Goal: Task Accomplishment & Management: Manage account settings

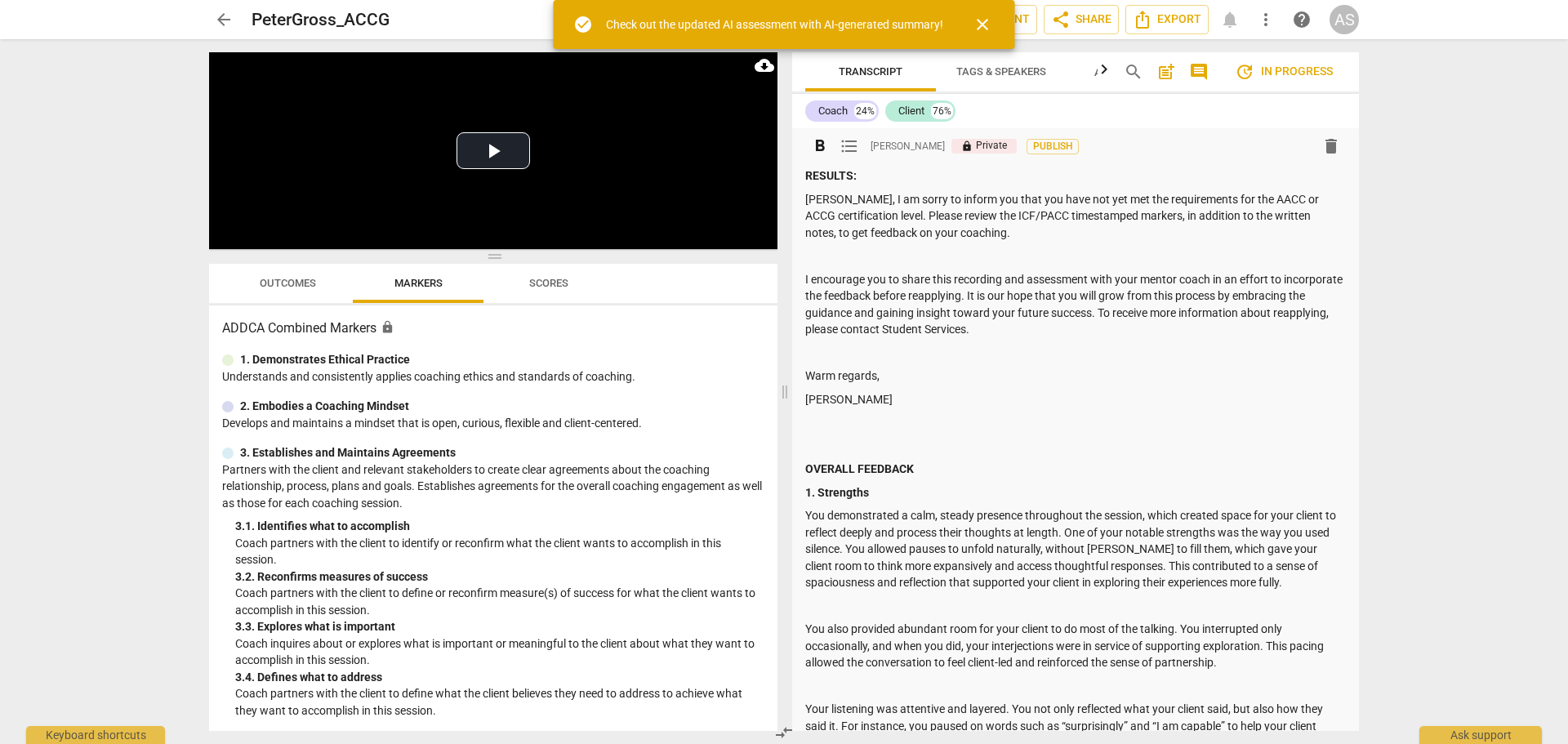
click at [805, 180] on strong "RESULTS:" at bounding box center [831, 176] width 51 height 13
click at [858, 260] on p at bounding box center [1075, 255] width 540 height 17
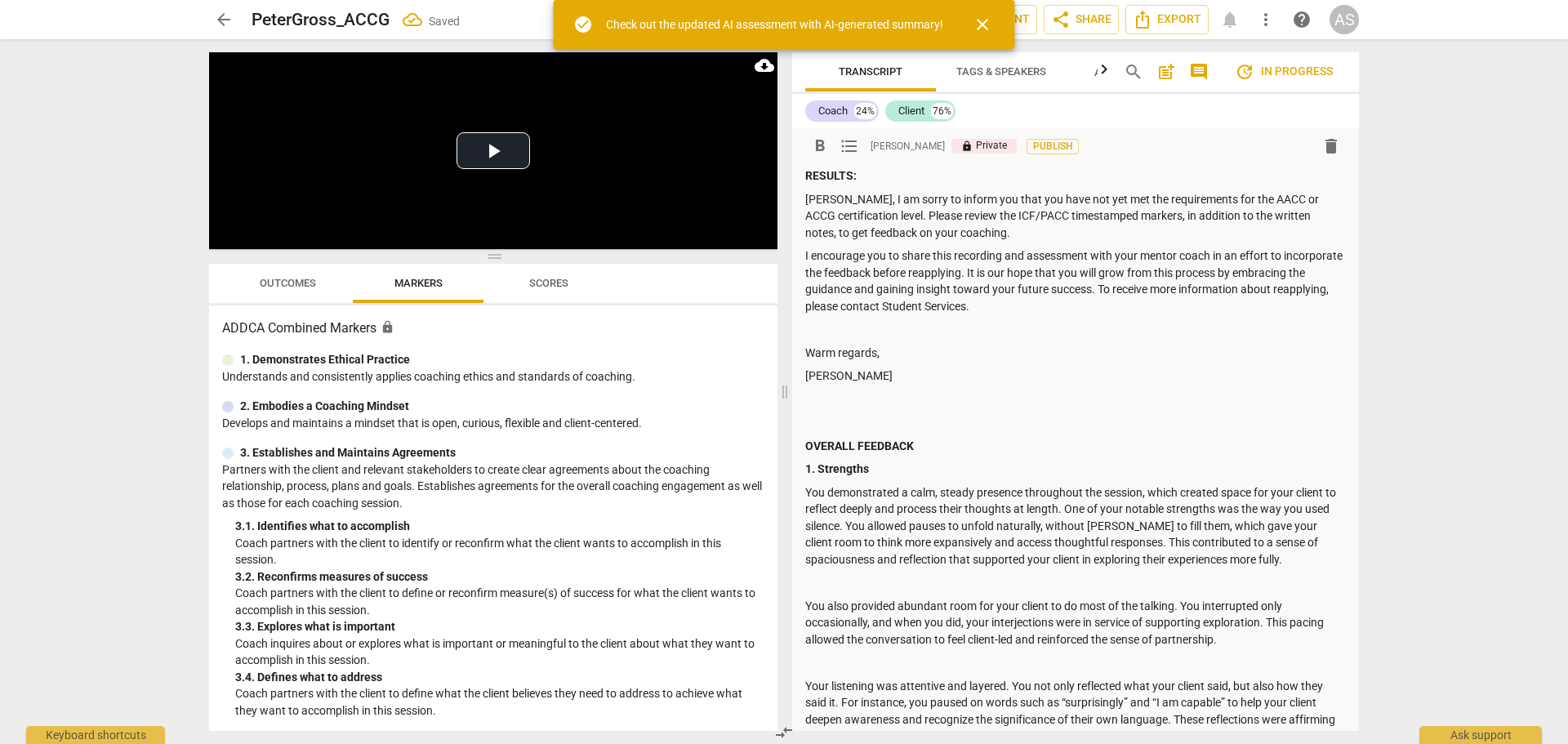
click at [864, 325] on p at bounding box center [1075, 329] width 540 height 17
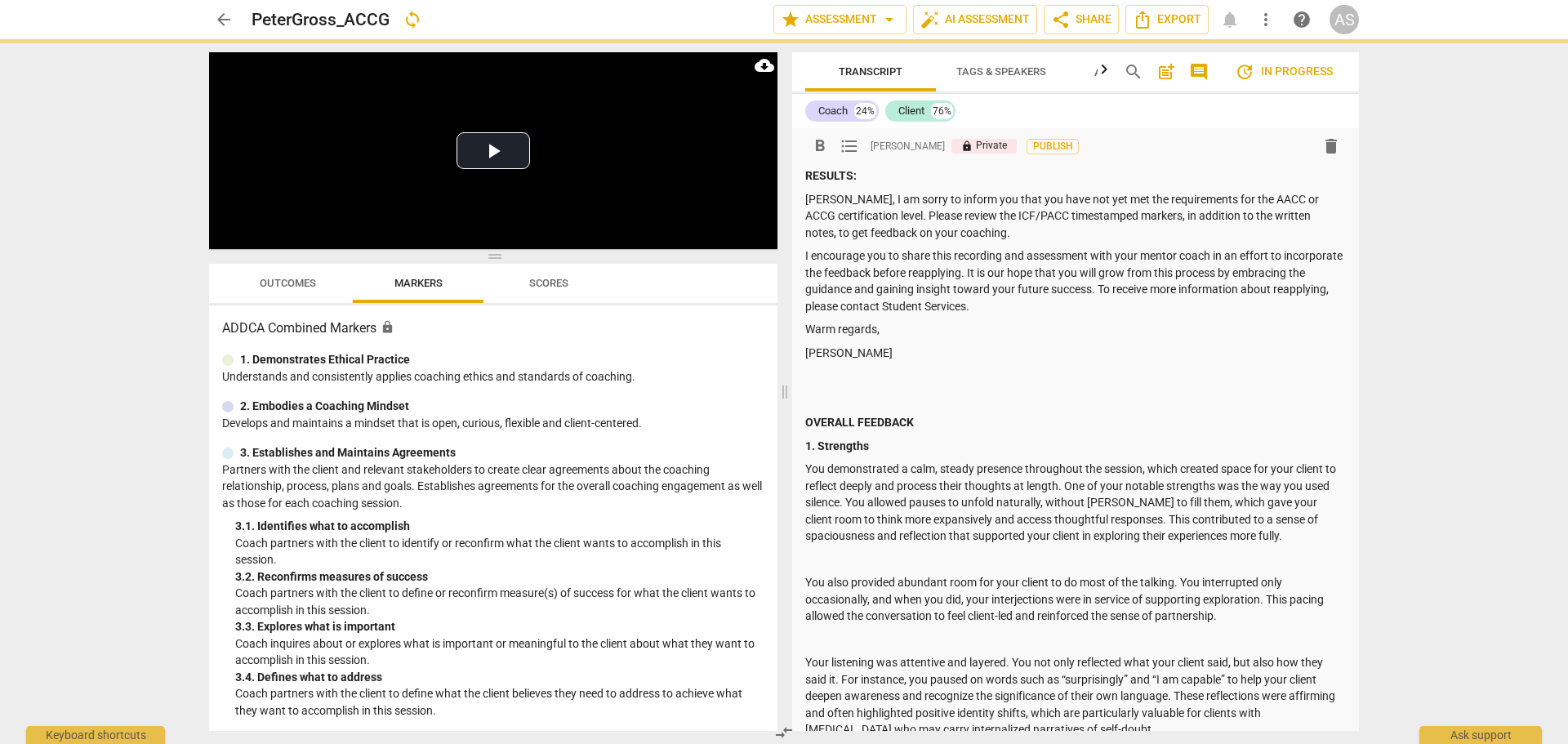
click at [812, 406] on p at bounding box center [1075, 399] width 540 height 17
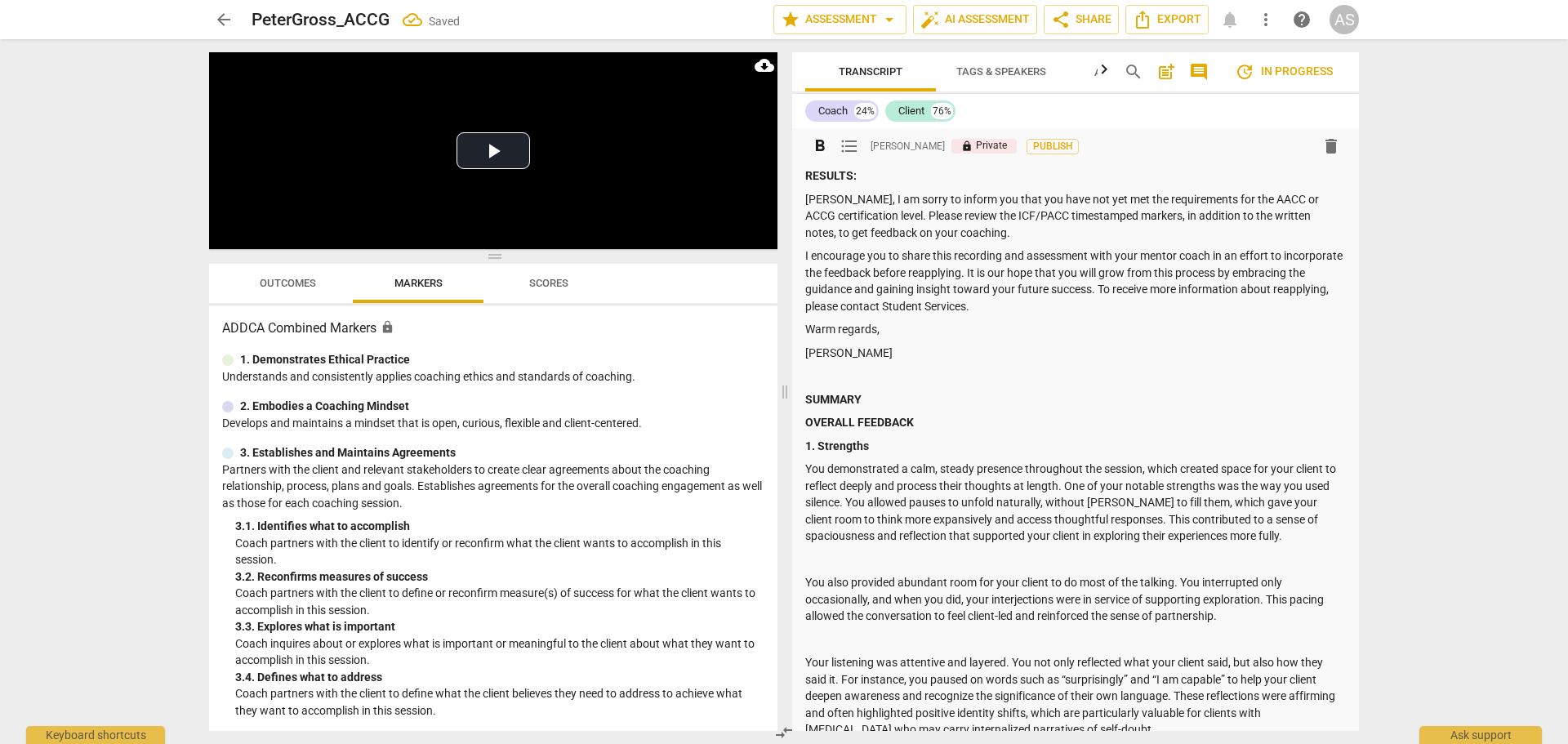
click at [886, 345] on p "Mira Weinfeld" at bounding box center [1075, 353] width 540 height 17
drag, startPoint x: 1207, startPoint y: 194, endPoint x: 1261, endPoint y: 192, distance: 54.0
click at [1261, 192] on p "Peter, I am sorry to inform you that you have not yet met the requirements for …" at bounding box center [1075, 215] width 540 height 51
click at [1048, 254] on p "I encourage you to share this recording and assessment with your mentor coach i…" at bounding box center [1075, 280] width 540 height 67
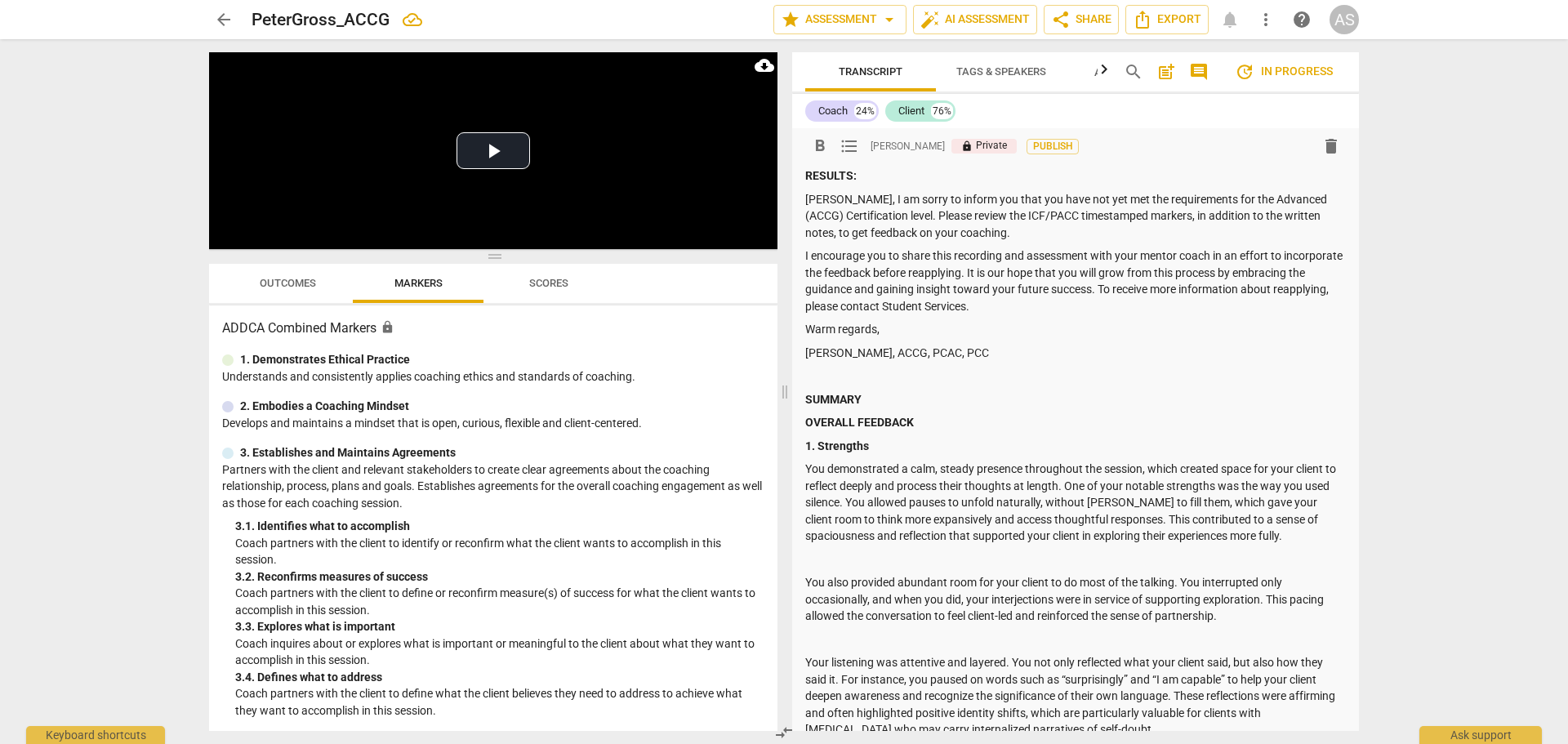
drag, startPoint x: 990, startPoint y: 198, endPoint x: 898, endPoint y: 217, distance: 93.9
click at [898, 217] on p "Peter, I am sorry to inform you that you have not yet met the requirements for …" at bounding box center [1075, 215] width 540 height 51
copy p "ou have not yet met the requirements for the Advanced (ACCG) Certification leve…"
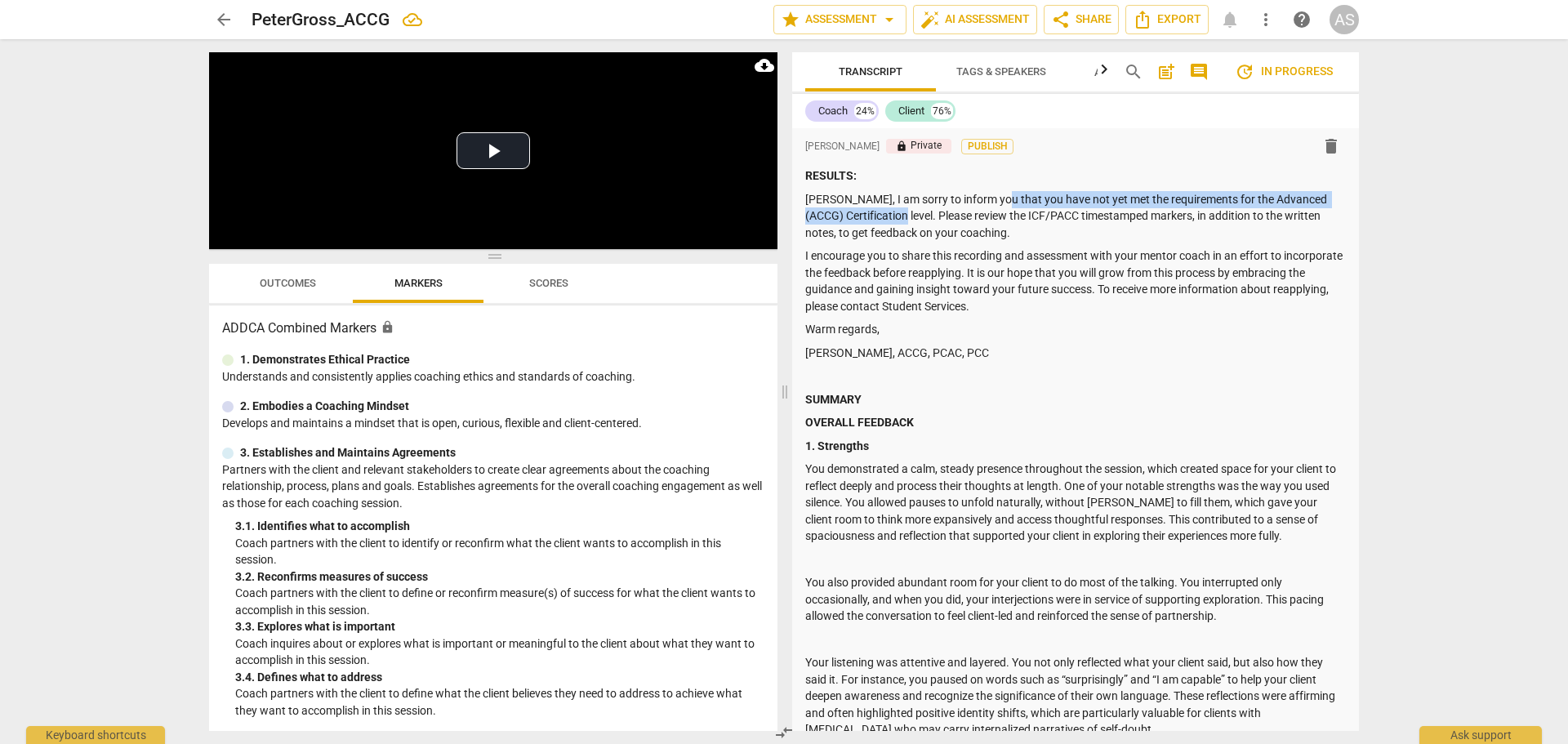
click at [228, 20] on span "arrow_back" at bounding box center [223, 20] width 20 height 20
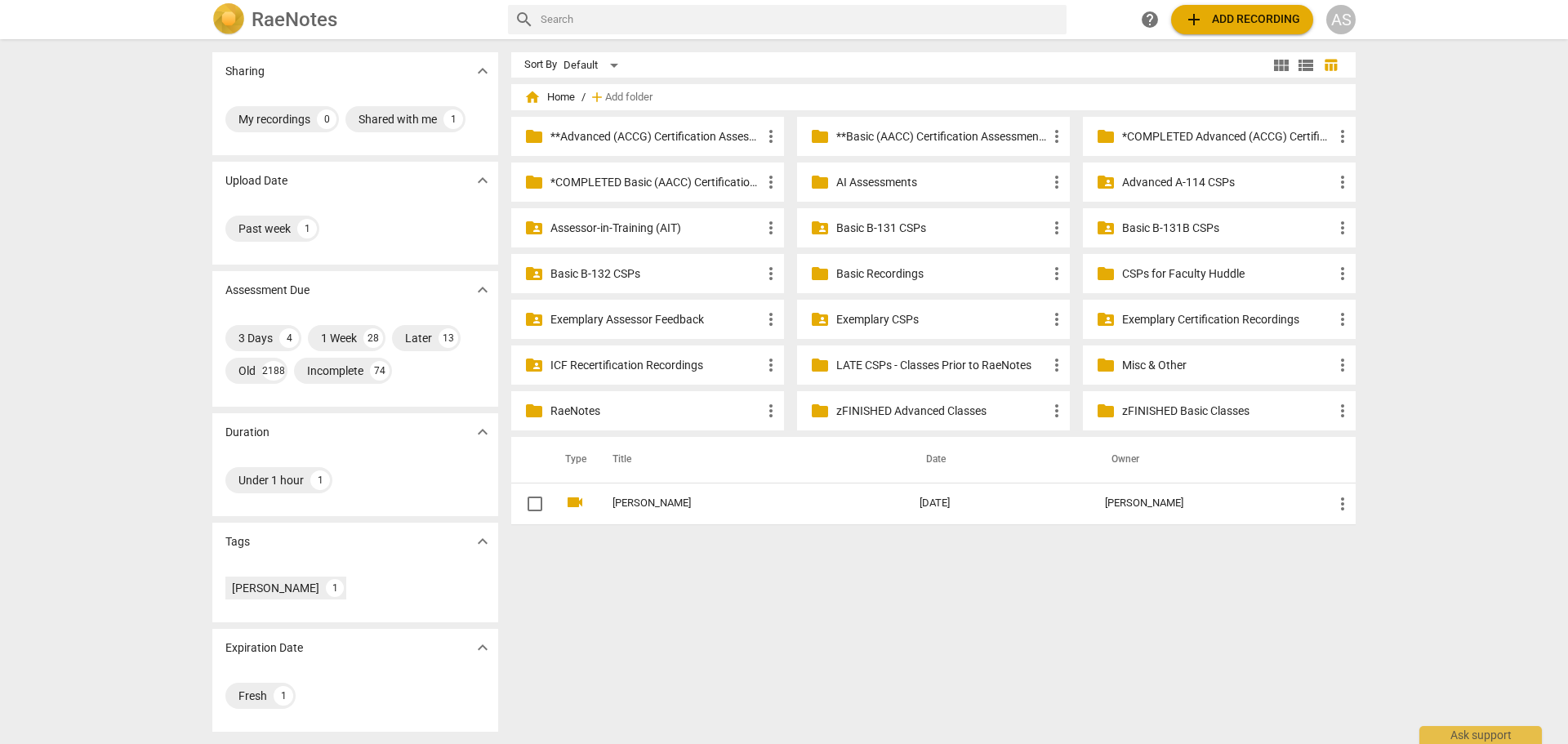
click at [1212, 117] on div "folder *COMPLETED Advanced (ACCG) Certification Assessments more_vert" at bounding box center [1219, 137] width 272 height 39
click at [1211, 137] on p "*COMPLETED Advanced (ACCG) Certification Assessments" at bounding box center [1227, 137] width 211 height 17
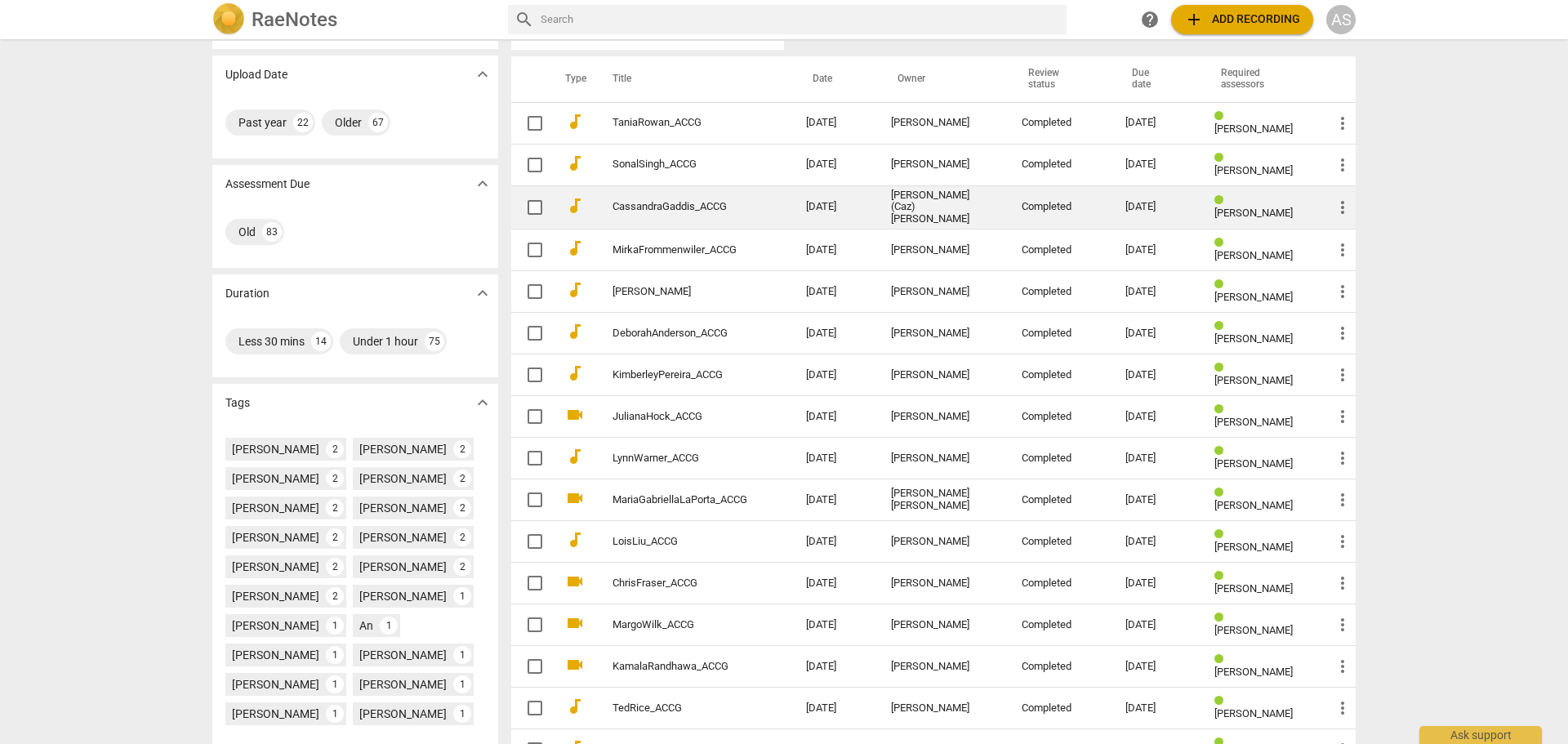
scroll to position [82, 0]
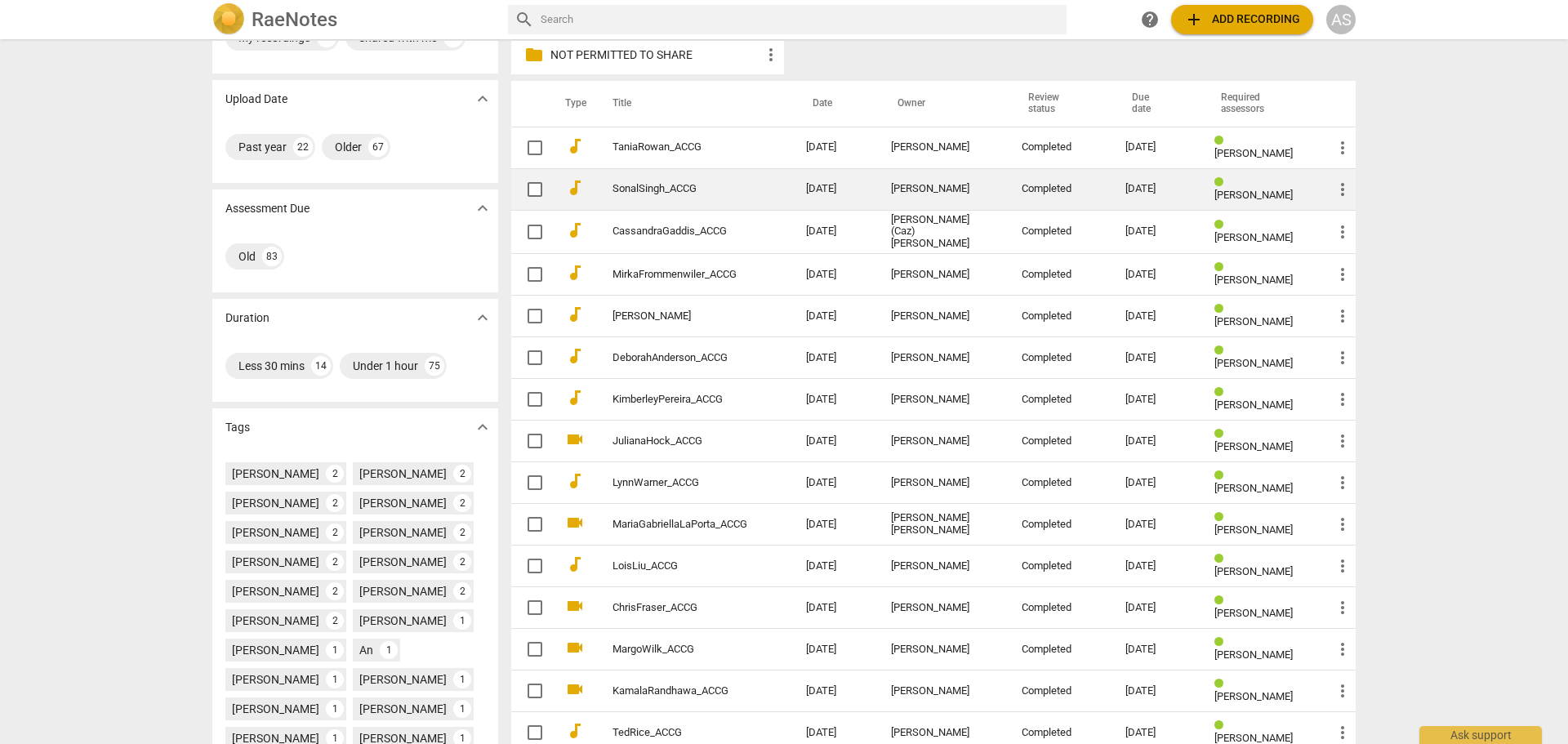
click at [1131, 184] on div "08-01-2025" at bounding box center [1156, 189] width 63 height 12
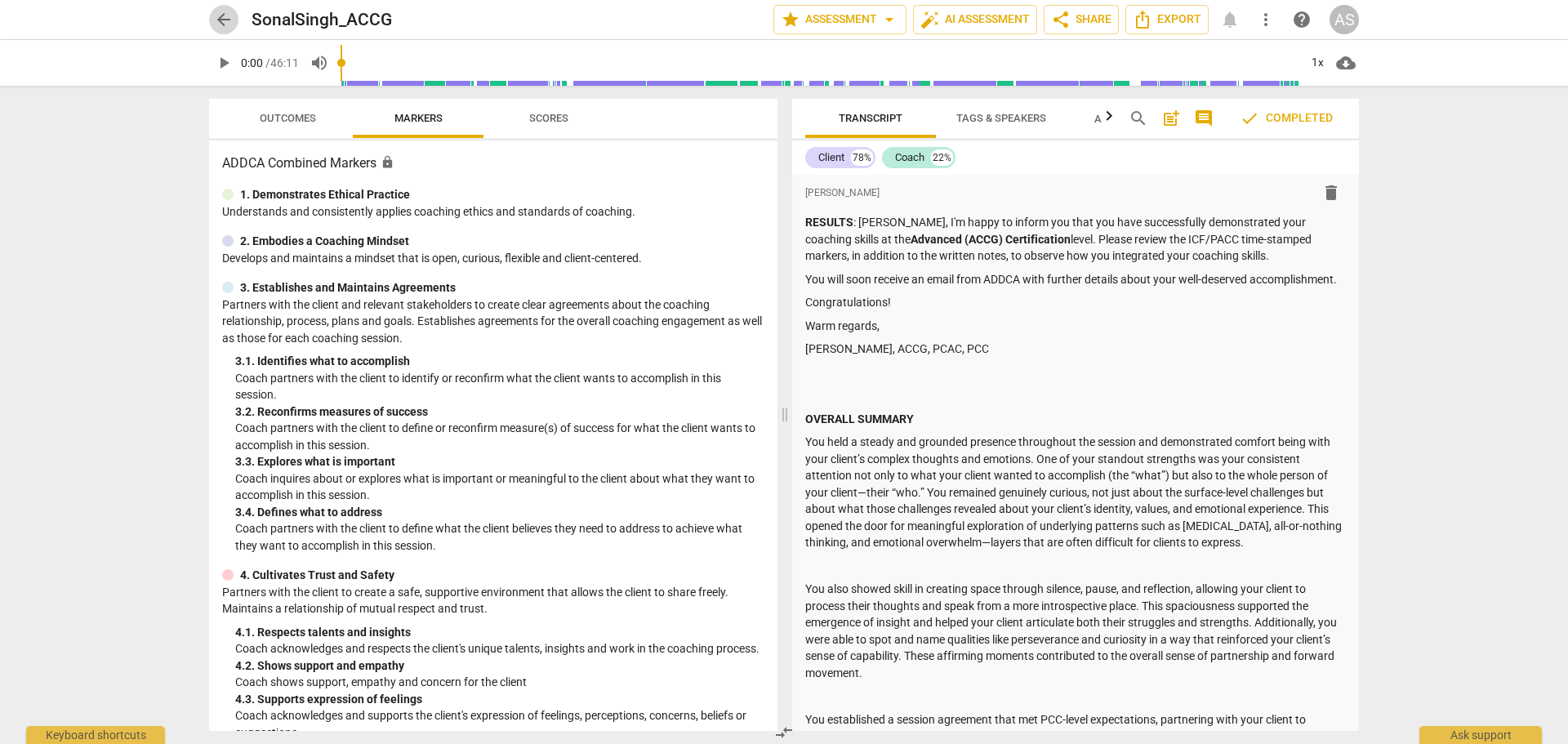
click at [223, 22] on span "arrow_back" at bounding box center [223, 20] width 20 height 20
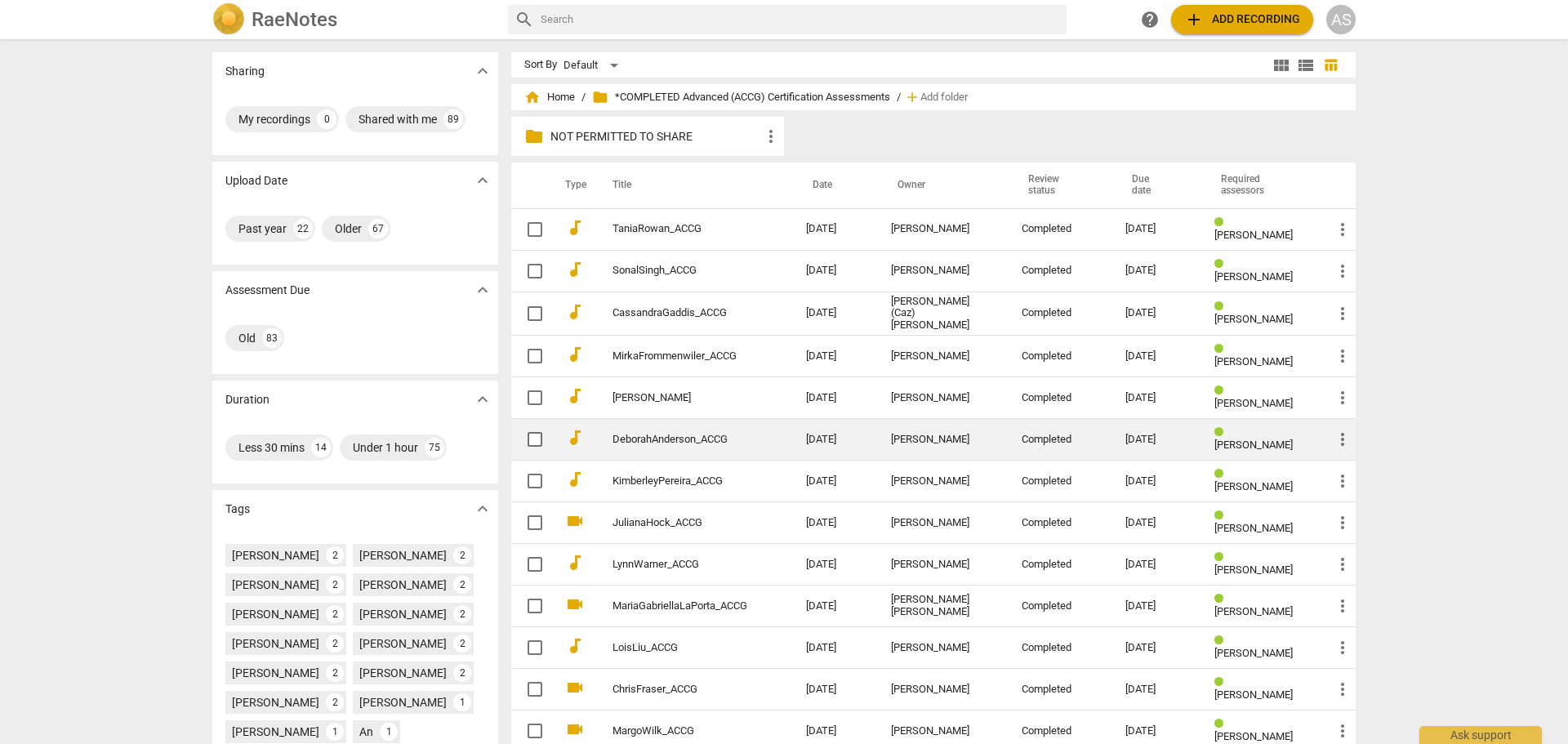
click at [733, 428] on td "DeborahAnderson_ACCG" at bounding box center [693, 439] width 200 height 42
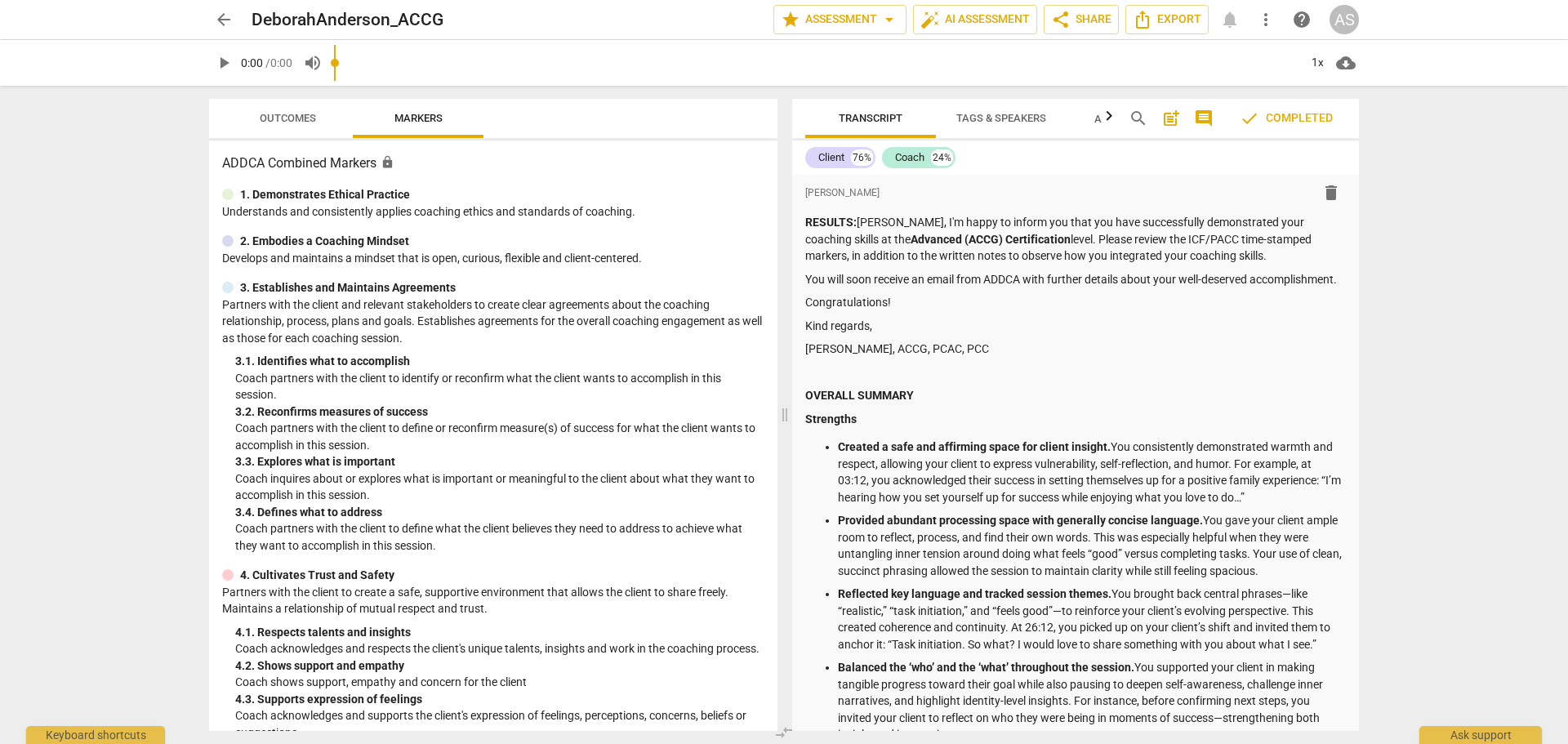
click at [228, 26] on span "arrow_back" at bounding box center [223, 20] width 20 height 20
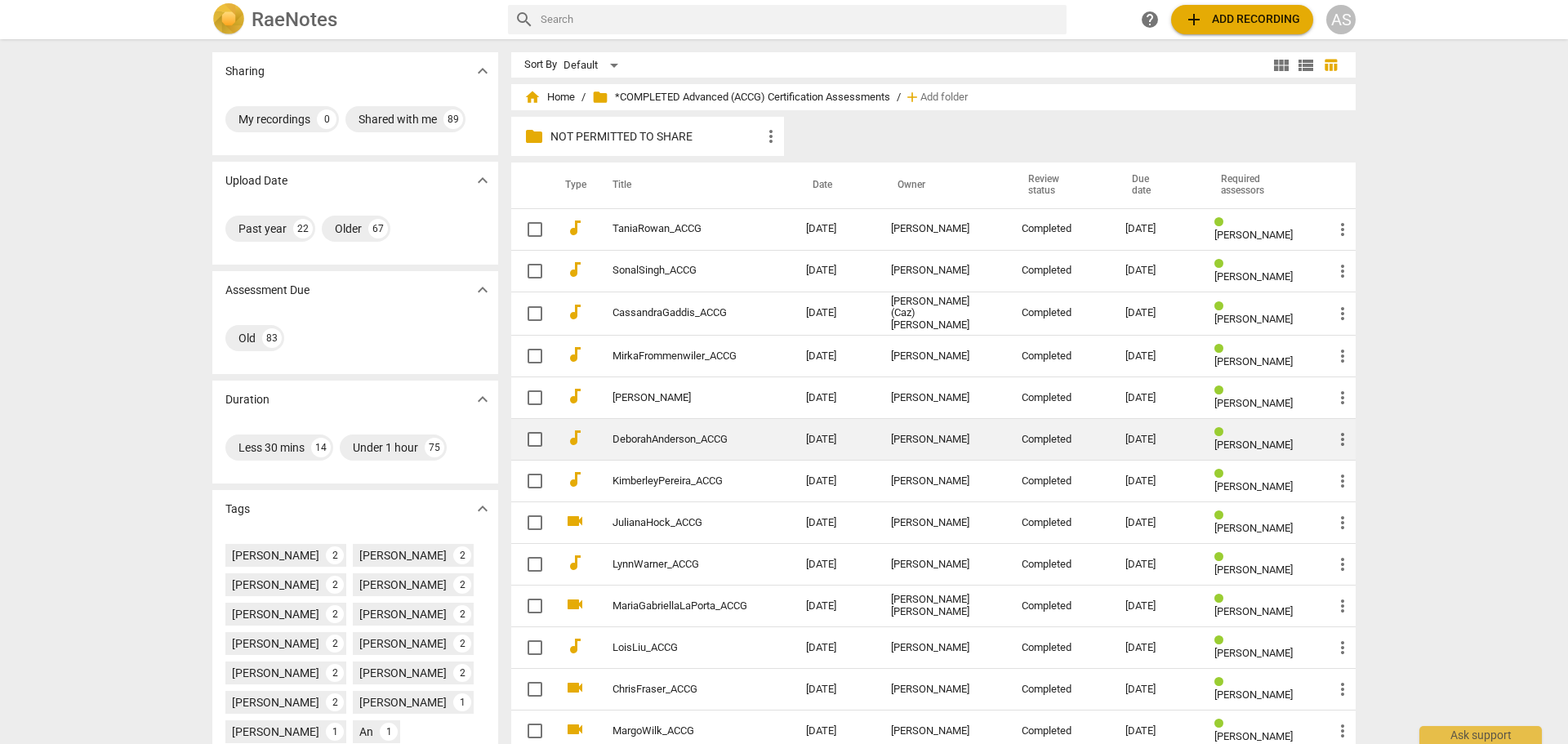
click at [983, 435] on td "Deborah Anderson" at bounding box center [943, 439] width 130 height 42
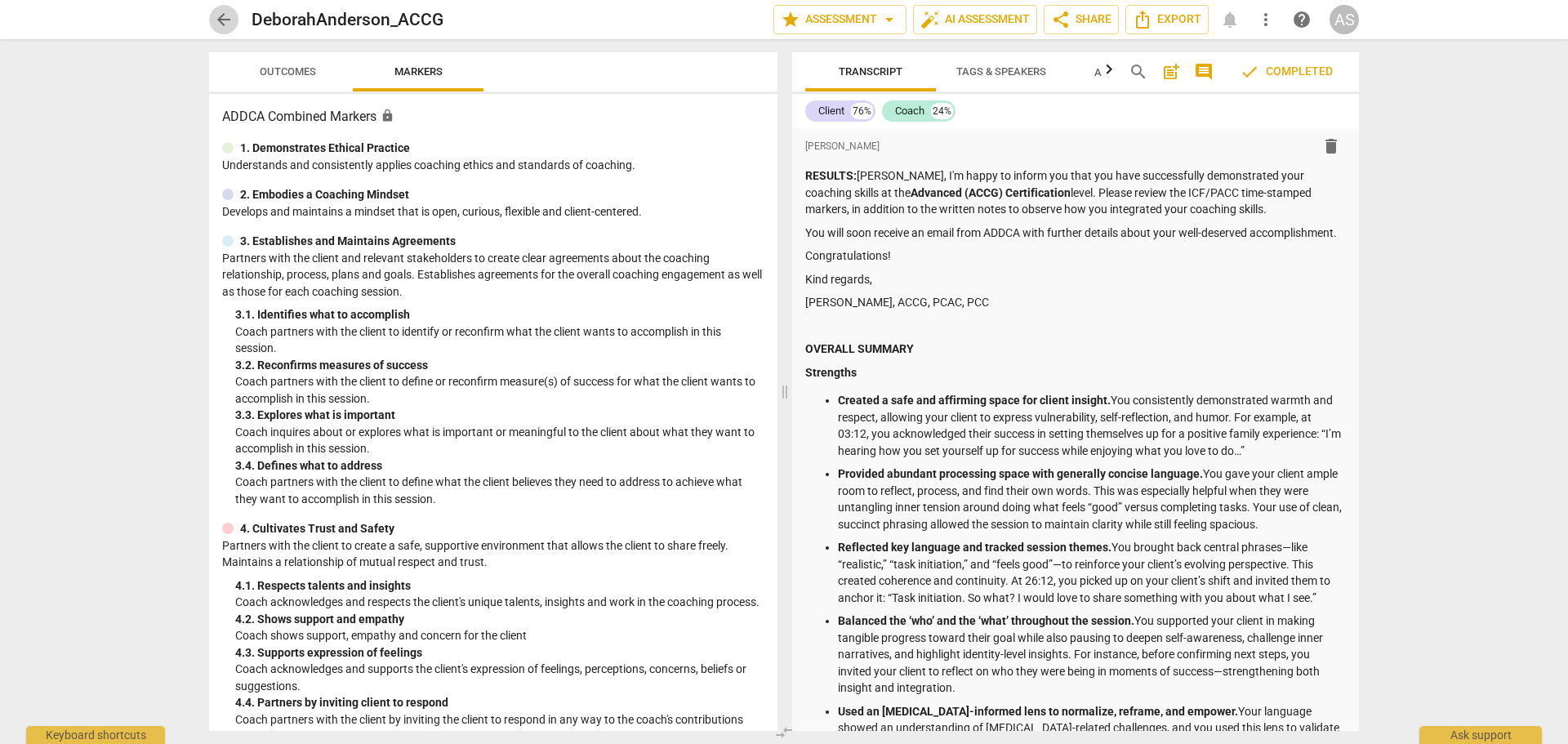
click at [222, 25] on span "arrow_back" at bounding box center [223, 20] width 20 height 20
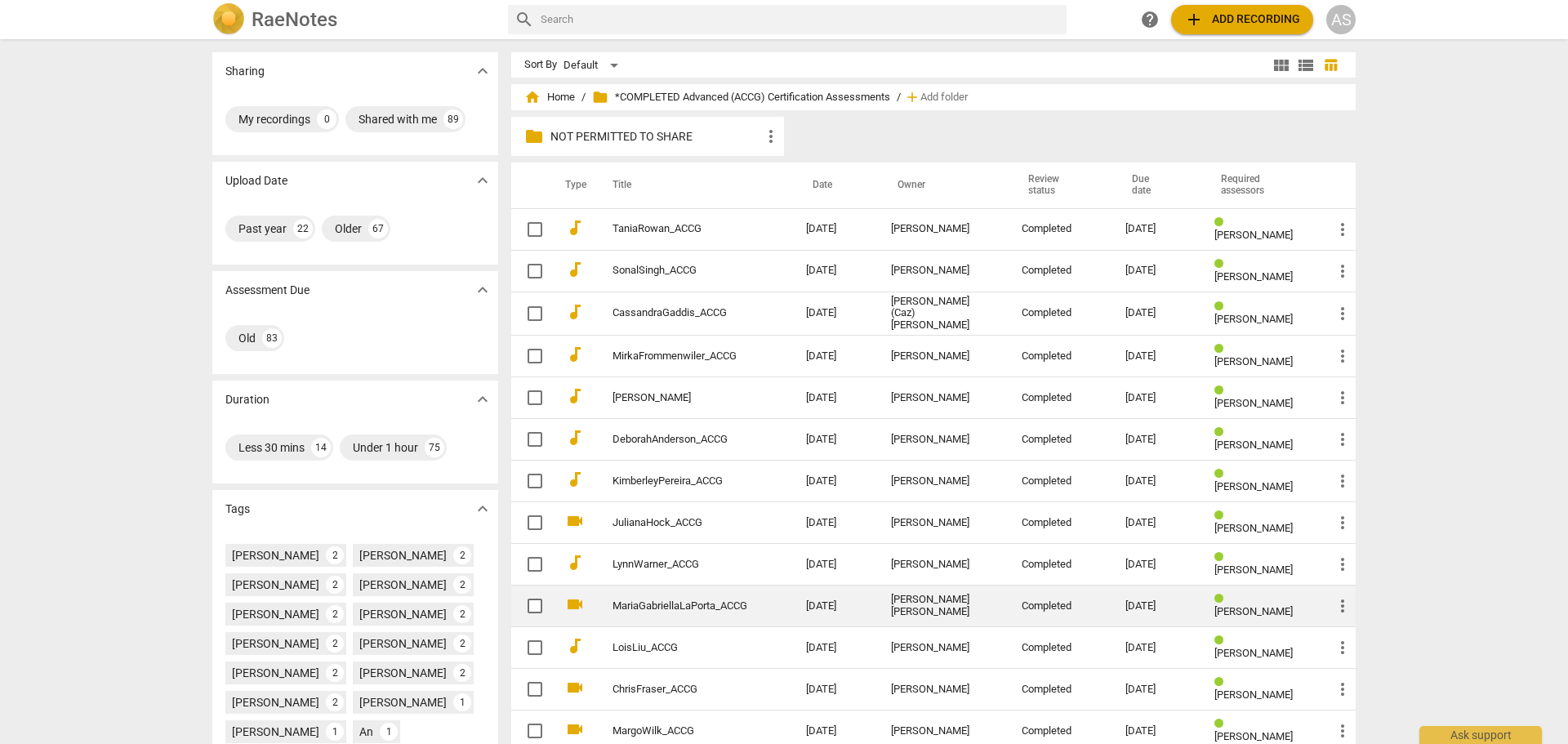
click at [1112, 597] on td "05-19-2025" at bounding box center [1156, 606] width 89 height 42
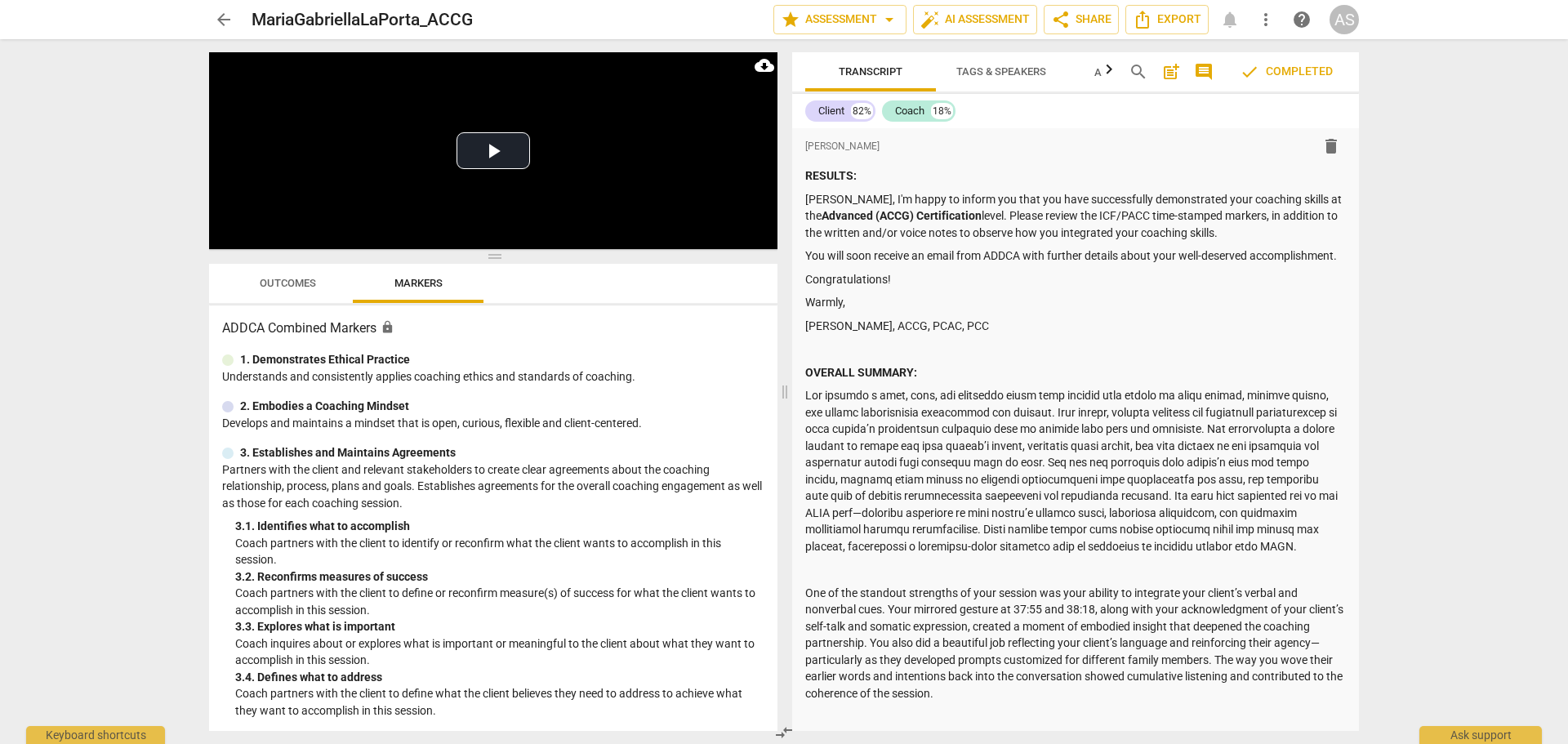
click at [231, 20] on span "arrow_back" at bounding box center [223, 20] width 20 height 20
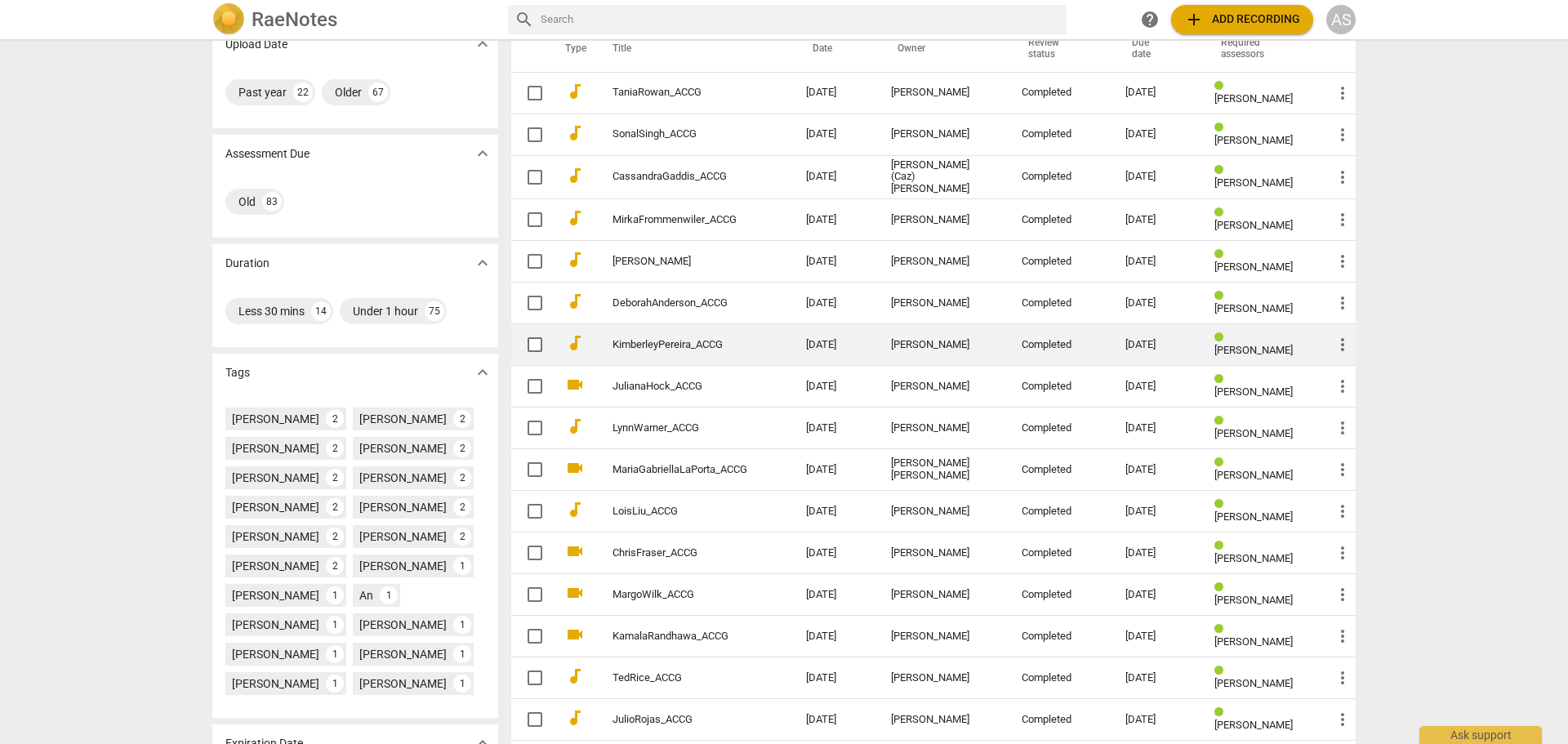
scroll to position [163, 0]
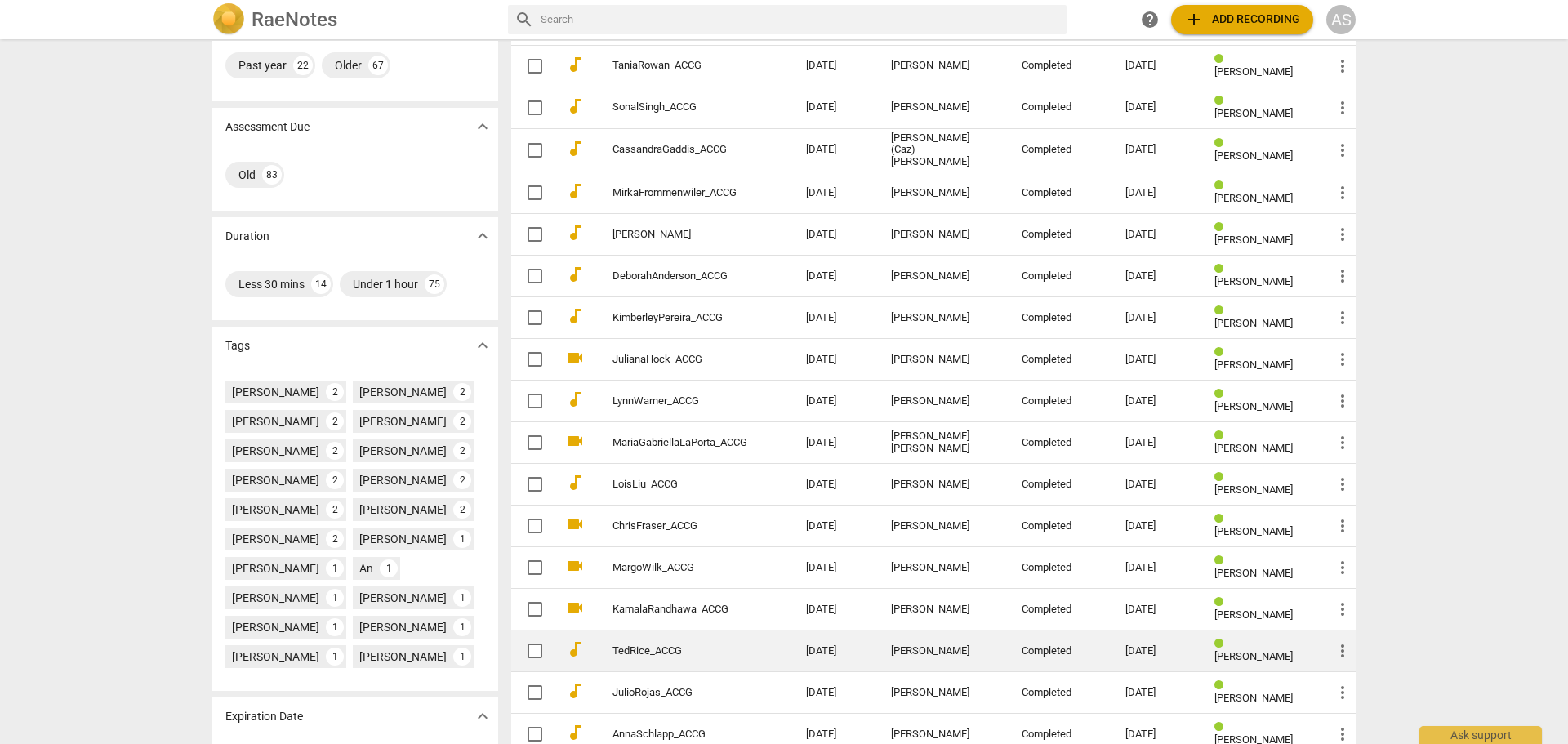
click at [1151, 648] on div "04-02-2025" at bounding box center [1156, 651] width 63 height 12
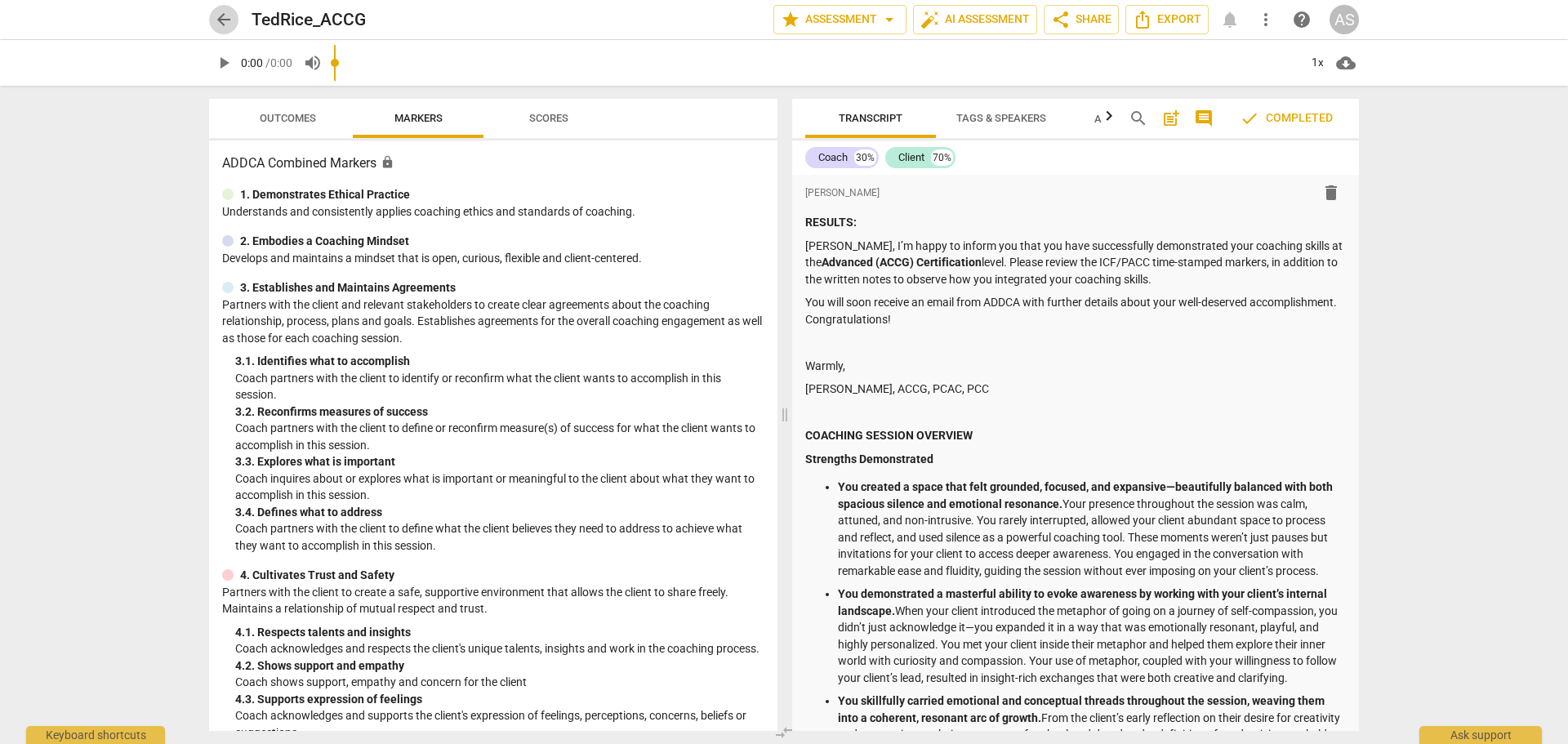
click at [223, 17] on span "arrow_back" at bounding box center [223, 20] width 20 height 20
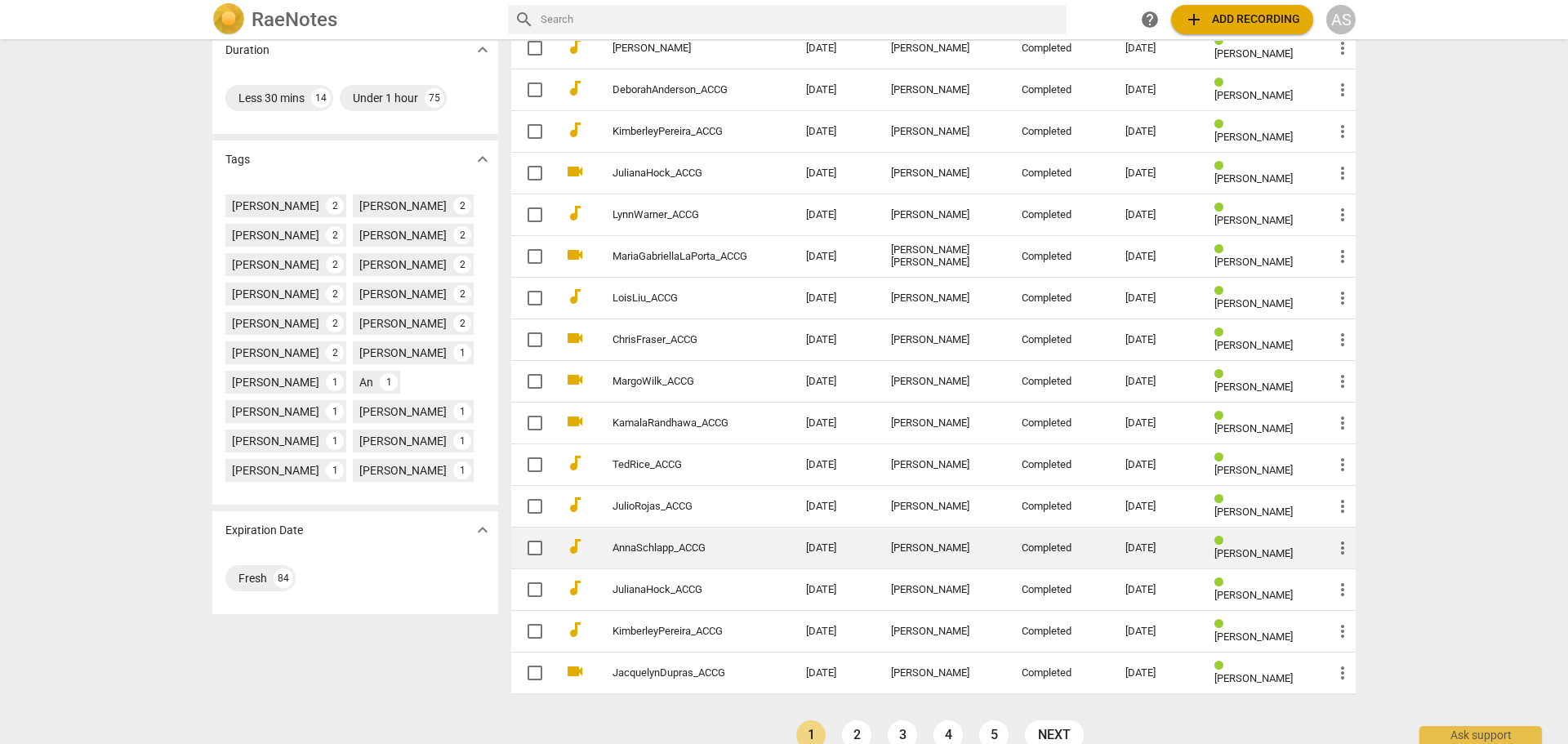
scroll to position [375, 0]
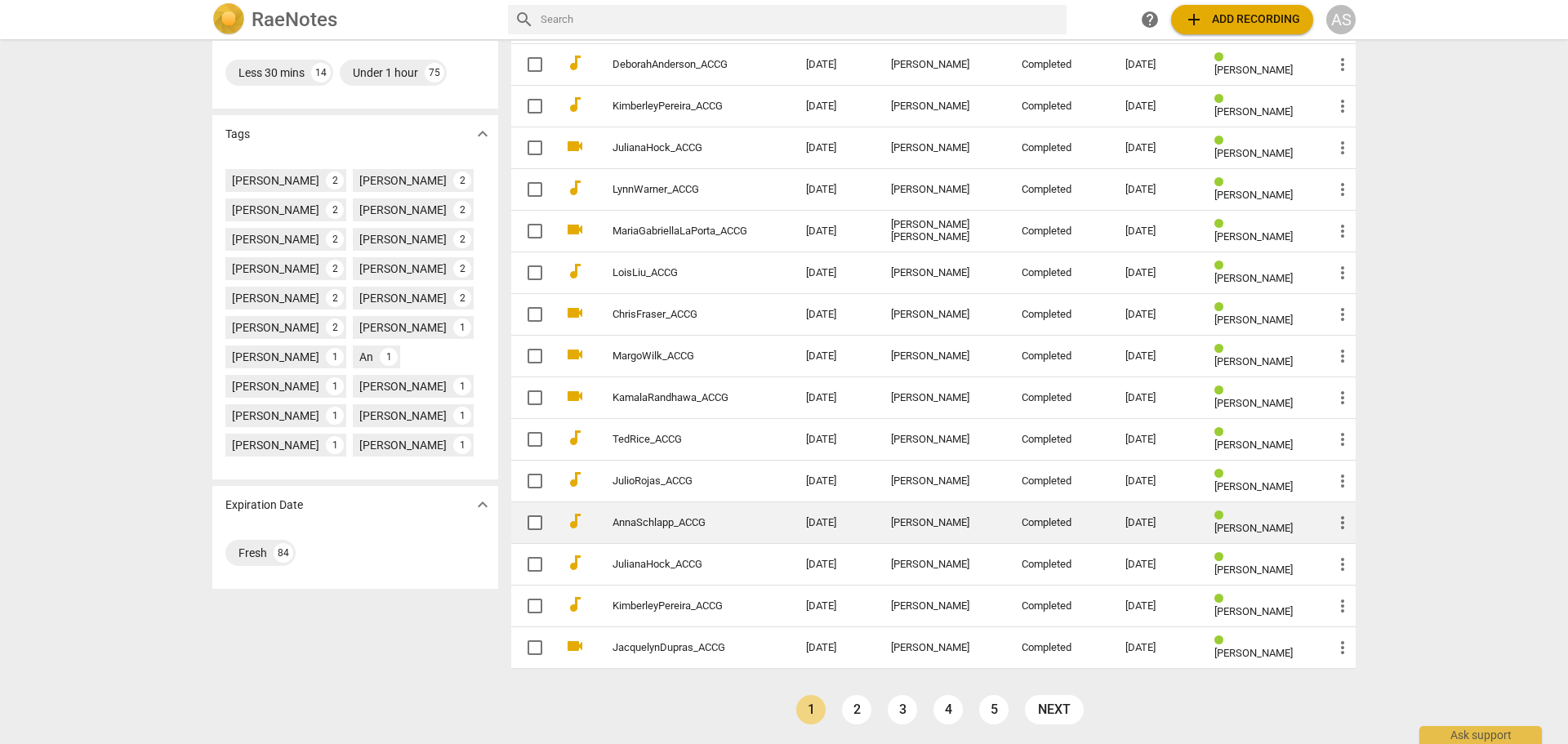
click at [1008, 521] on td "Completed" at bounding box center [1060, 522] width 104 height 42
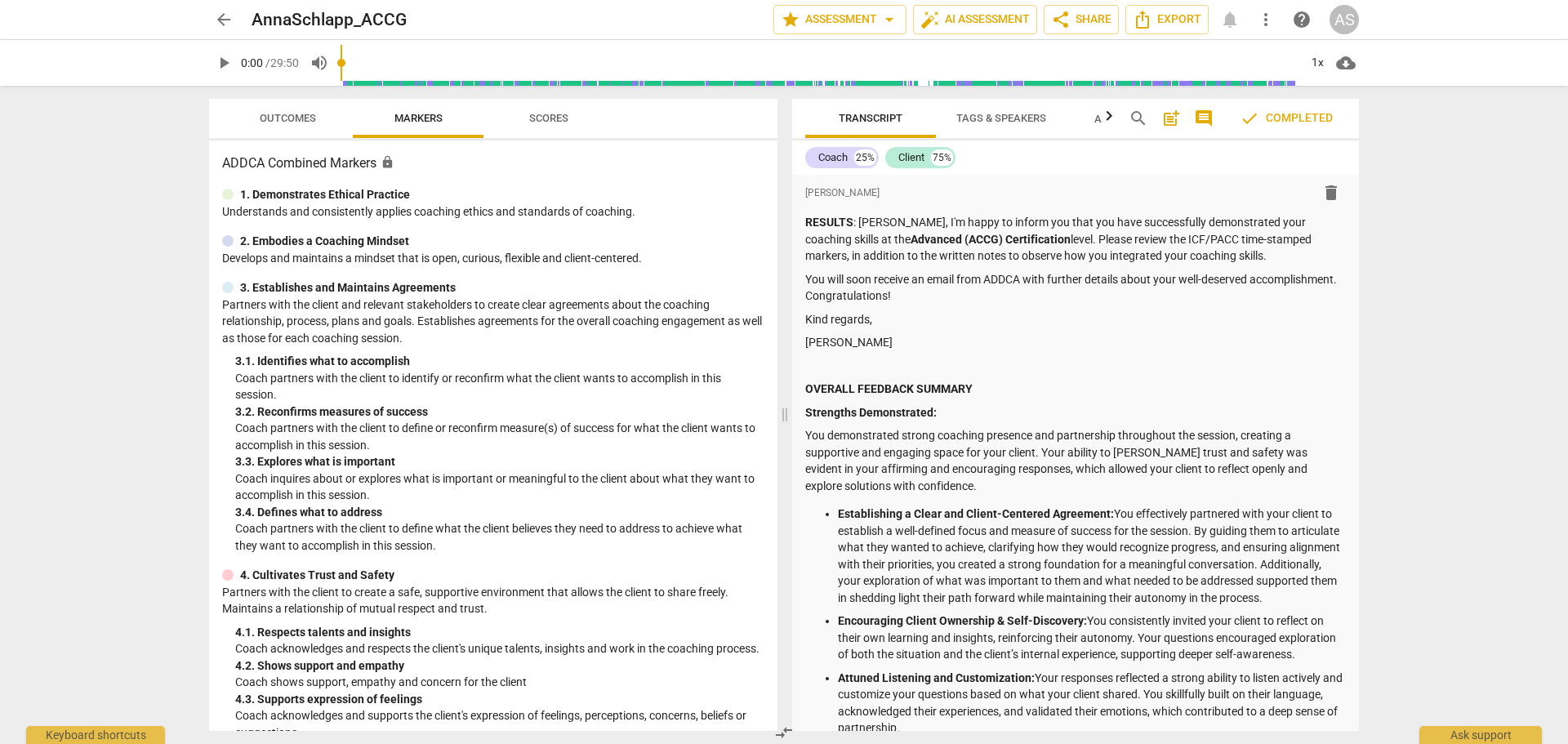
click at [223, 27] on span "arrow_back" at bounding box center [223, 20] width 20 height 20
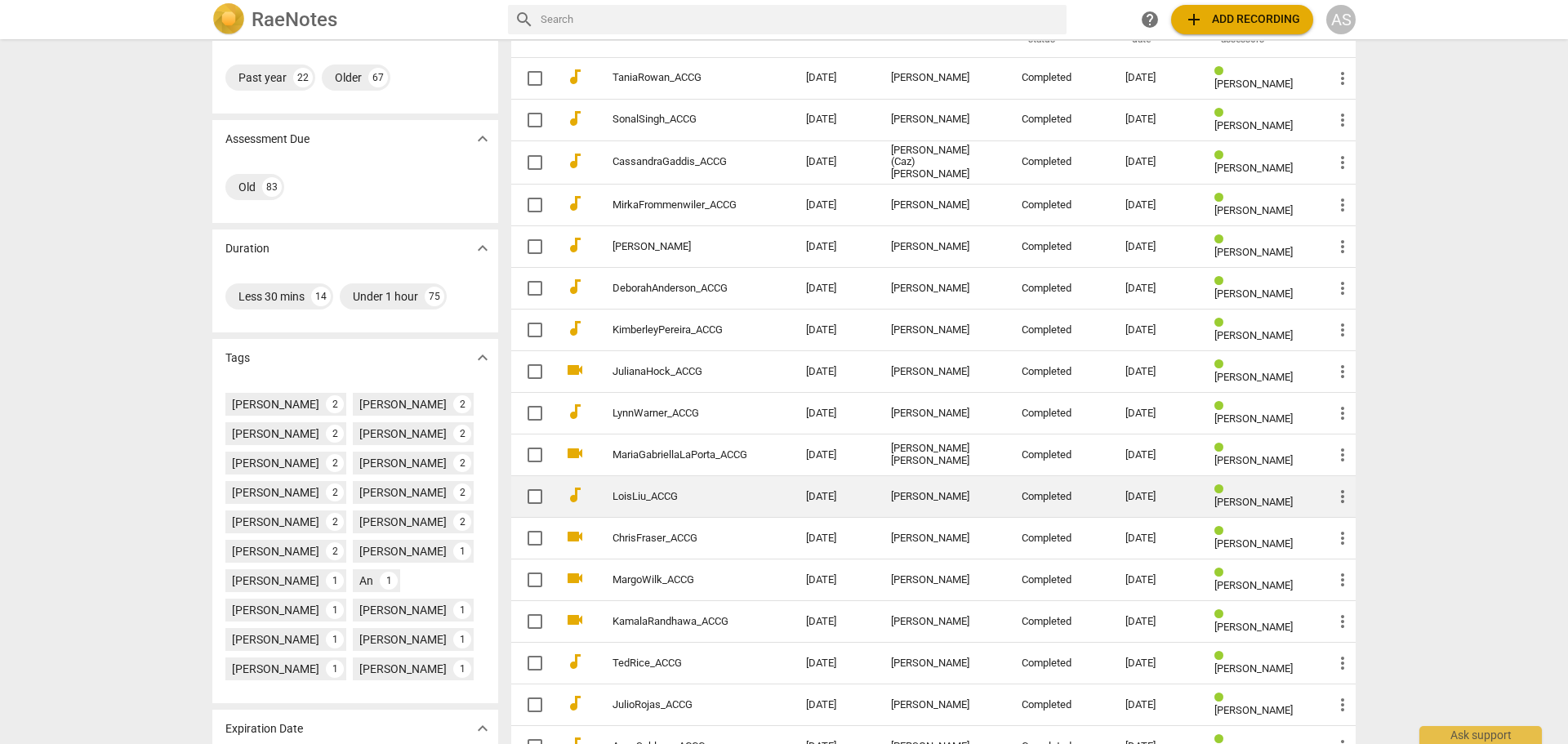
scroll to position [375, 0]
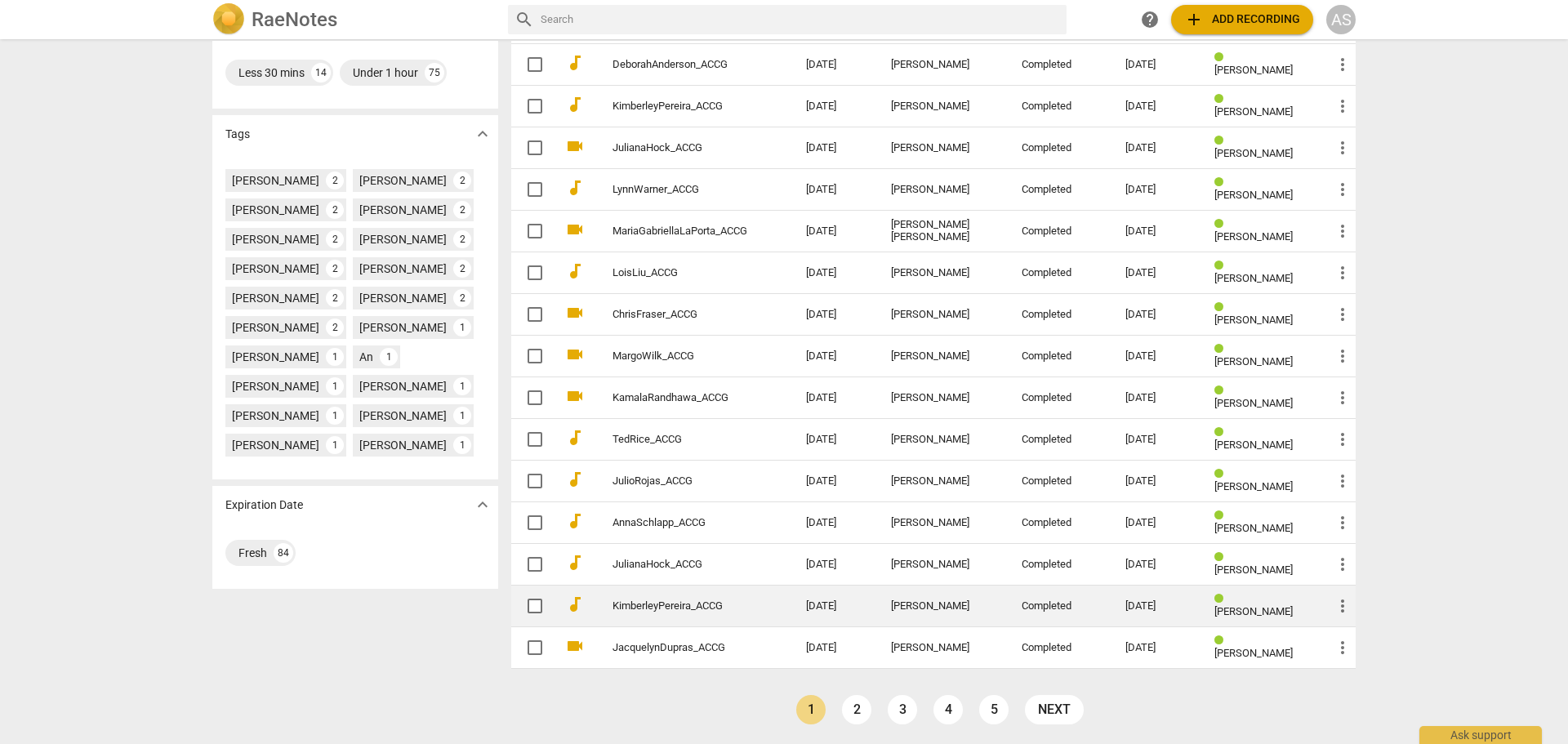
click at [1054, 606] on div "Completed" at bounding box center [1060, 607] width 77 height 12
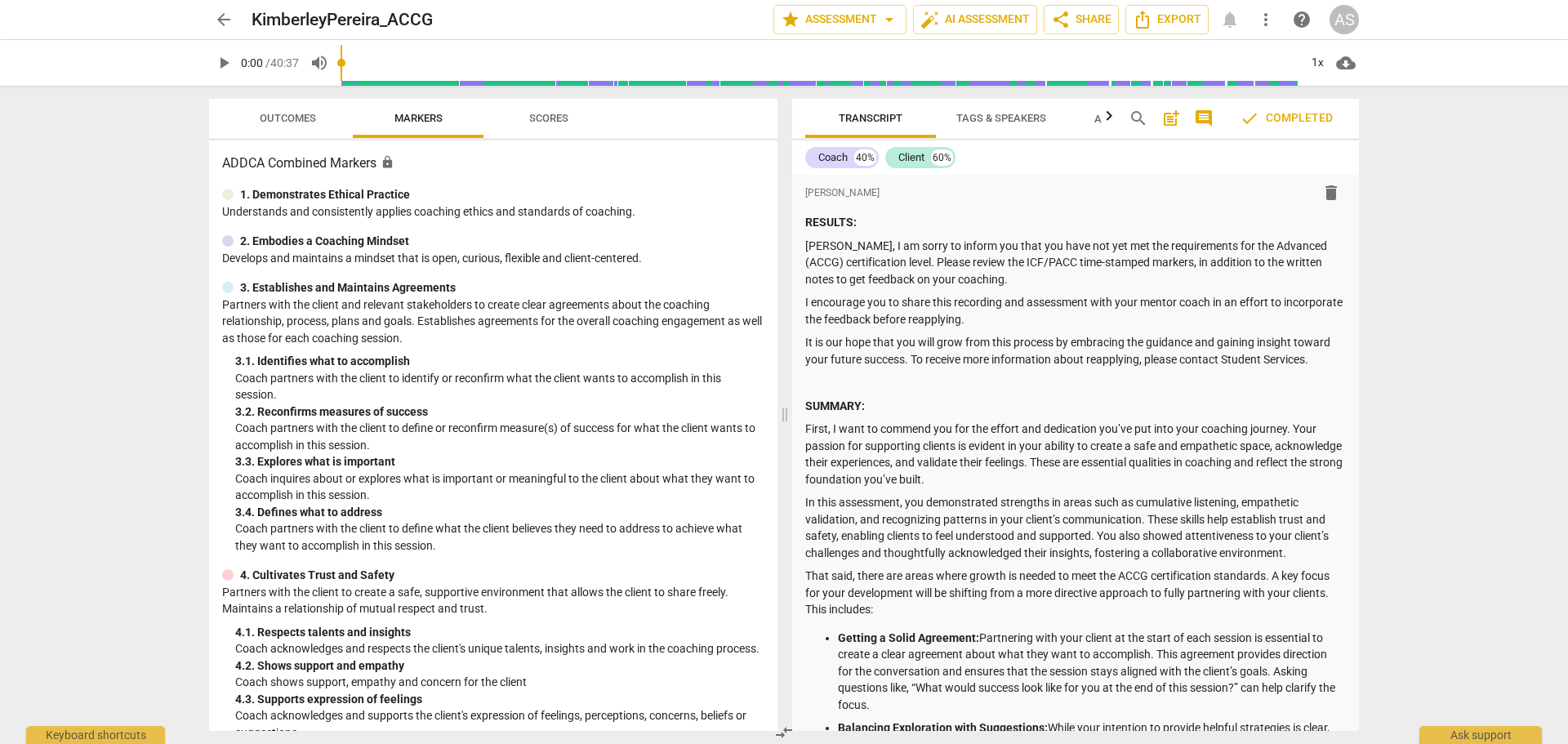
click at [223, 19] on span "arrow_back" at bounding box center [223, 20] width 20 height 20
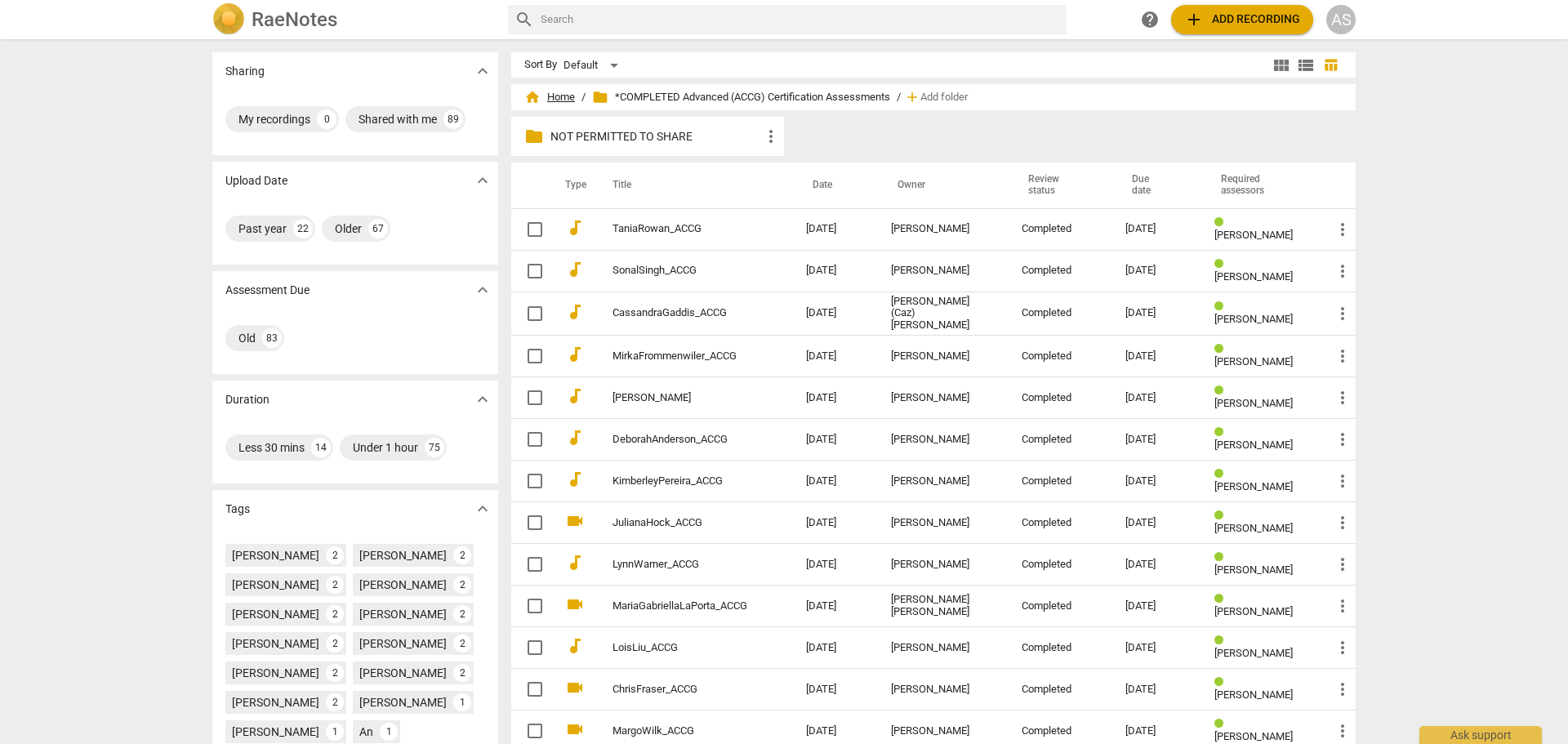
click at [545, 95] on span "home Home" at bounding box center [549, 97] width 51 height 16
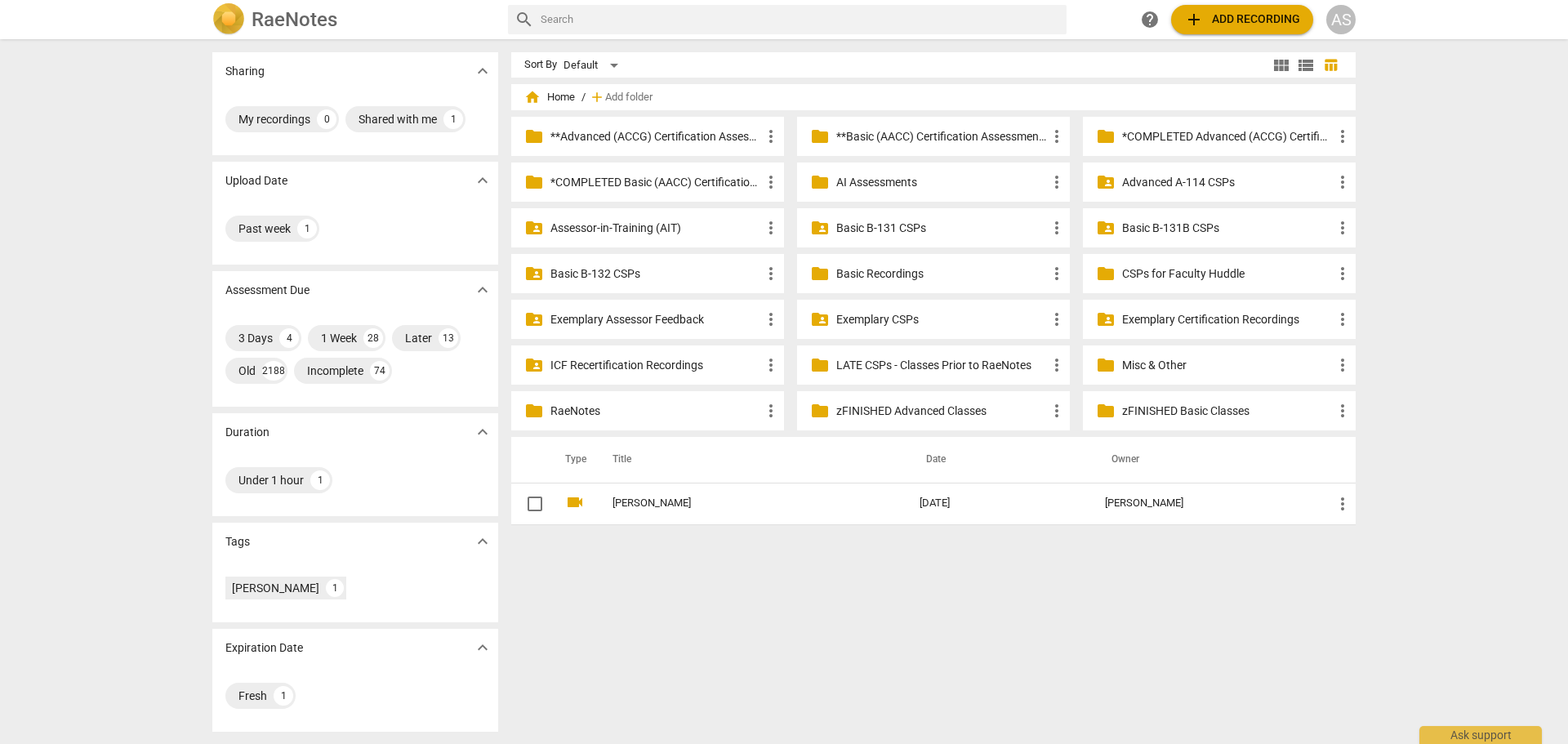
click at [660, 123] on div "folder **Advanced (ACCG) Certification Assessments more_vert" at bounding box center [647, 137] width 272 height 39
click at [655, 129] on p "**Advanced (ACCG) Certification Assessments" at bounding box center [656, 137] width 211 height 17
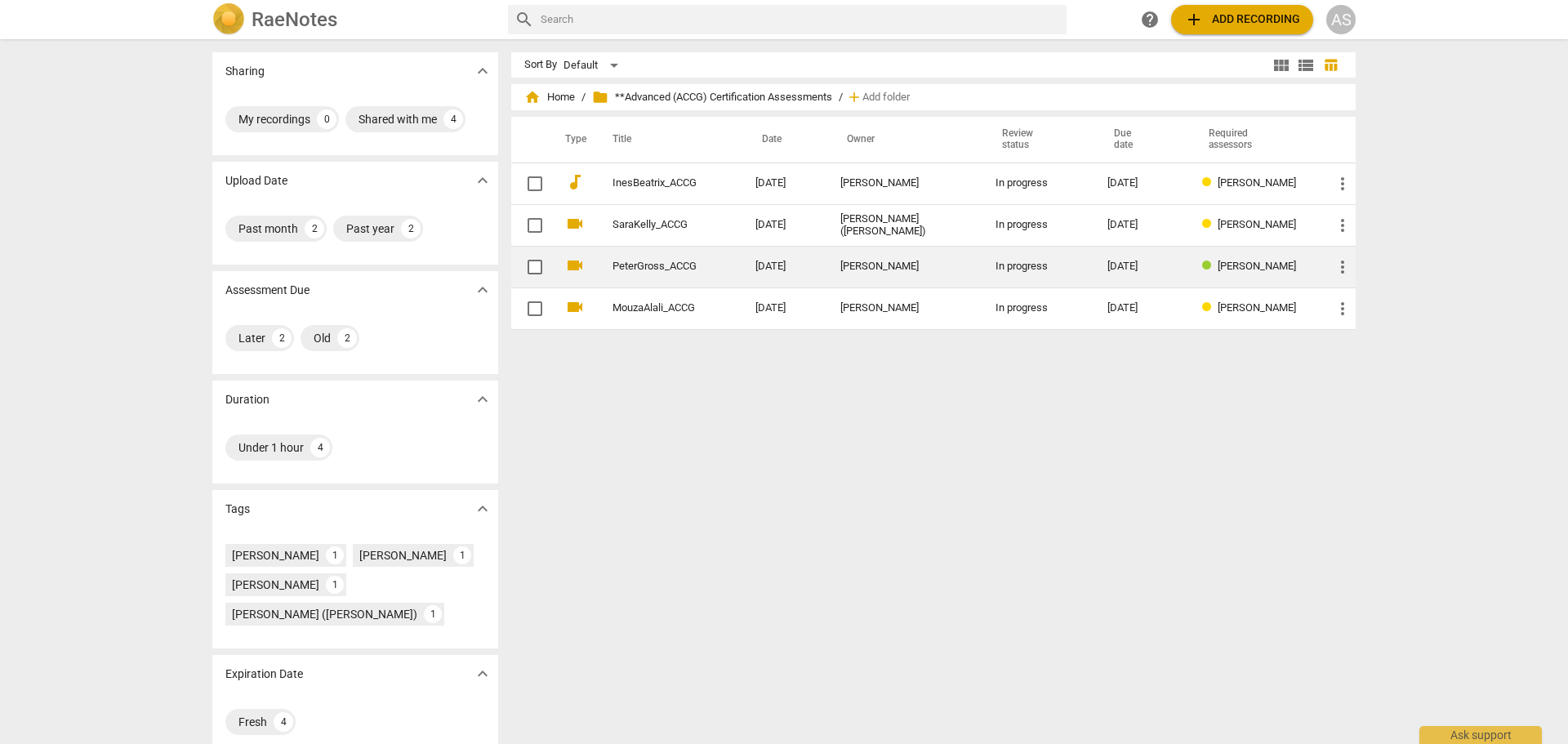
click at [725, 268] on td "PeterGross_ACCG" at bounding box center [667, 266] width 149 height 42
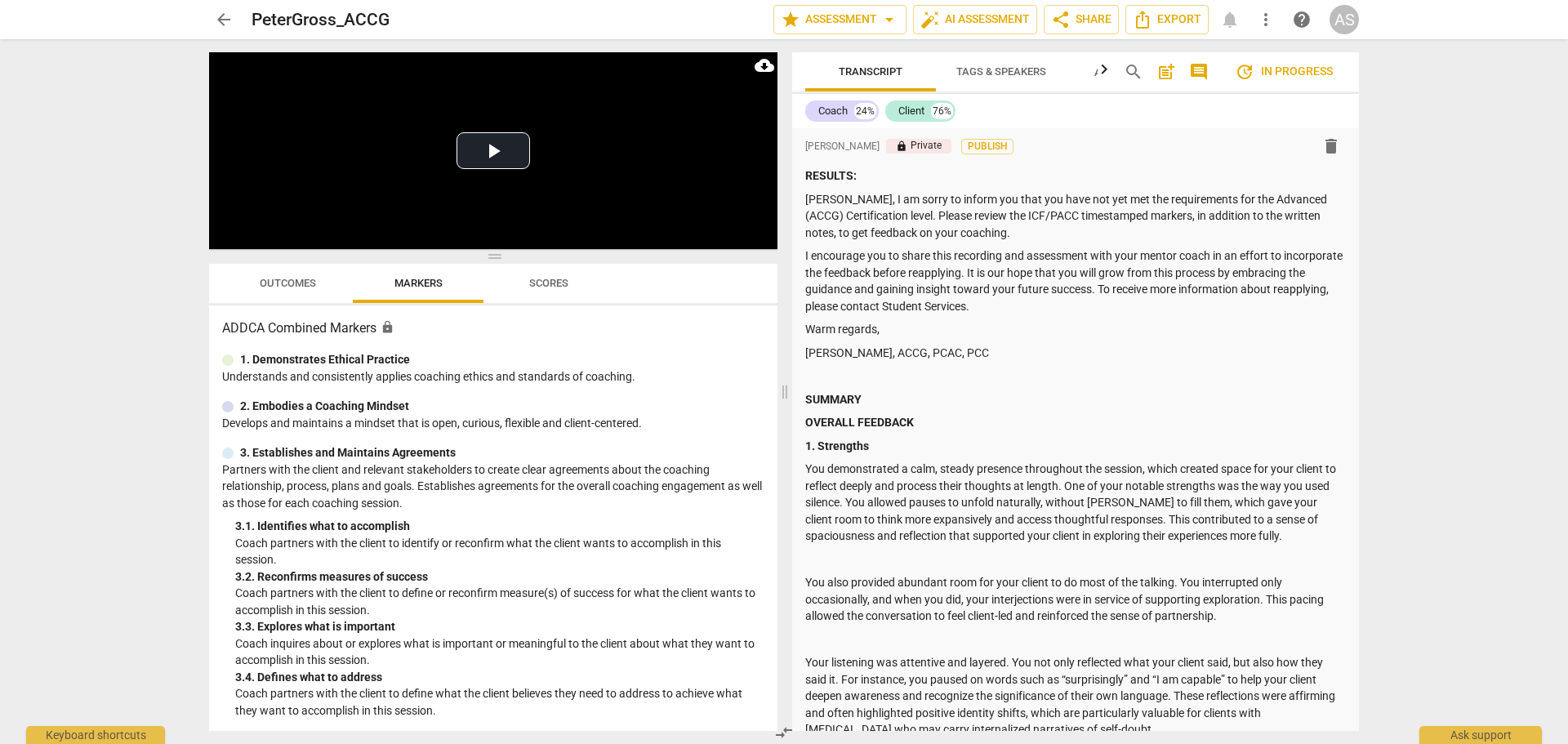
click at [221, 20] on span "arrow_back" at bounding box center [223, 20] width 20 height 20
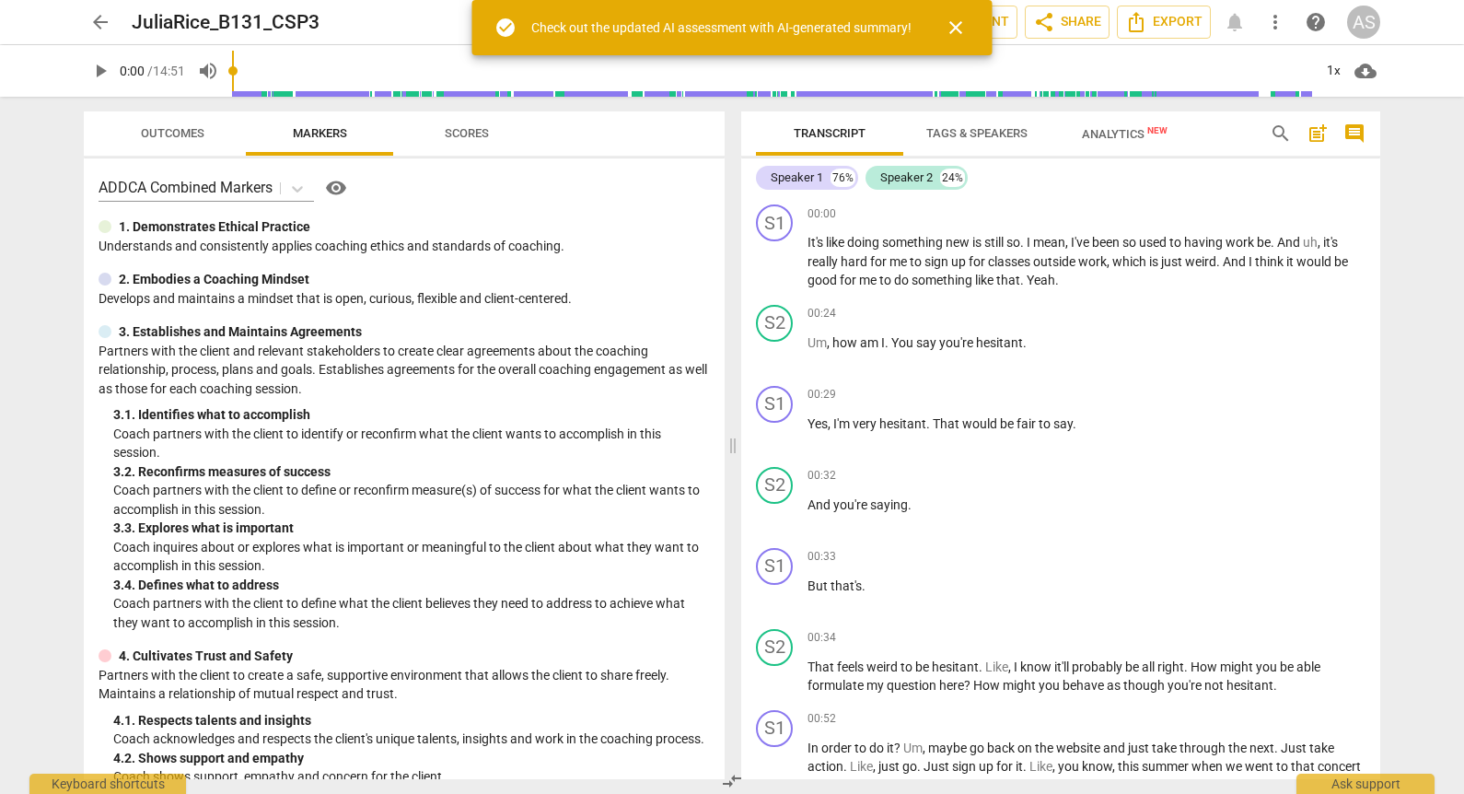
click at [958, 29] on span "close" at bounding box center [956, 28] width 22 height 22
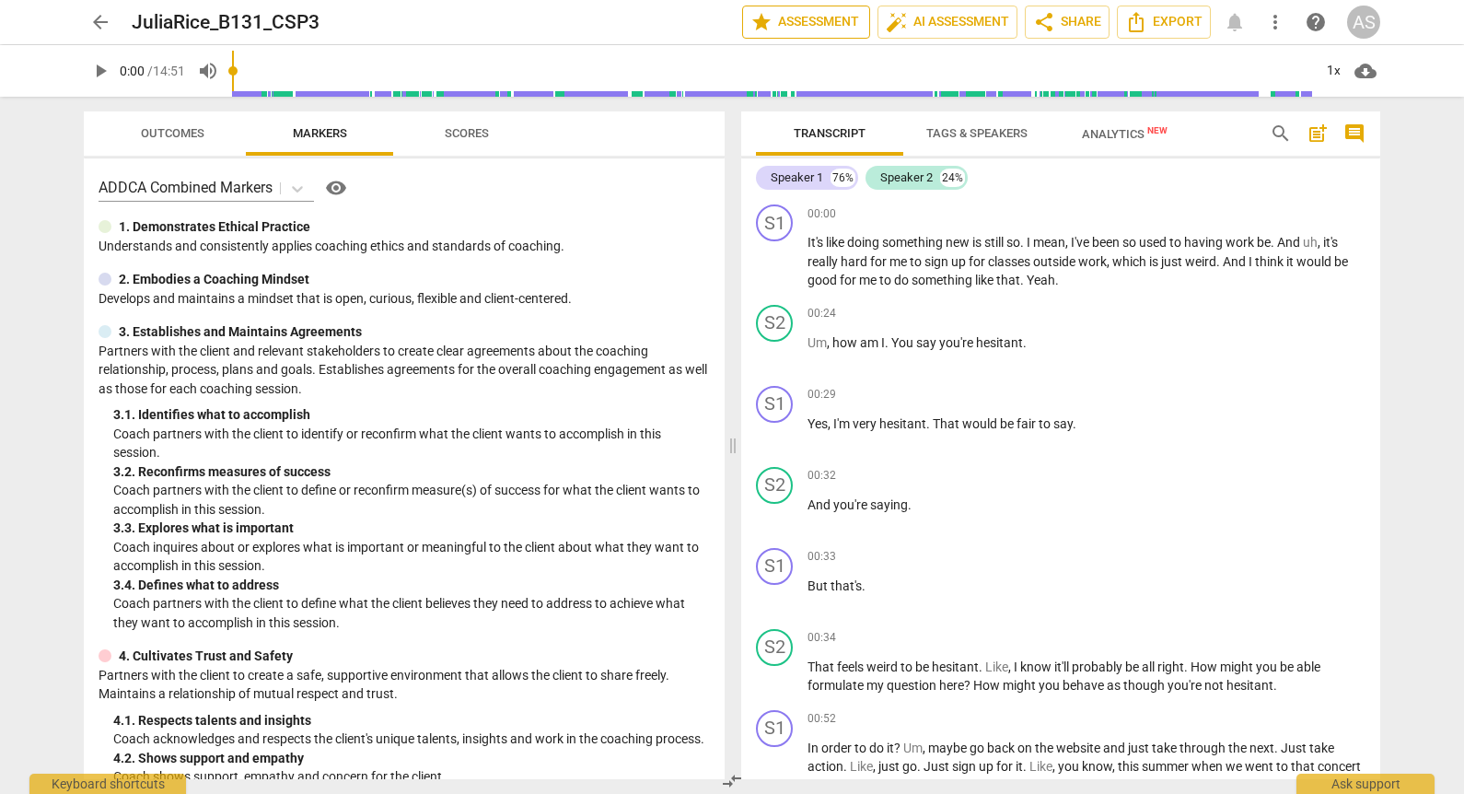
click at [823, 16] on span "star Assessment" at bounding box center [805, 22] width 111 height 22
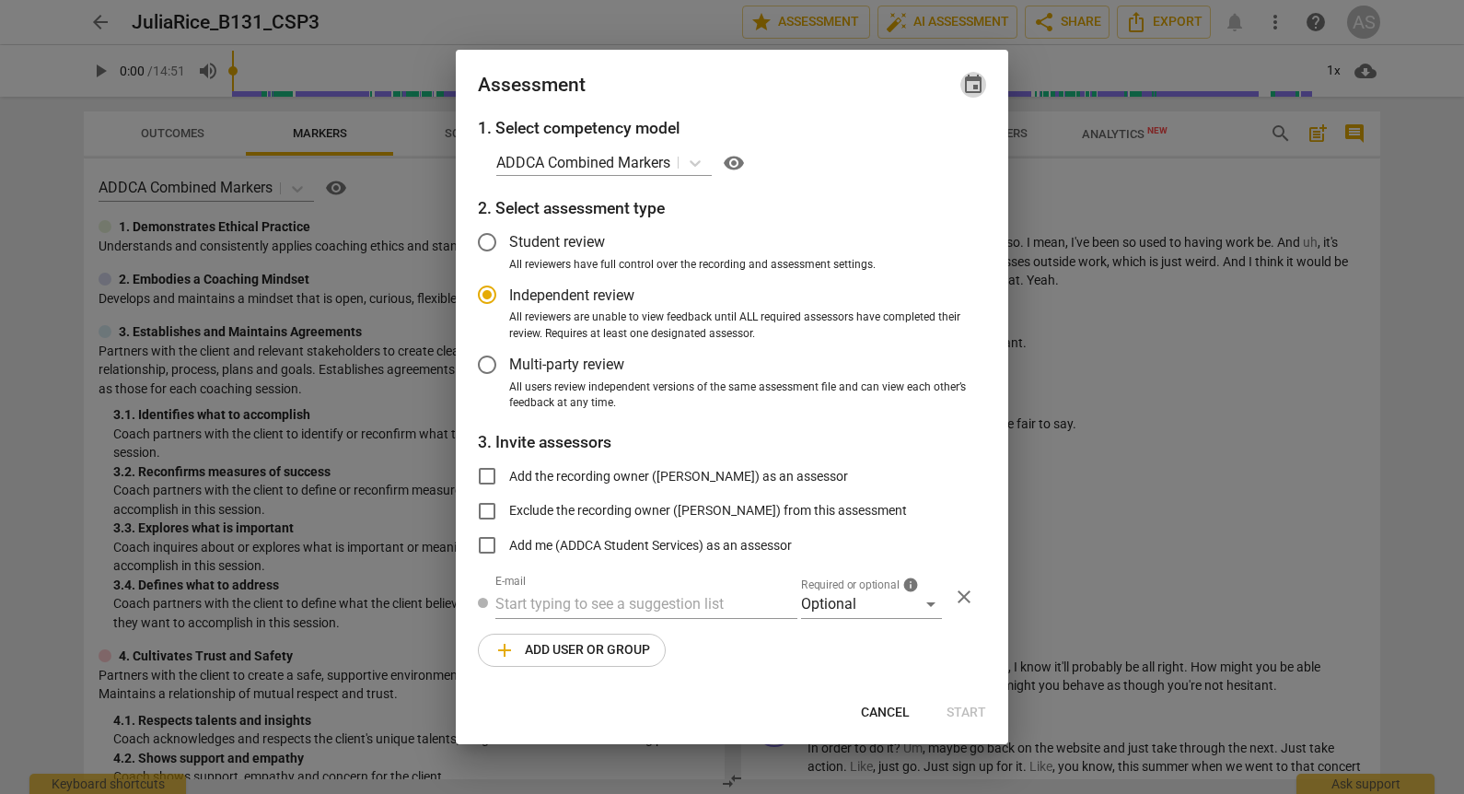
click at [973, 92] on span "event" at bounding box center [973, 85] width 22 height 22
radio input "false"
click at [916, 144] on input "date" at bounding box center [862, 147] width 129 height 27
type input "2025-09-11"
click at [759, 103] on div at bounding box center [732, 397] width 1464 height 794
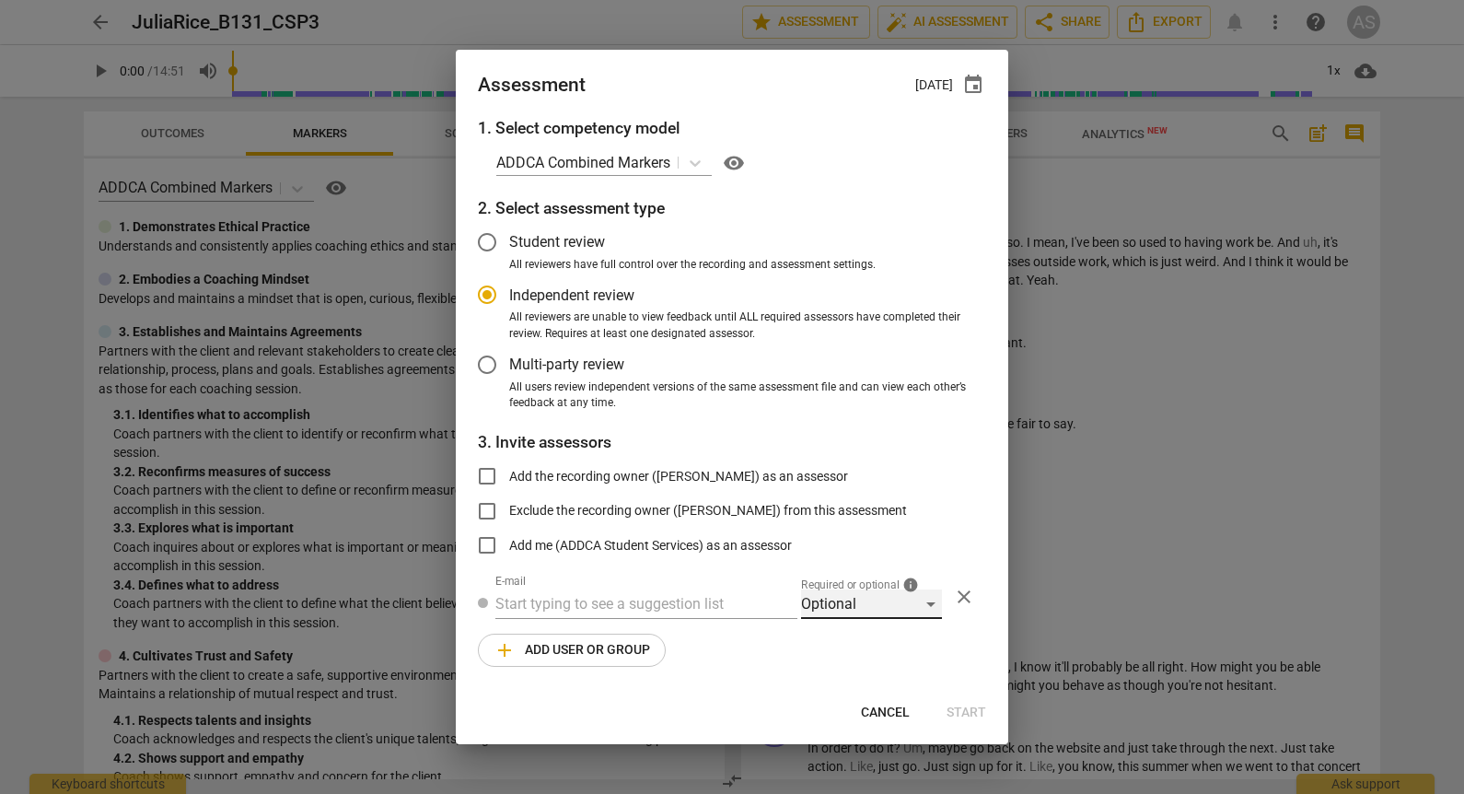
click at [843, 610] on div "Optional" at bounding box center [871, 603] width 141 height 29
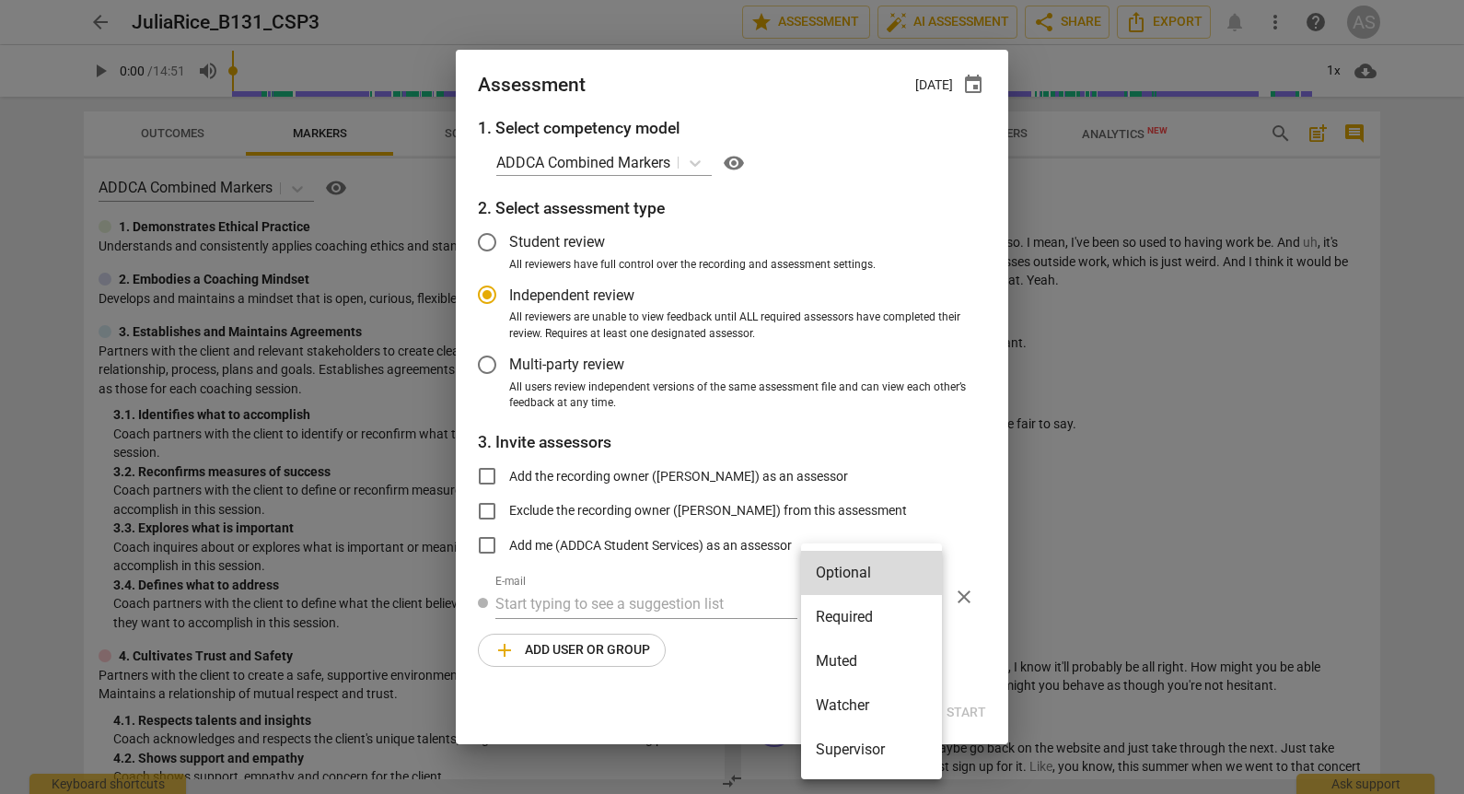
click at [847, 616] on li "Required" at bounding box center [871, 617] width 141 height 44
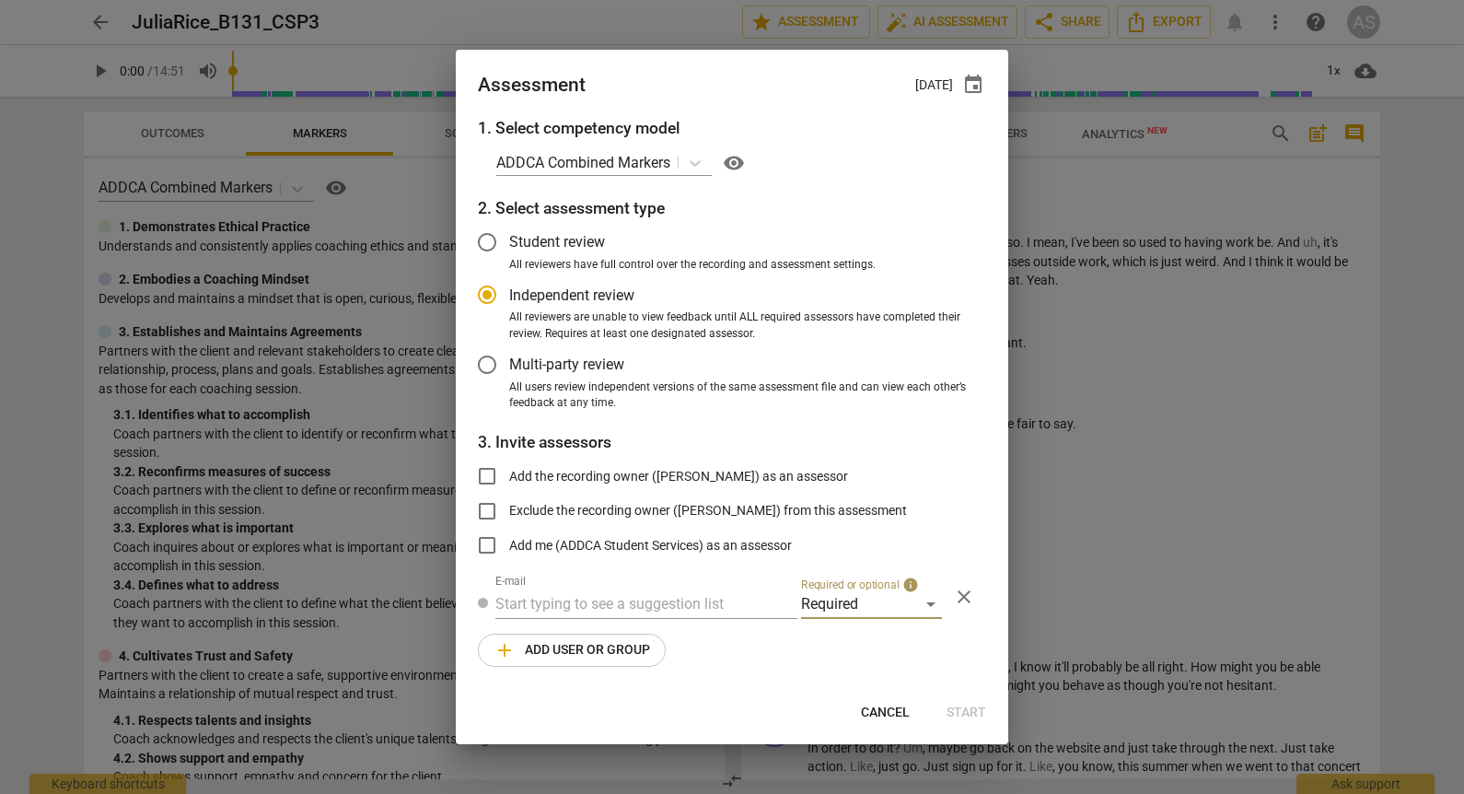
radio input "false"
click at [694, 613] on input "text" at bounding box center [646, 603] width 302 height 29
type input "K"
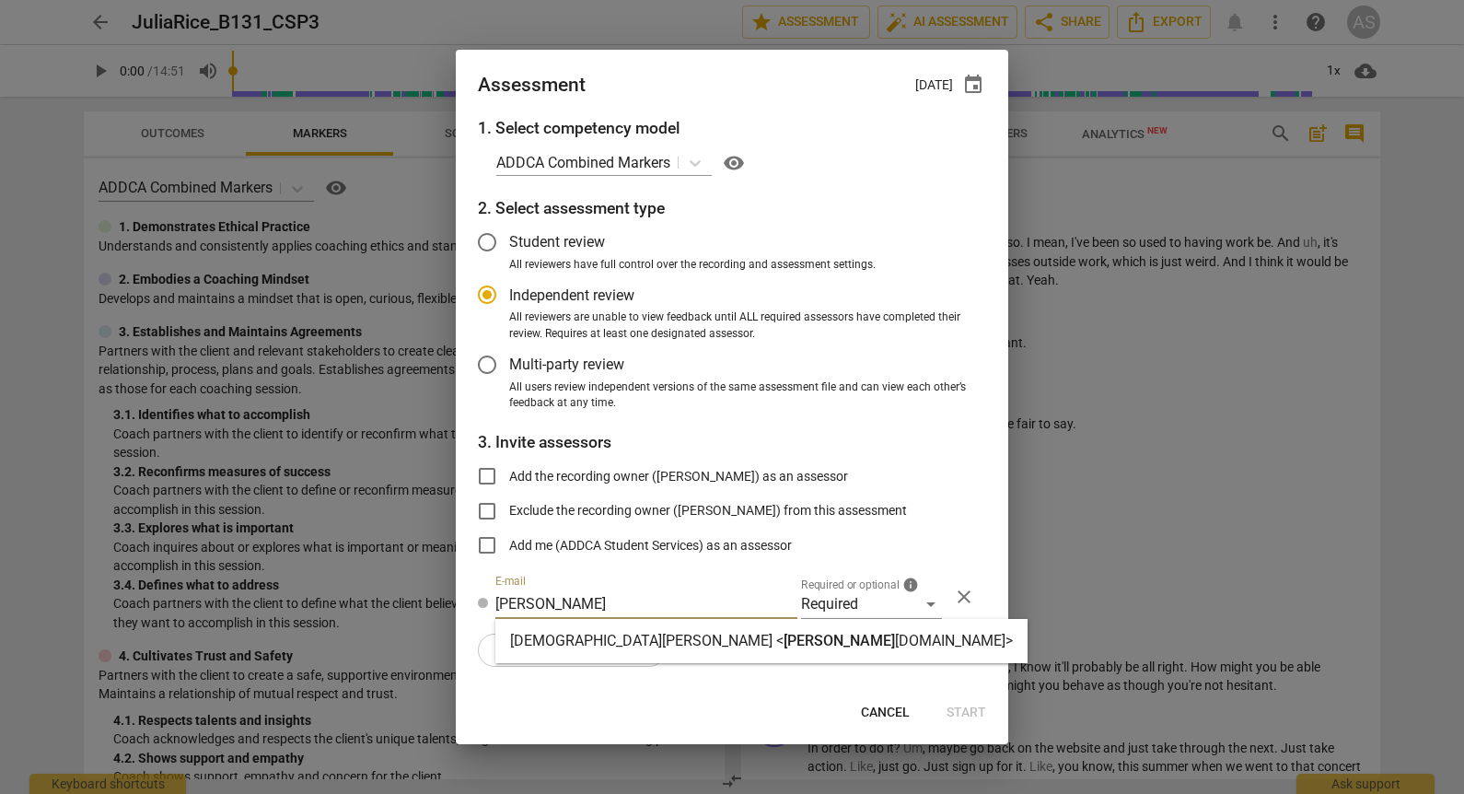
type input "kristen@add"
click at [783, 639] on span "kristen@add" at bounding box center [838, 640] width 111 height 17
radio input "false"
type input "Kristen Denney <kristen@addca.com>"
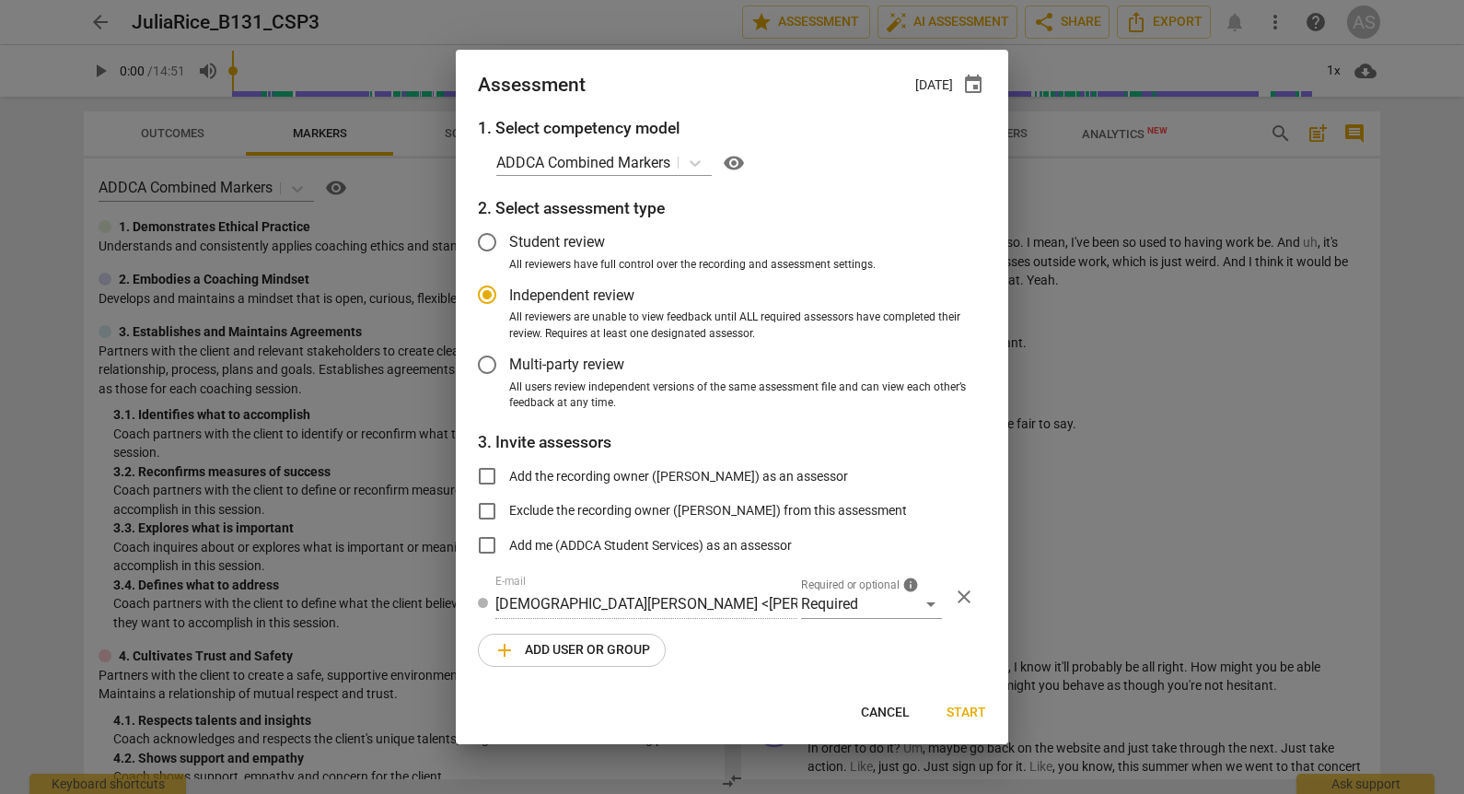
click at [613, 642] on span "add Add user or group" at bounding box center [571, 650] width 157 height 22
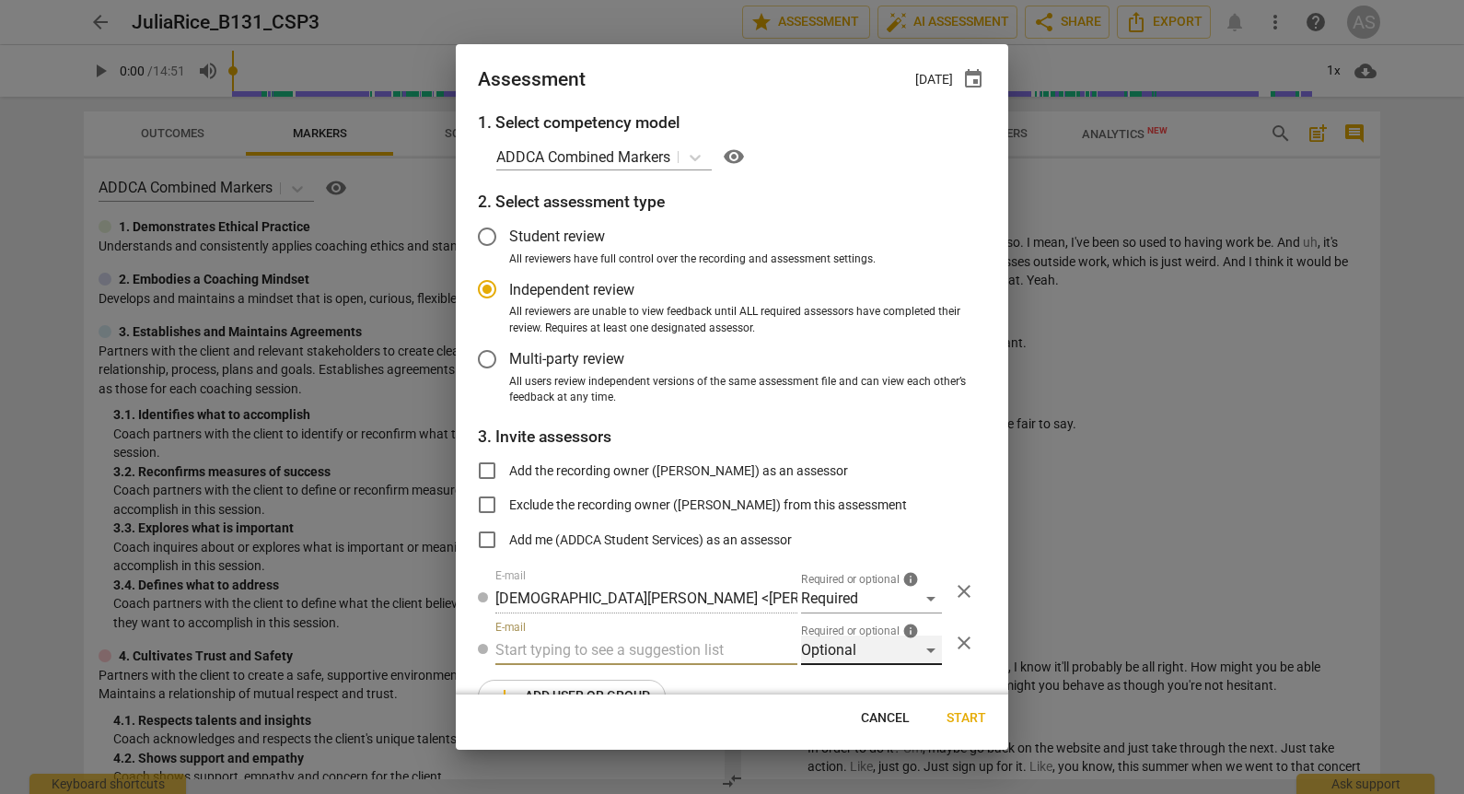
click at [847, 642] on div "Optional" at bounding box center [871, 649] width 141 height 29
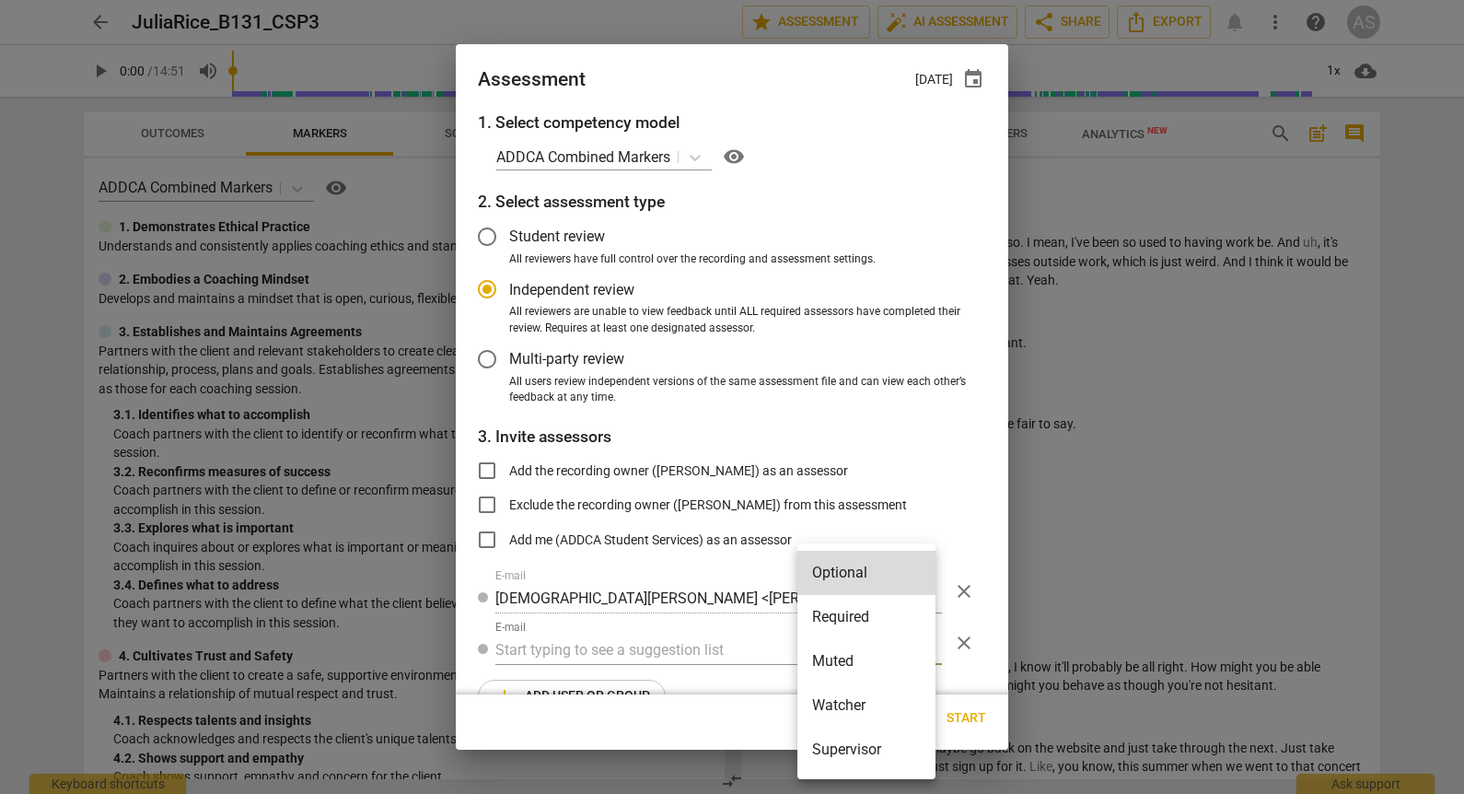
click at [855, 653] on li "Muted" at bounding box center [866, 661] width 138 height 44
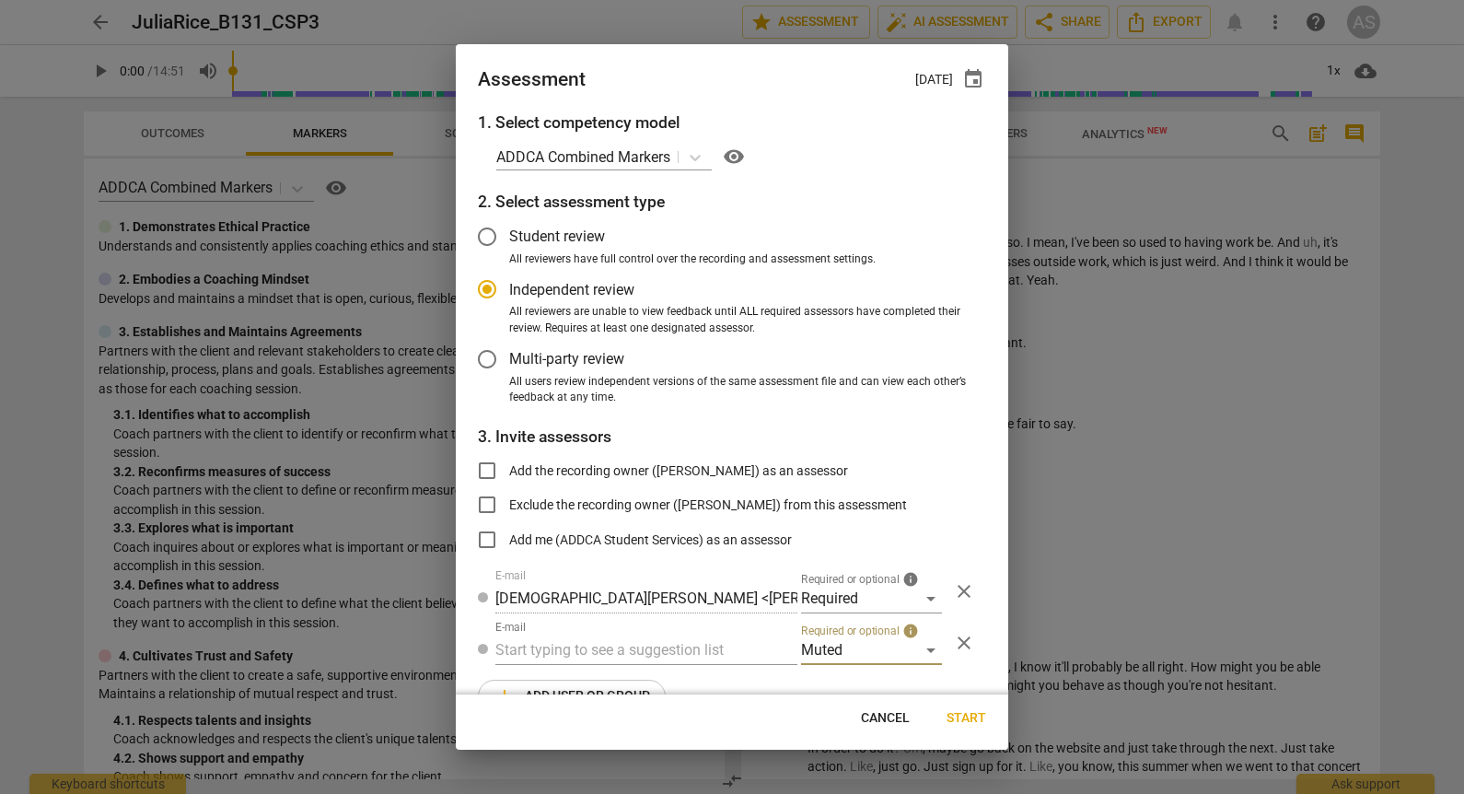
radio input "false"
click at [558, 649] on input "text" at bounding box center [646, 649] width 302 height 29
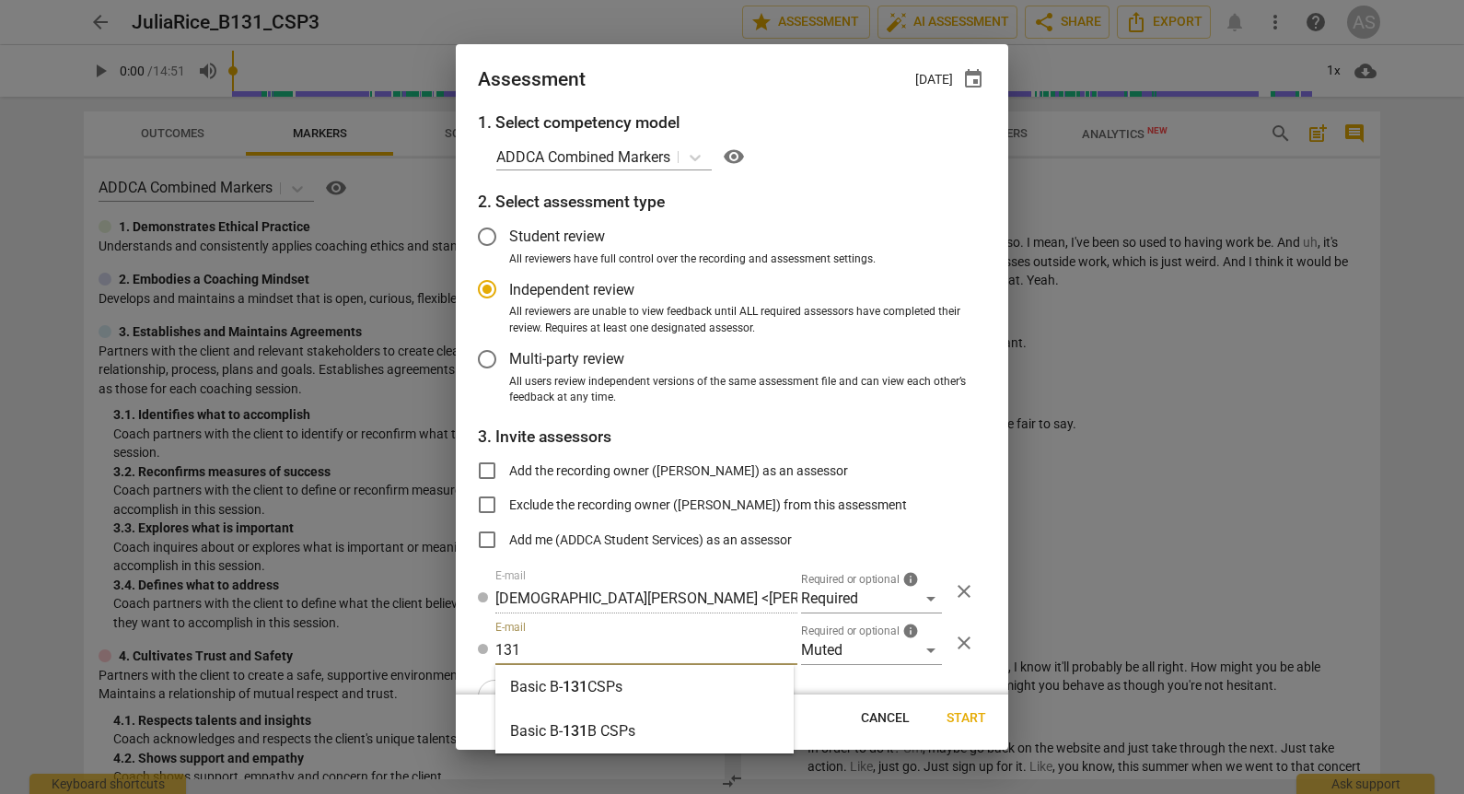
type input "131"
click at [604, 679] on strong "CSPs" at bounding box center [604, 686] width 35 height 17
radio input "false"
type input "Basic B-131 CSPs"
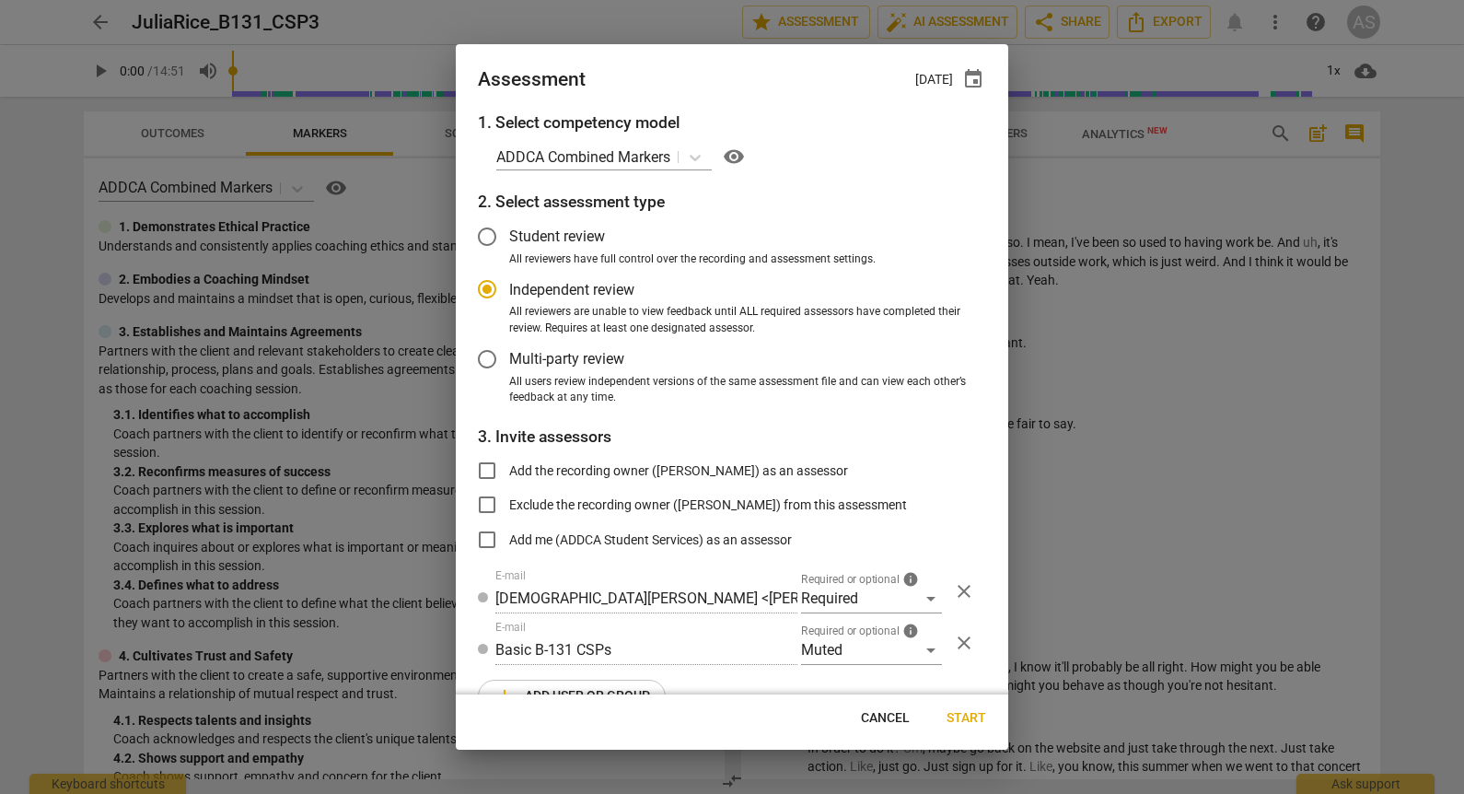
click at [966, 721] on span "Start" at bounding box center [966, 718] width 40 height 18
radio input "false"
type input "Sophie Mugnaini <sophiemugnaini92@gmail.com>"
type input "Maayan Bar-Yam <playsculptor@gmail.com>"
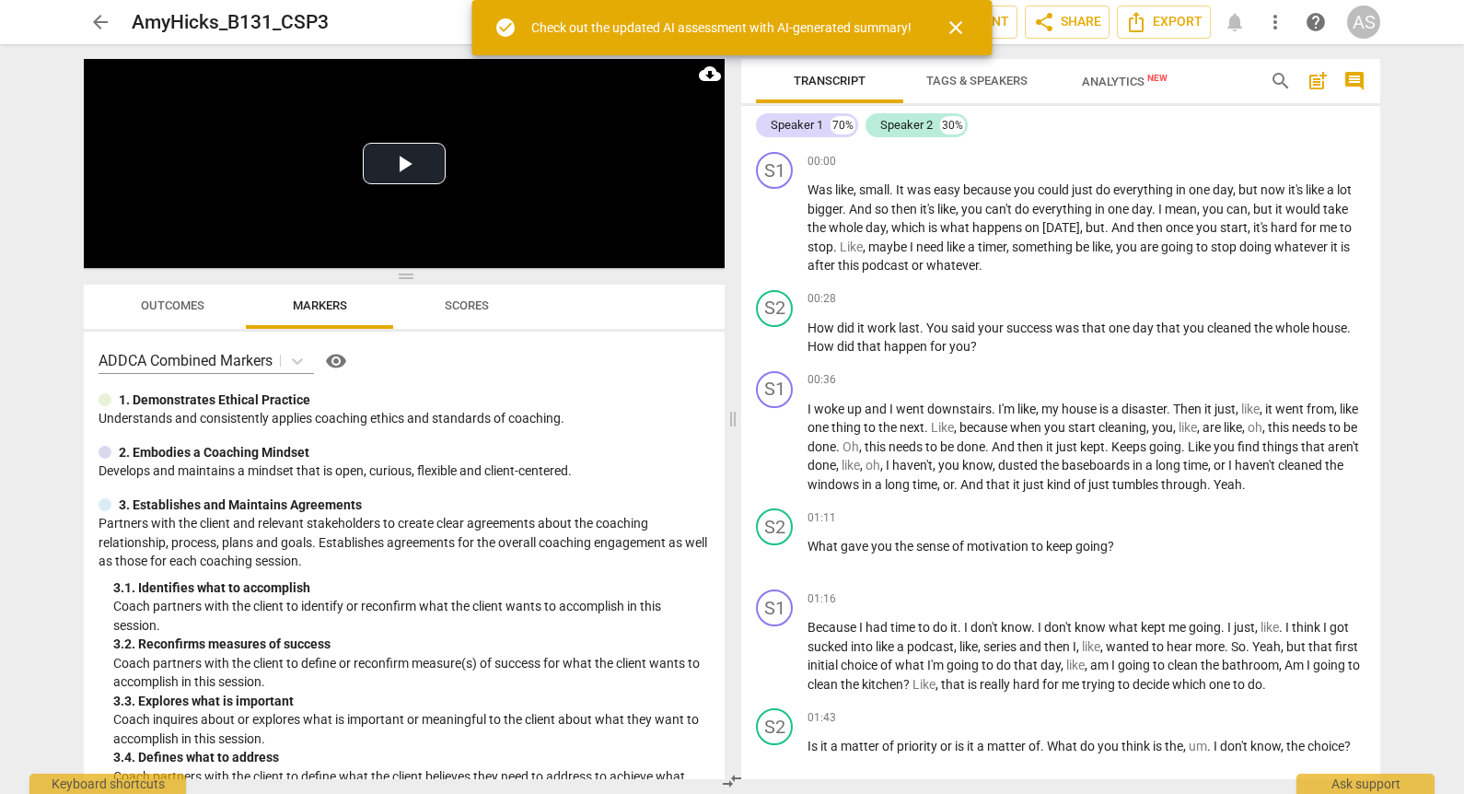
click at [967, 25] on span "close" at bounding box center [956, 28] width 44 height 22
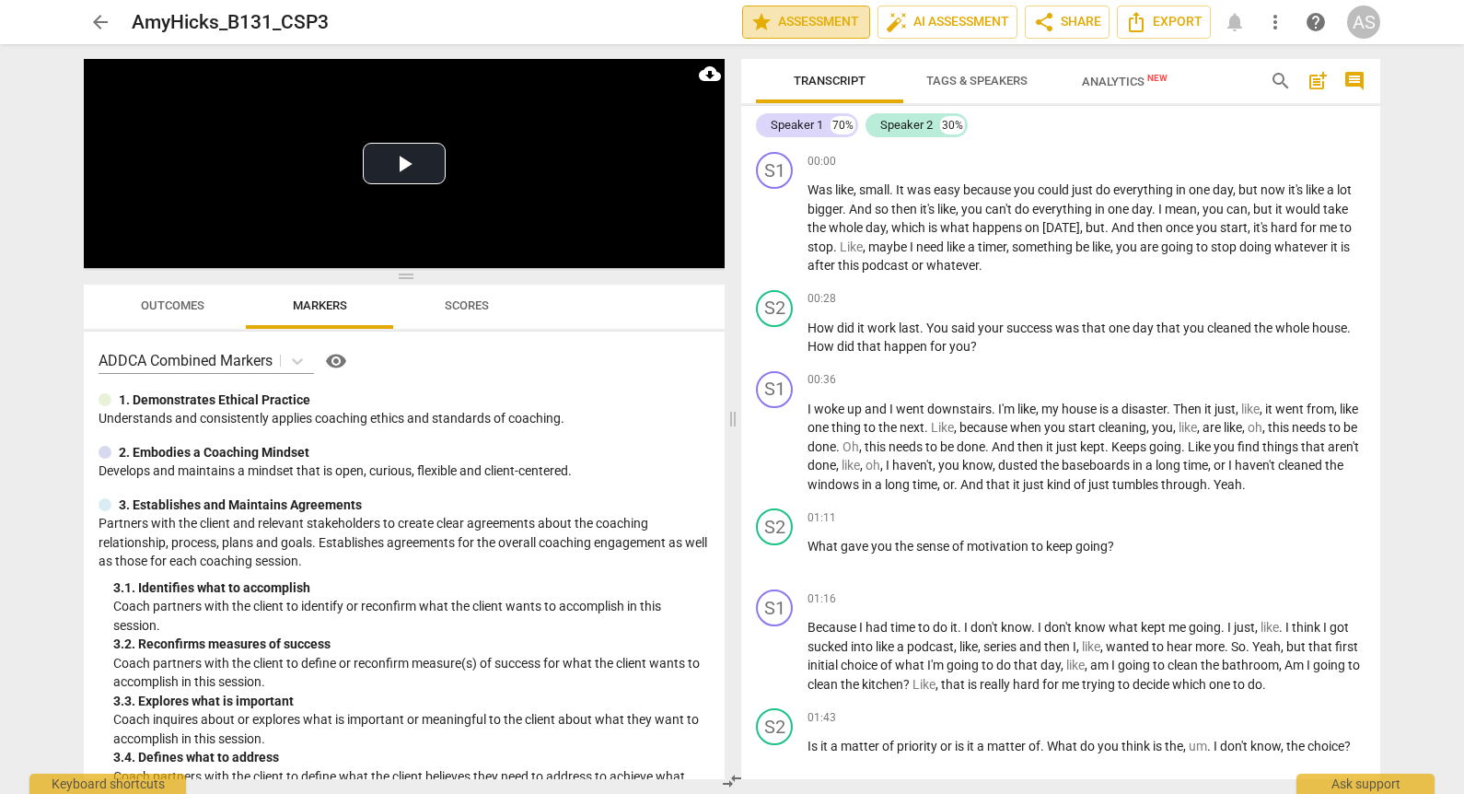
click at [761, 19] on span "star" at bounding box center [761, 22] width 22 height 22
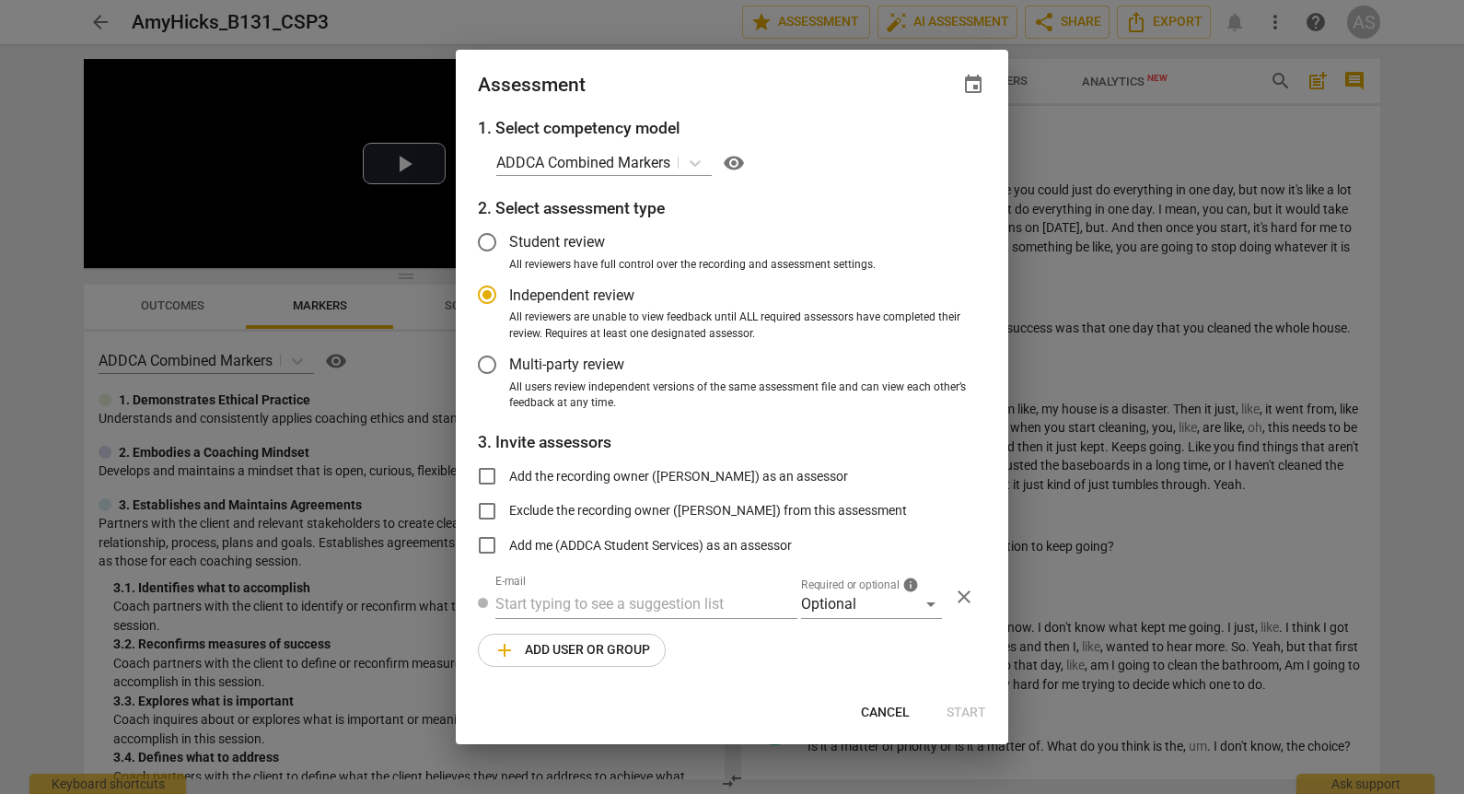
click at [980, 84] on span "event" at bounding box center [973, 85] width 22 height 22
radio input "false"
click at [920, 141] on input "date" at bounding box center [862, 147] width 129 height 27
type input "[DATE]"
click at [752, 75] on div at bounding box center [732, 397] width 1464 height 794
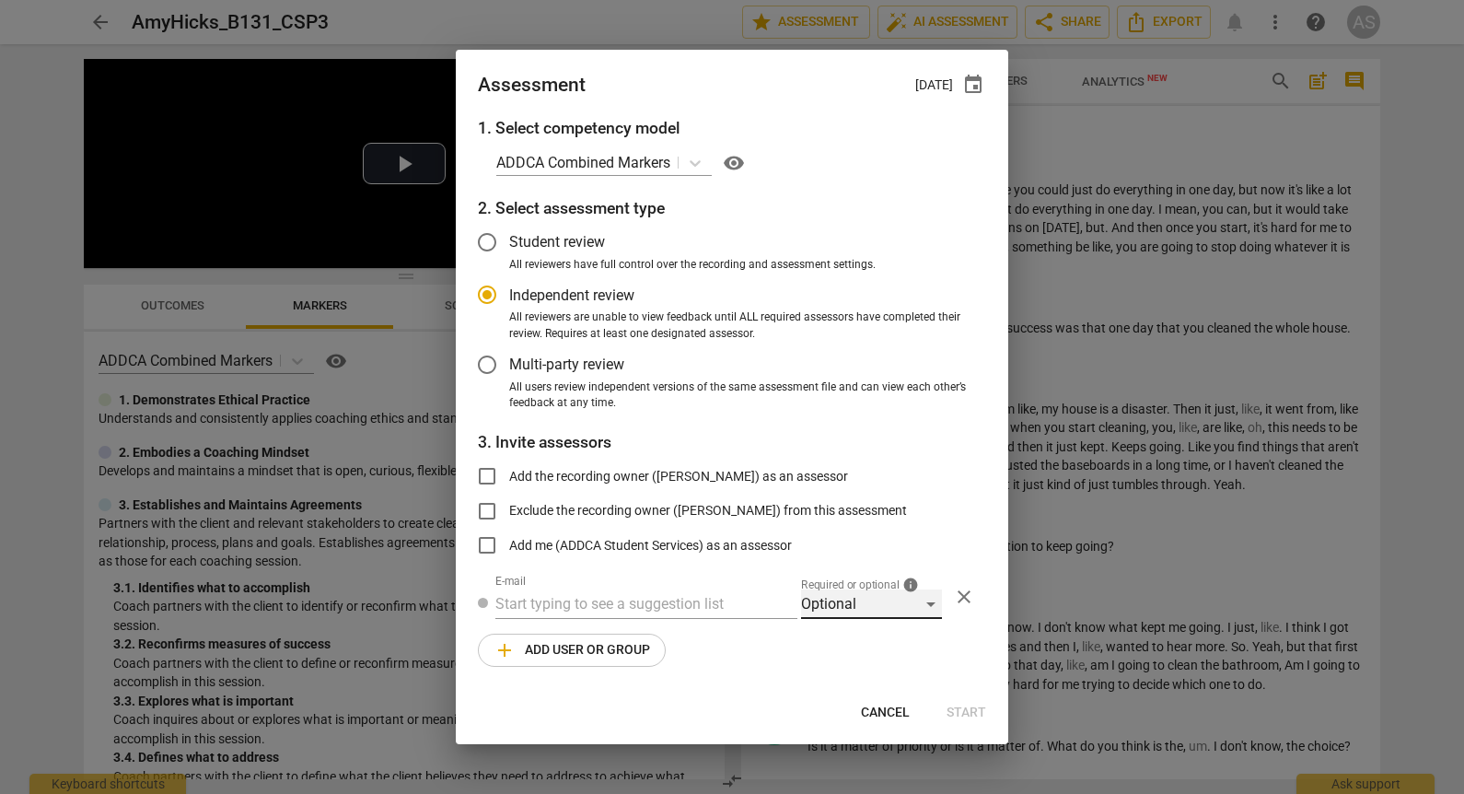
click at [863, 612] on div "Optional" at bounding box center [871, 603] width 141 height 29
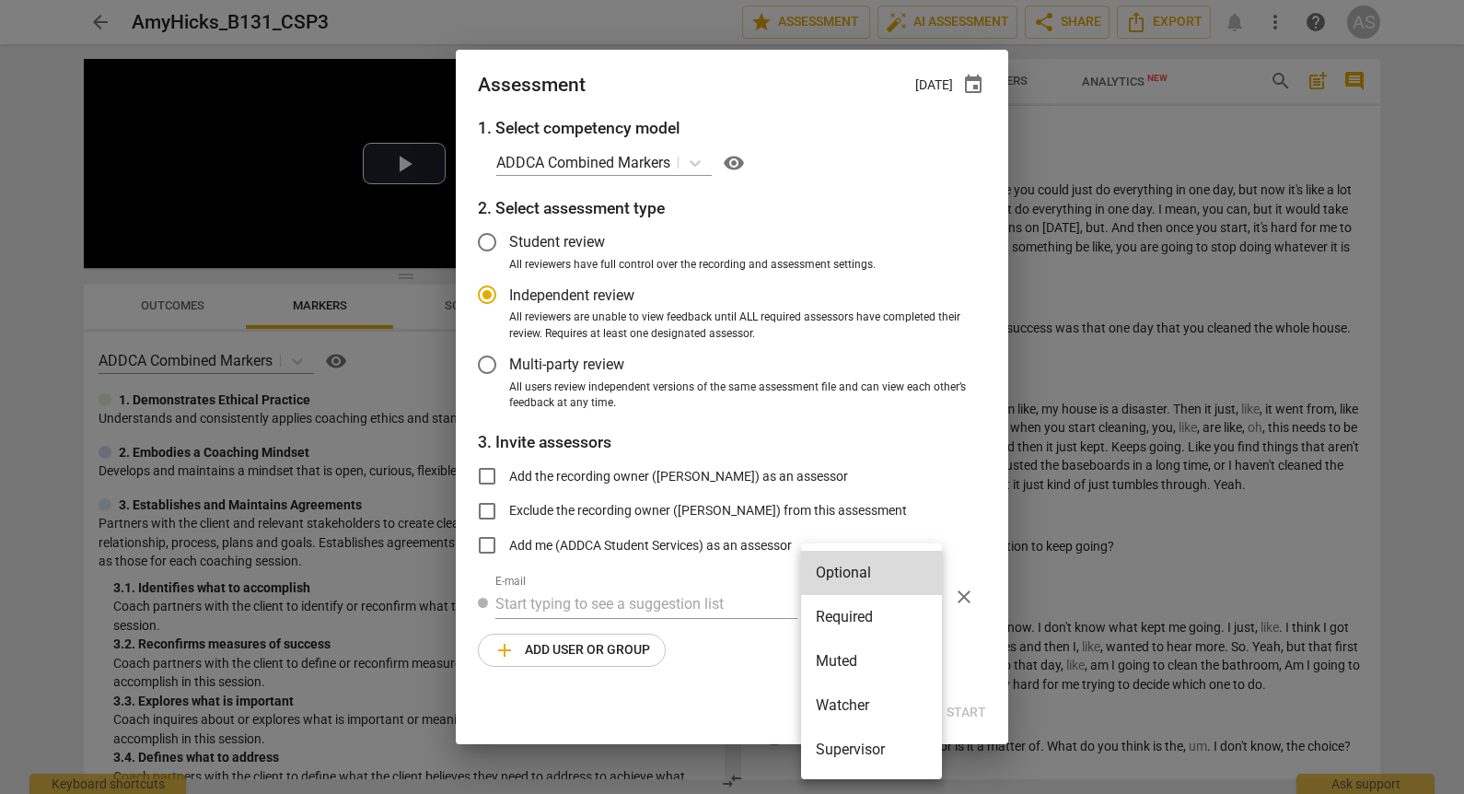
click at [864, 616] on li "Required" at bounding box center [871, 617] width 141 height 44
radio input "false"
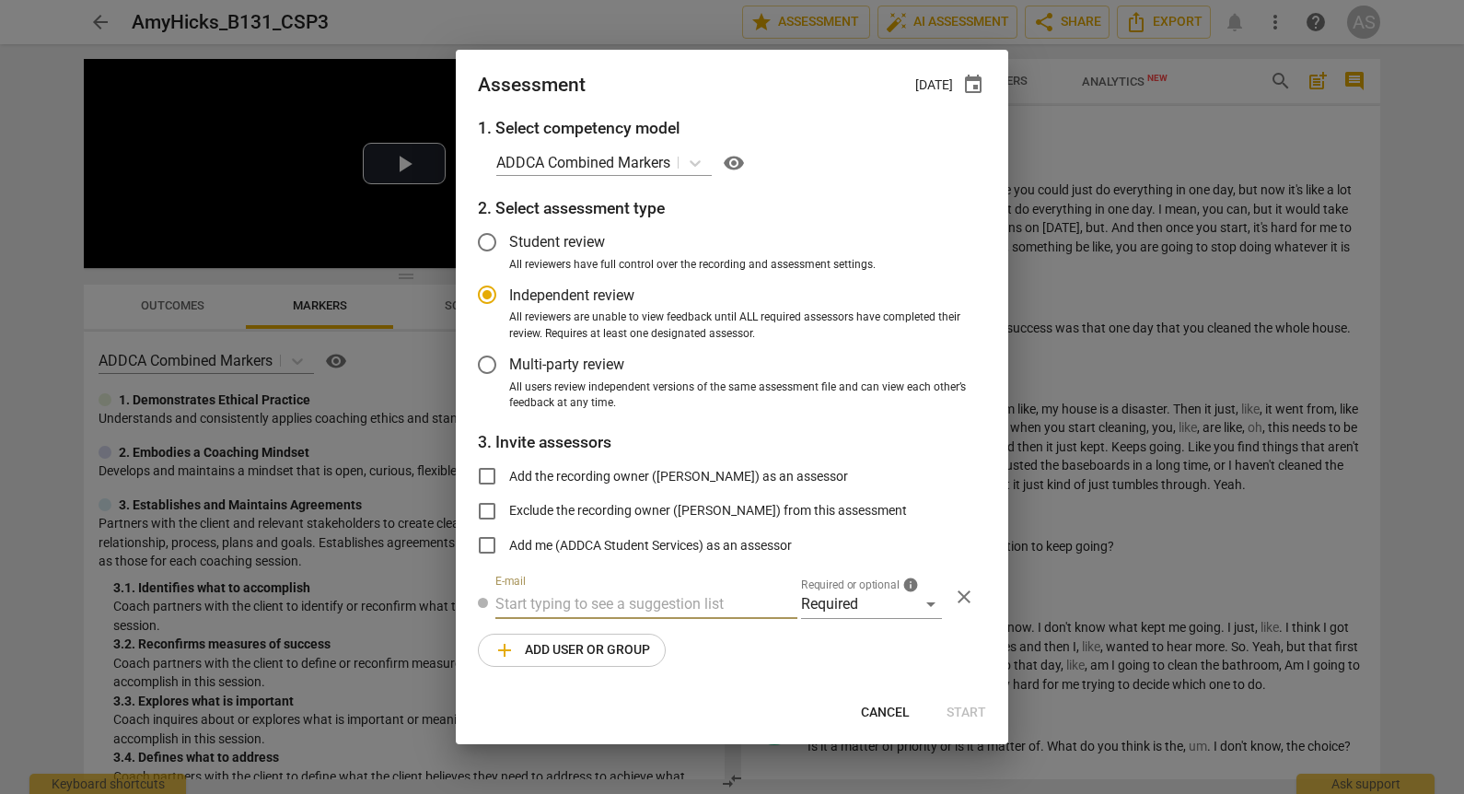
click at [697, 600] on input "text" at bounding box center [646, 603] width 302 height 29
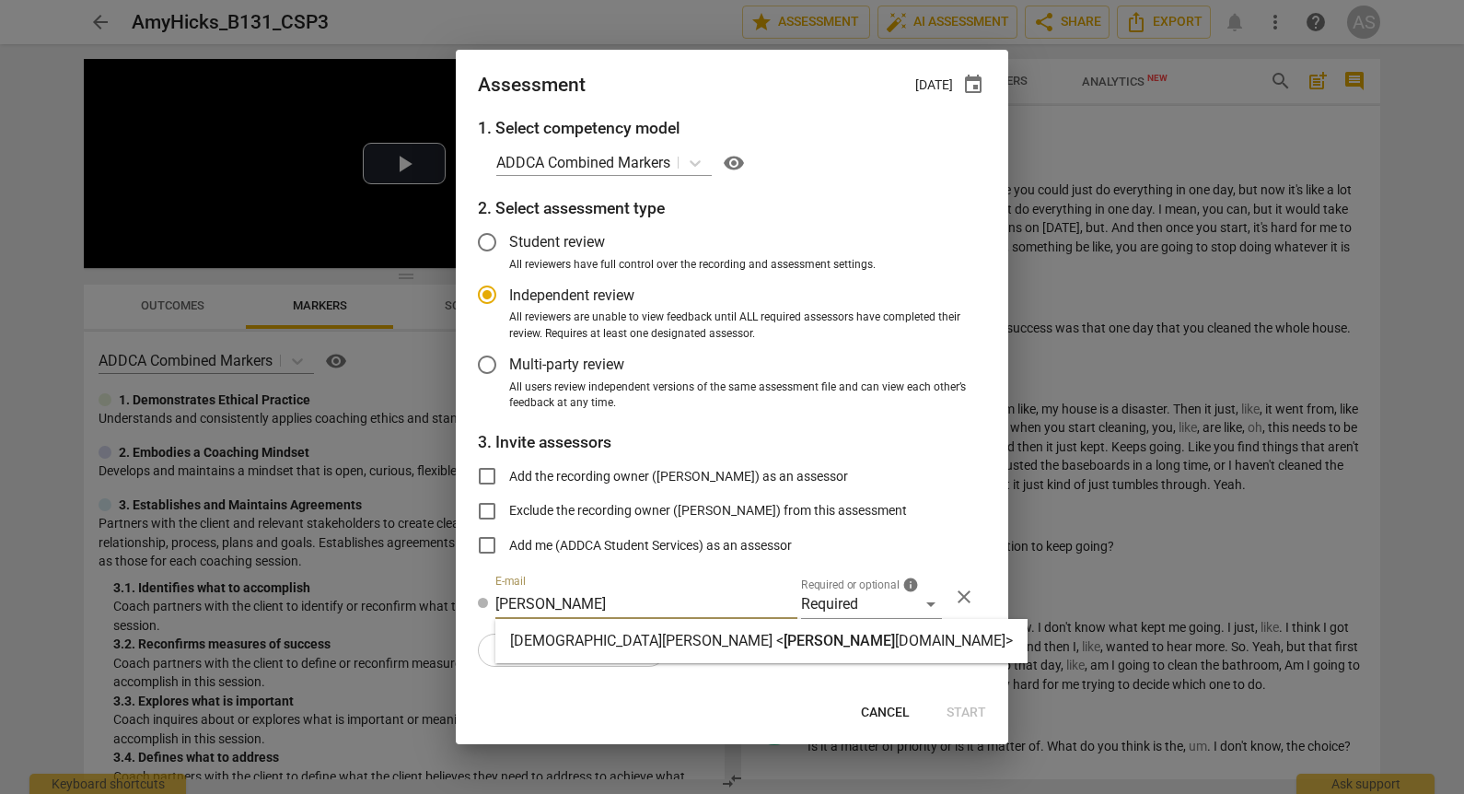
type input "[PERSON_NAME]"
click at [688, 654] on div "[DEMOGRAPHIC_DATA][PERSON_NAME] < [PERSON_NAME][DEMOGRAPHIC_DATA] [DOMAIN_NAME]>" at bounding box center [761, 641] width 532 height 44
radio input "false"
type input "[DEMOGRAPHIC_DATA][PERSON_NAME] <[PERSON_NAME][EMAIL_ADDRESS][DOMAIN_NAME]>"
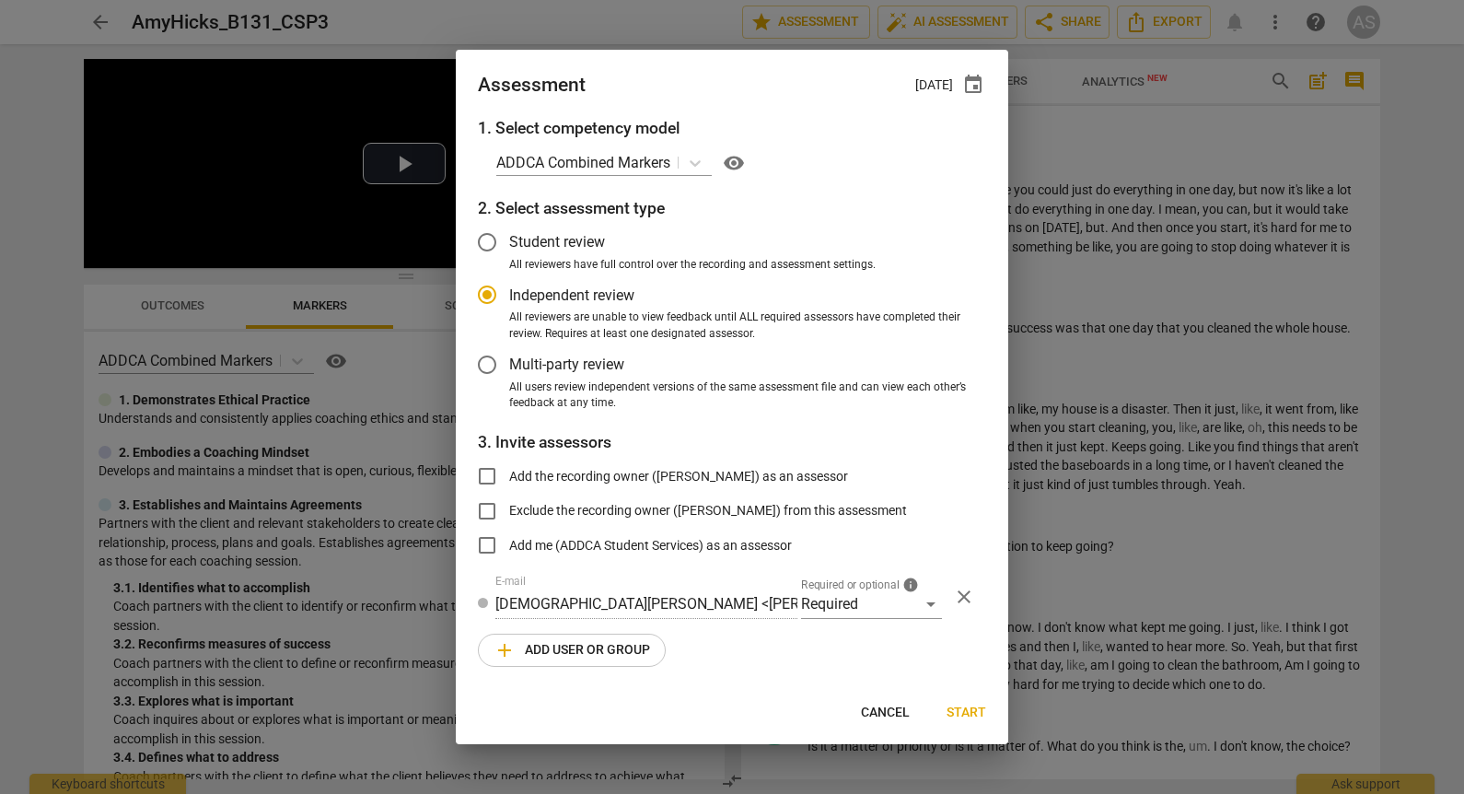
click at [621, 647] on span "add Add user or group" at bounding box center [571, 650] width 157 height 22
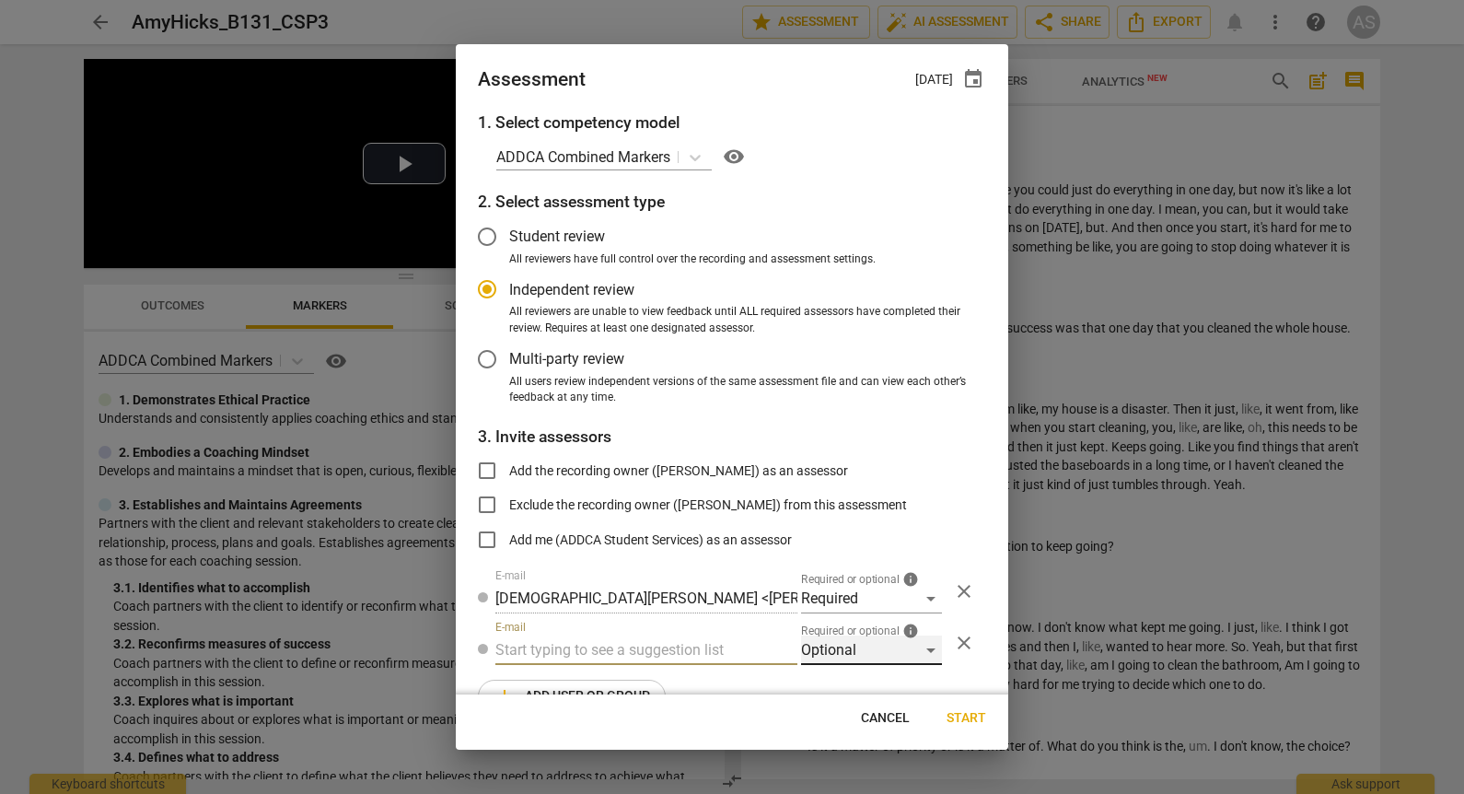
click at [858, 642] on div "Optional" at bounding box center [871, 649] width 141 height 29
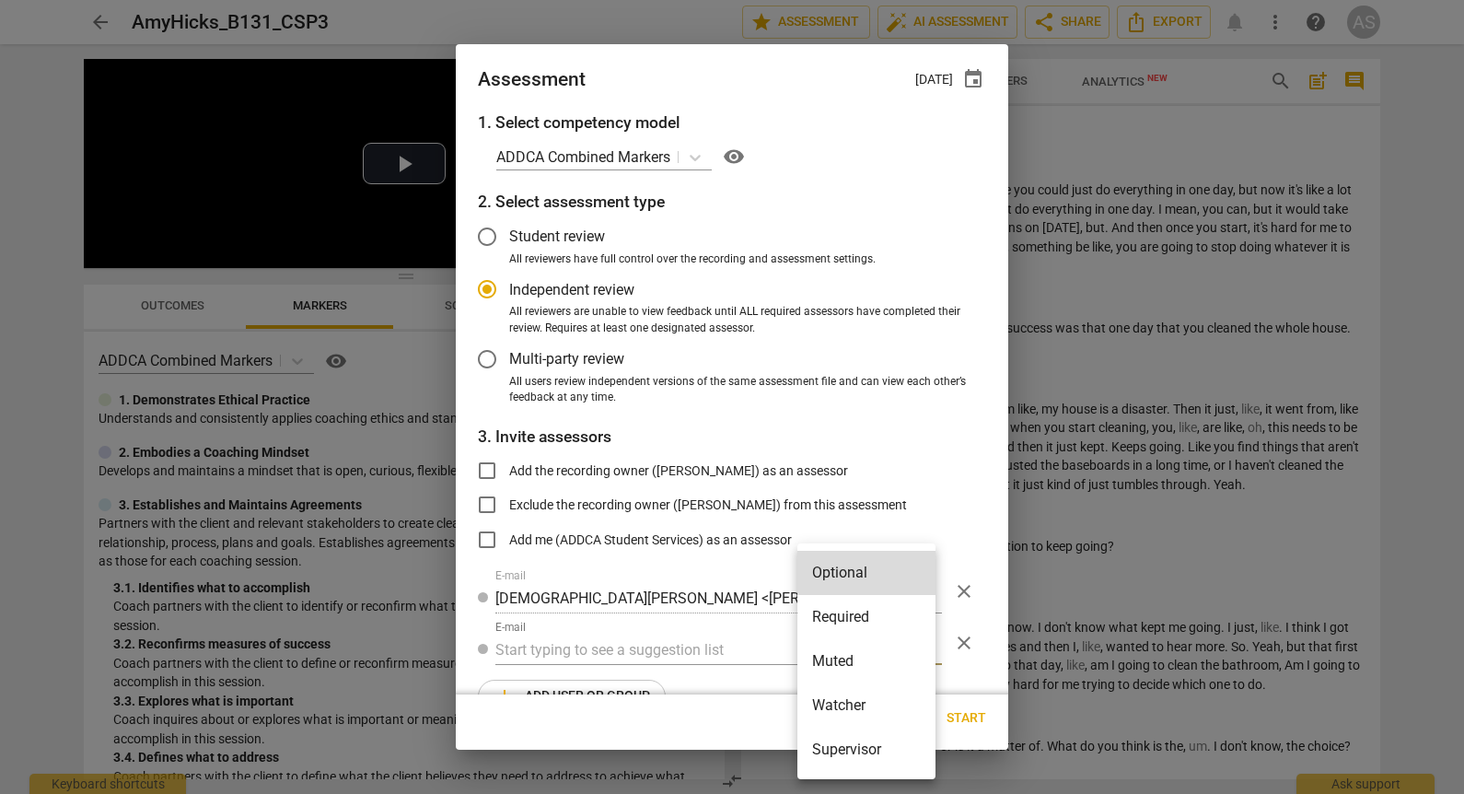
click at [852, 651] on li "Muted" at bounding box center [866, 661] width 138 height 44
radio input "false"
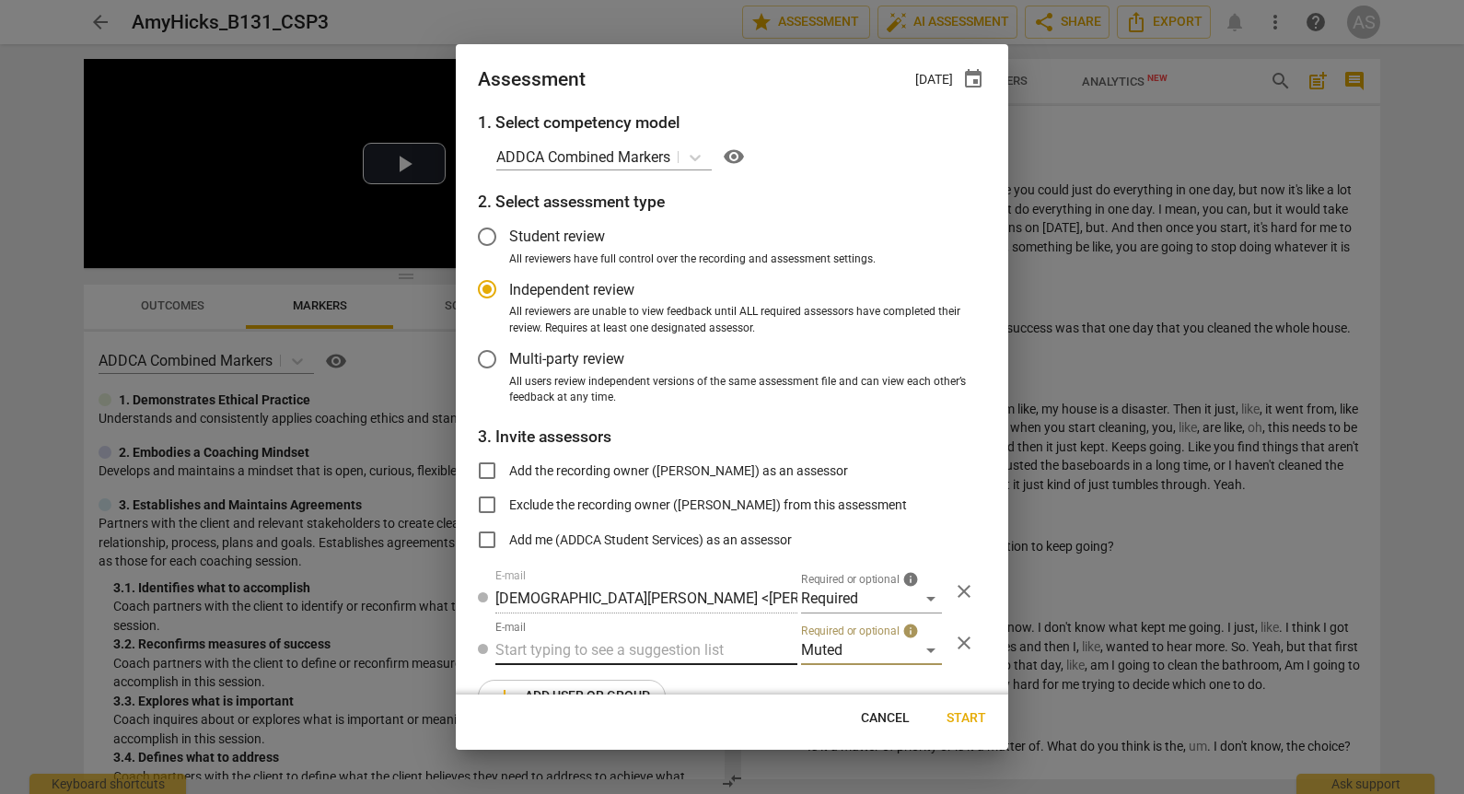
click at [661, 644] on input "text" at bounding box center [646, 649] width 302 height 29
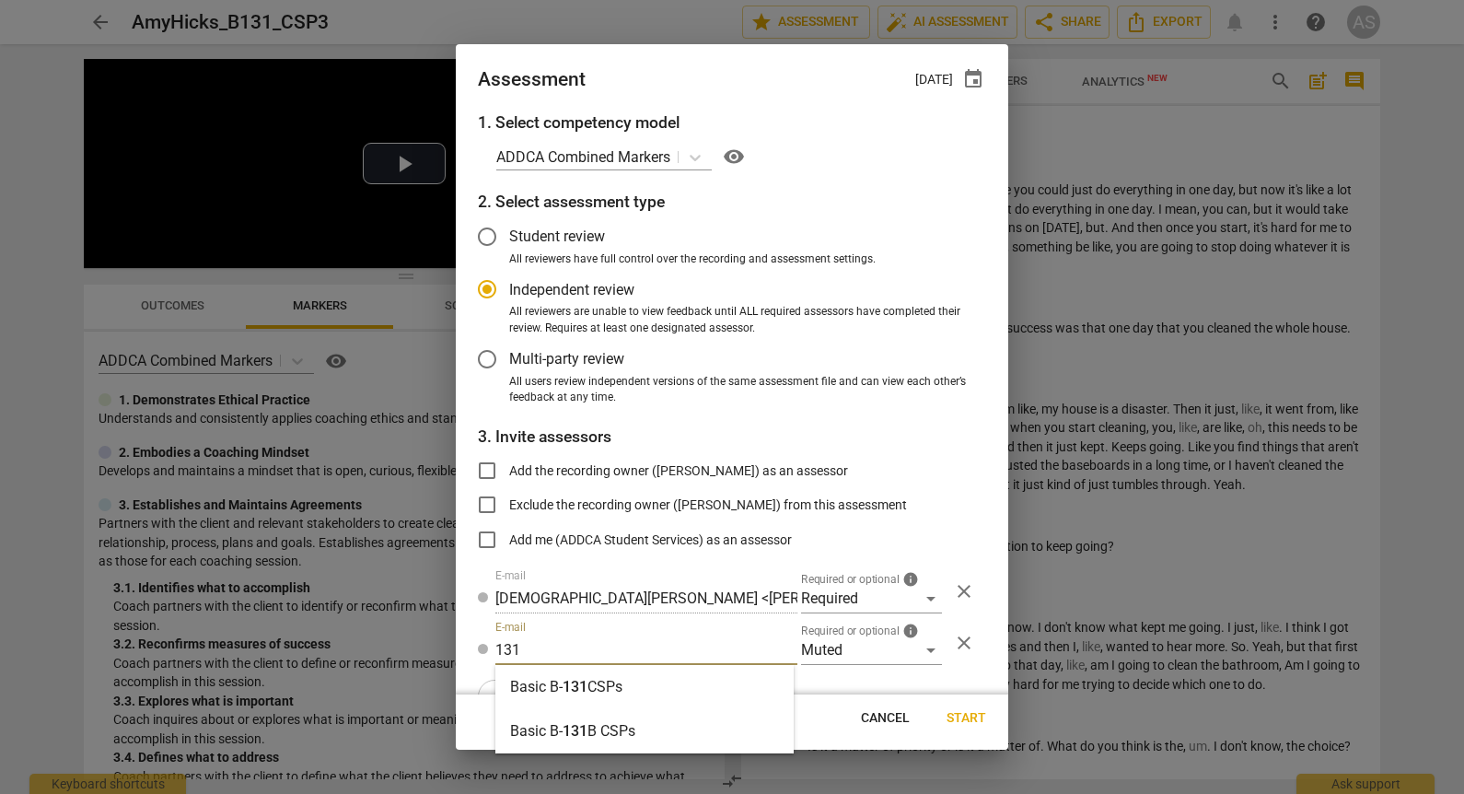
type input "131"
click at [664, 682] on div "Basic B- 131 CSPs" at bounding box center [644, 687] width 298 height 44
radio input "false"
type input "Basic B-131 CSPs"
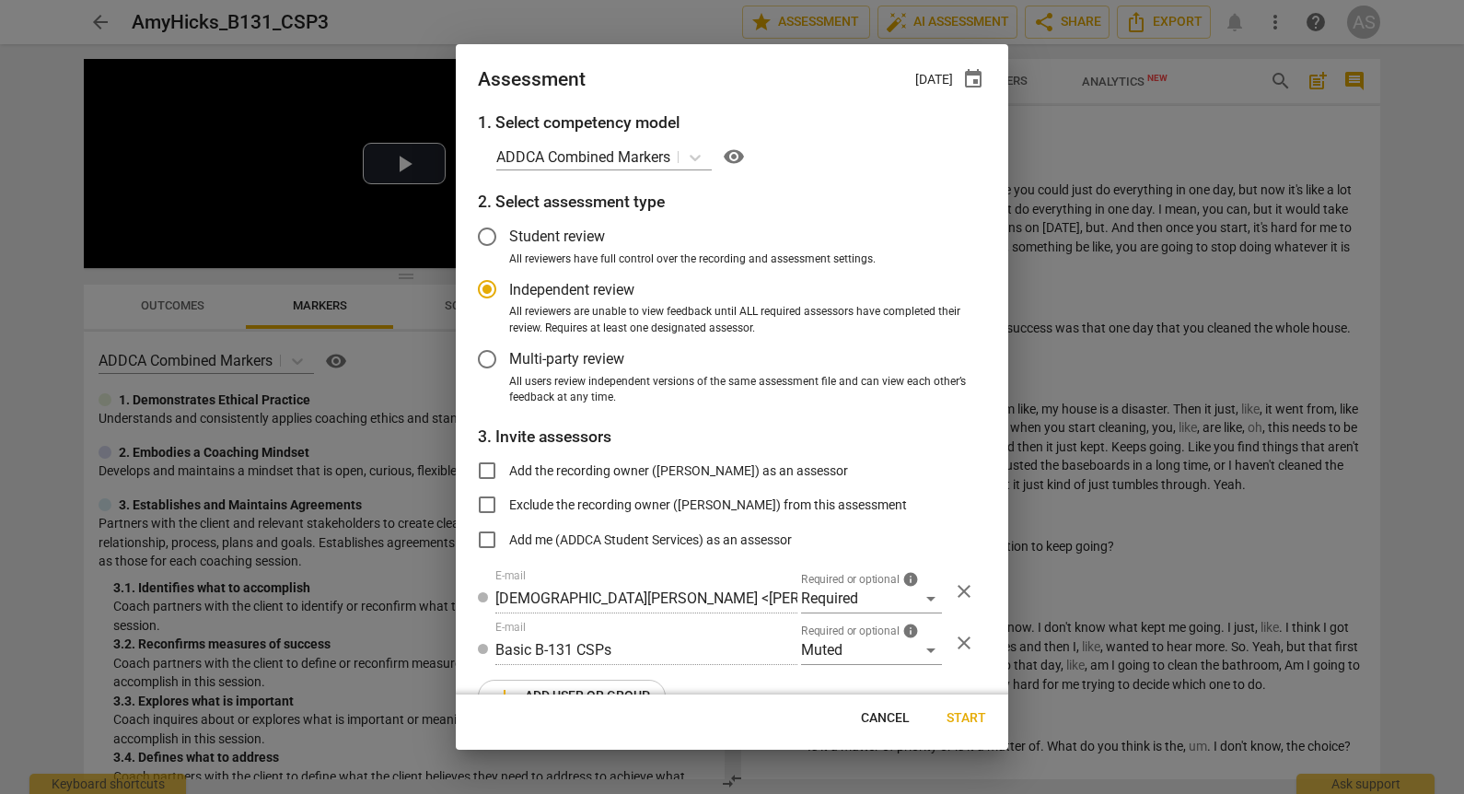
click at [958, 719] on span "Start" at bounding box center [966, 718] width 40 height 18
radio input "false"
type input "[PERSON_NAME] <[EMAIL_ADDRESS][DOMAIN_NAME]>"
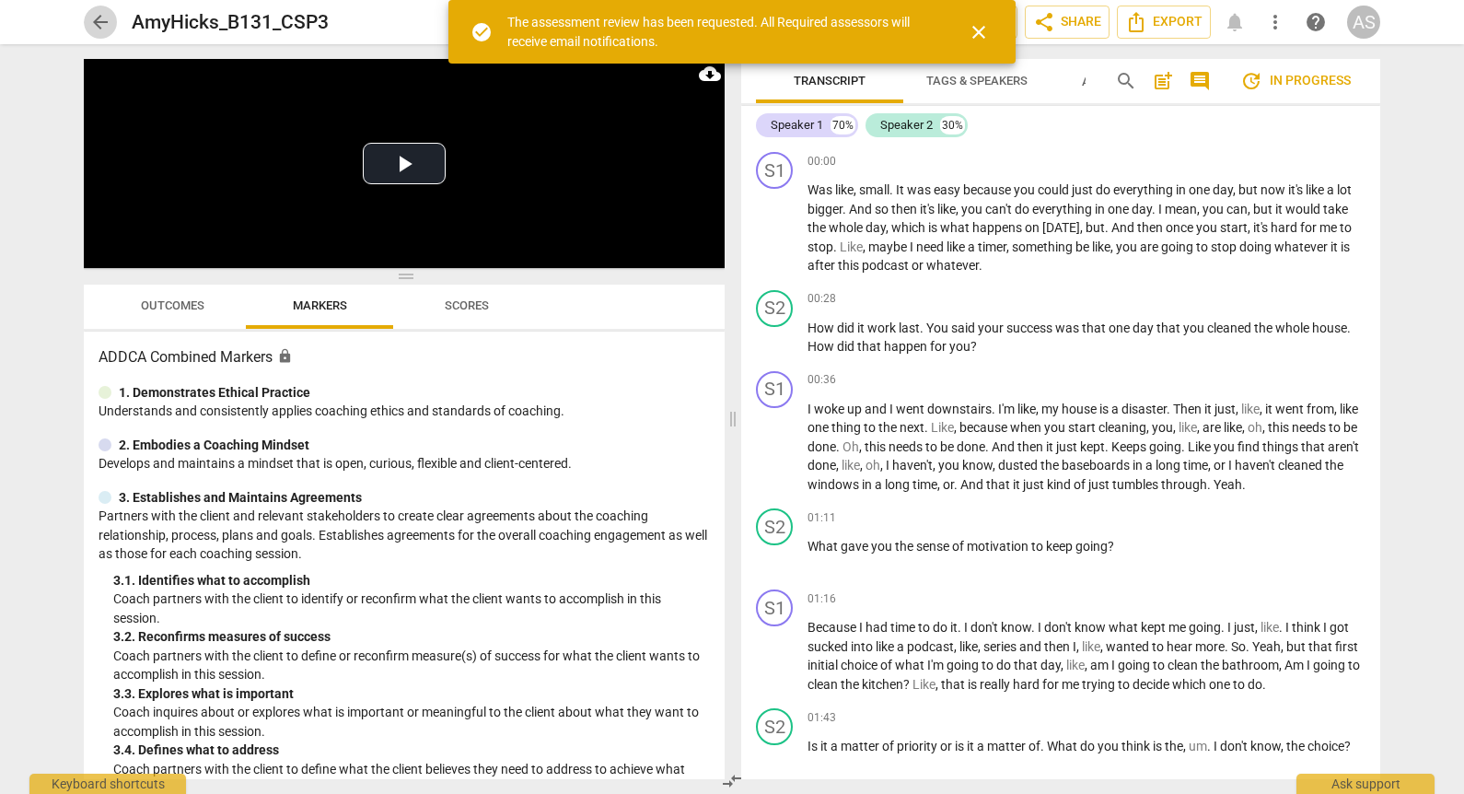
click at [112, 16] on span "arrow_back" at bounding box center [100, 22] width 33 height 22
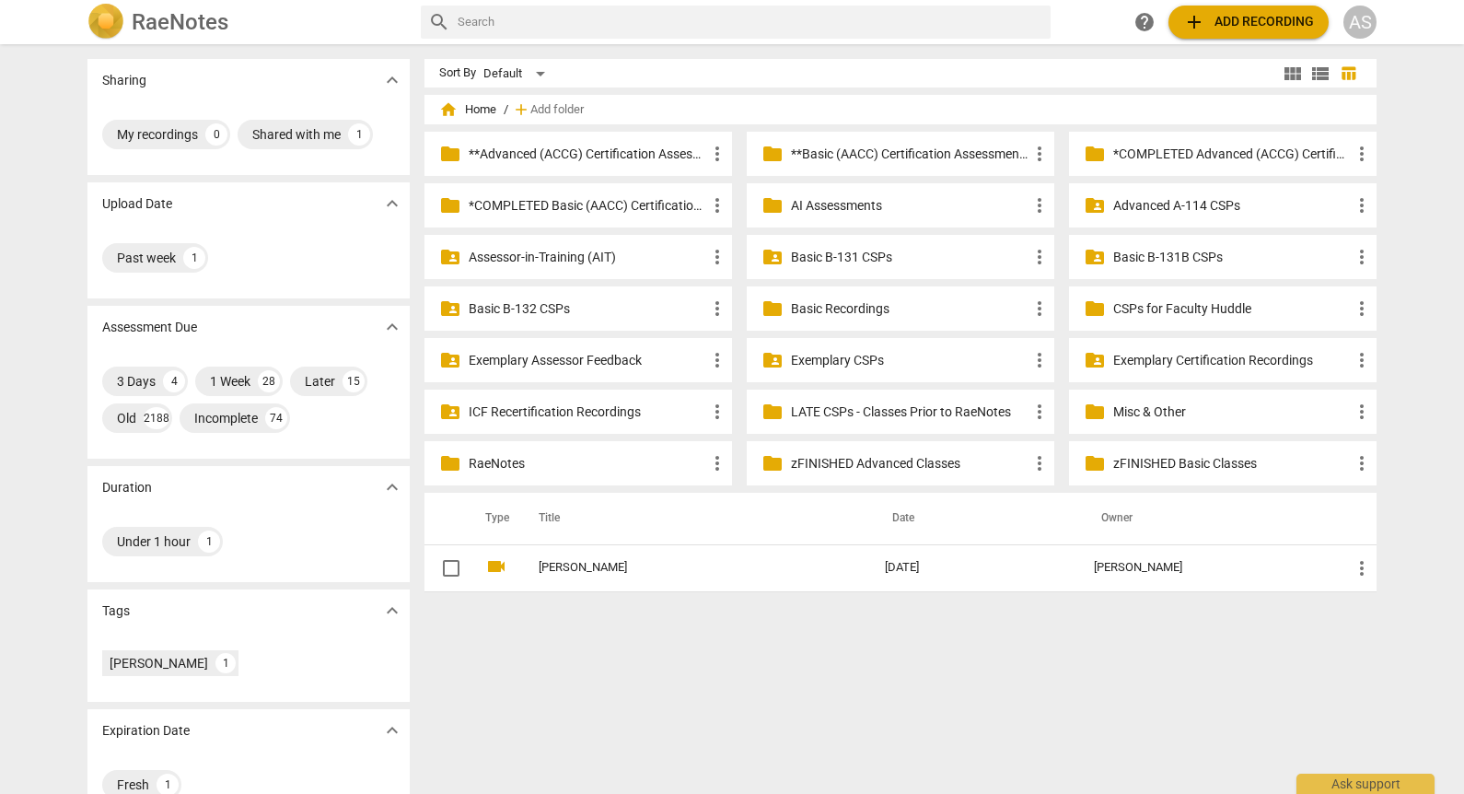
click at [878, 253] on p "Basic B-131 CSPs" at bounding box center [910, 257] width 238 height 19
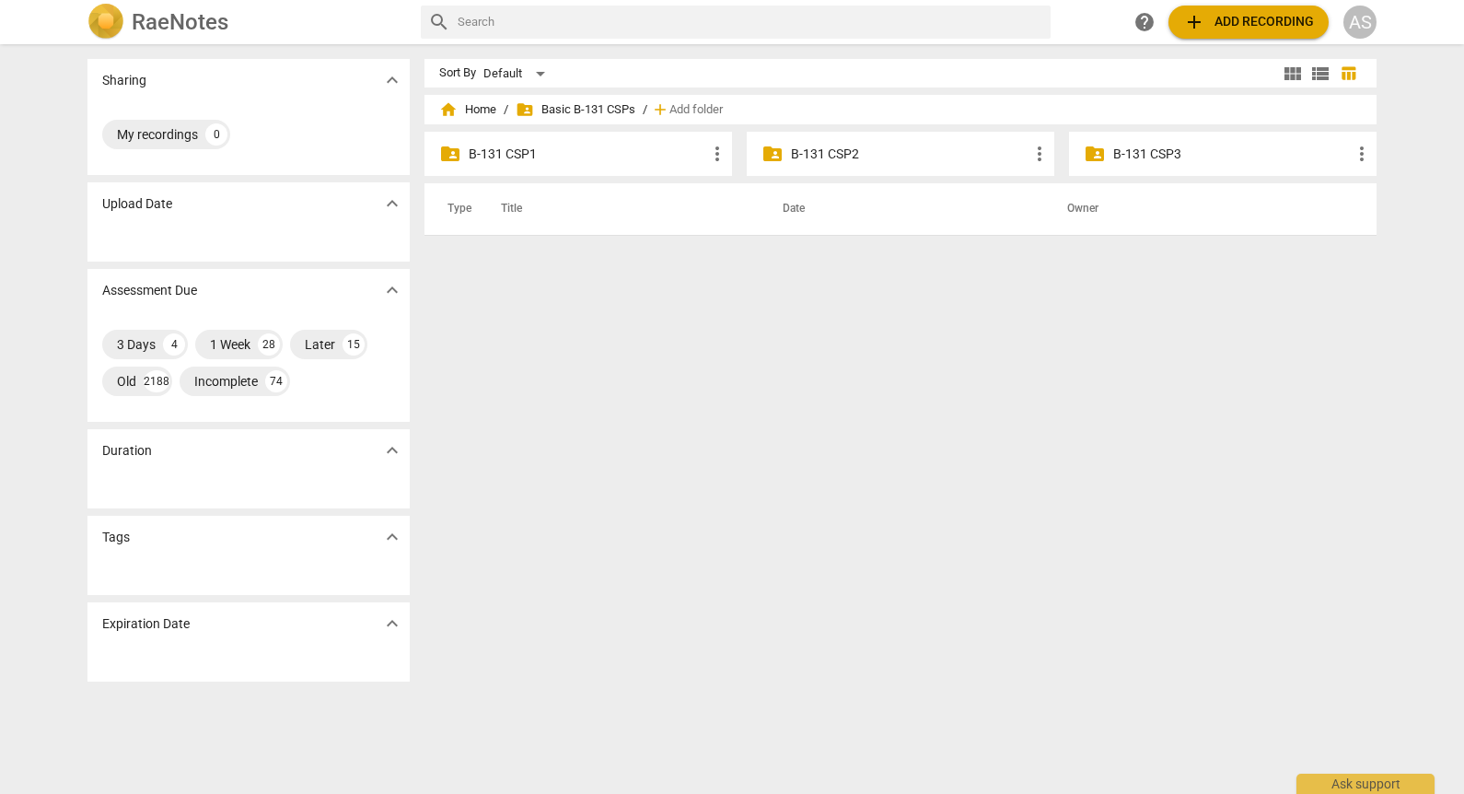
click at [1135, 157] on p "B-131 CSP3" at bounding box center [1232, 154] width 238 height 19
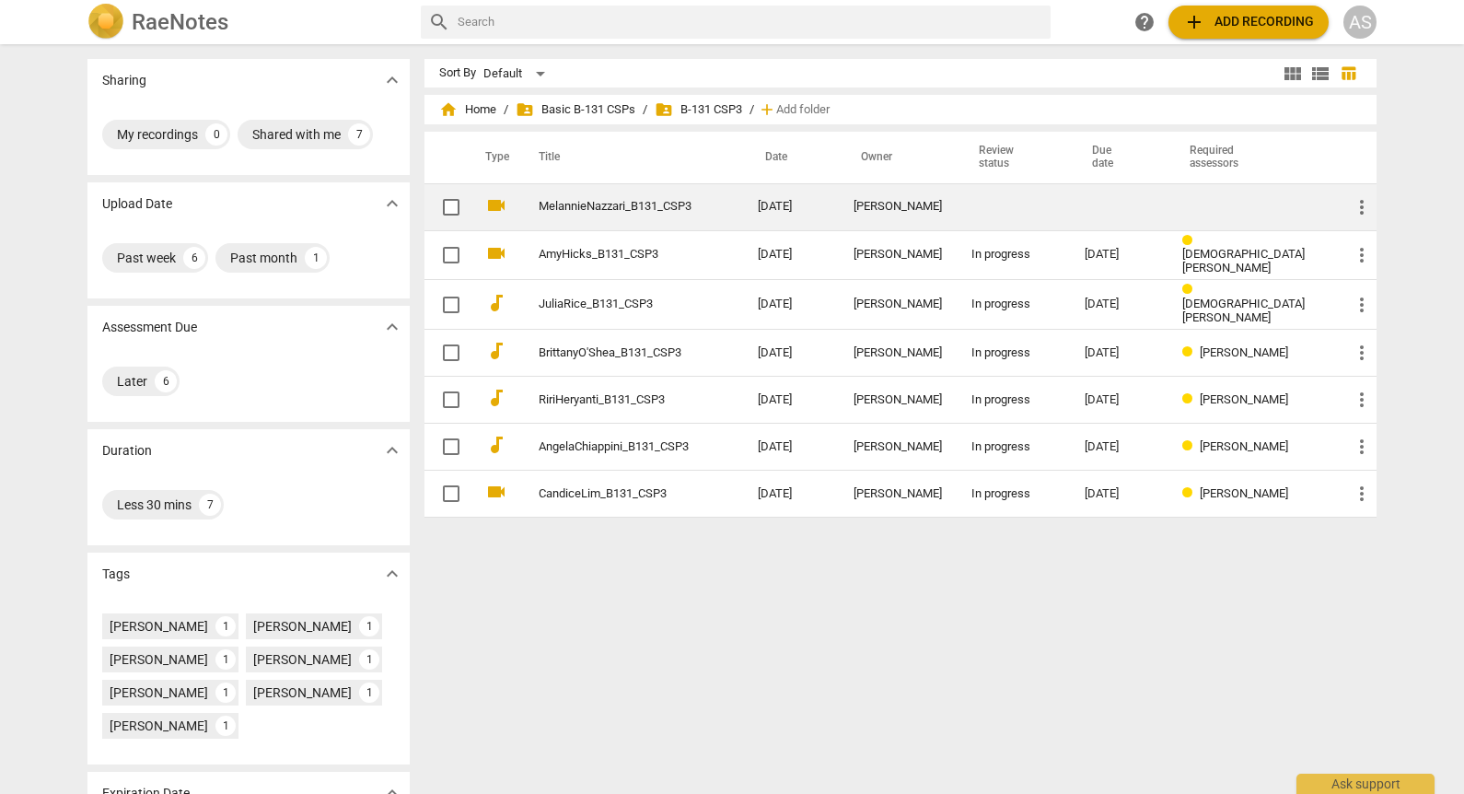
click at [1094, 184] on td at bounding box center [1119, 206] width 98 height 47
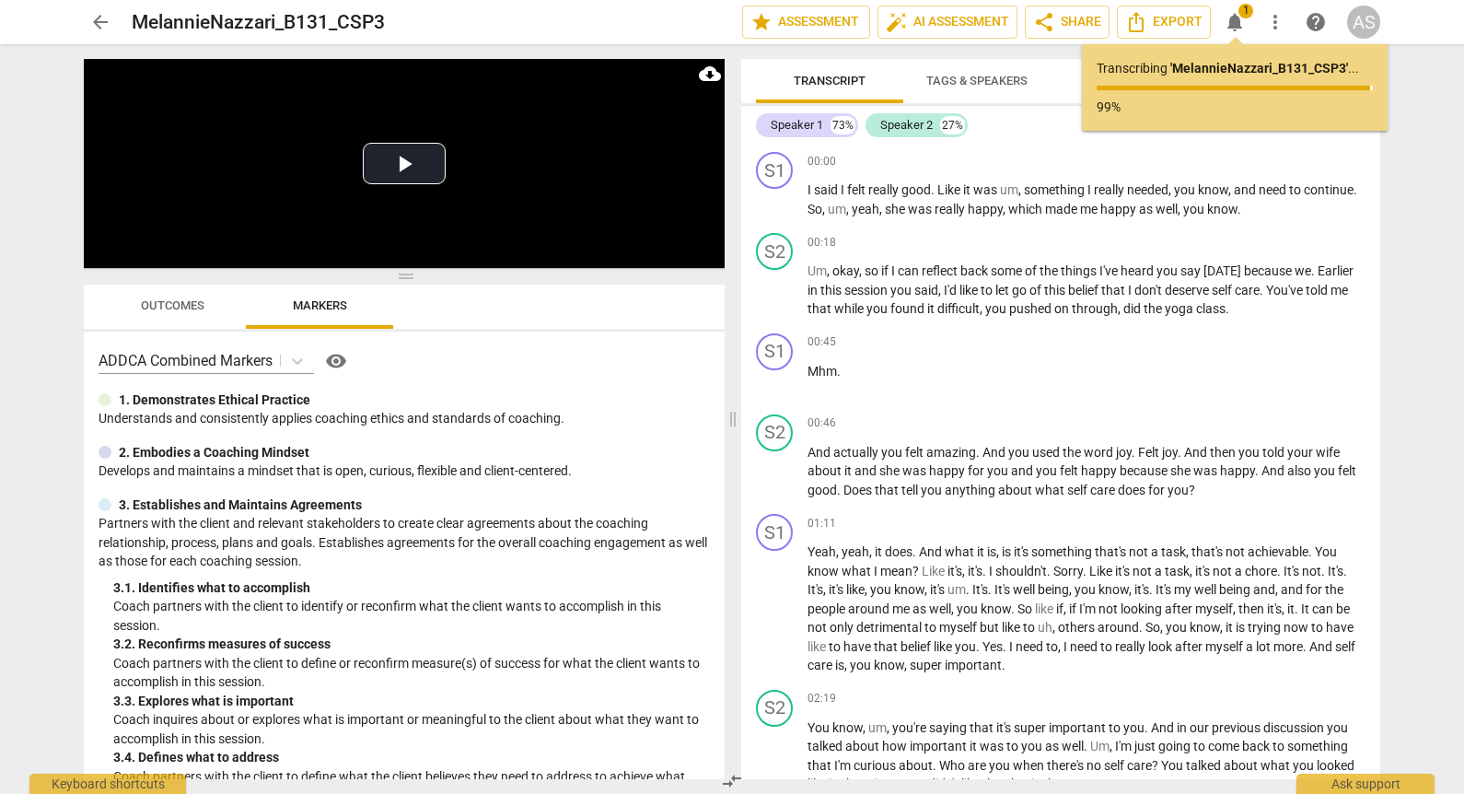
click at [95, 8] on button "arrow_back" at bounding box center [100, 22] width 33 height 33
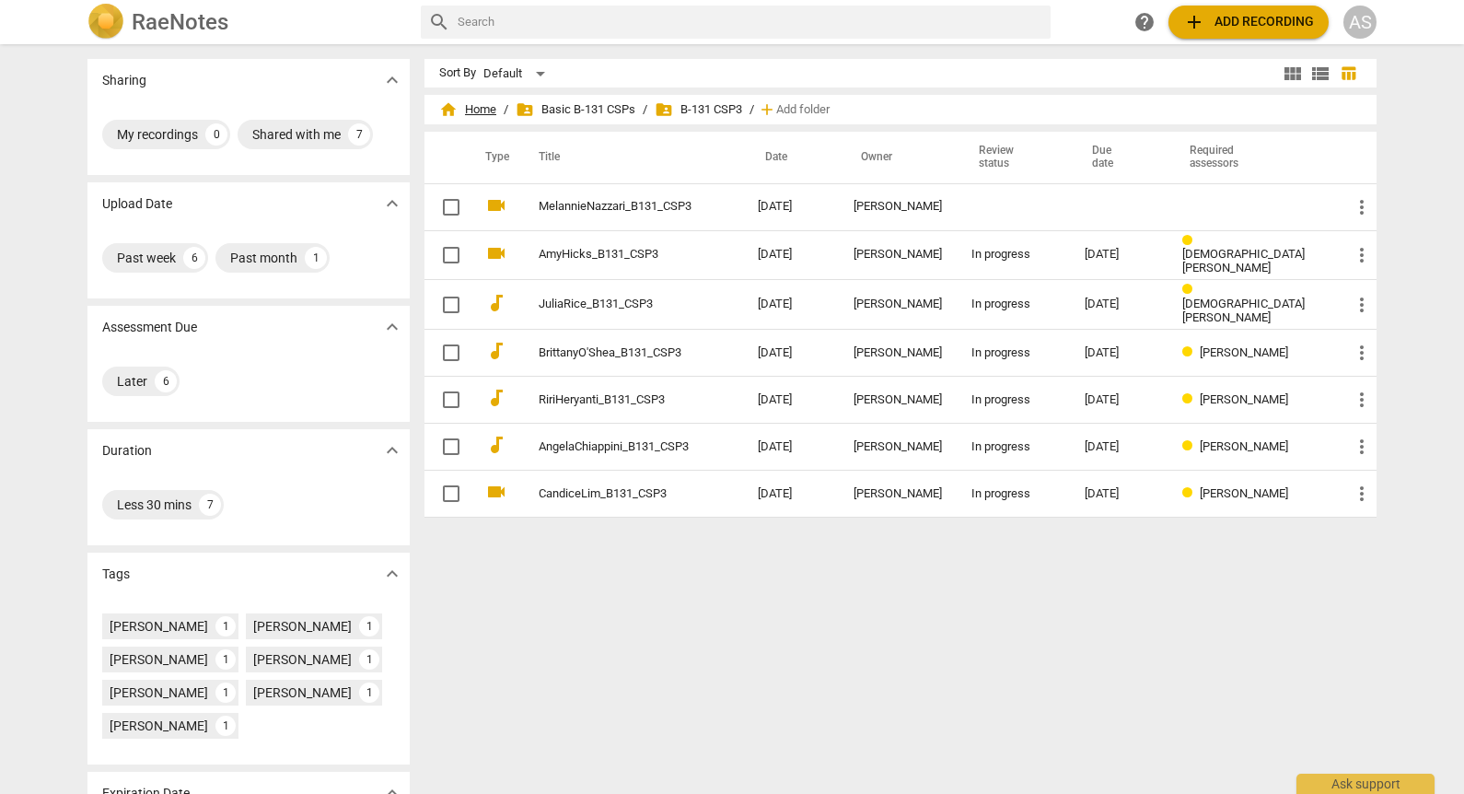
click at [478, 114] on span "home Home" at bounding box center [467, 109] width 57 height 18
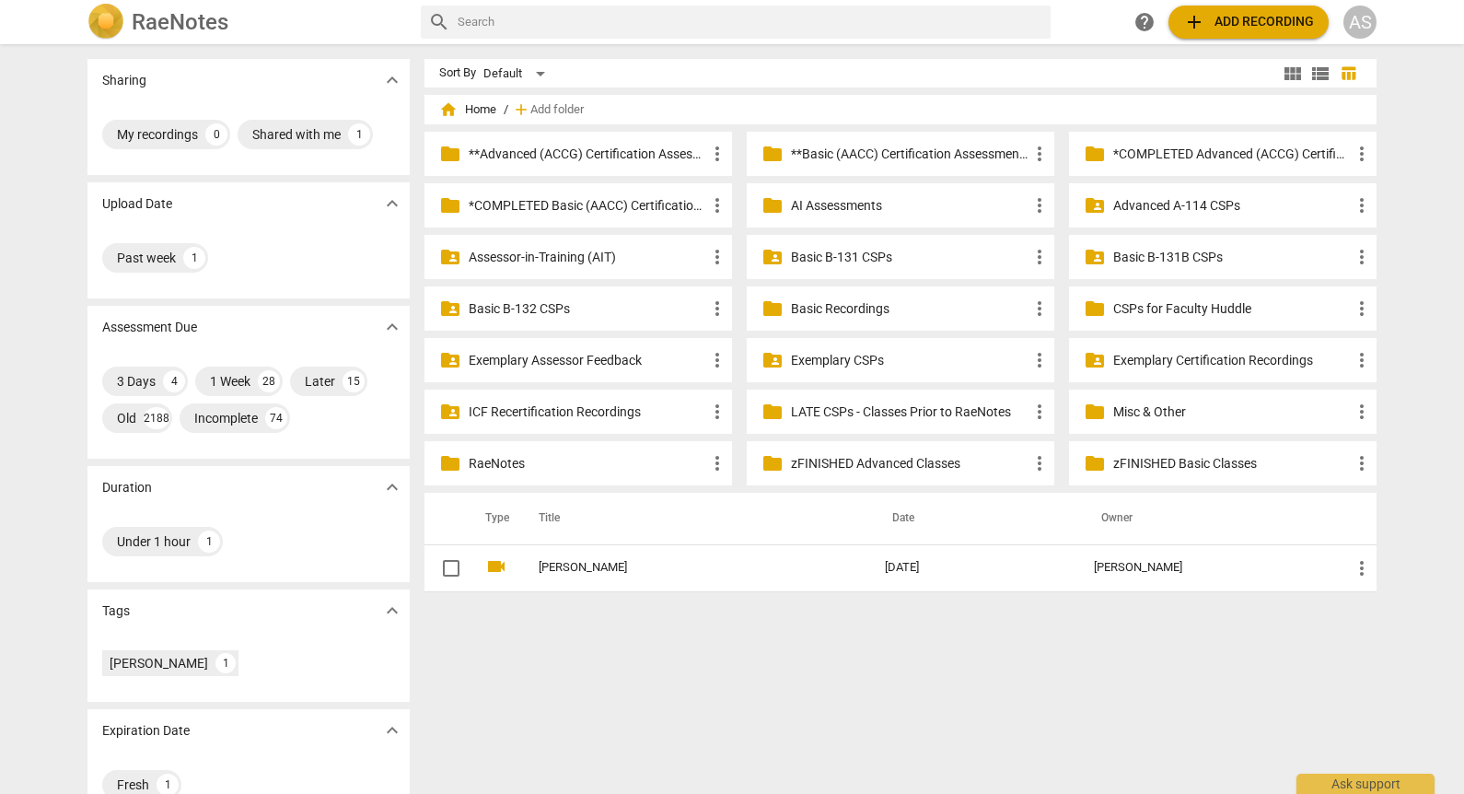
click at [1151, 251] on p "Basic B-131B CSPs" at bounding box center [1232, 257] width 238 height 19
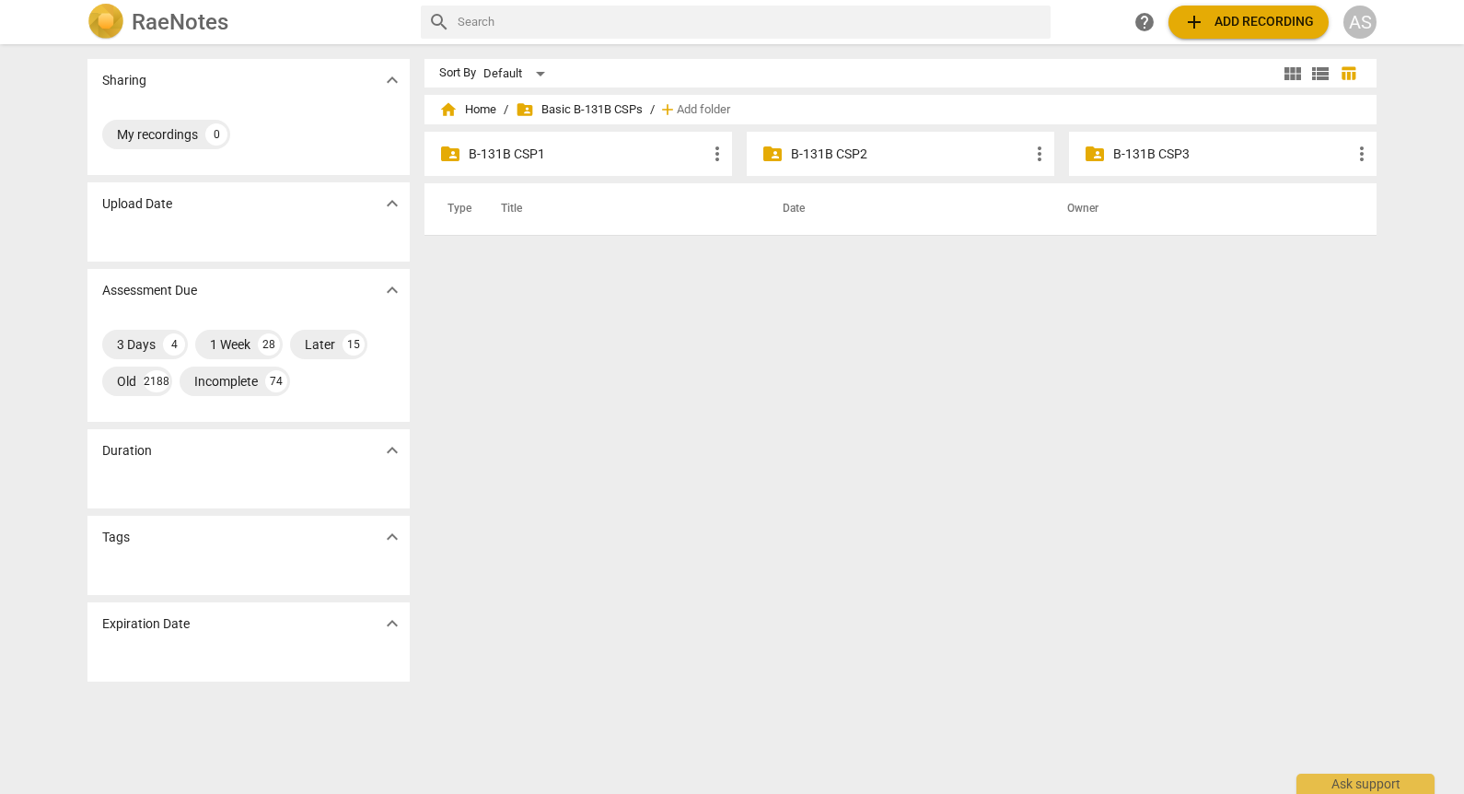
click at [529, 174] on div "folder_shared B-131B CSP1 more_vert" at bounding box center [577, 154] width 307 height 44
click at [530, 161] on p "B-131B CSP1" at bounding box center [588, 154] width 238 height 19
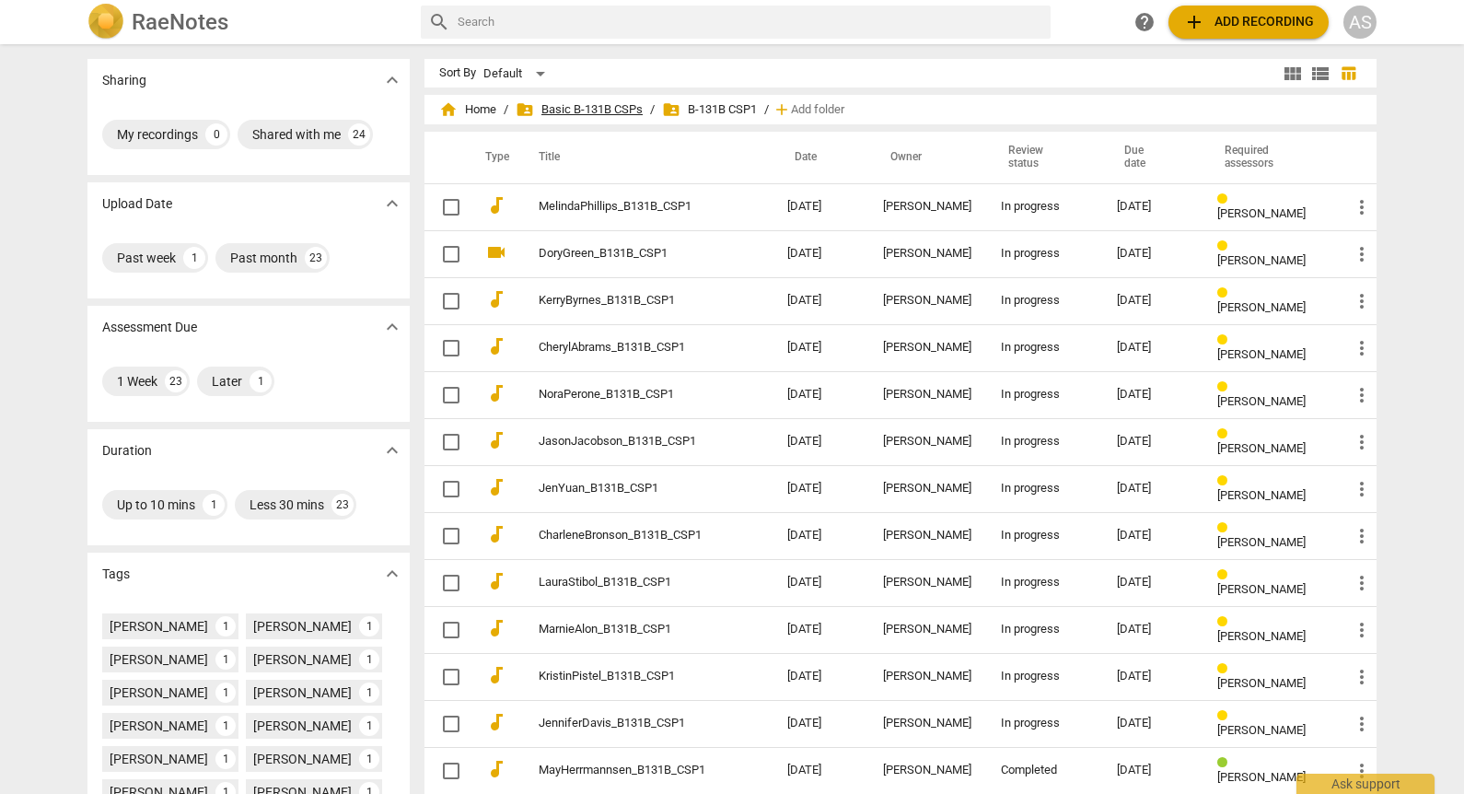
click at [614, 107] on span "folder_shared Basic B-131B CSPs" at bounding box center [579, 109] width 127 height 18
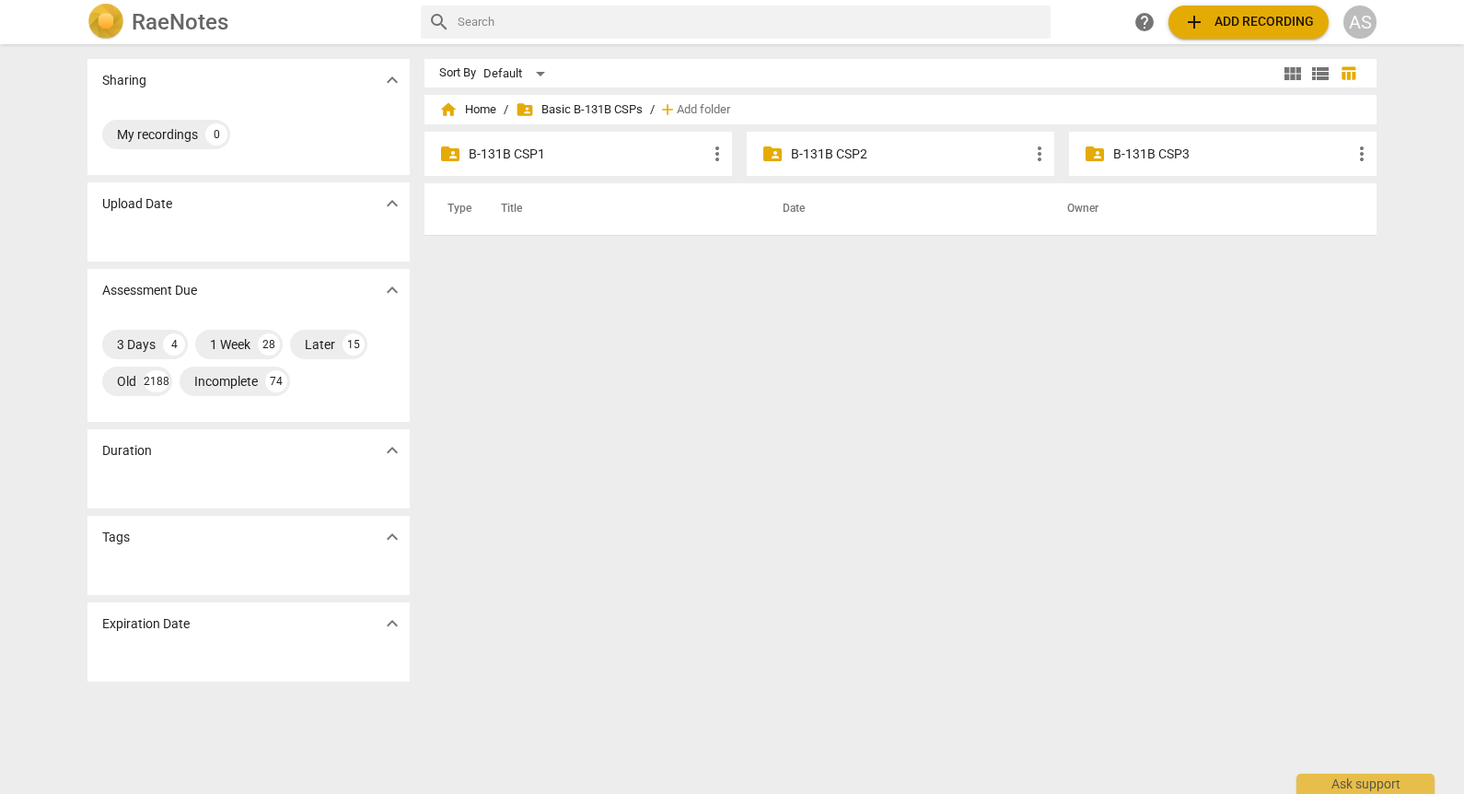
click at [829, 157] on p "B-131B CSP2" at bounding box center [910, 154] width 238 height 19
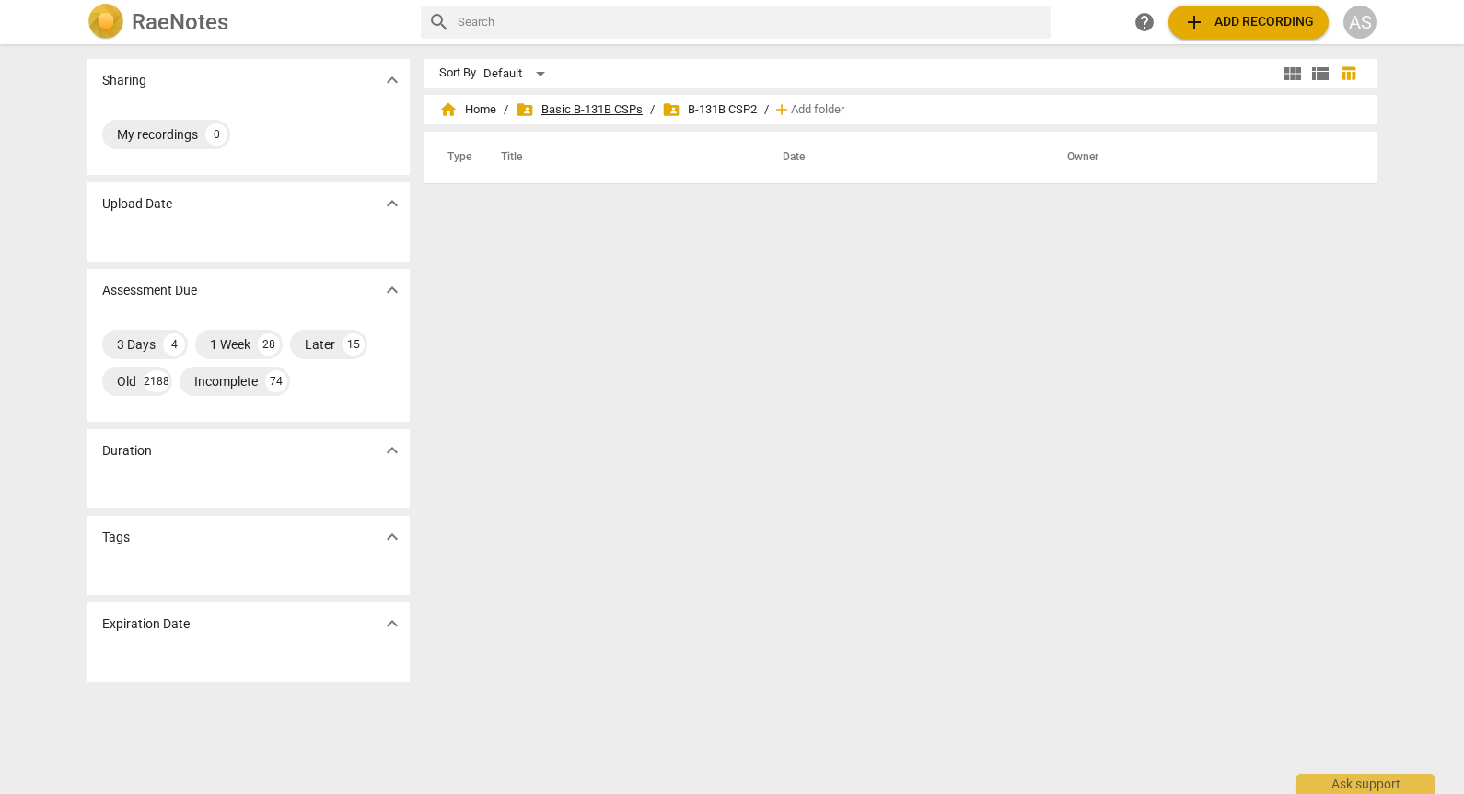
click at [616, 113] on span "folder_shared Basic B-131B CSPs" at bounding box center [579, 109] width 127 height 18
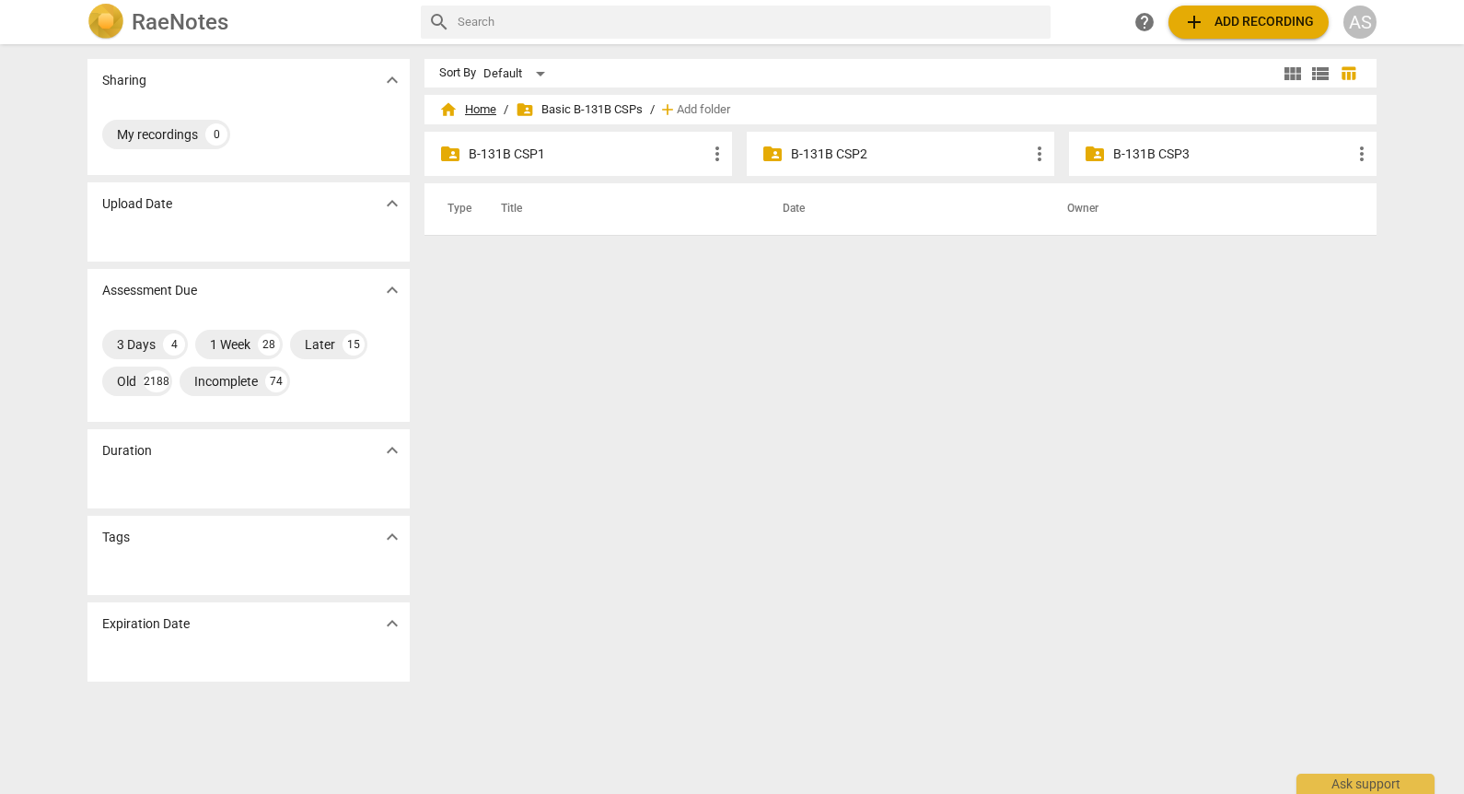
click at [486, 111] on span "home Home" at bounding box center [467, 109] width 57 height 18
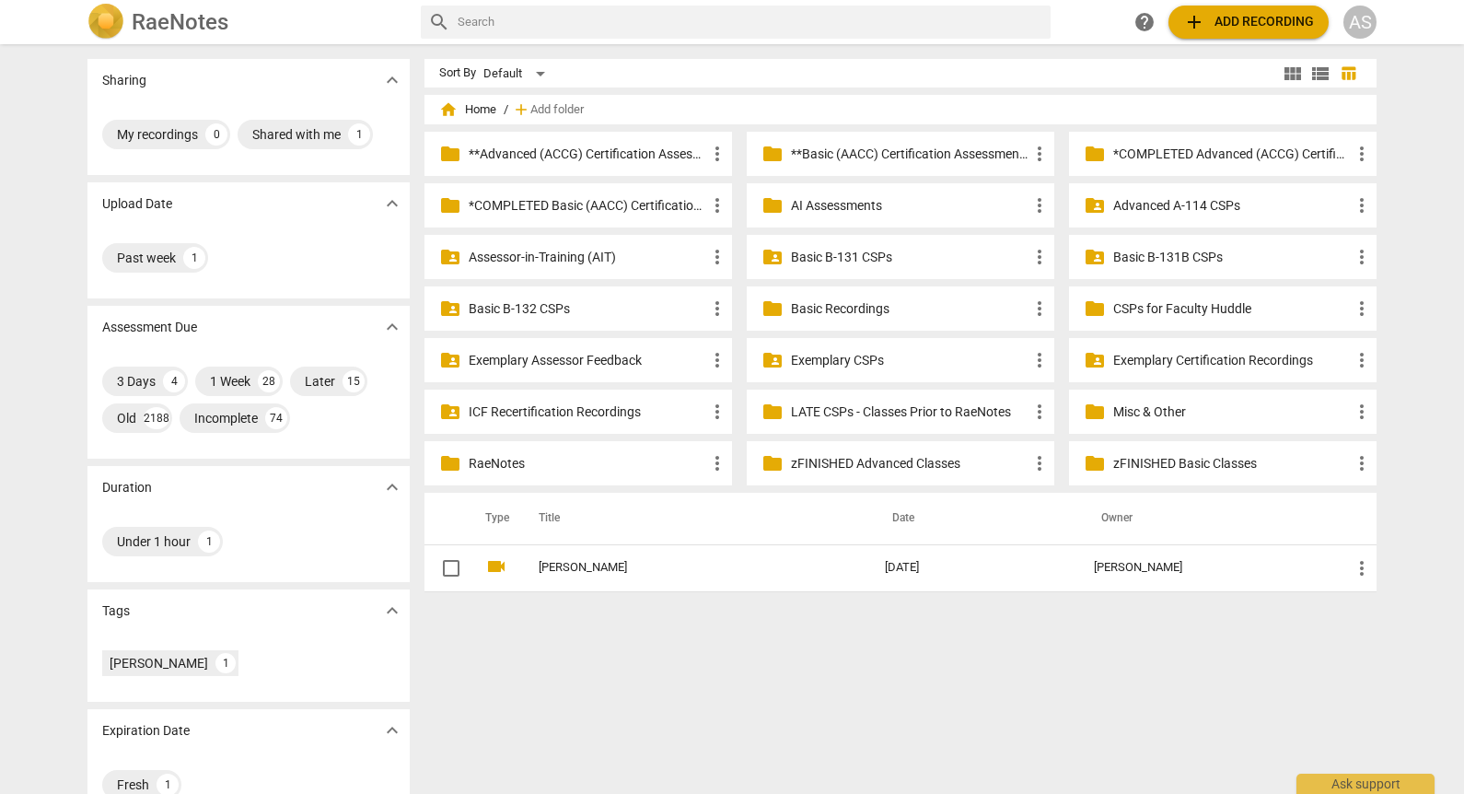
click at [880, 254] on p "Basic B-131 CSPs" at bounding box center [910, 257] width 238 height 19
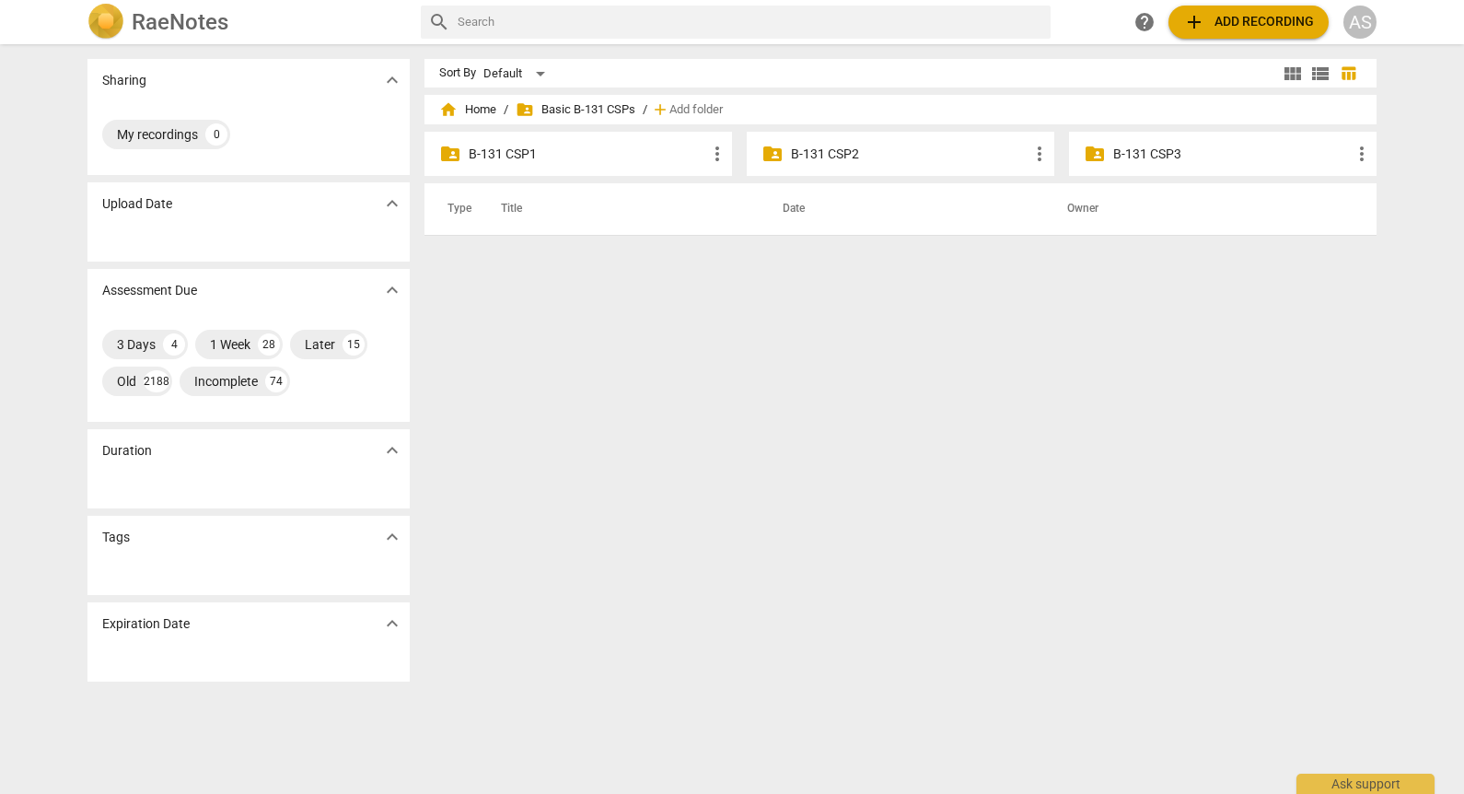
click at [1227, 153] on p "B-131 CSP3" at bounding box center [1232, 154] width 238 height 19
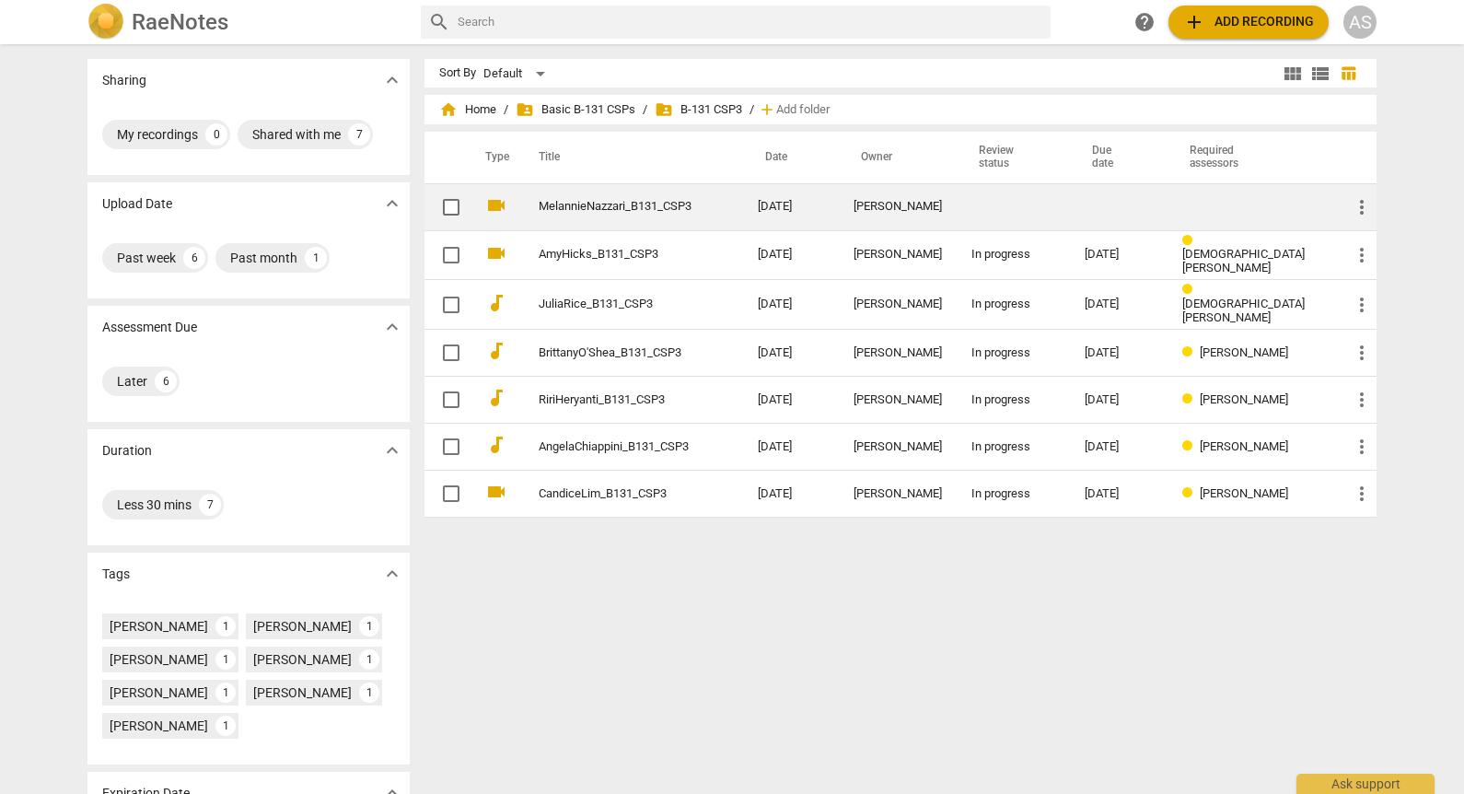
click at [777, 225] on td "2025-08-27" at bounding box center [791, 206] width 96 height 47
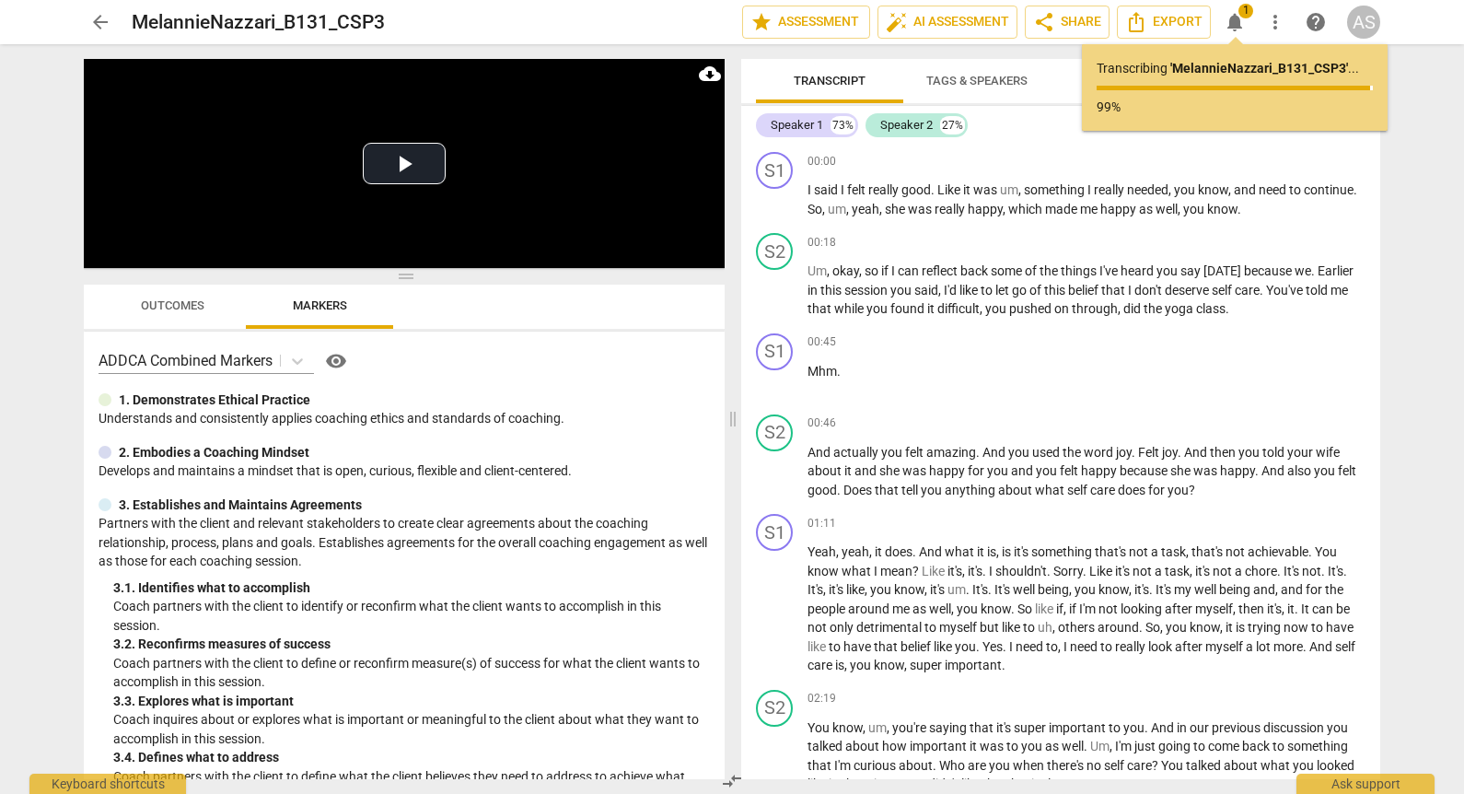
click at [106, 15] on span "arrow_back" at bounding box center [100, 22] width 22 height 22
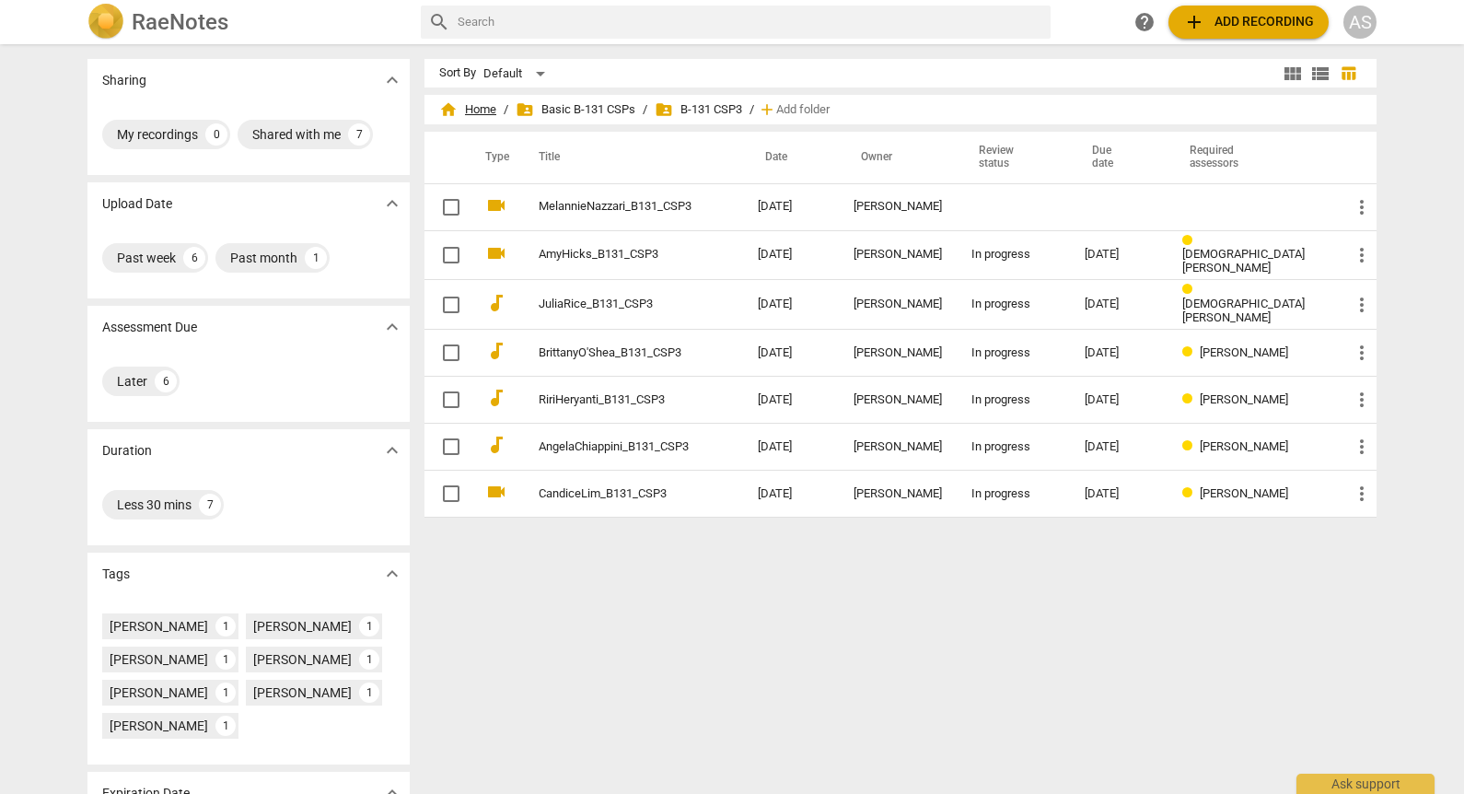
click at [470, 112] on span "home Home" at bounding box center [467, 109] width 57 height 18
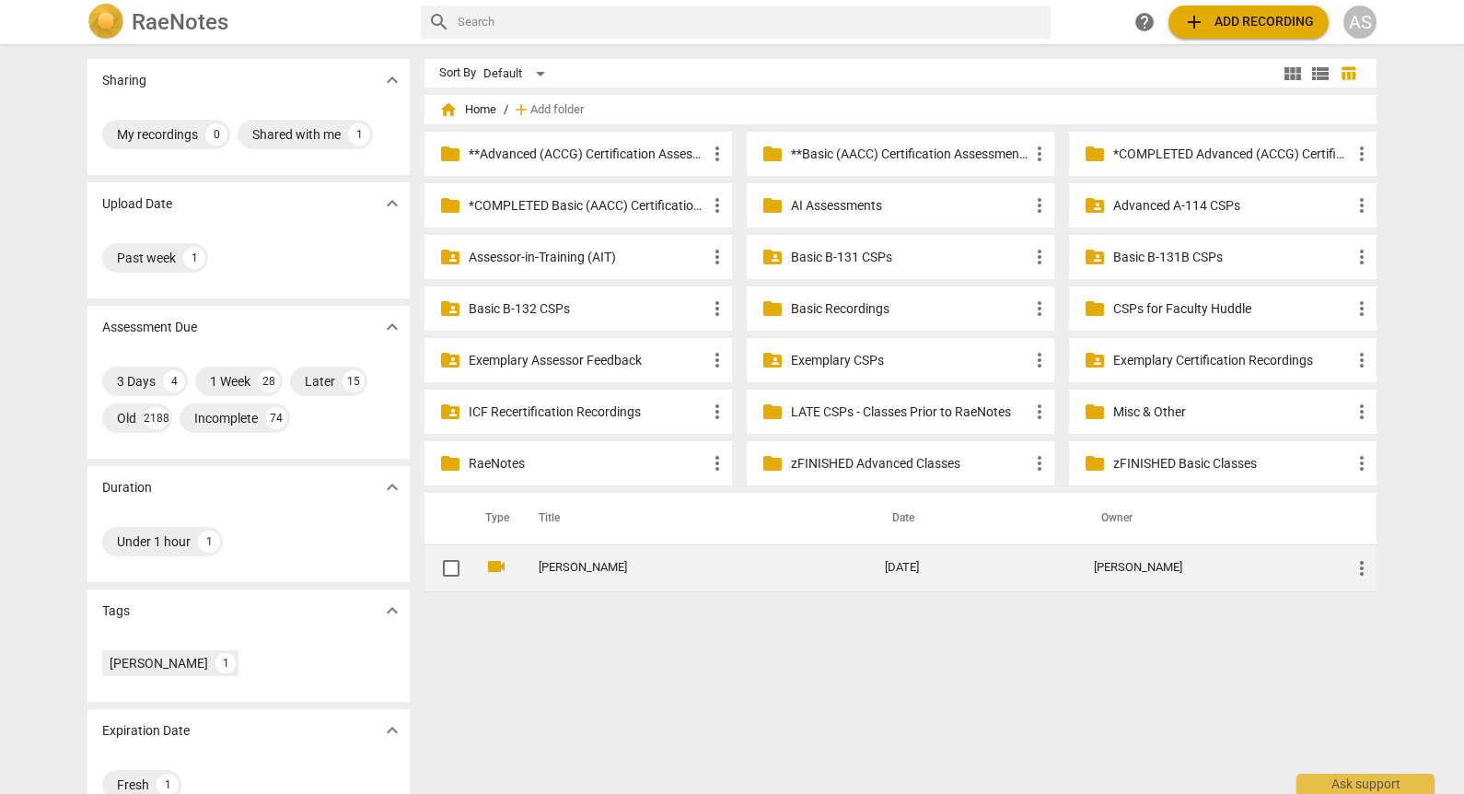
click at [1360, 563] on span "more_vert" at bounding box center [1362, 568] width 22 height 22
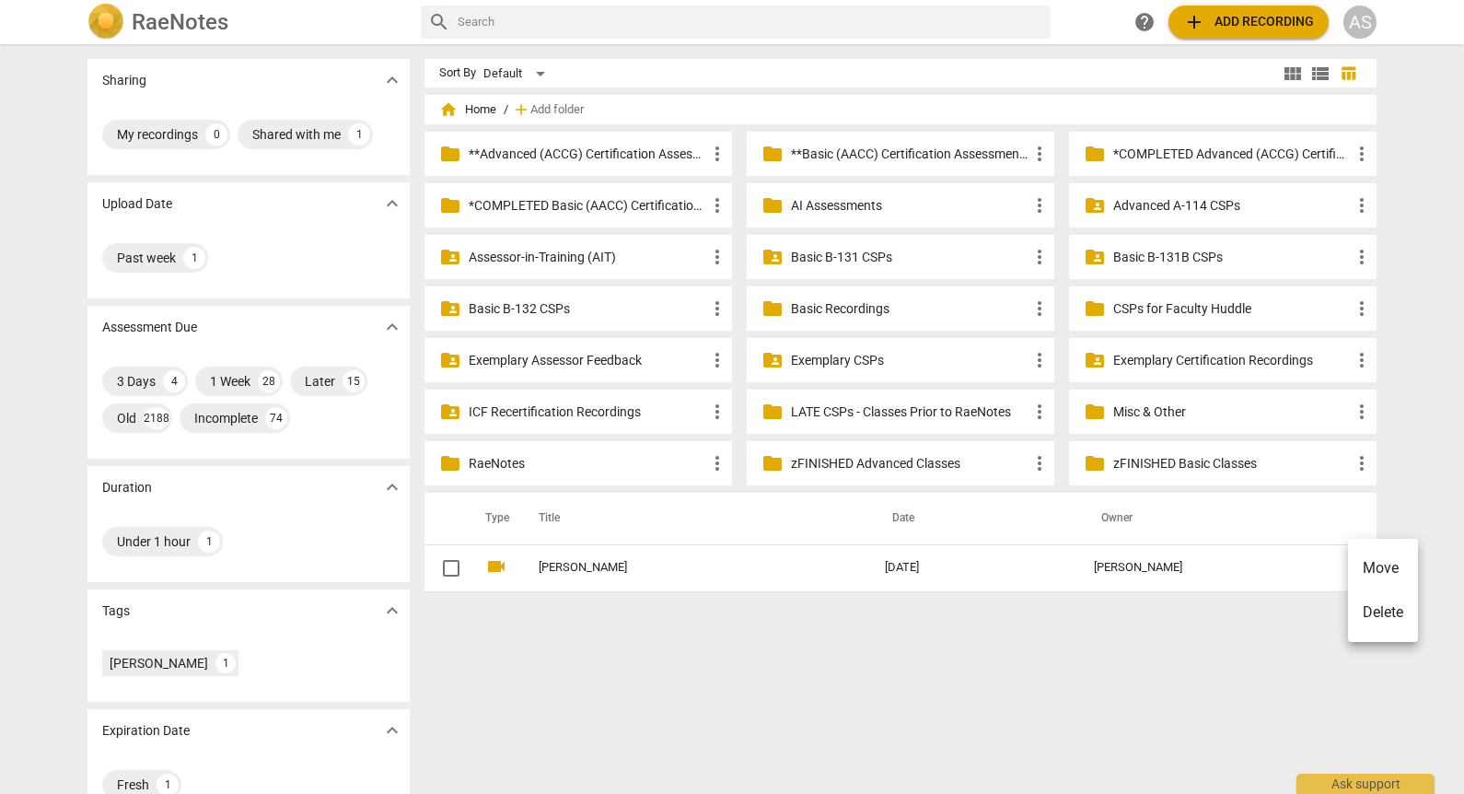
click at [1362, 566] on li "Move" at bounding box center [1383, 568] width 70 height 44
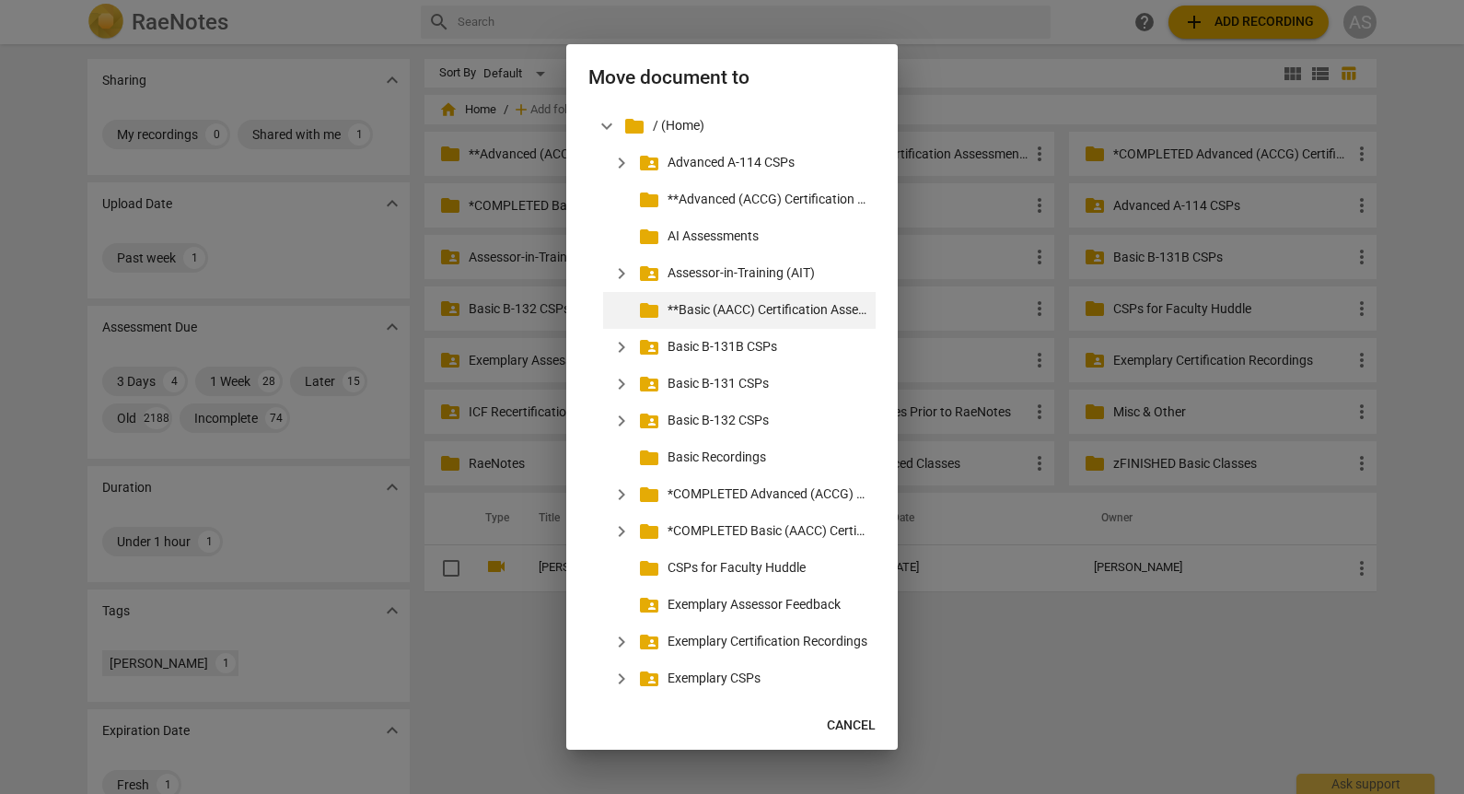
click at [722, 303] on p "**Basic (AACC) Certification Assessments" at bounding box center [767, 309] width 201 height 19
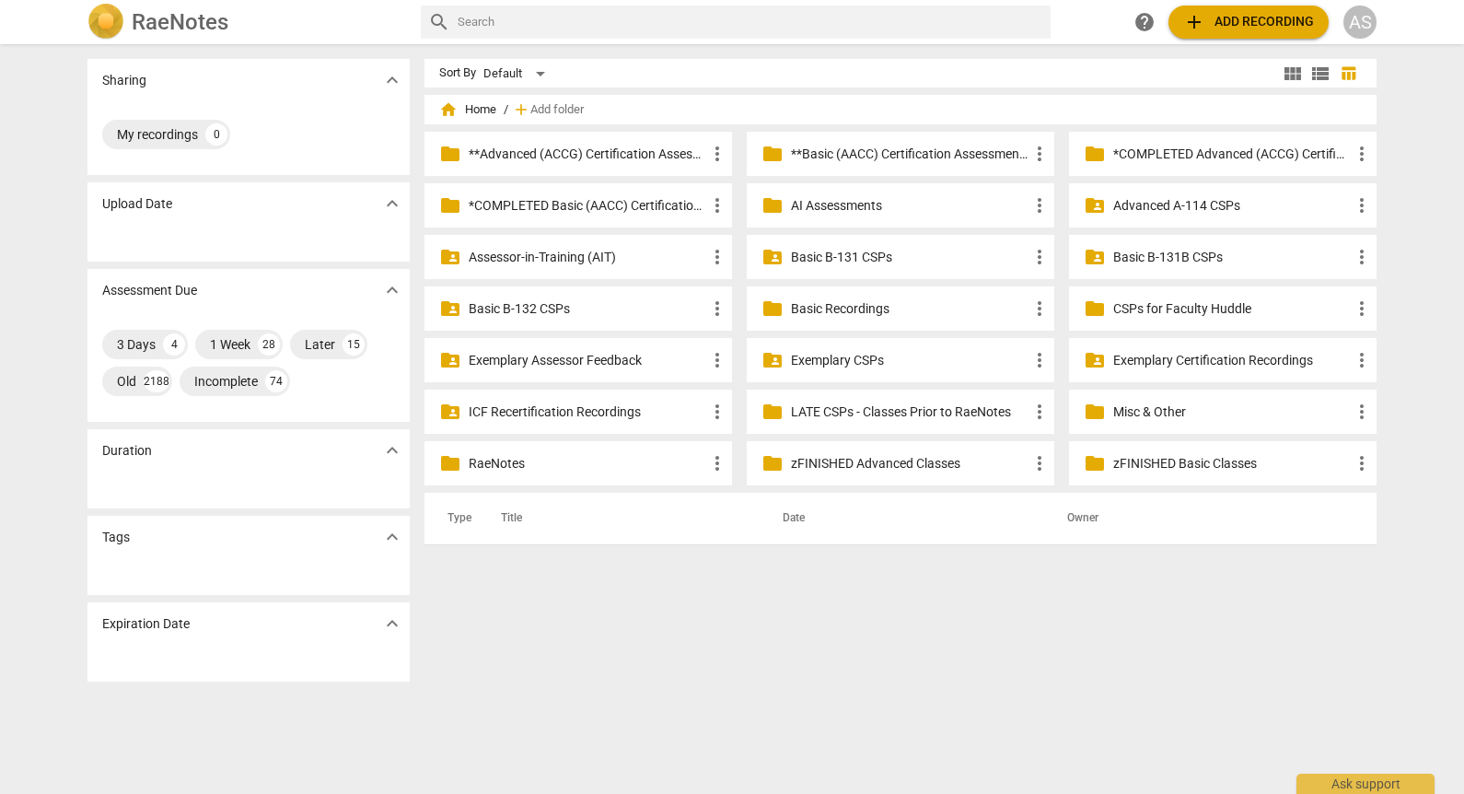
click at [904, 149] on p "**Basic (AACC) Certification Assessments" at bounding box center [910, 154] width 238 height 19
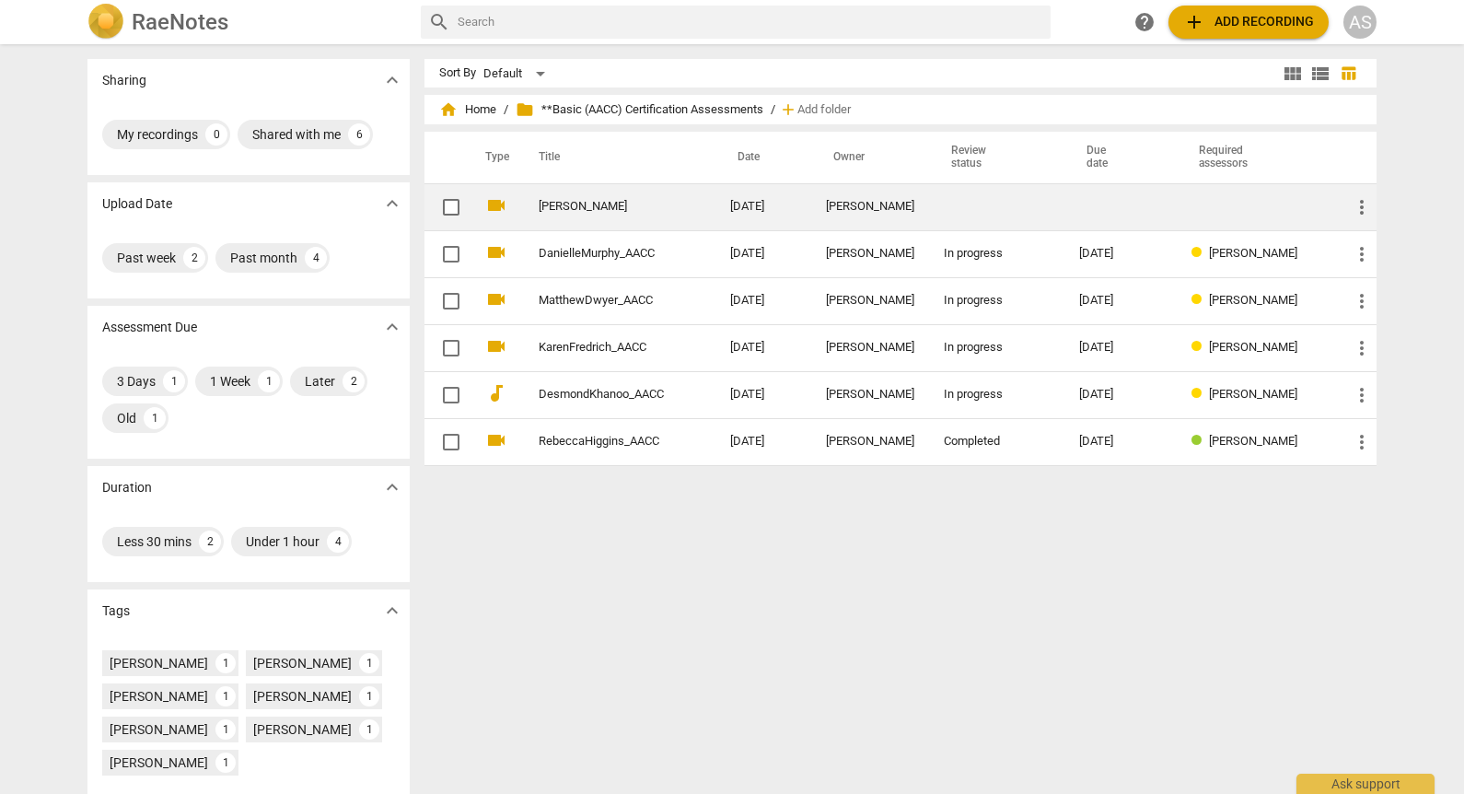
click at [852, 207] on div "Marie-Cécile Bailly" at bounding box center [870, 207] width 88 height 14
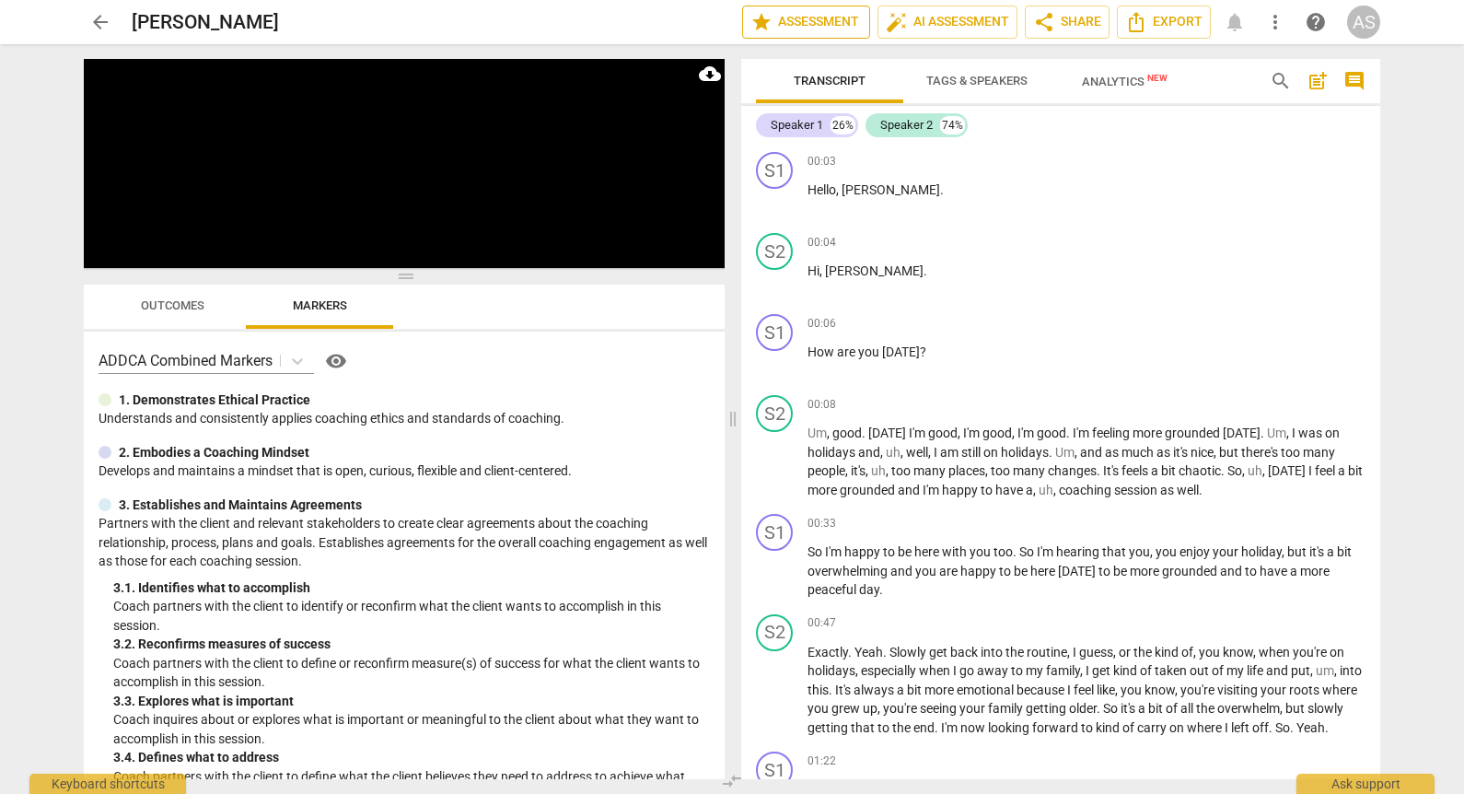
click at [806, 27] on span "star Assessment" at bounding box center [805, 22] width 111 height 22
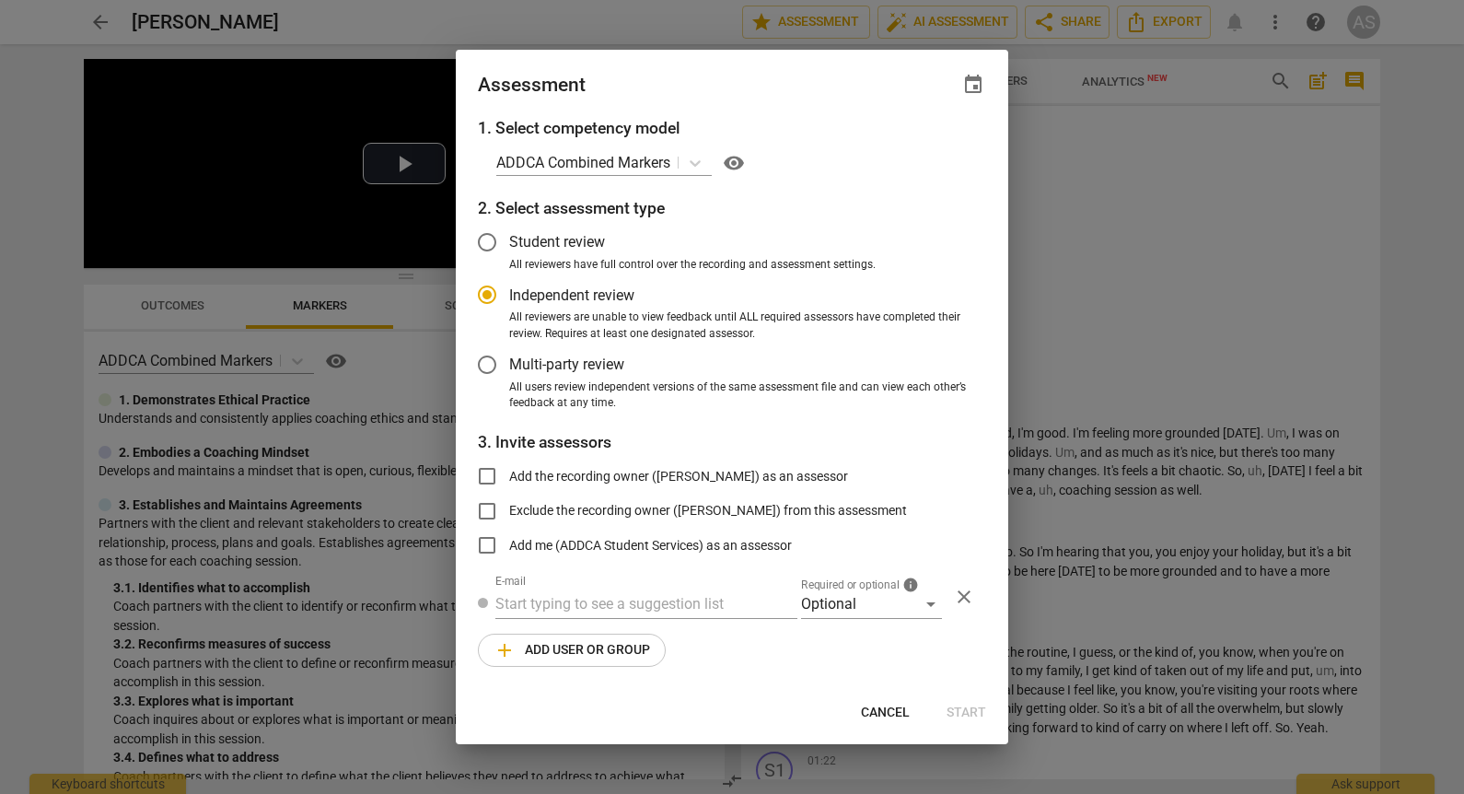
click at [970, 85] on span "event" at bounding box center [973, 85] width 22 height 22
radio input "false"
click at [912, 138] on input "date" at bounding box center [862, 147] width 129 height 27
type input "2025-09-23"
click at [772, 99] on div at bounding box center [732, 397] width 1464 height 794
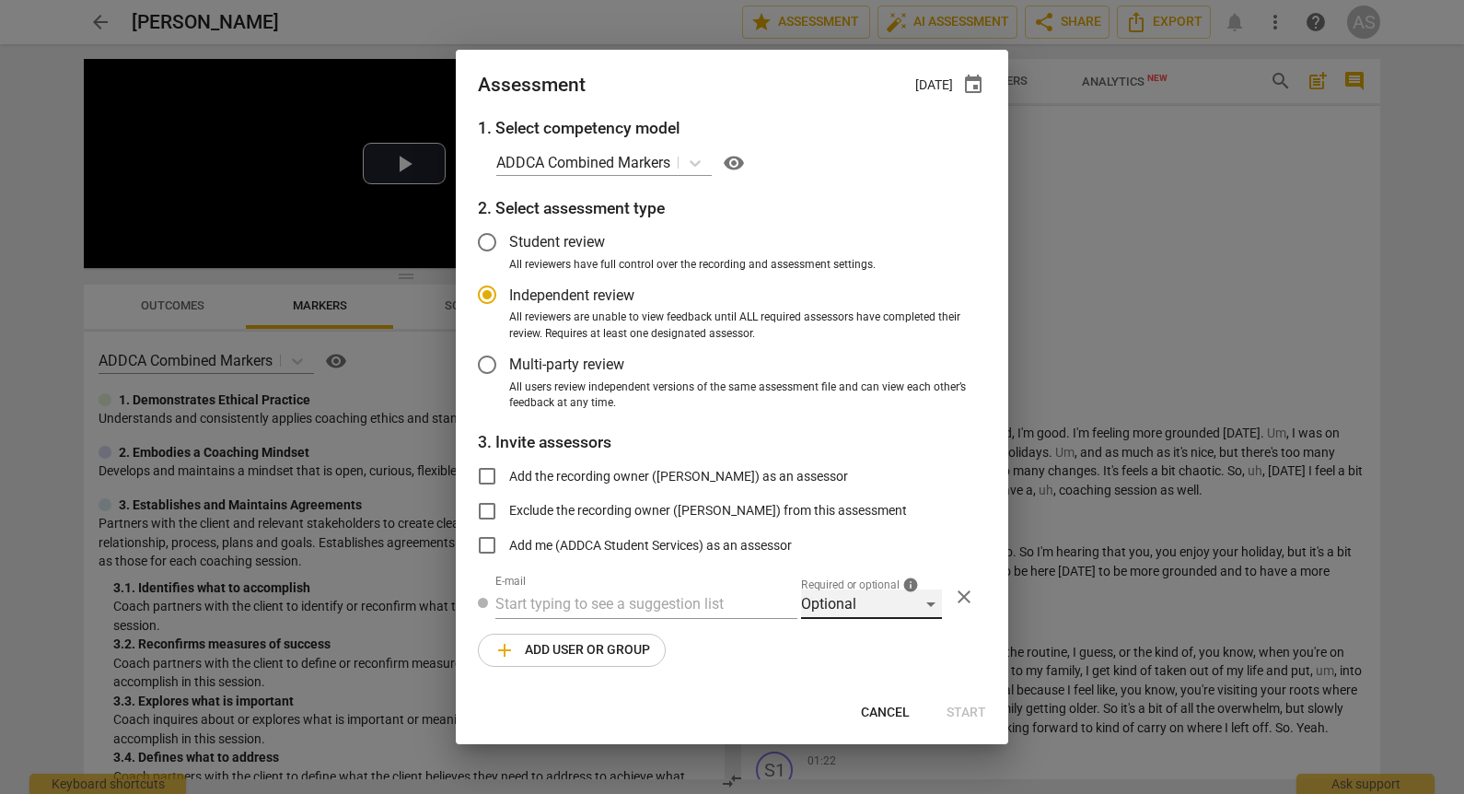
click at [841, 602] on div "Optional" at bounding box center [871, 603] width 141 height 29
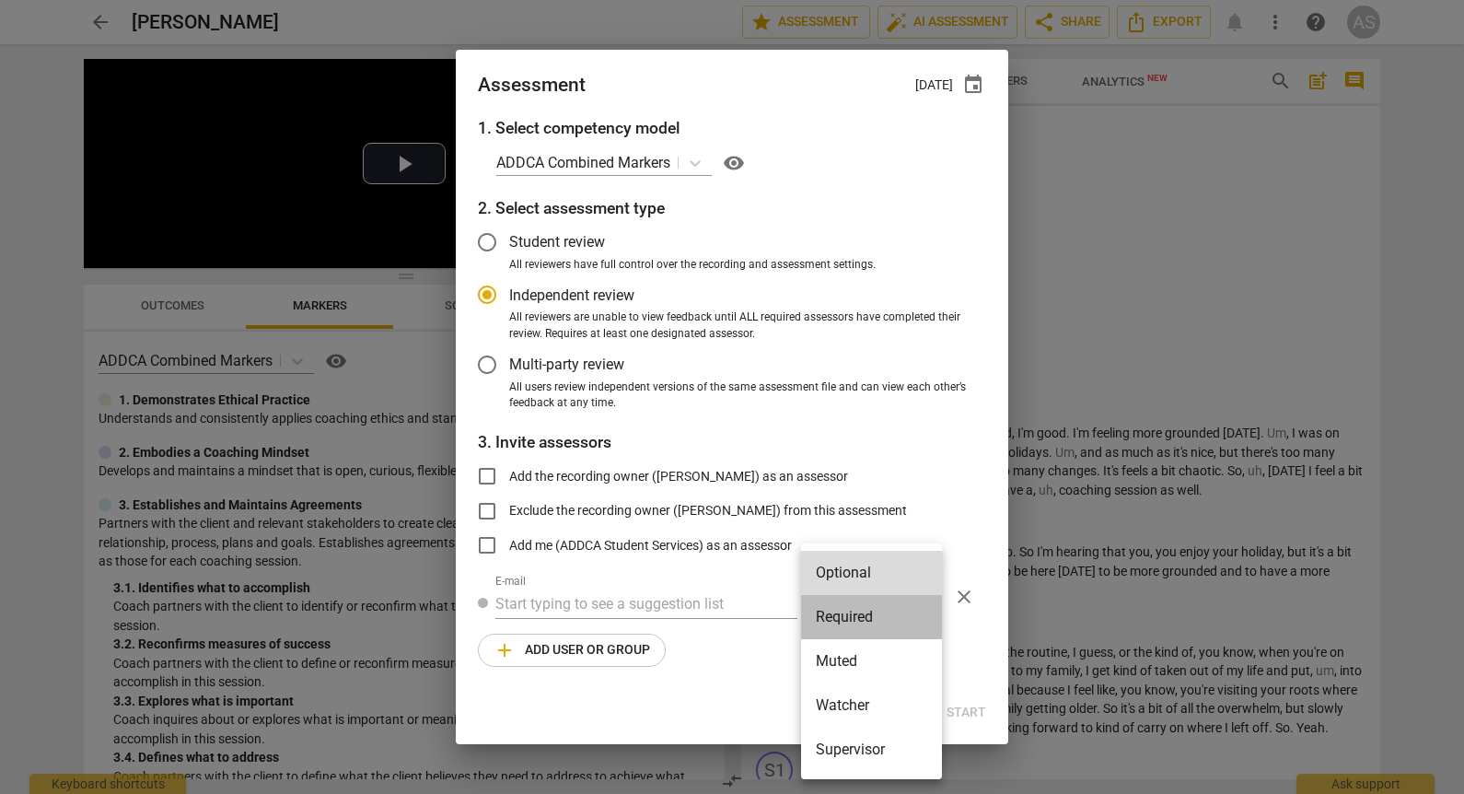
click at [856, 611] on li "Required" at bounding box center [871, 617] width 141 height 44
radio input "false"
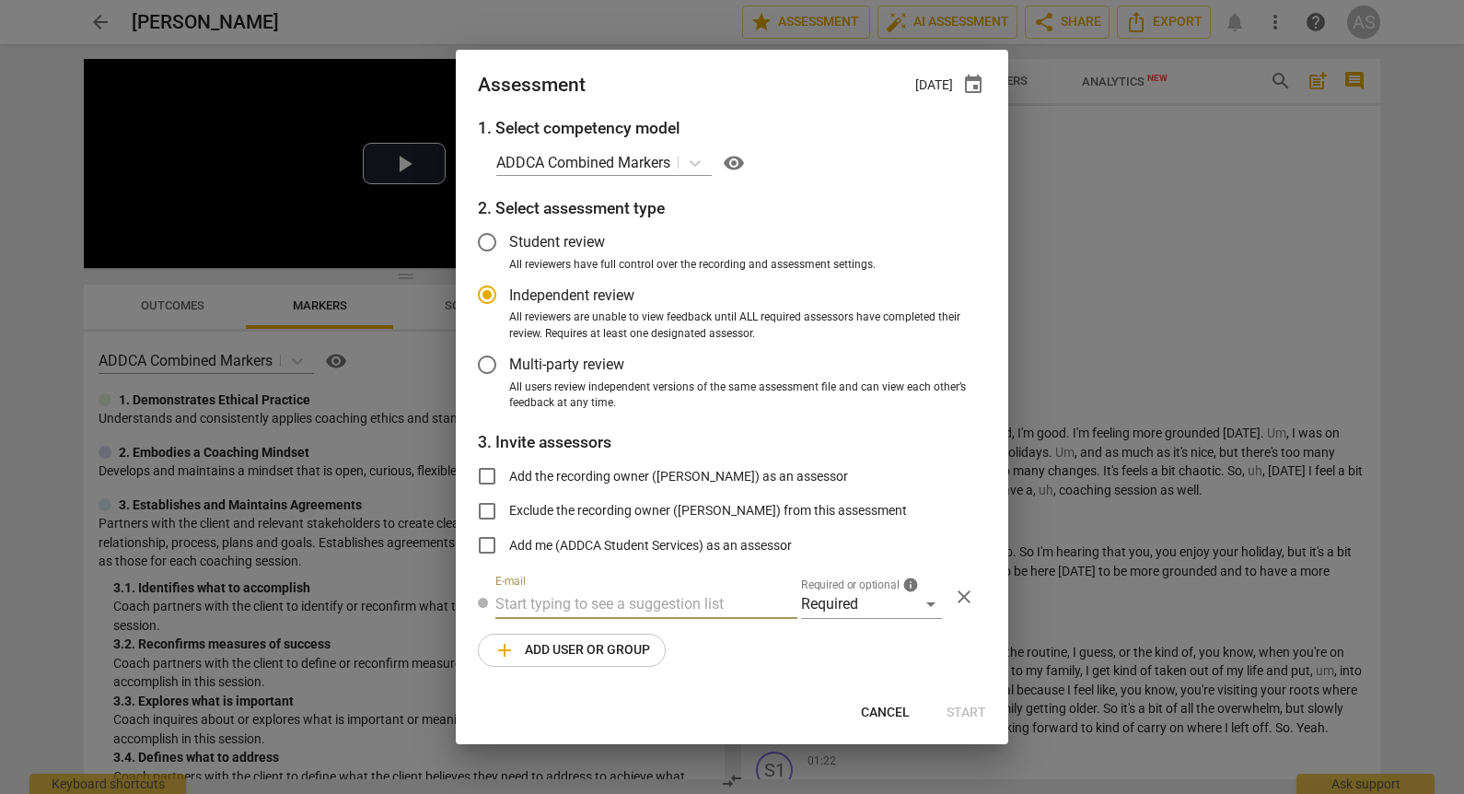
click at [687, 589] on input "text" at bounding box center [646, 603] width 302 height 29
type input "bethany@add"
click at [675, 642] on span "bethany@add" at bounding box center [706, 640] width 149 height 17
radio input "false"
type input "Bethany Febus <bethany@addca.com>"
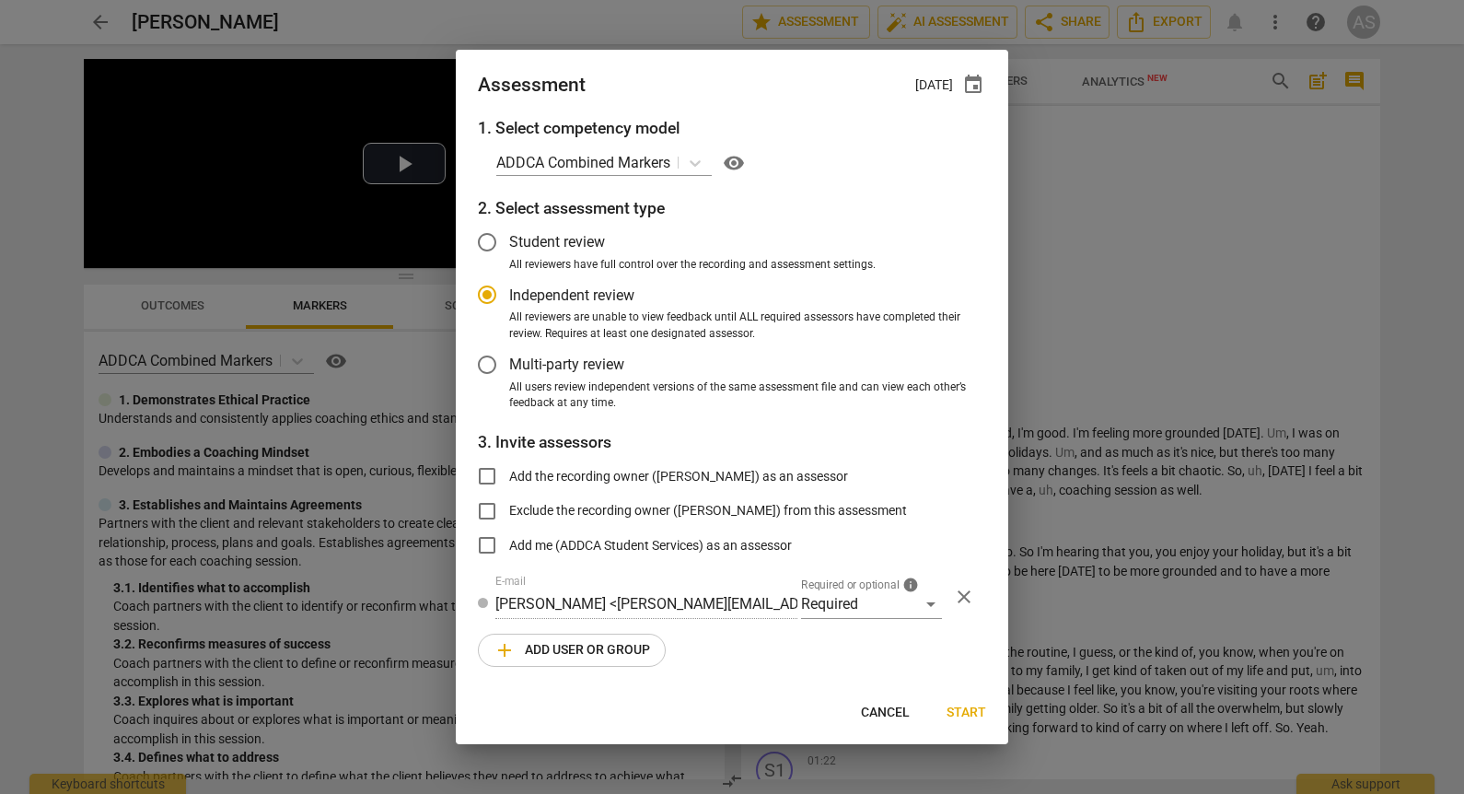
click at [961, 597] on span "close" at bounding box center [964, 597] width 22 height 22
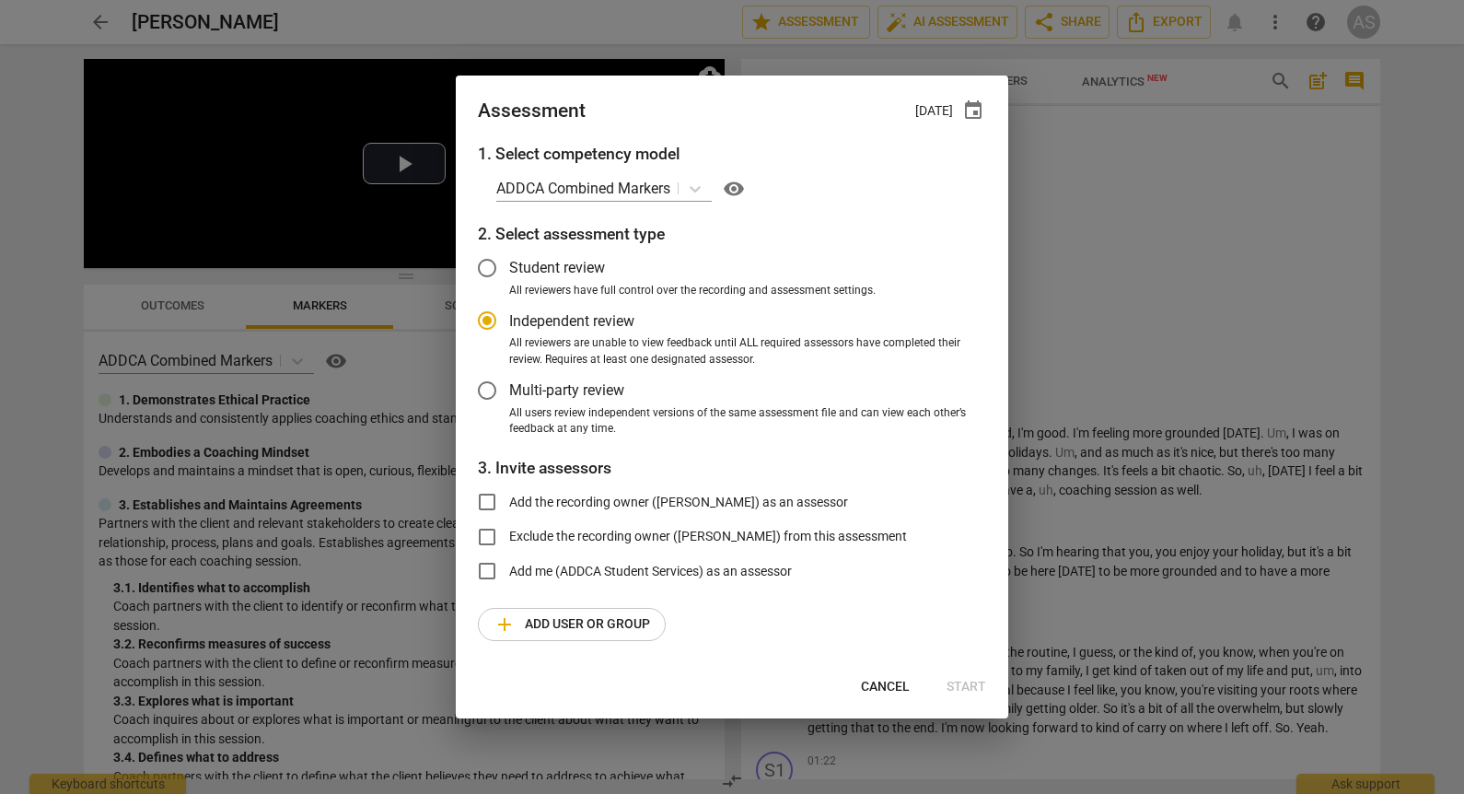
click at [538, 615] on span "add Add user or group" at bounding box center [571, 624] width 157 height 22
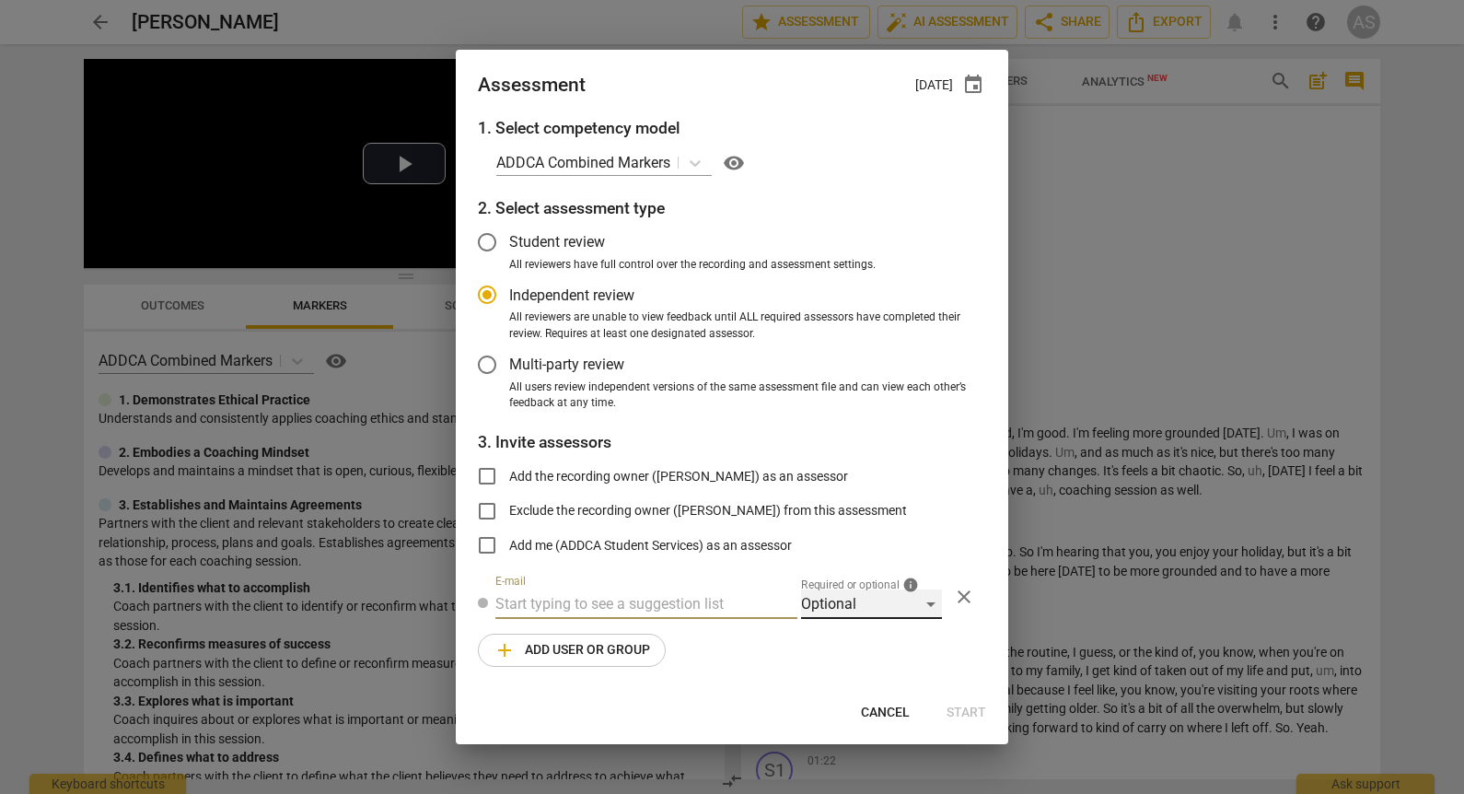
click at [822, 605] on div "Optional" at bounding box center [871, 603] width 141 height 29
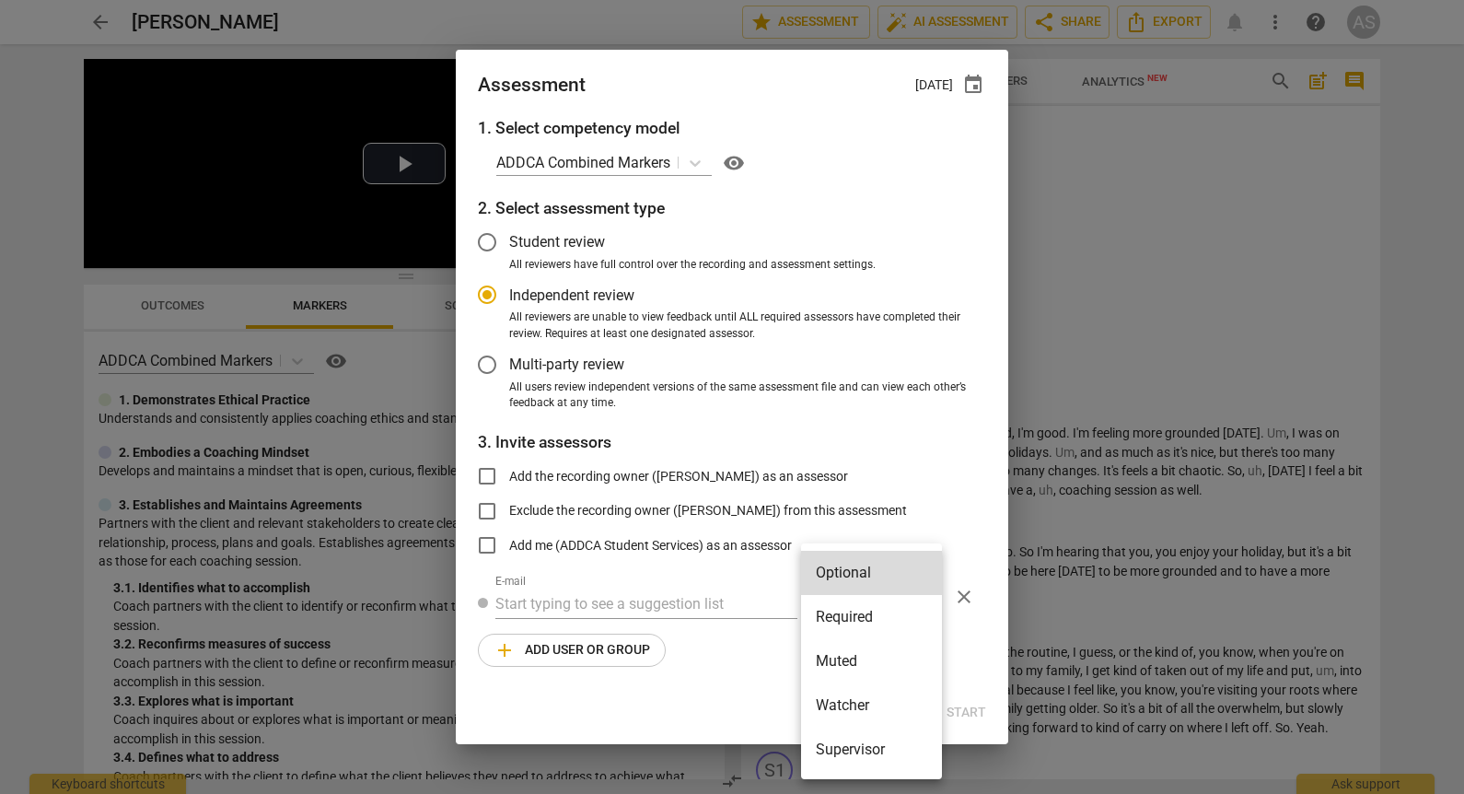
click at [835, 619] on li "Required" at bounding box center [871, 617] width 141 height 44
radio input "false"
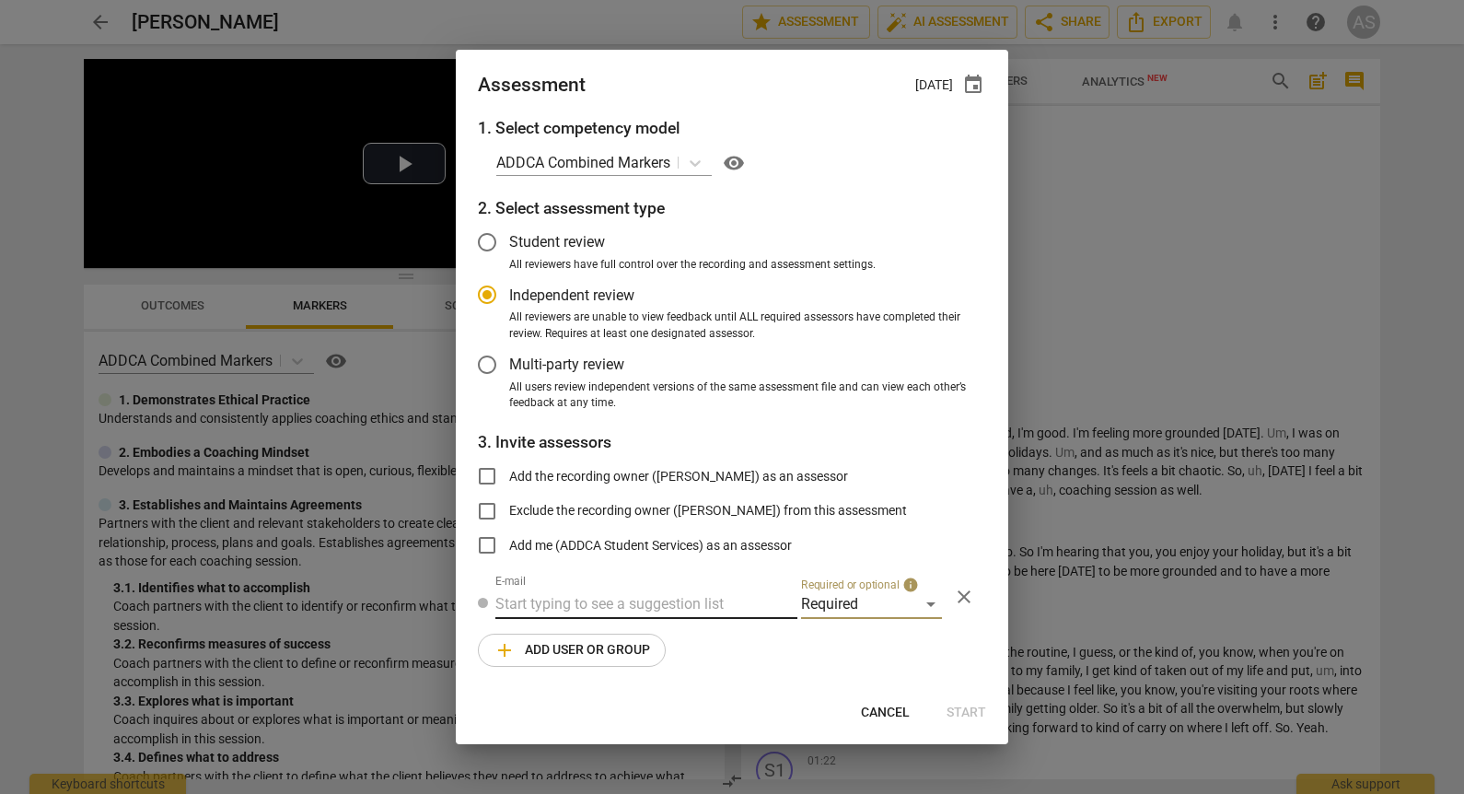
click at [681, 592] on input "text" at bounding box center [646, 603] width 302 height 29
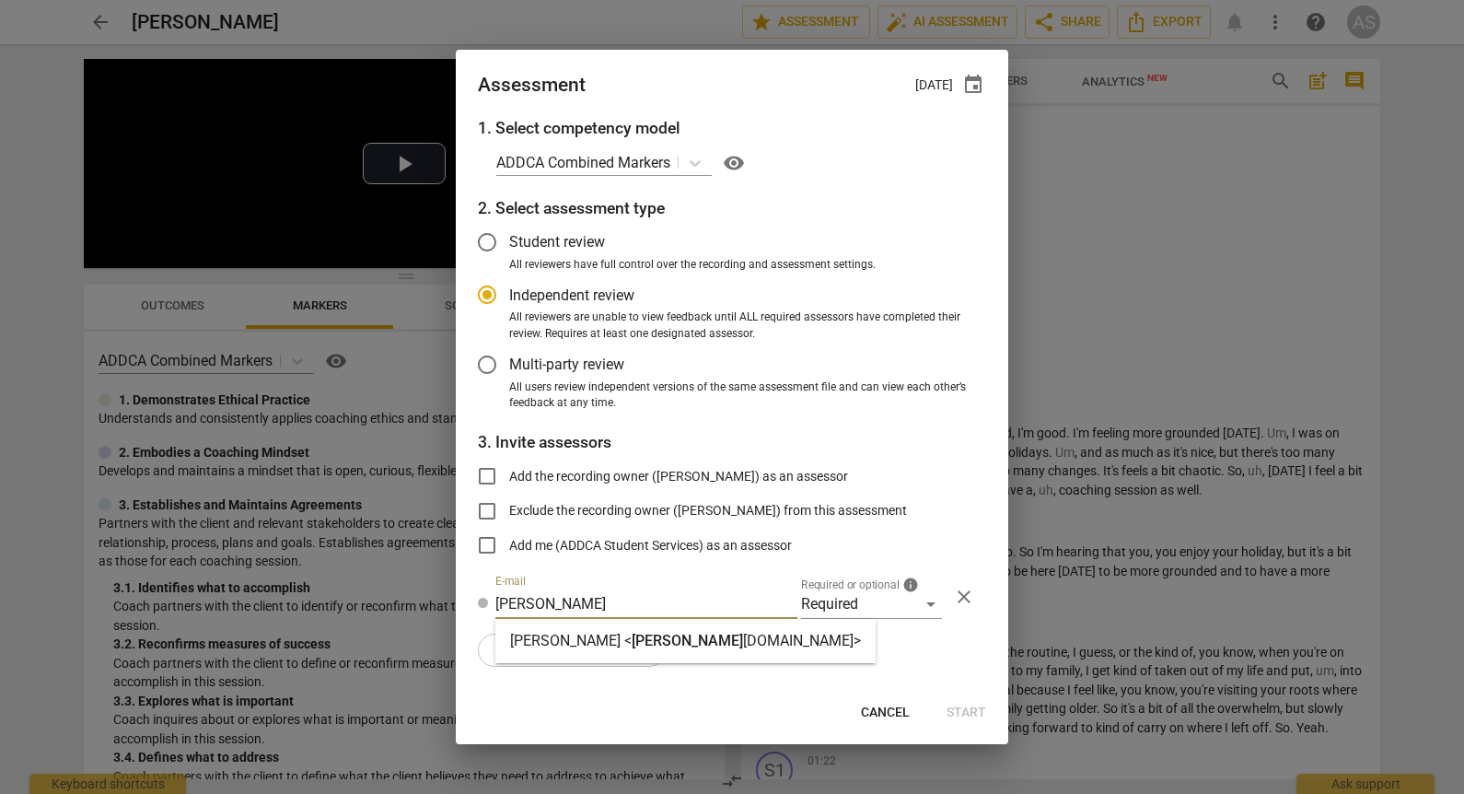
type input "linda@add"
click at [743, 635] on strong "ca.com>" at bounding box center [802, 640] width 118 height 17
radio input "false"
type input "Linda King <linda@addca.com>"
click at [607, 645] on span "add Add user or group" at bounding box center [571, 650] width 157 height 22
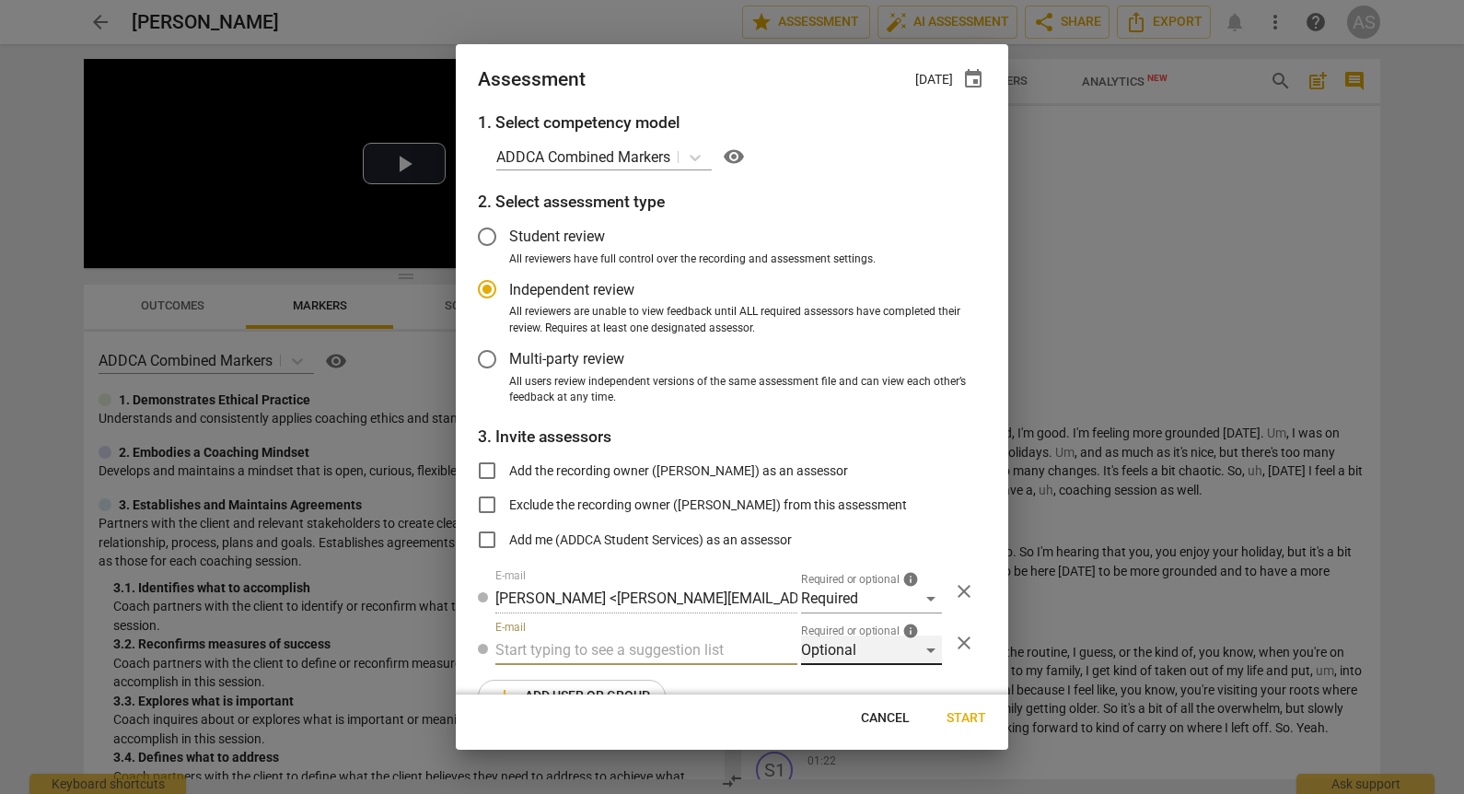
click at [853, 660] on div "Optional" at bounding box center [871, 649] width 141 height 29
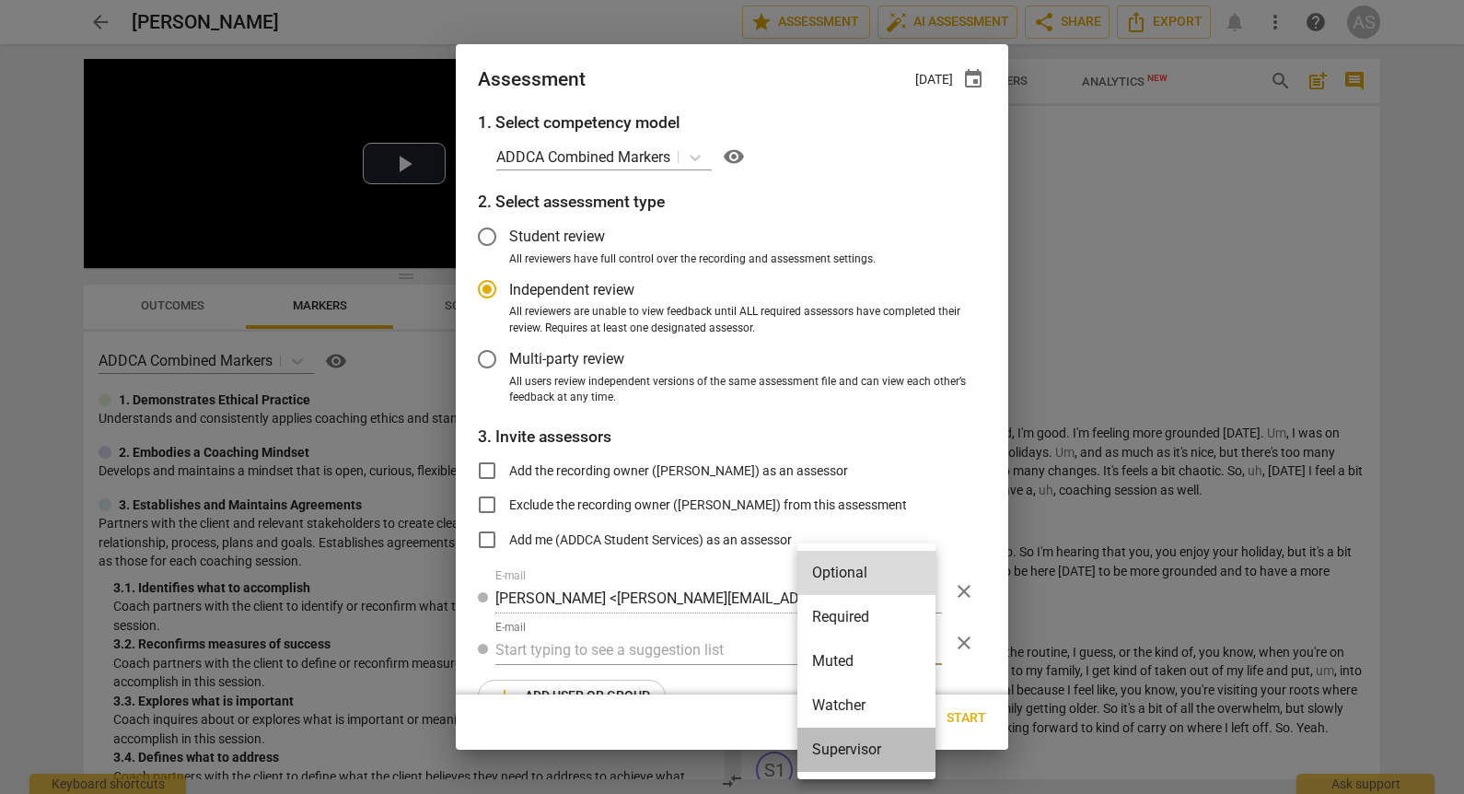
click at [855, 756] on li "Supervisor" at bounding box center [866, 749] width 138 height 44
radio input "false"
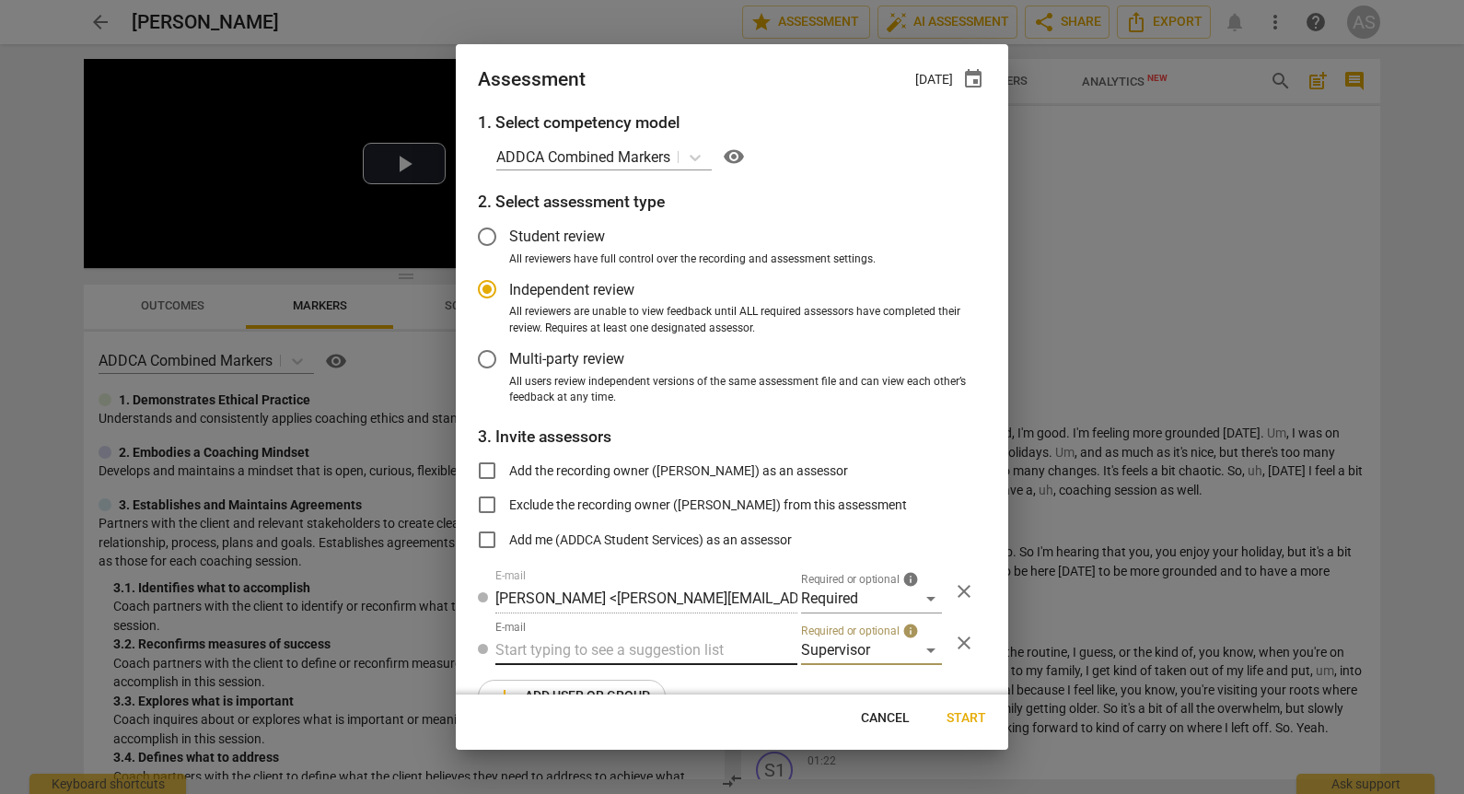
click at [554, 651] on input "text" at bounding box center [646, 649] width 302 height 29
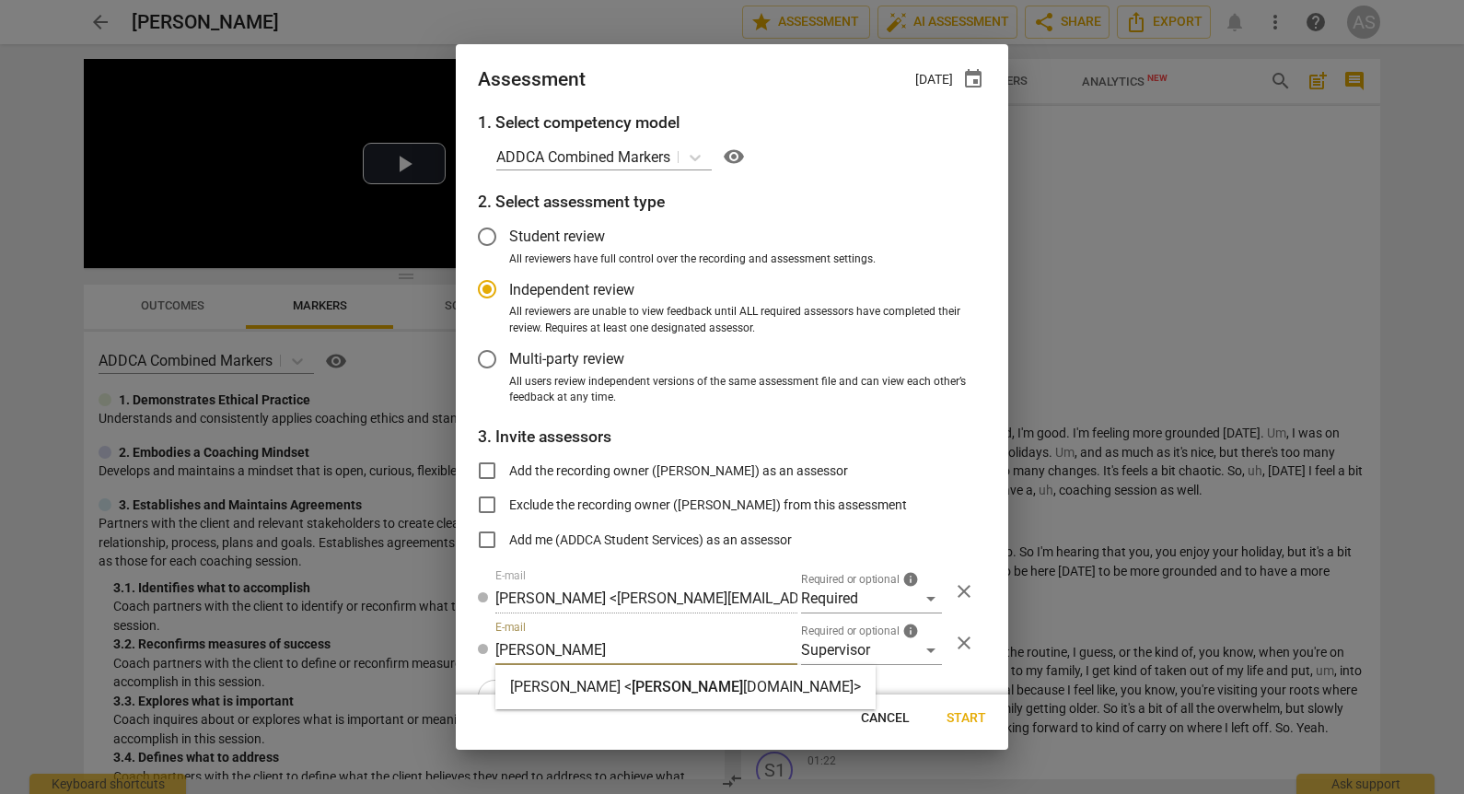
type input "barbara@add"
click at [596, 683] on strong "Barbara Luther <" at bounding box center [571, 686] width 122 height 17
radio input "false"
type input "Barbara Luther <barbara@addca.com>"
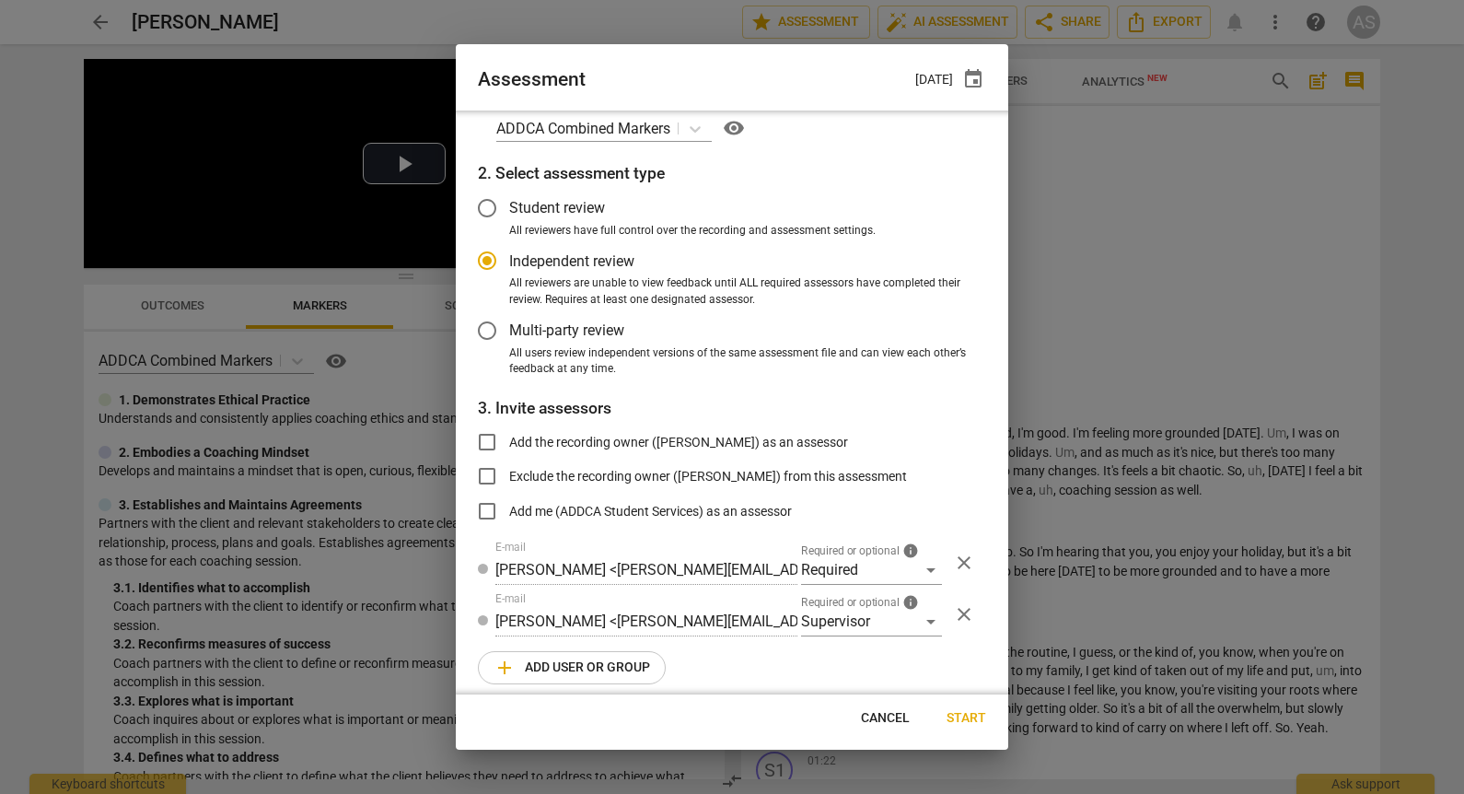
scroll to position [41, 0]
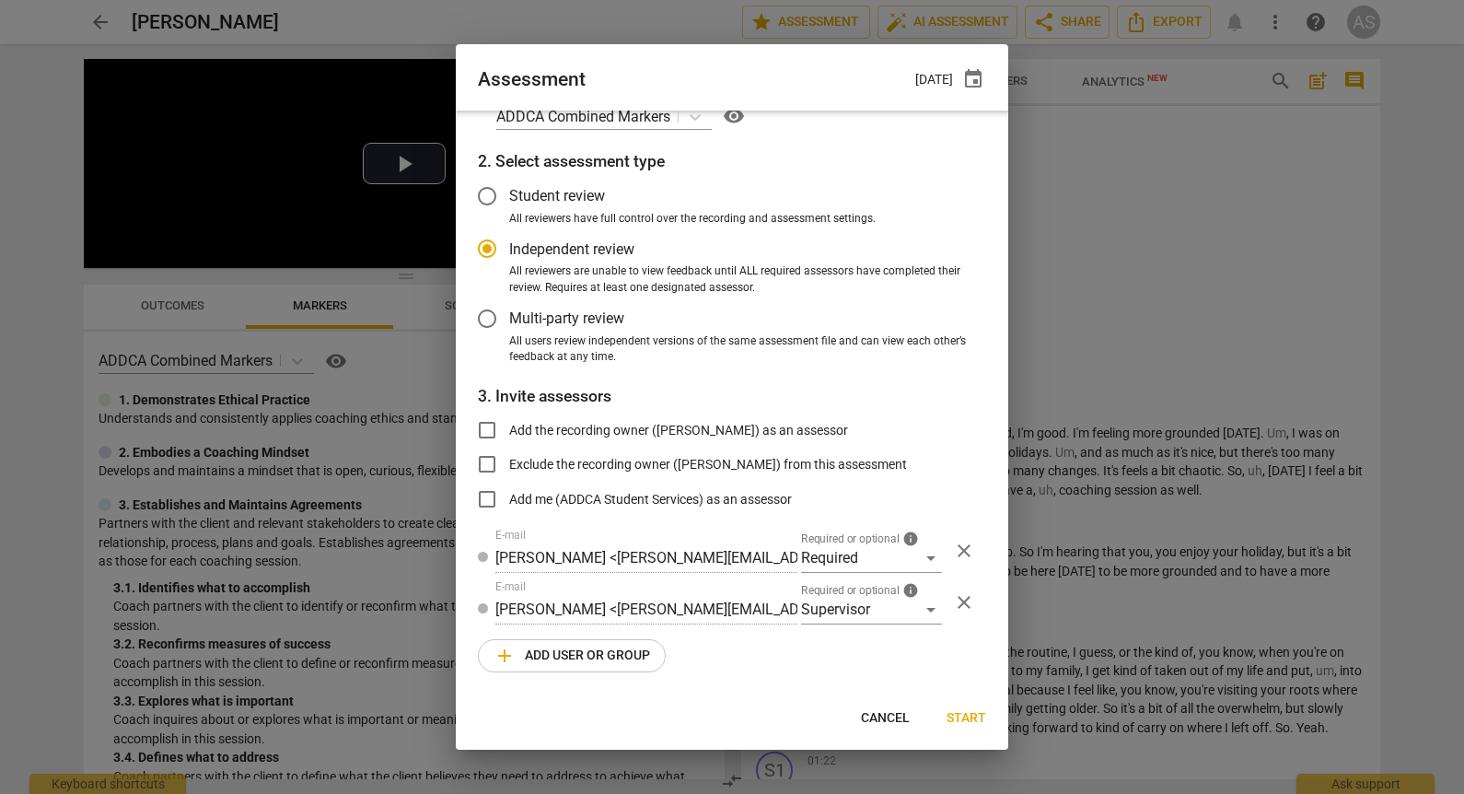
click at [608, 666] on span "add Add user or group" at bounding box center [571, 655] width 157 height 22
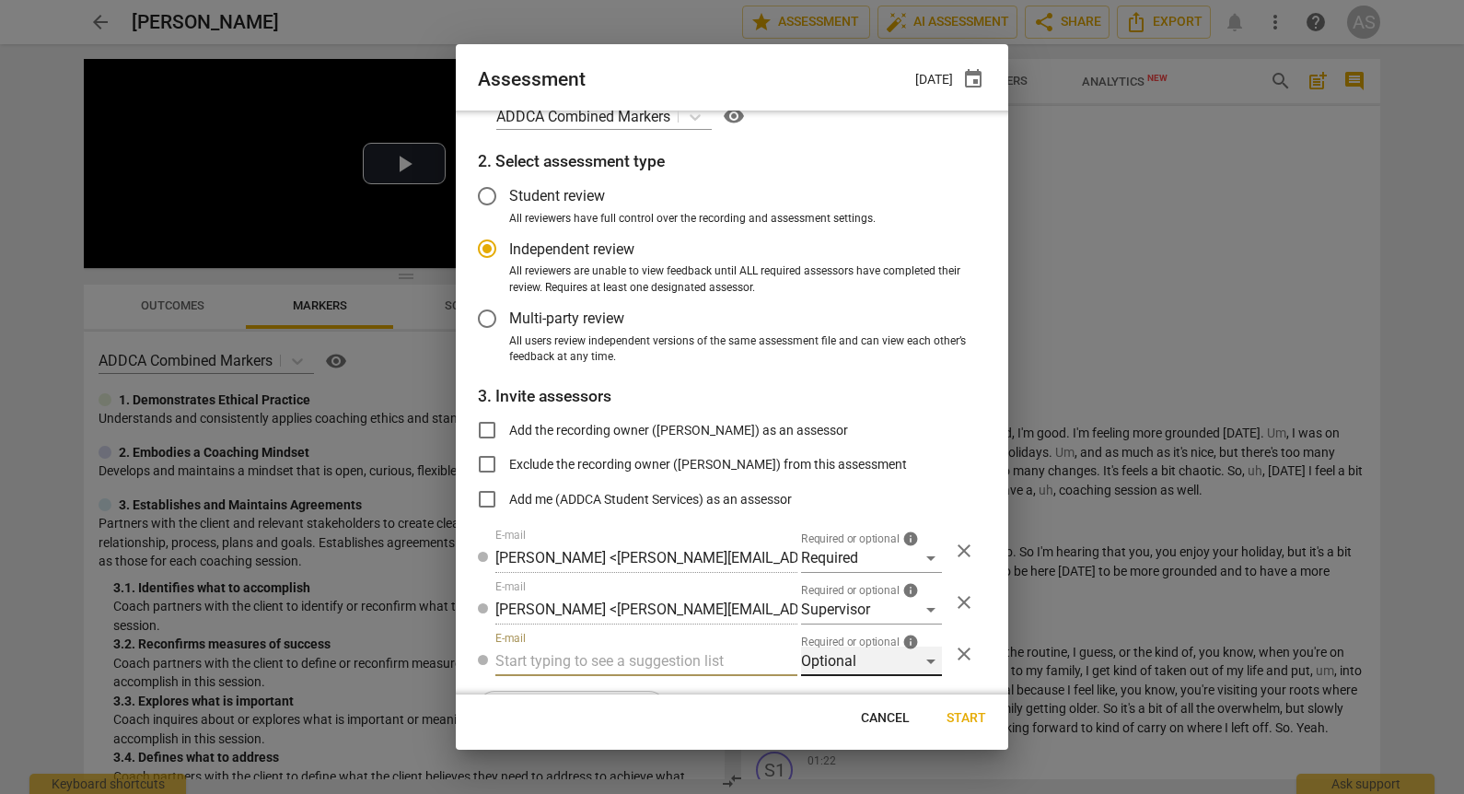
click at [866, 665] on div "Optional" at bounding box center [871, 660] width 141 height 29
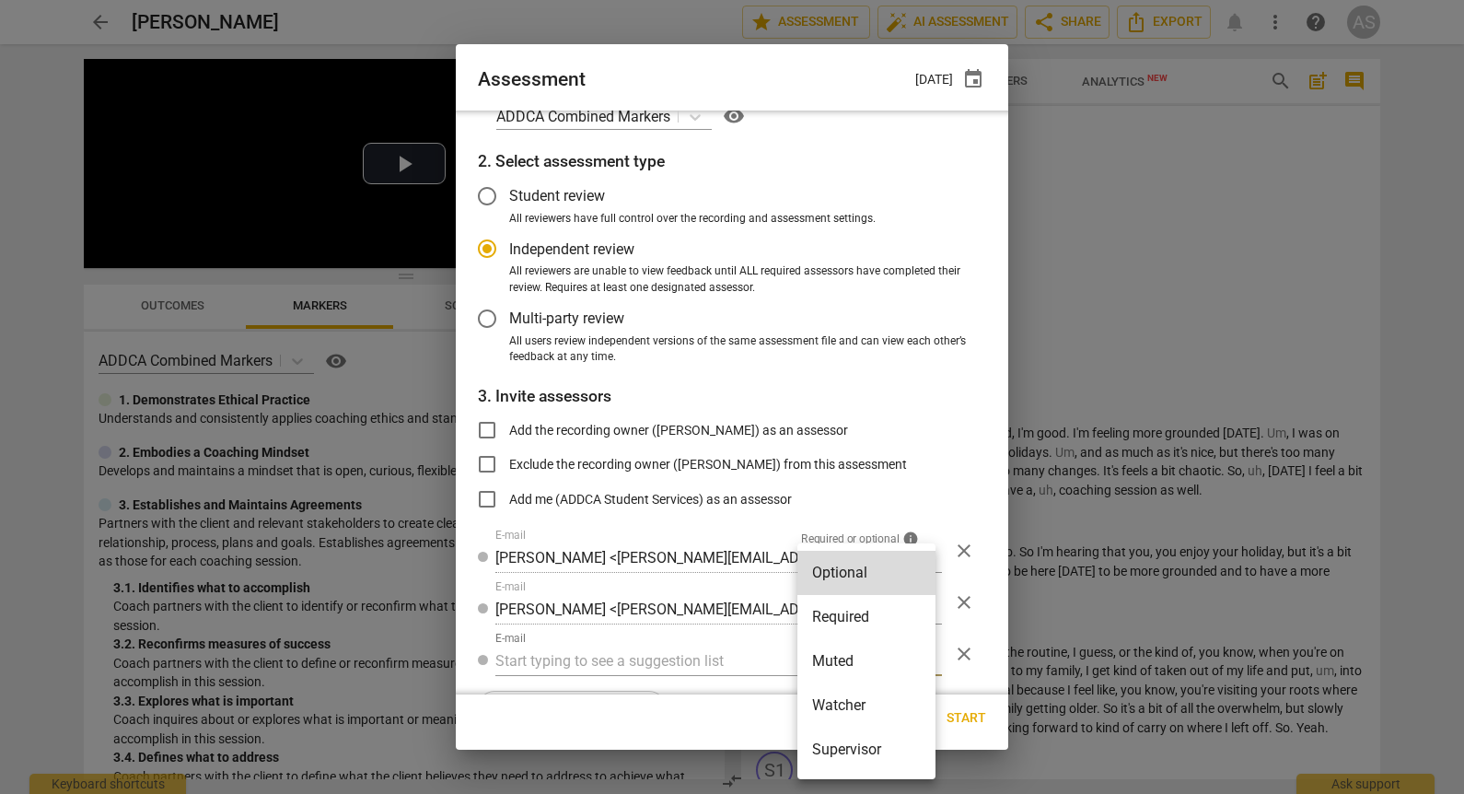
click at [869, 666] on li "Muted" at bounding box center [866, 661] width 138 height 44
radio input "false"
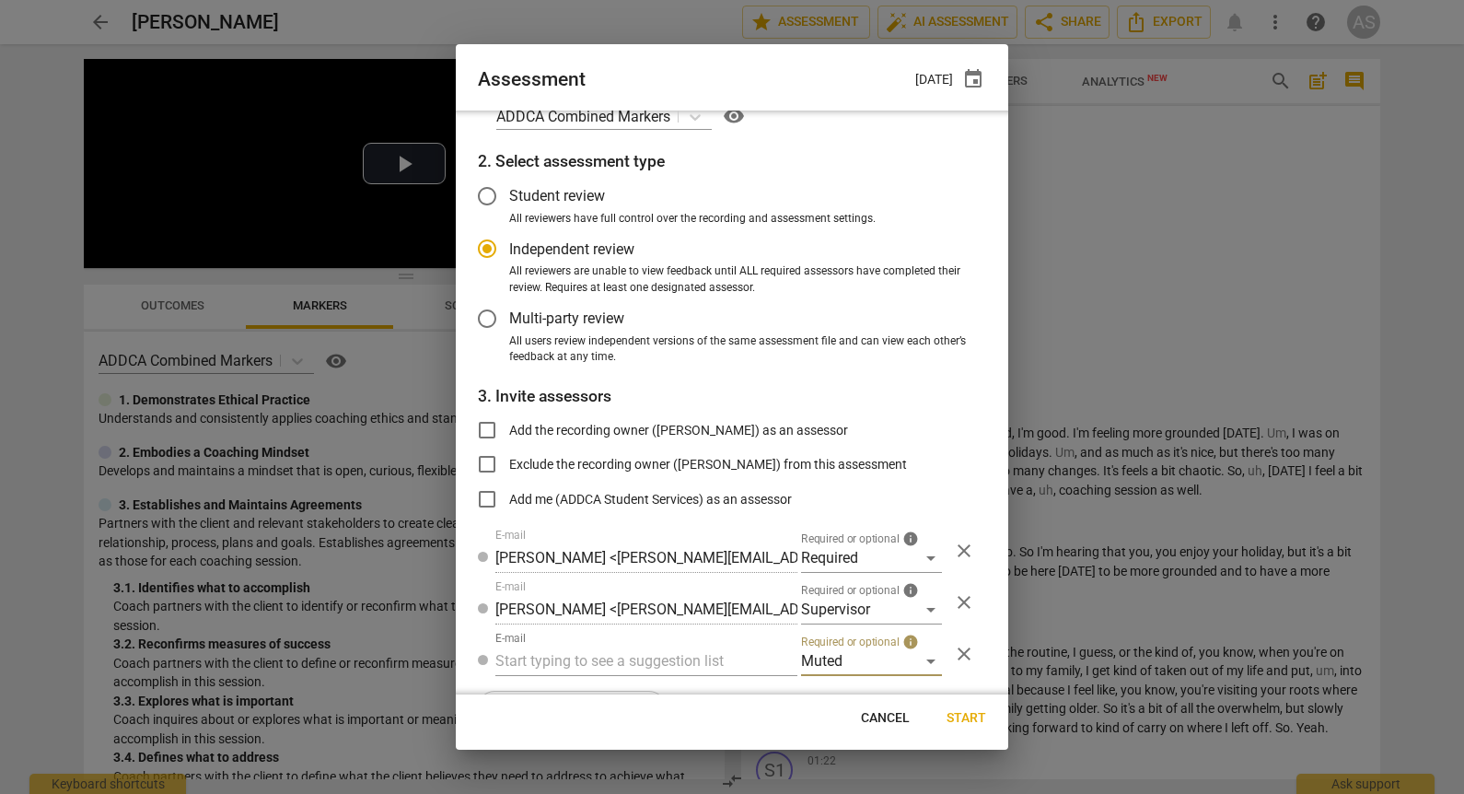
click at [661, 659] on input "text" at bounding box center [646, 660] width 302 height 29
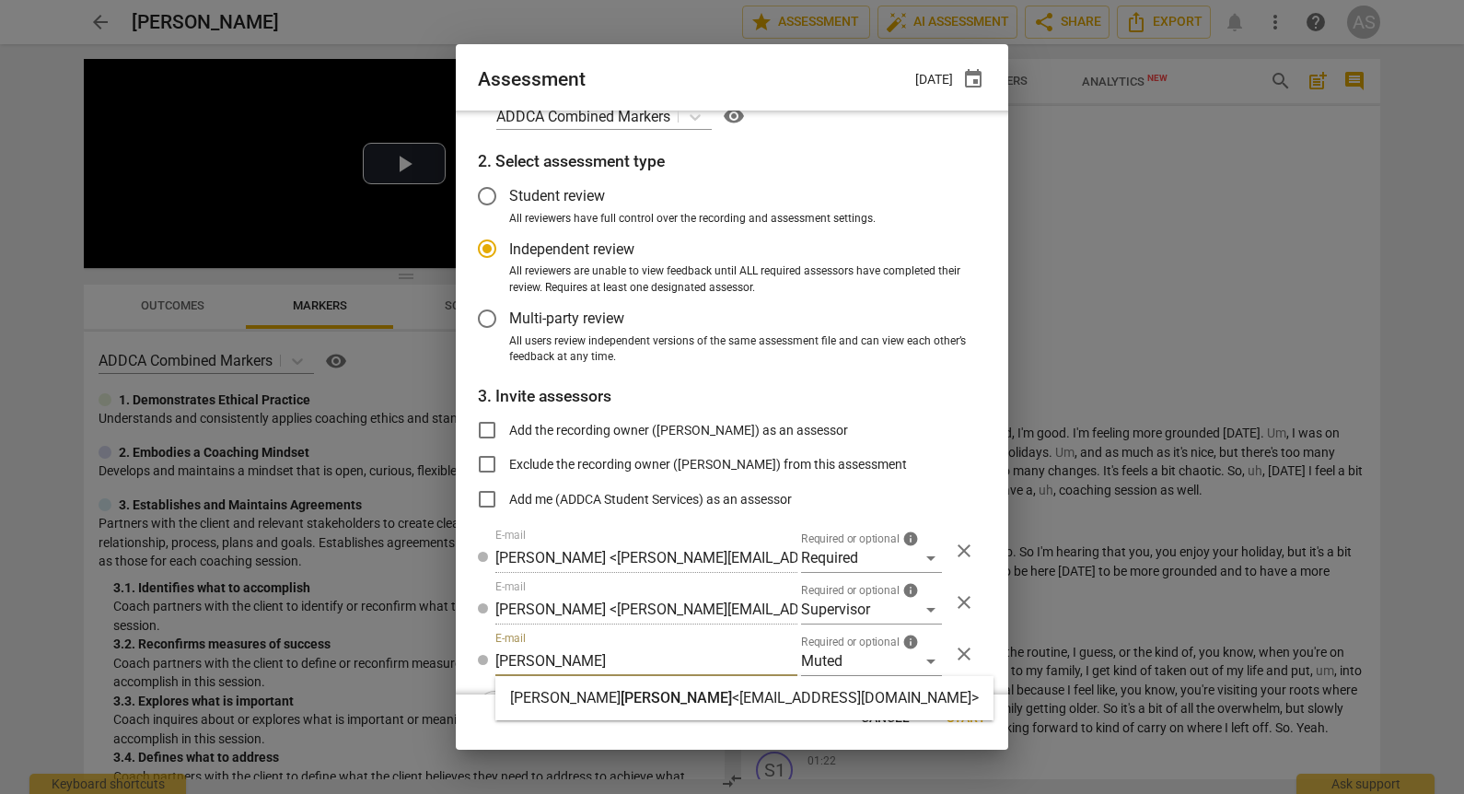
type input "bailly"
click at [732, 692] on strong "<mcbailly@gmail.com>" at bounding box center [855, 697] width 247 height 17
radio input "false"
type input "Marie-Cécile Bailly <mcbailly@gmail.com>"
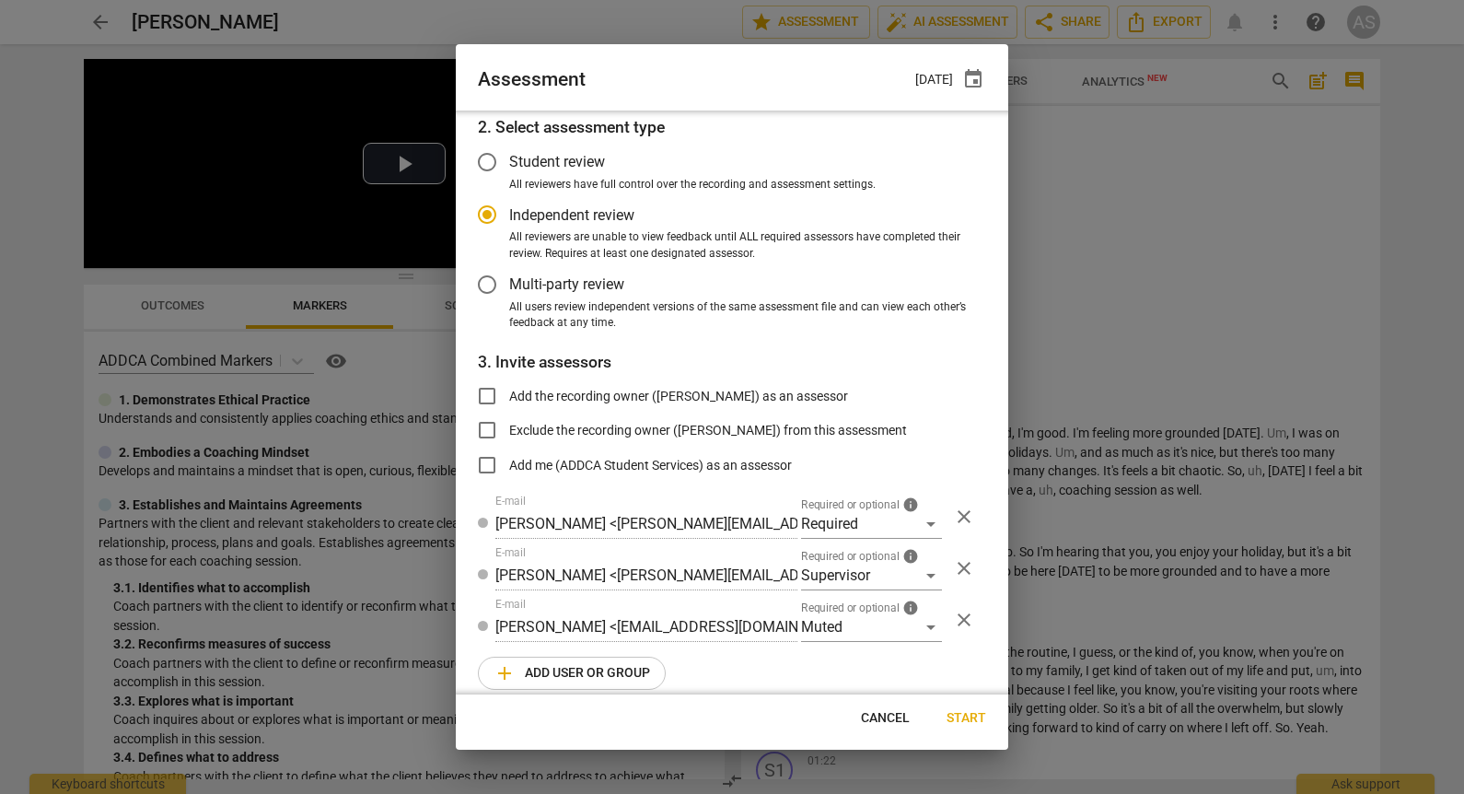
scroll to position [92, 0]
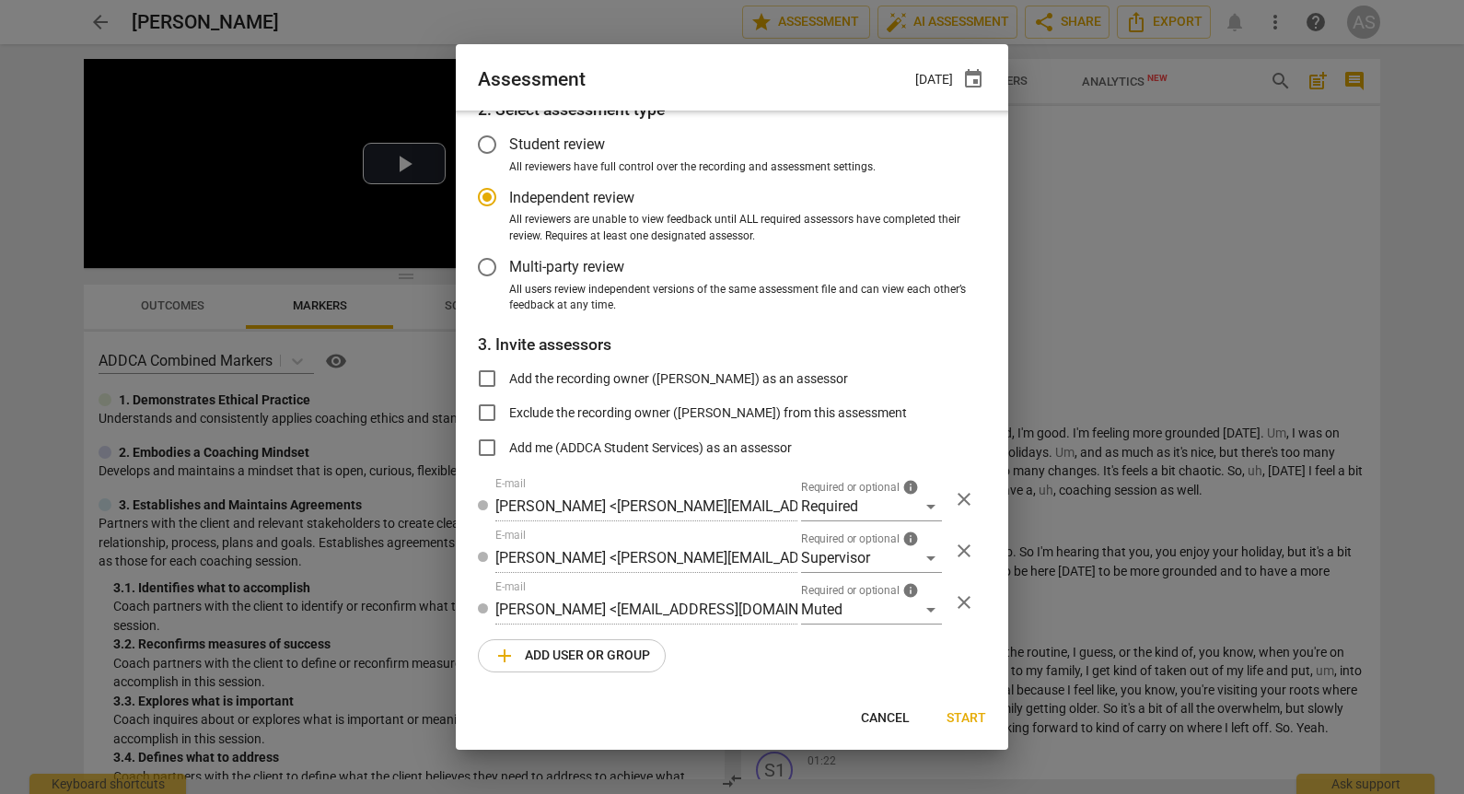
click at [599, 656] on span "add Add user or group" at bounding box center [571, 655] width 157 height 22
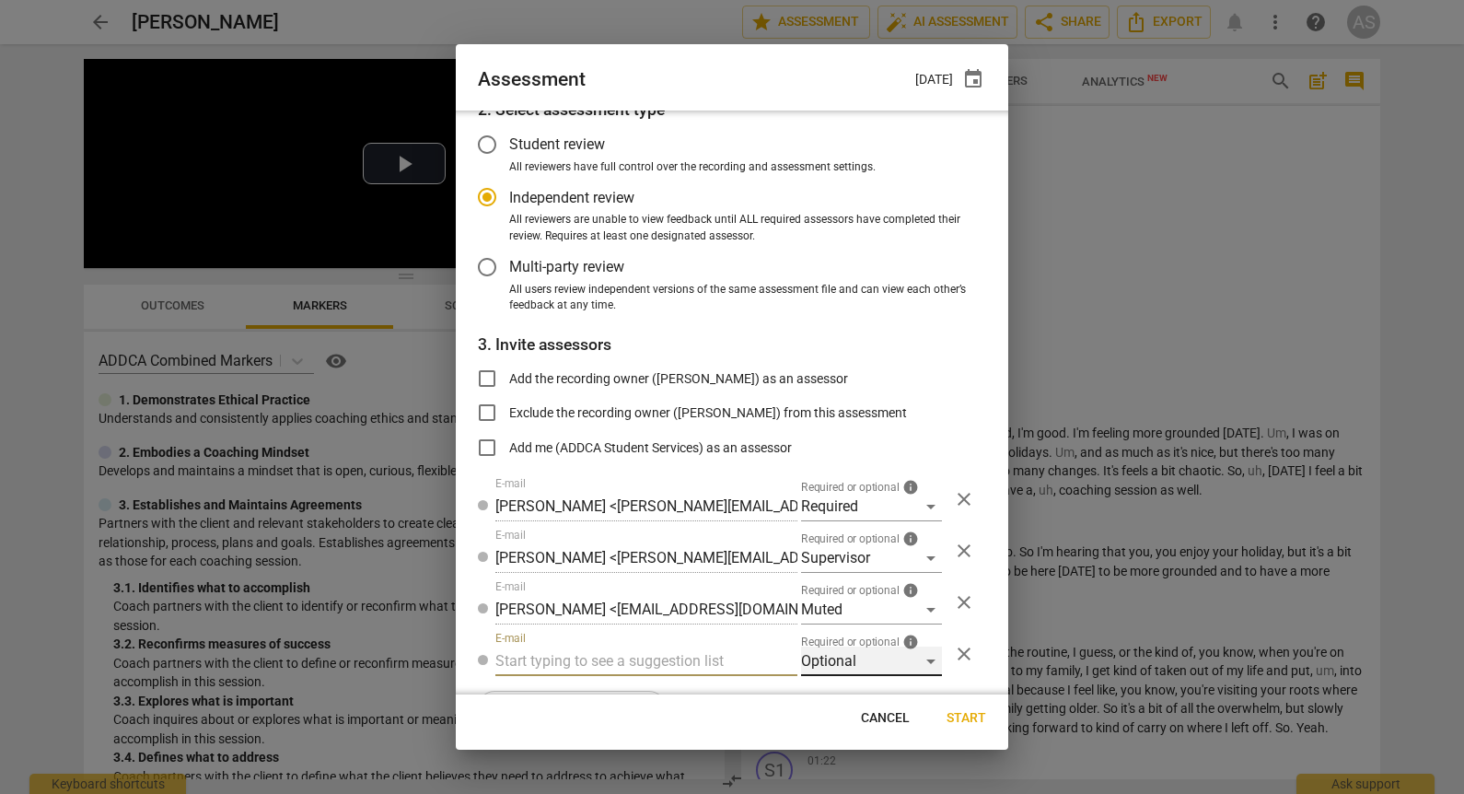
click at [856, 666] on div "Optional" at bounding box center [871, 660] width 141 height 29
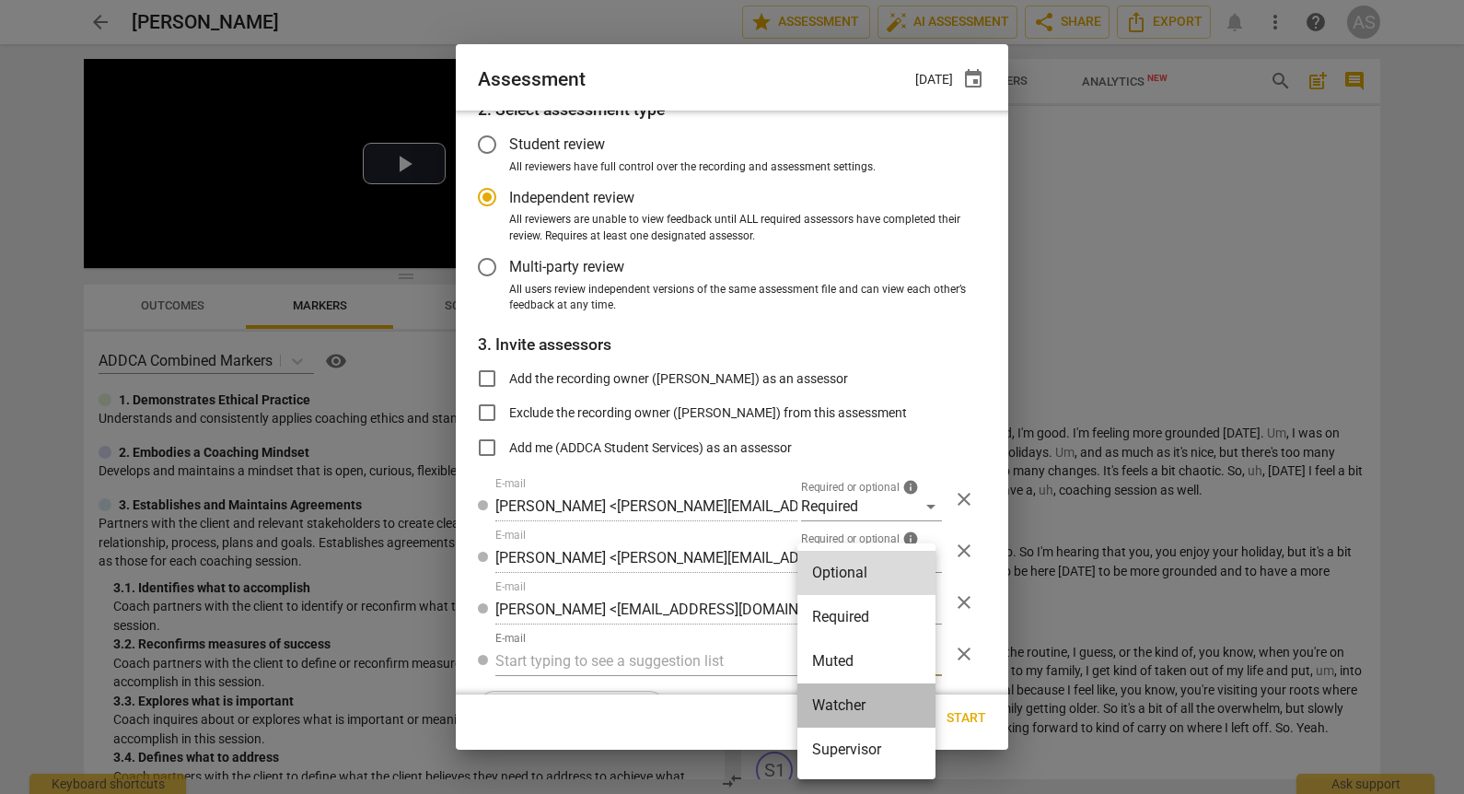
click at [860, 698] on li "Watcher" at bounding box center [866, 705] width 138 height 44
radio input "false"
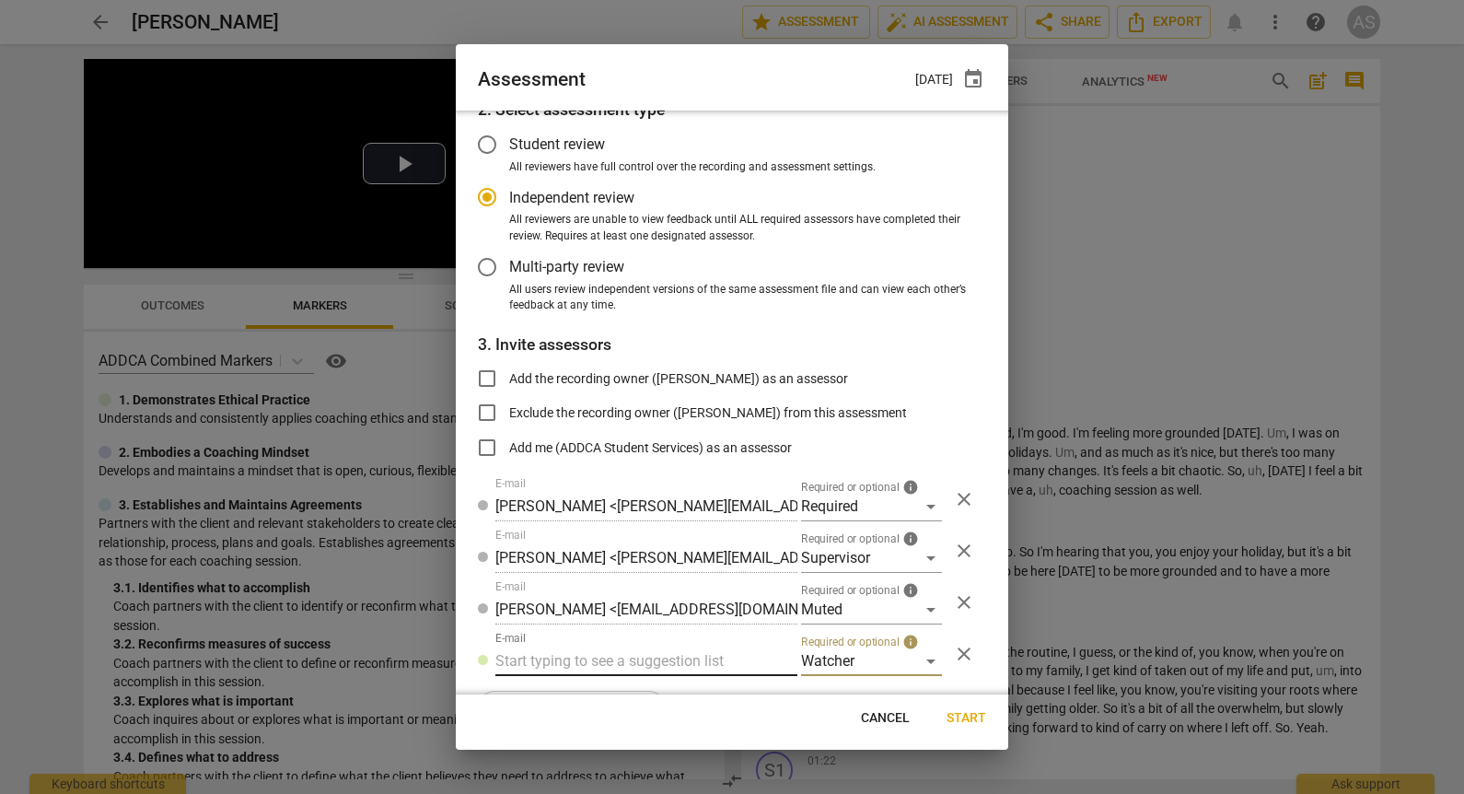
click at [665, 658] on input "text" at bounding box center [646, 660] width 302 height 29
type input "[EMAIL_ADDRESS][DOMAIN_NAME]"
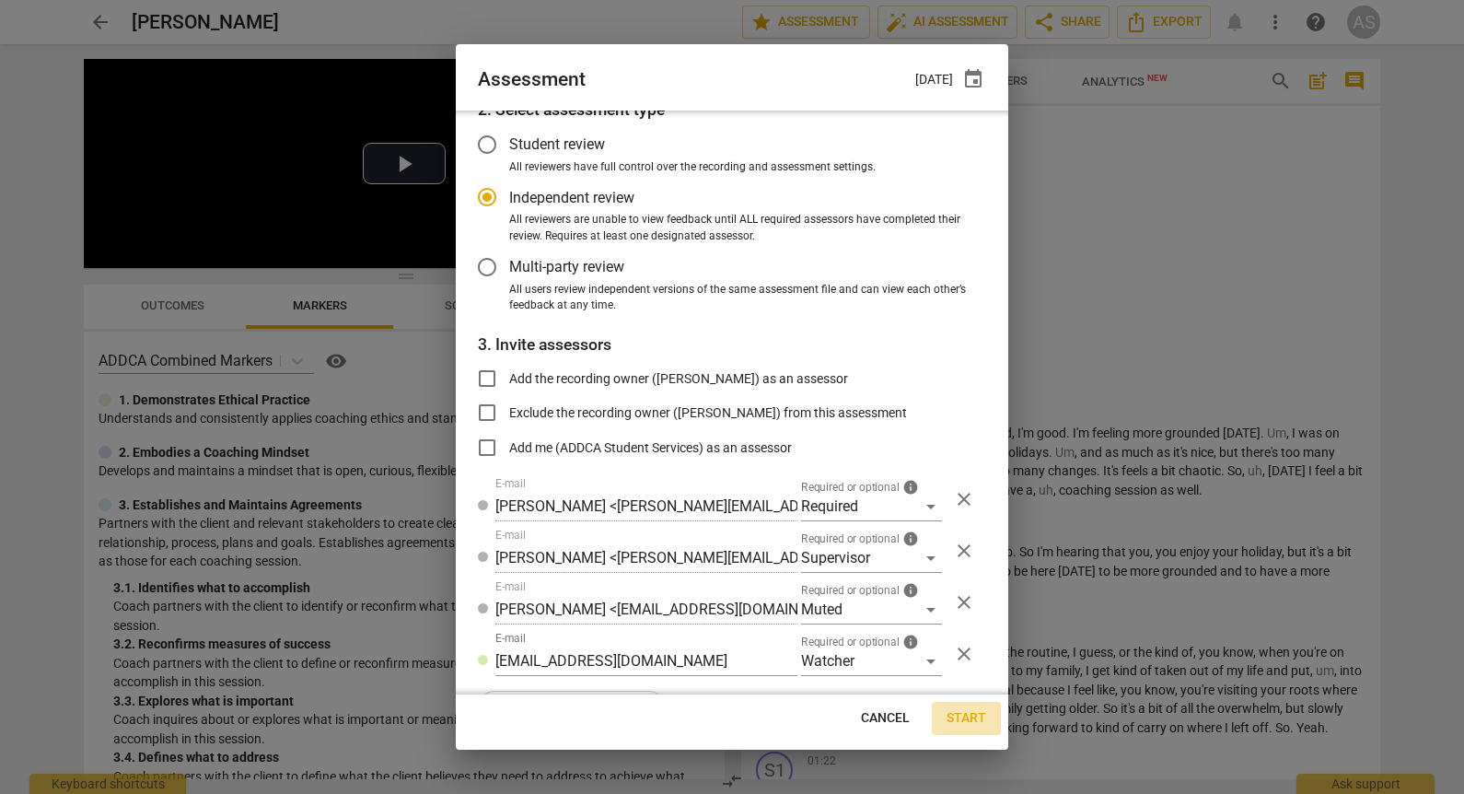
click at [971, 710] on span "Start" at bounding box center [966, 718] width 40 height 18
radio input "false"
type input "ADDCA Student Services <student@addca.com>"
type input "Linda King <linda@addca.com>"
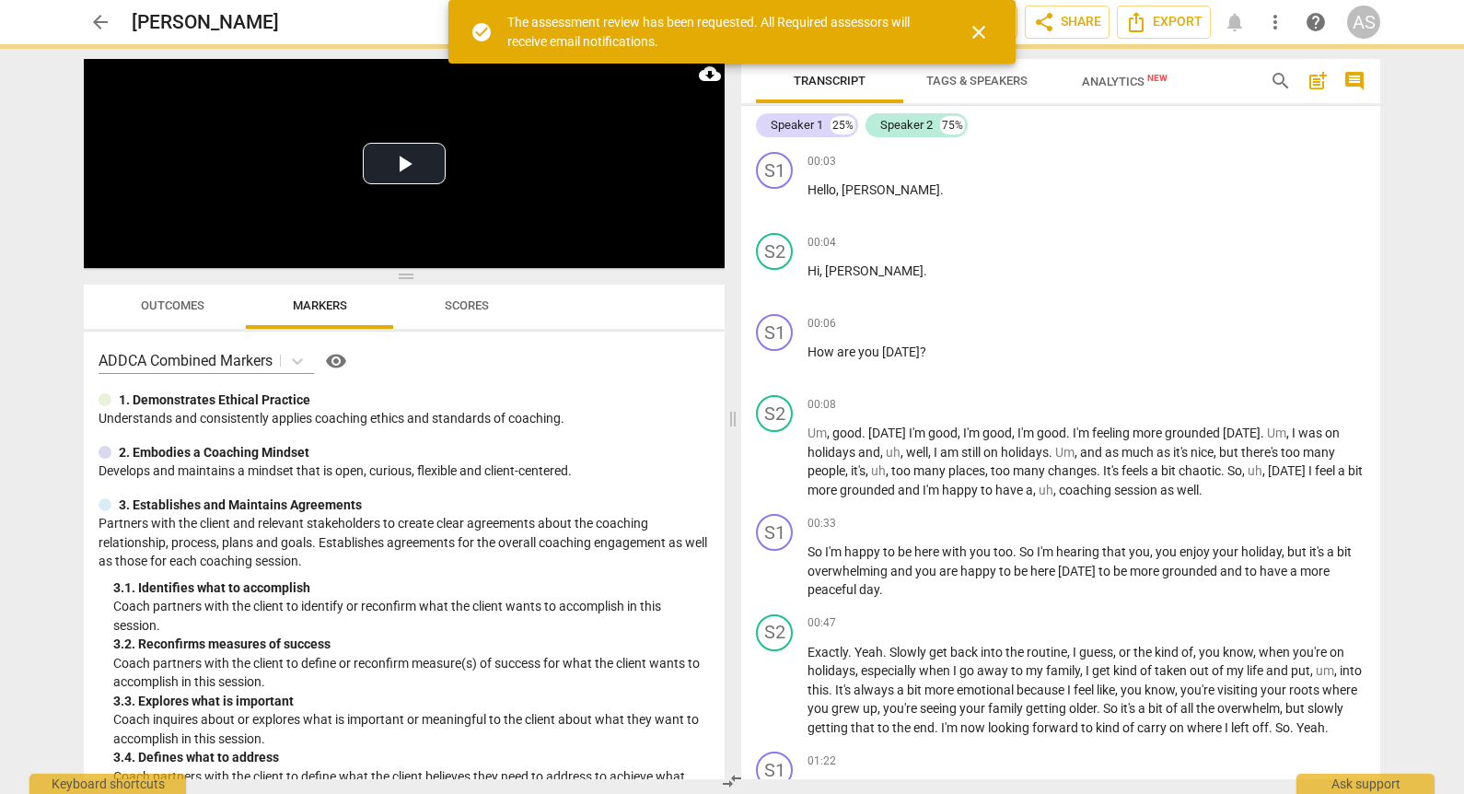
scroll to position [30, 0]
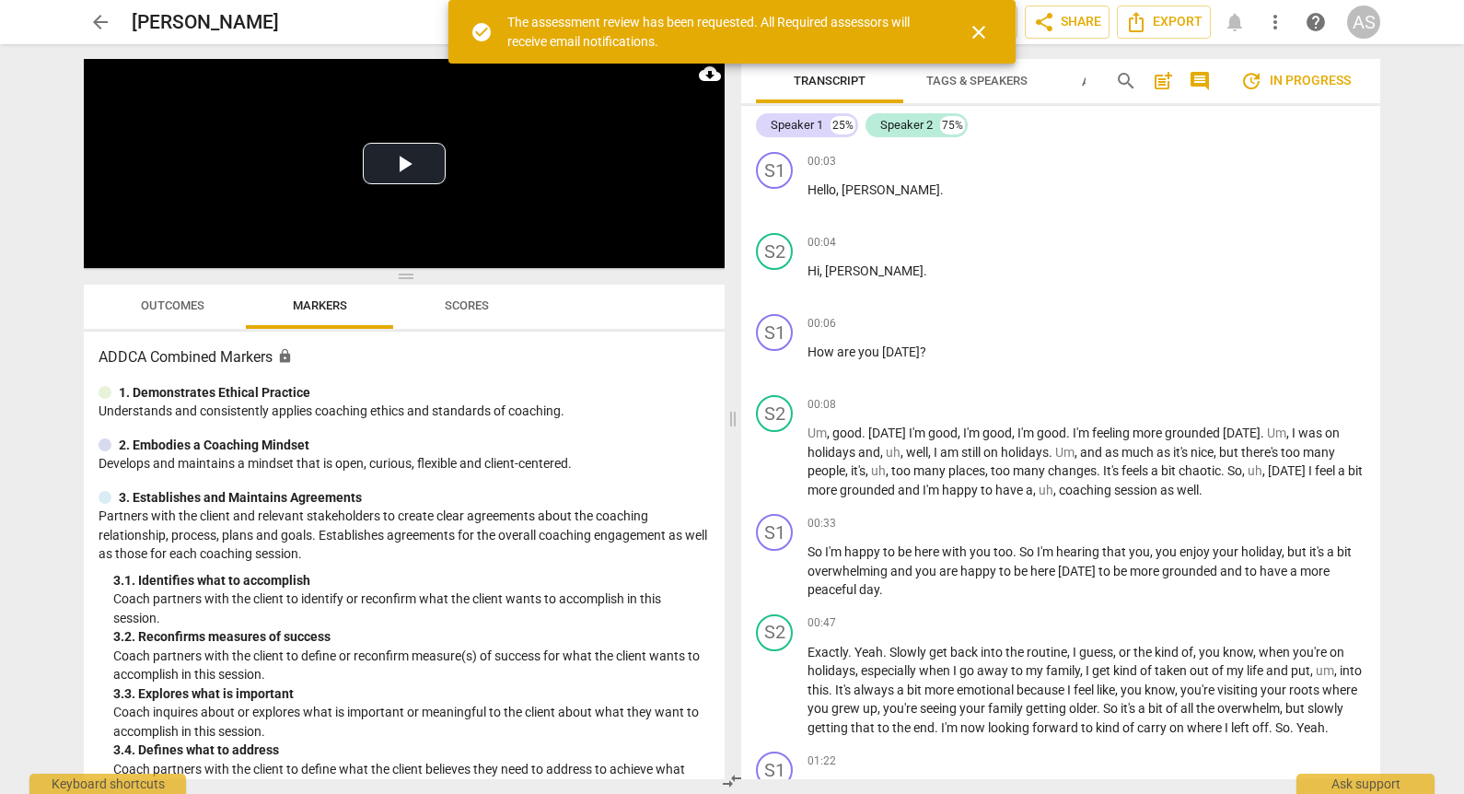
click at [98, 24] on span "arrow_back" at bounding box center [100, 22] width 22 height 22
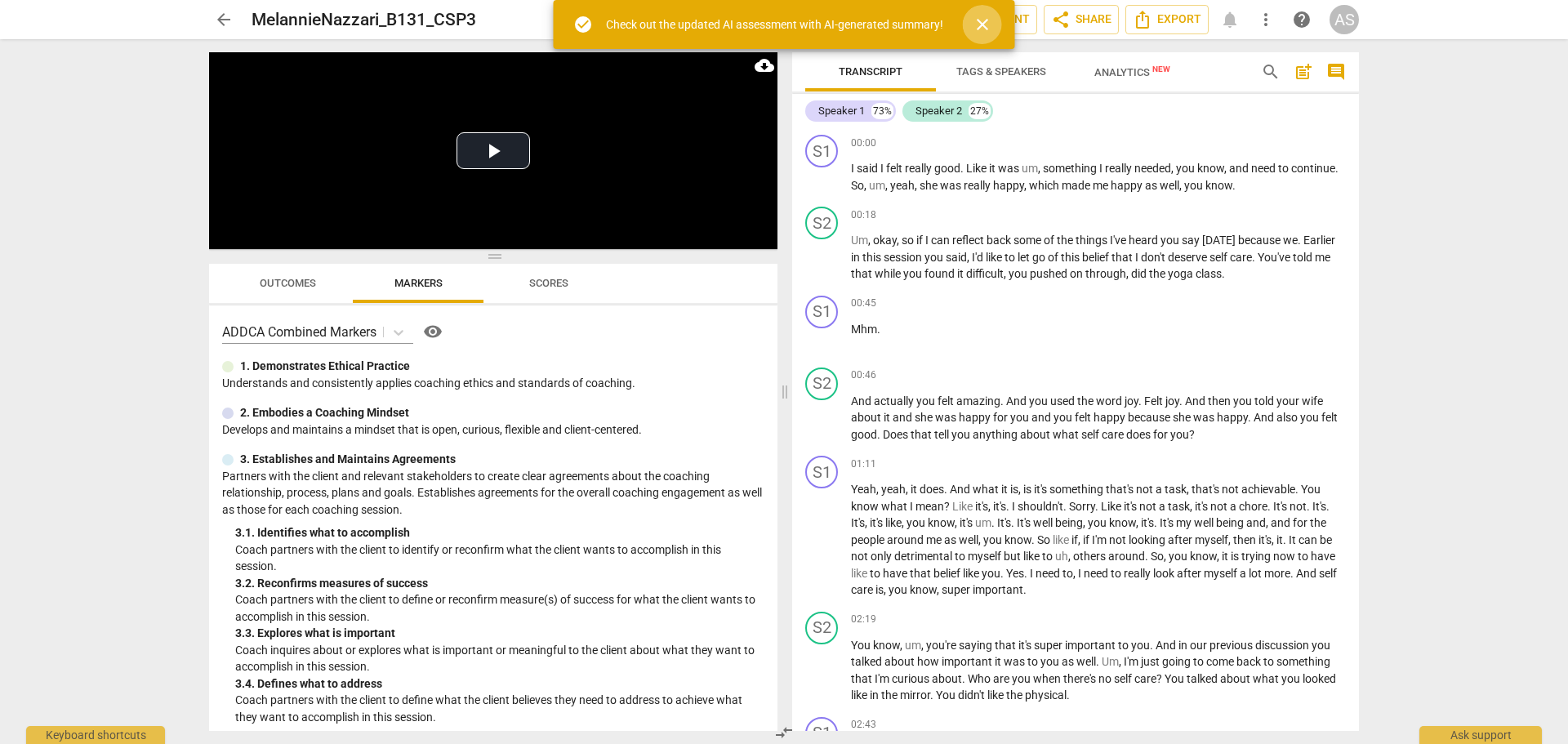
click at [987, 23] on span "close" at bounding box center [982, 25] width 20 height 20
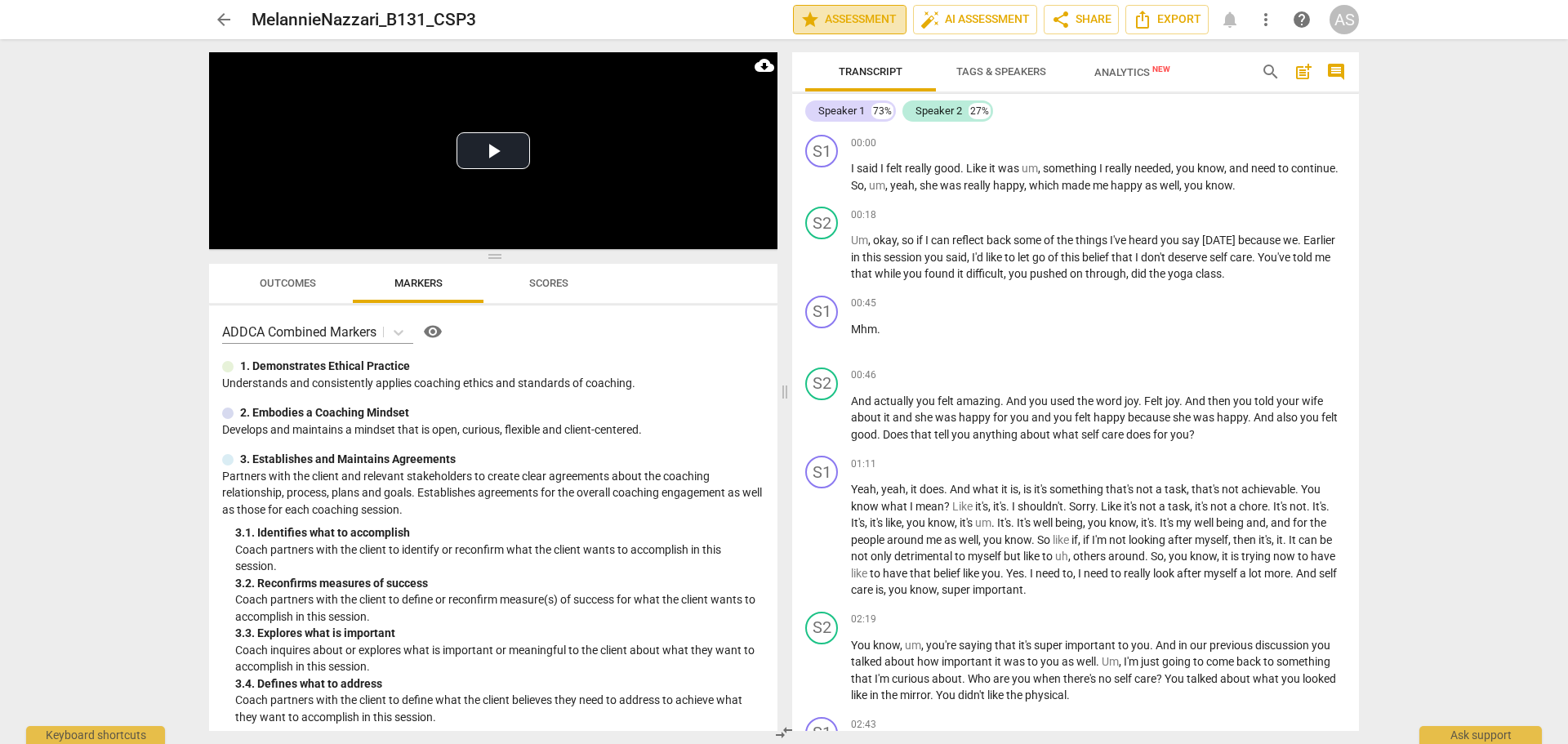
click at [850, 21] on span "star Assessment" at bounding box center [849, 20] width 98 height 20
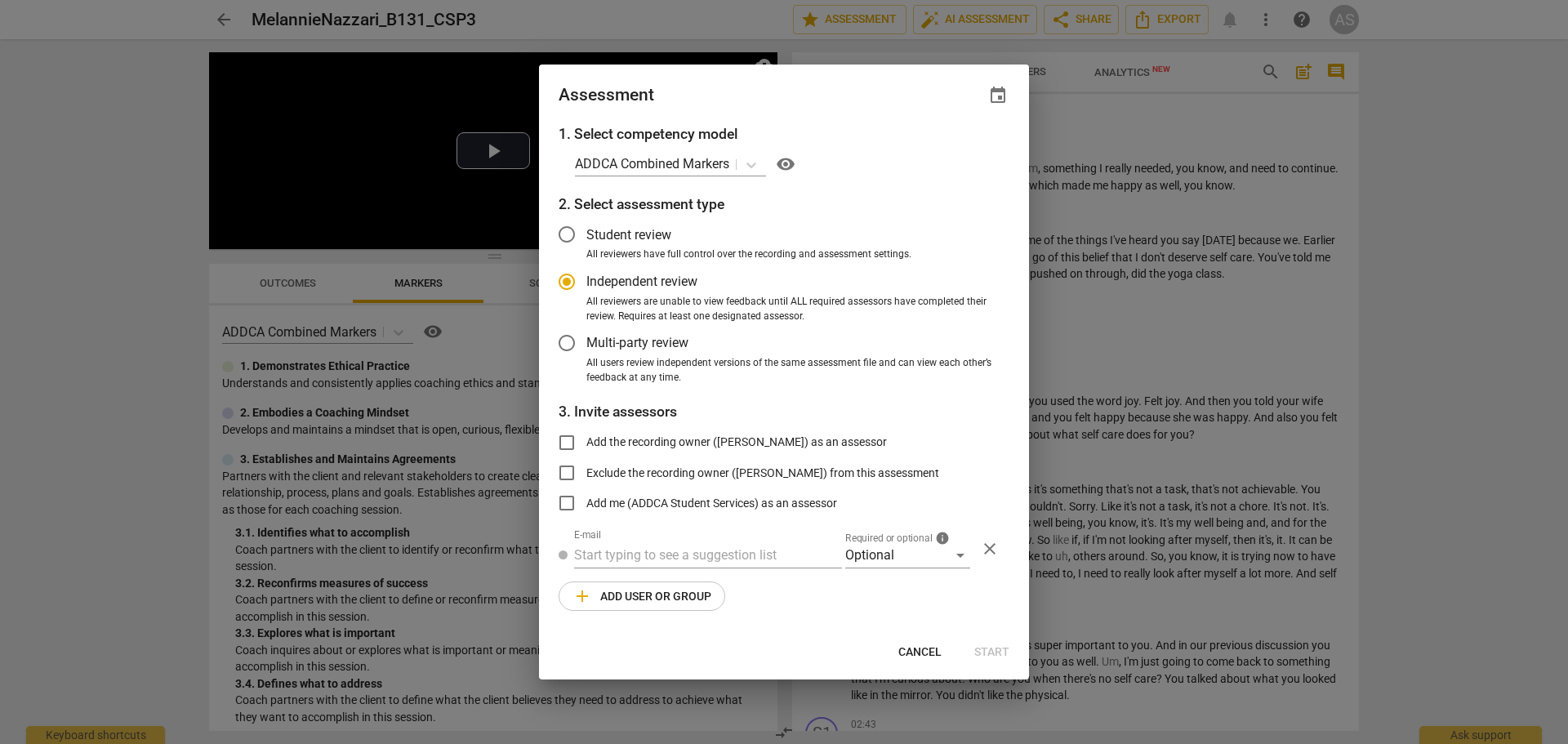
click at [999, 90] on span "event" at bounding box center [998, 96] width 20 height 20
radio input "false"
click at [944, 147] on input "date" at bounding box center [899, 151] width 114 height 24
type input "[DATE]"
click at [835, 94] on div at bounding box center [784, 372] width 1568 height 744
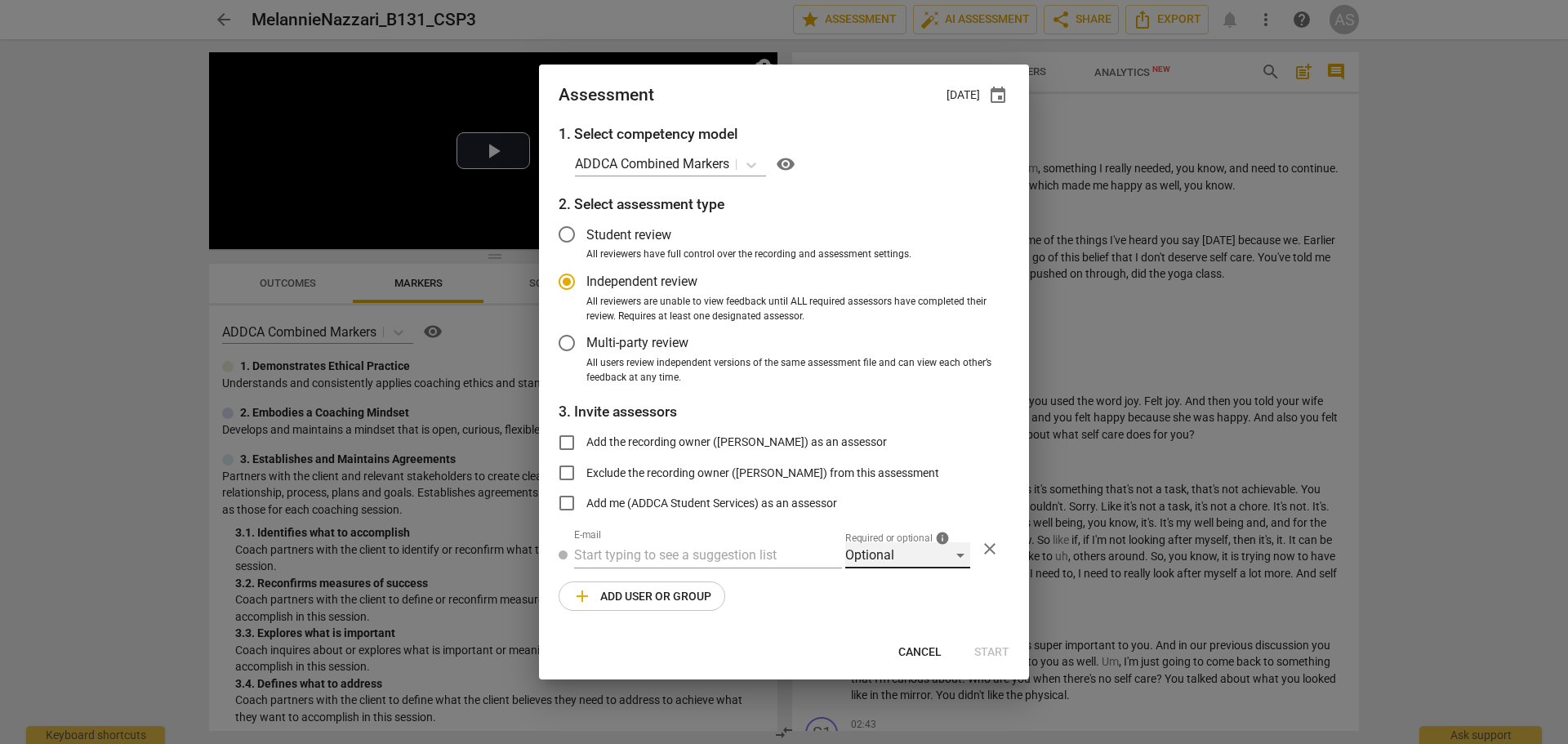
click at [879, 560] on div "Optional" at bounding box center [907, 554] width 125 height 26
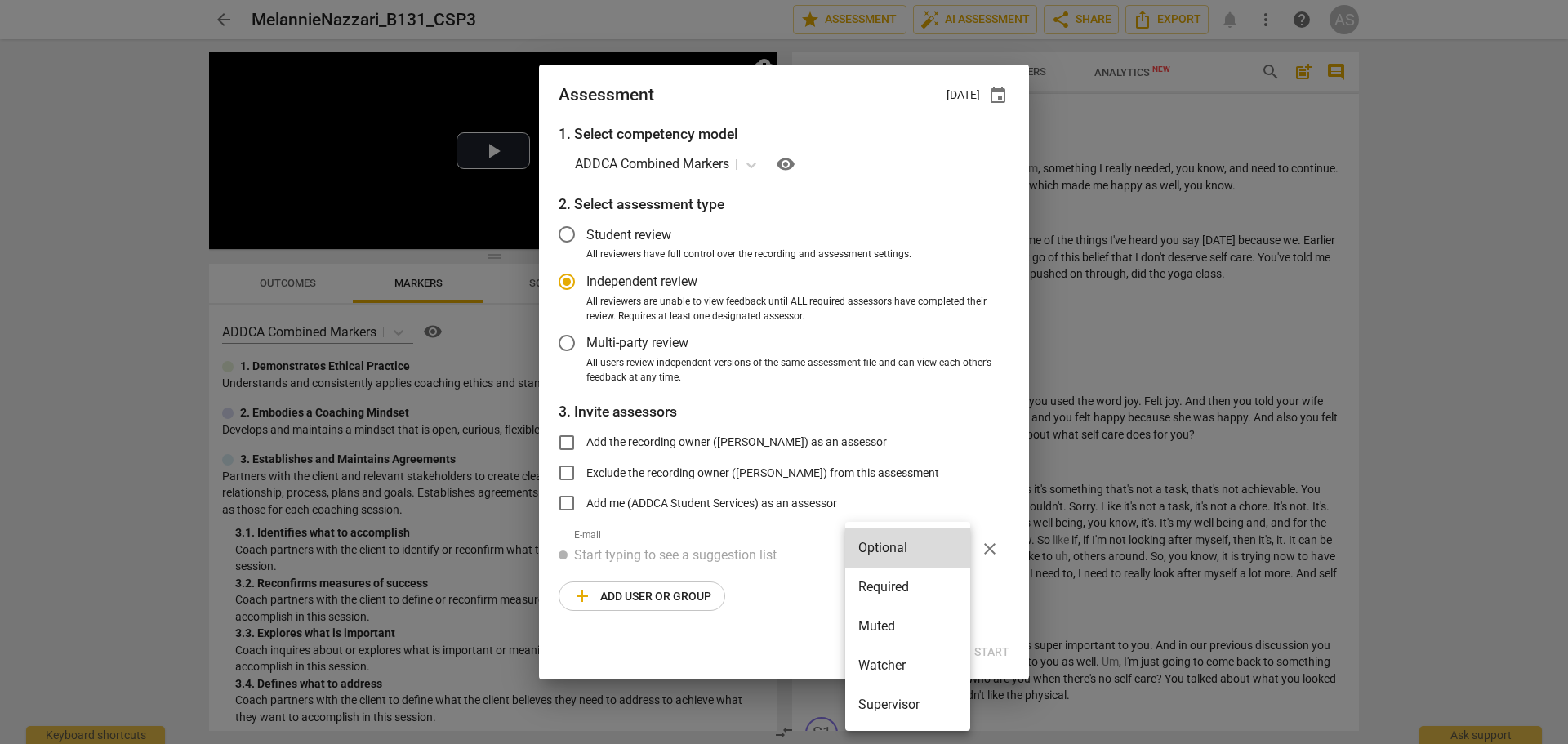
click at [882, 583] on li "Required" at bounding box center [907, 587] width 125 height 39
radio input "false"
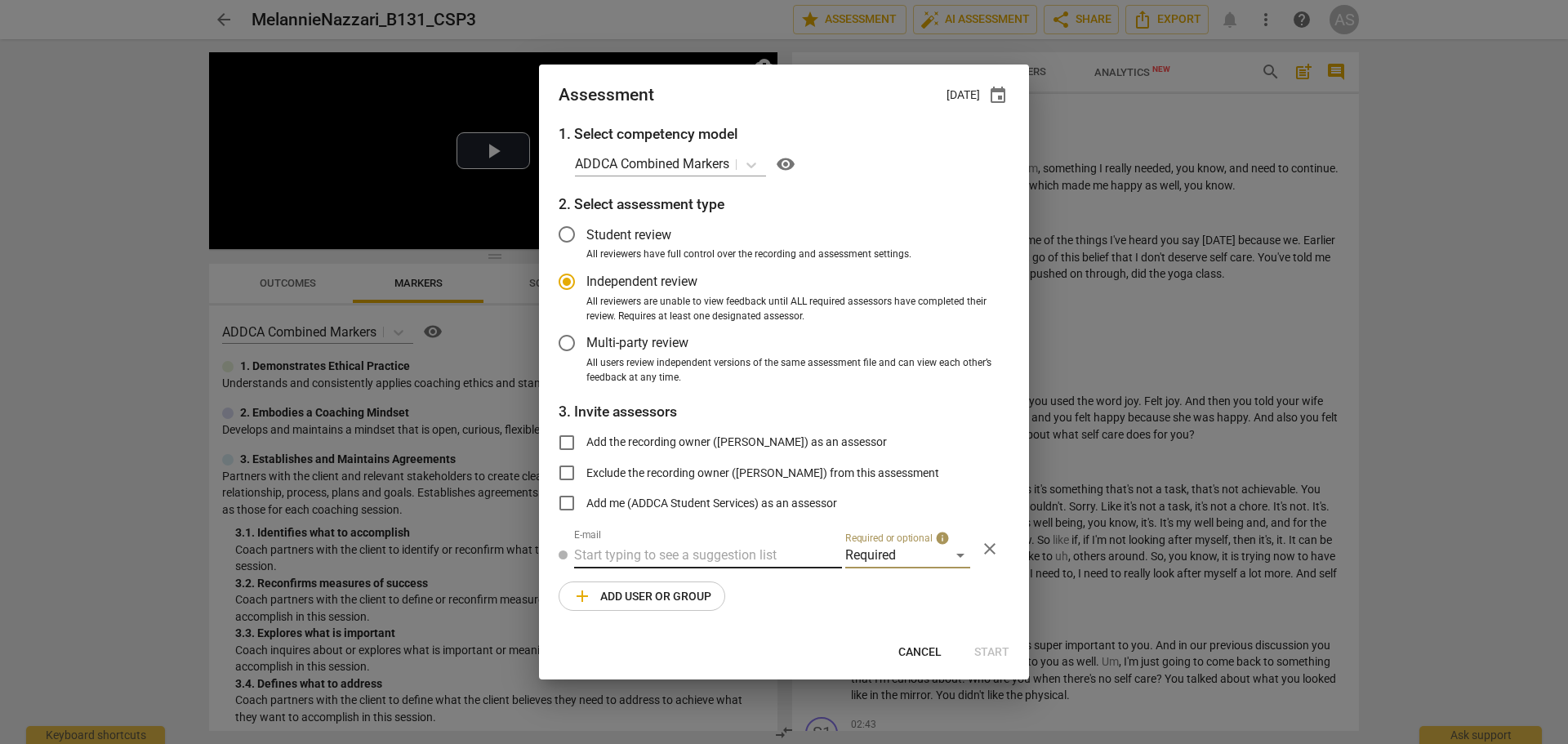
click at [646, 549] on input "text" at bounding box center [708, 554] width 268 height 26
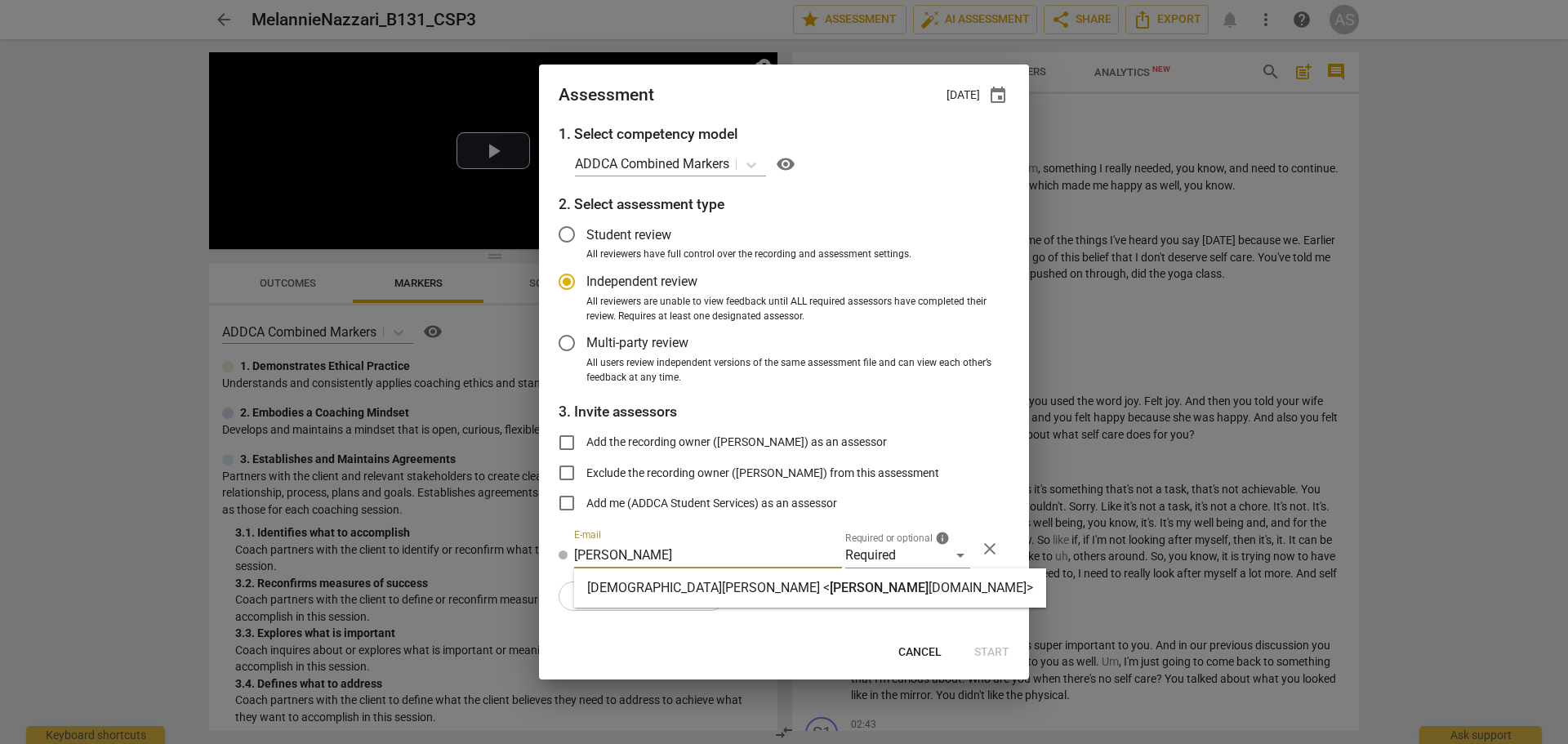
type input "[PERSON_NAME]"
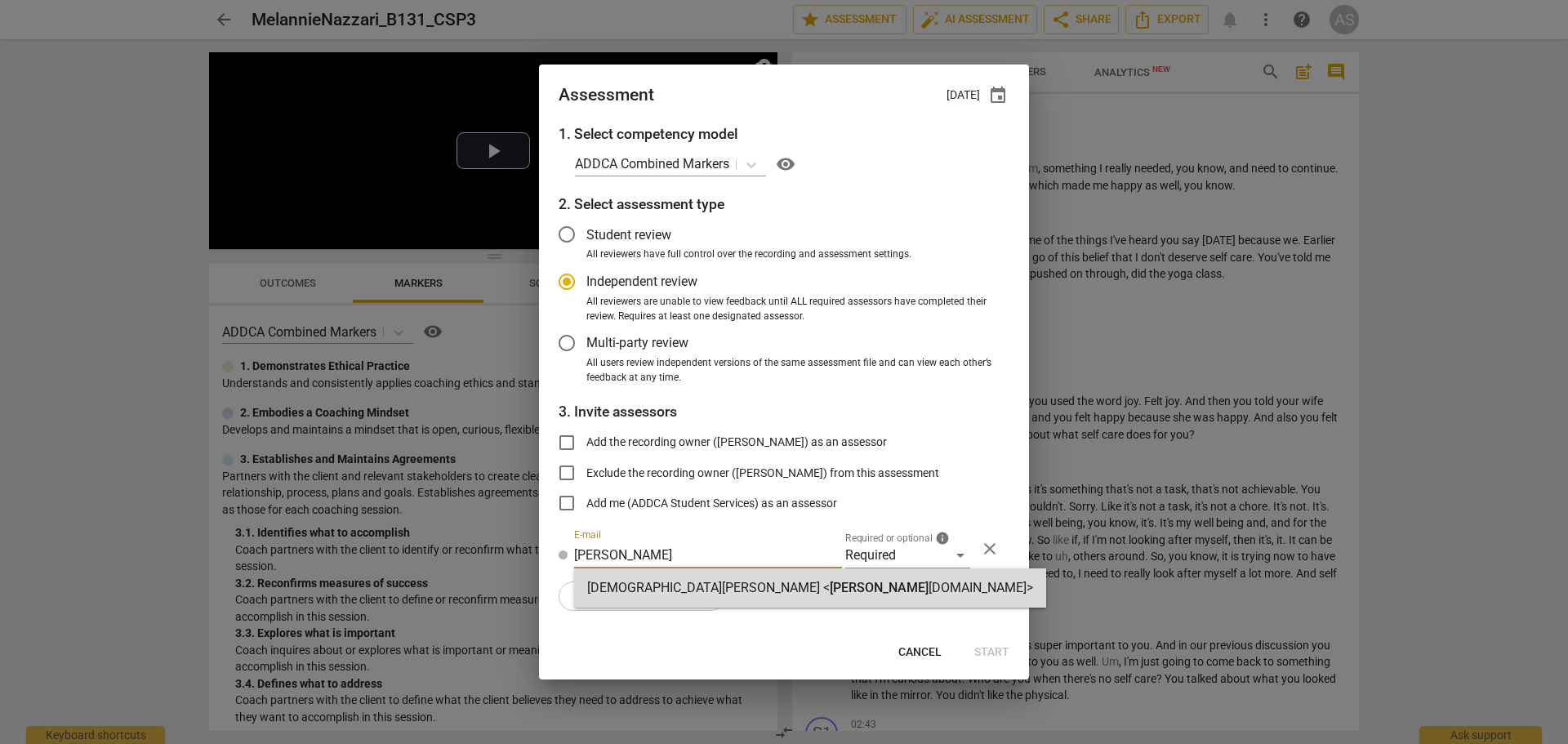
click at [679, 592] on strong "[DEMOGRAPHIC_DATA][PERSON_NAME] <" at bounding box center [708, 587] width 242 height 15
radio input "false"
type input "[DEMOGRAPHIC_DATA][PERSON_NAME] <[PERSON_NAME][EMAIL_ADDRESS][DOMAIN_NAME]>"
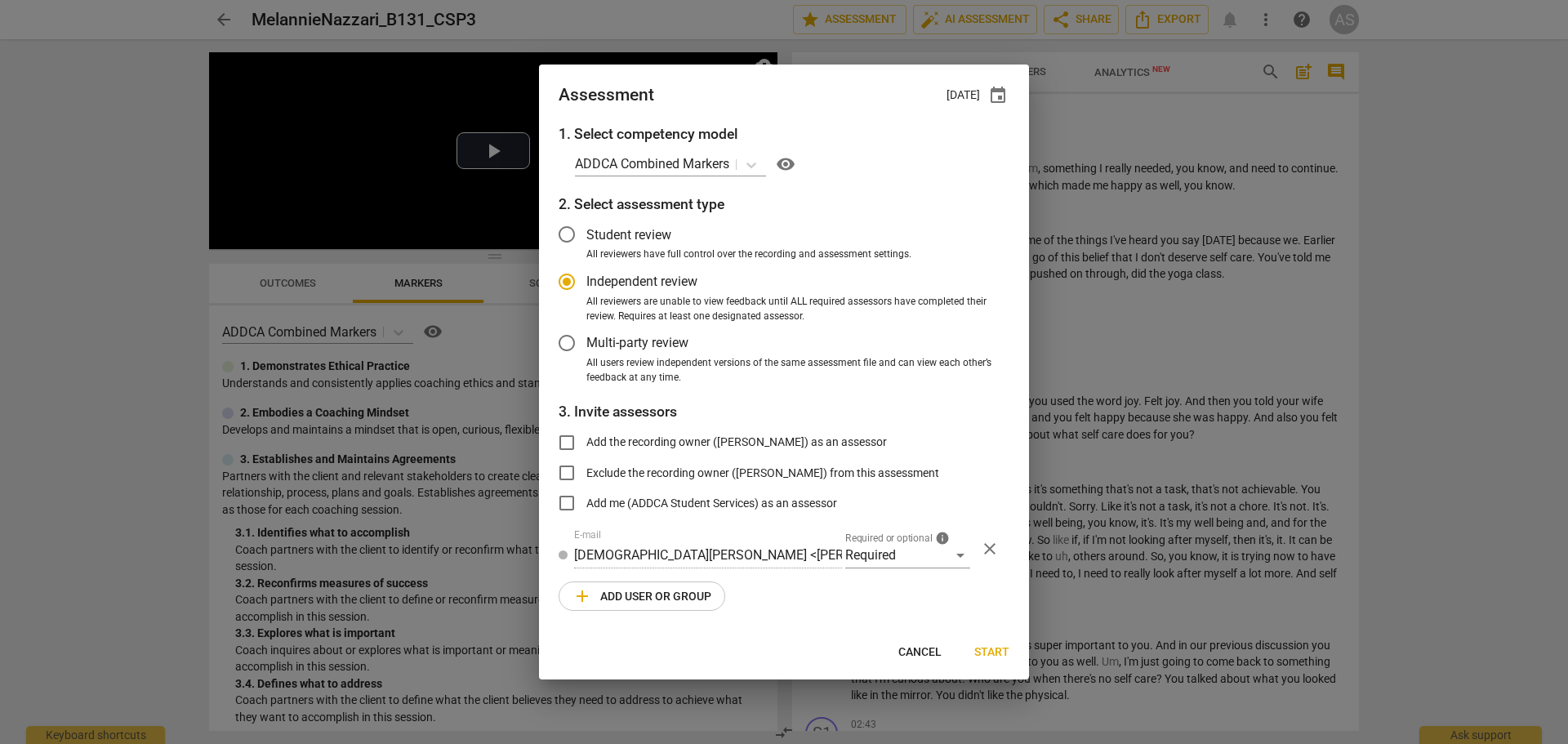
click at [667, 591] on span "add Add user or group" at bounding box center [641, 596] width 139 height 20
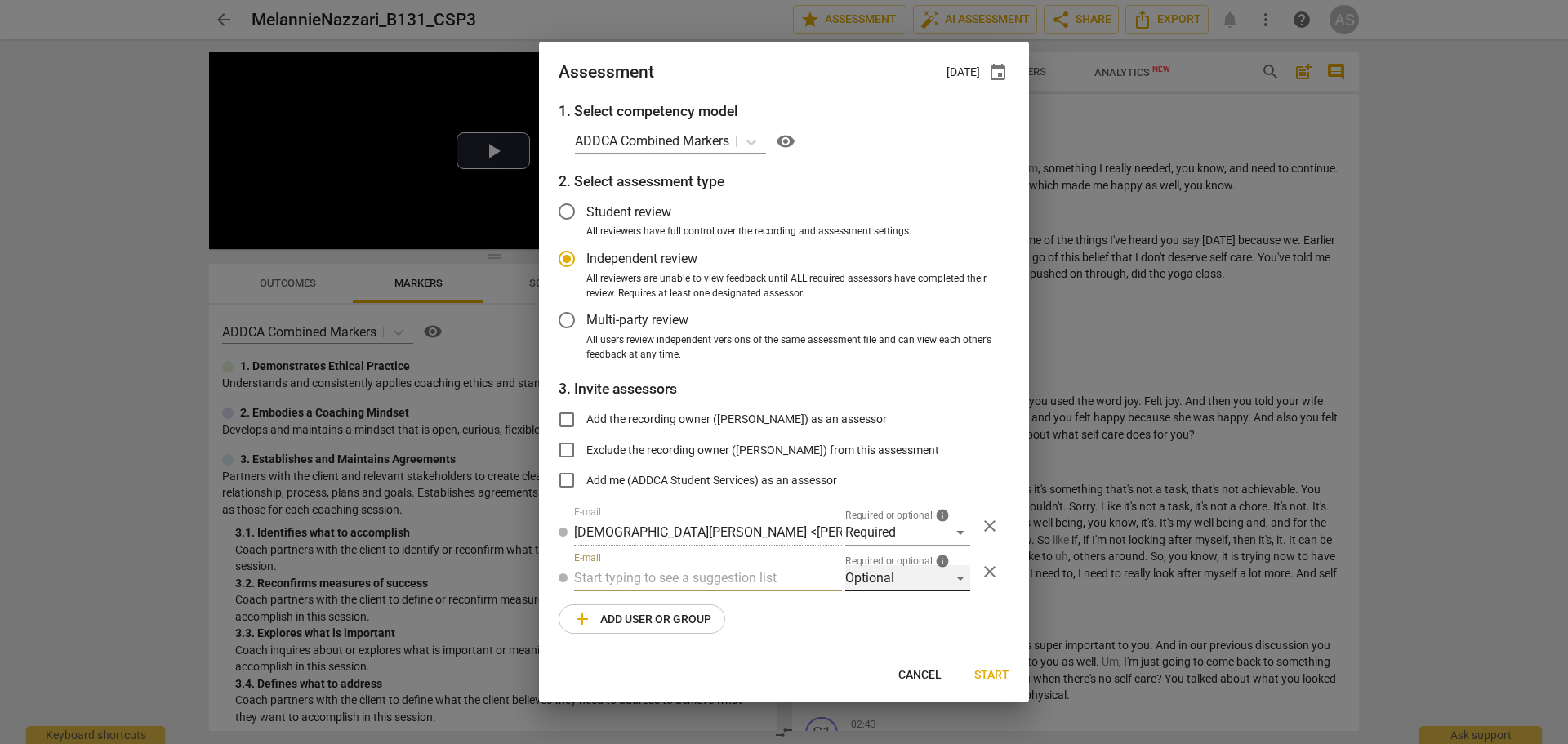
click at [903, 570] on div "Optional" at bounding box center [907, 577] width 125 height 26
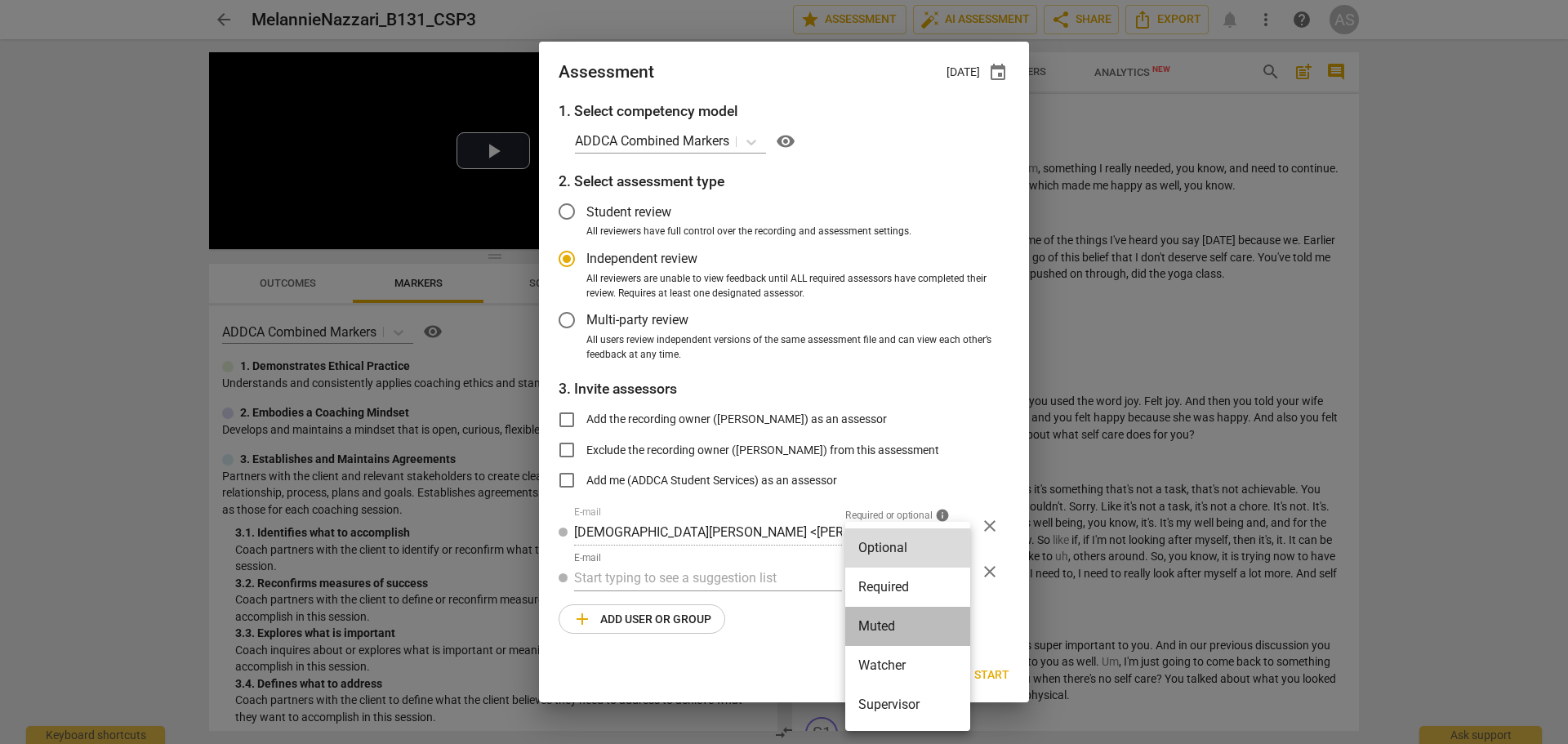
click at [908, 619] on li "Muted" at bounding box center [907, 626] width 125 height 39
radio input "false"
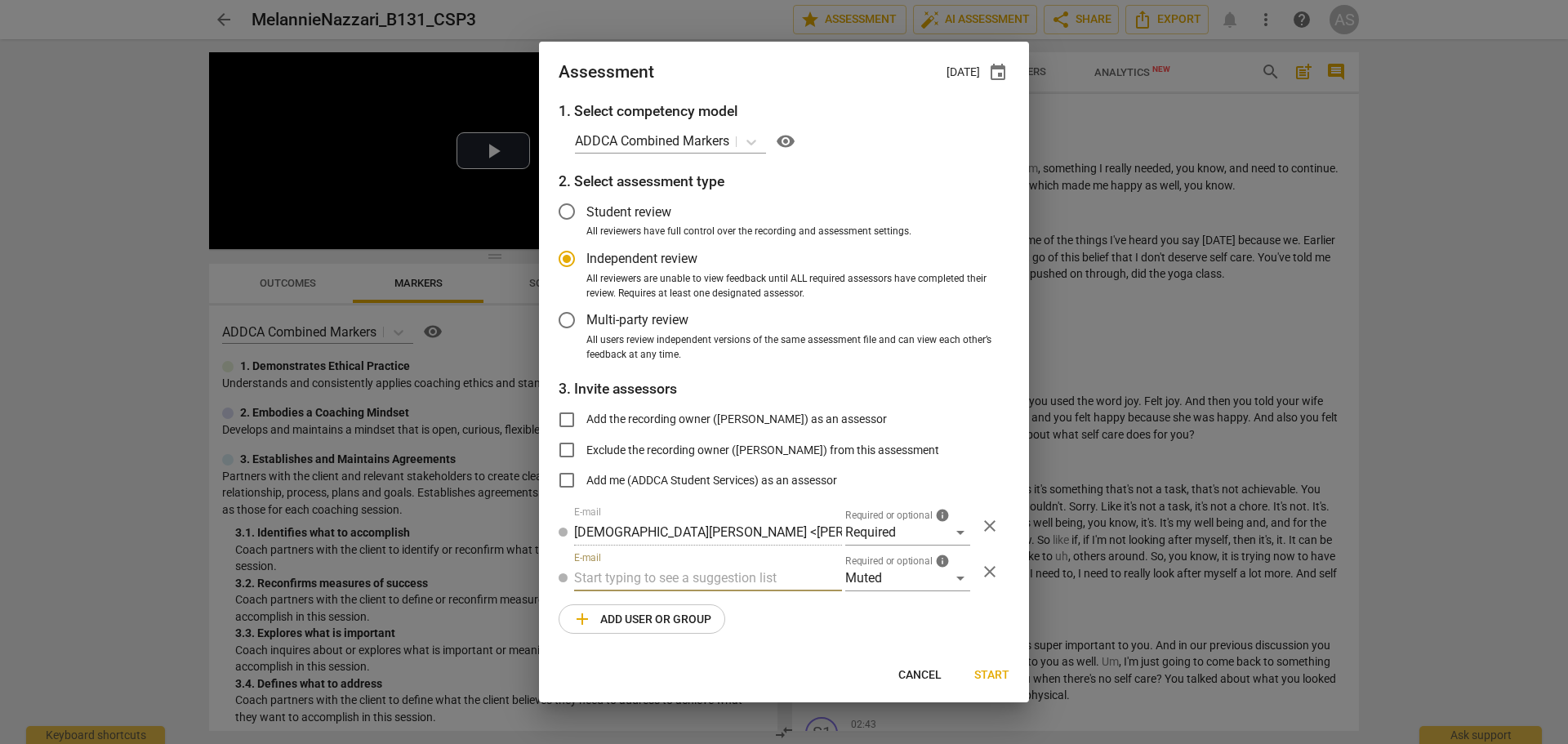
click at [687, 587] on input "text" at bounding box center [708, 577] width 268 height 26
type input "131"
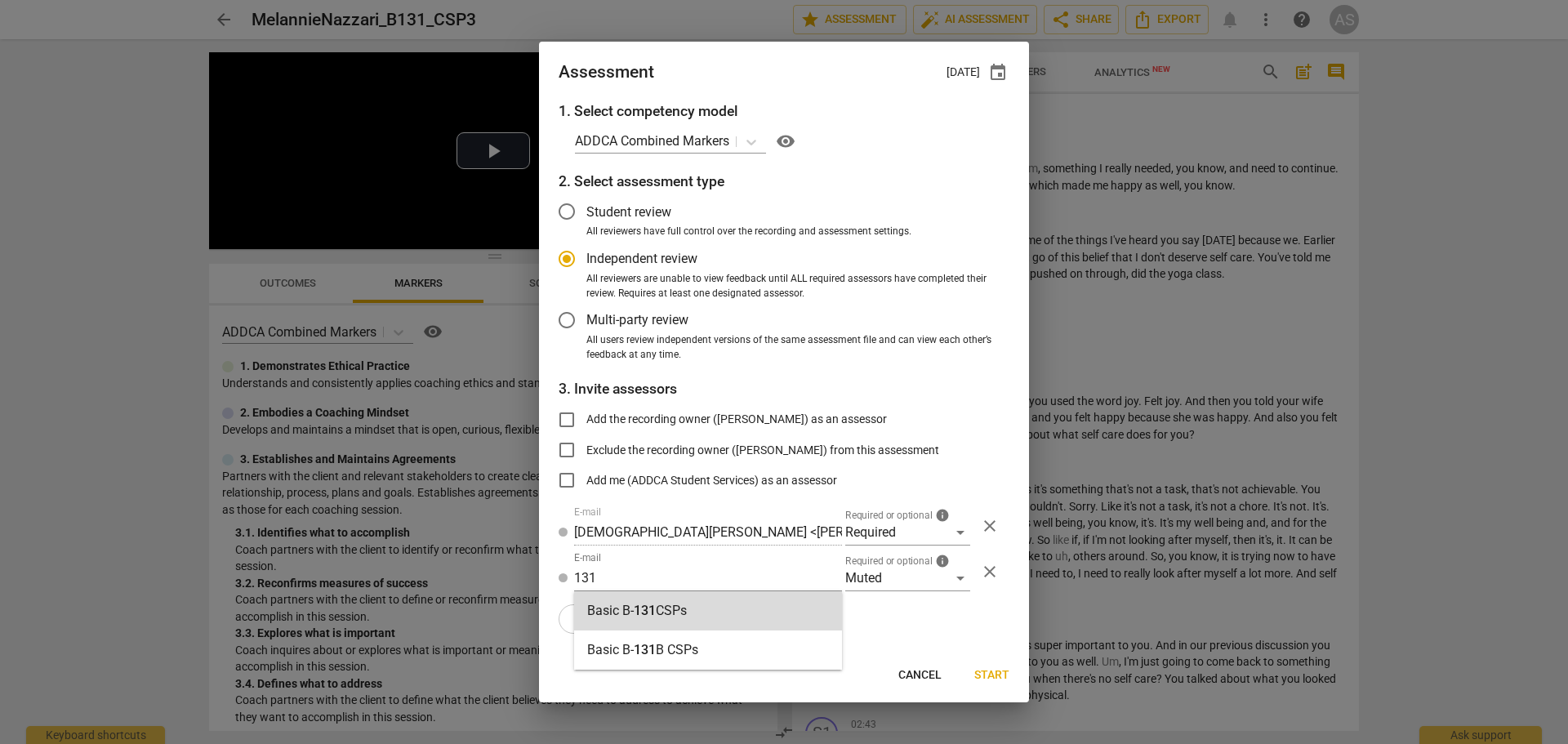
click at [697, 613] on div "Basic B- 131 CSPs" at bounding box center [708, 611] width 268 height 39
radio input "false"
type input "Basic B-131 CSPs"
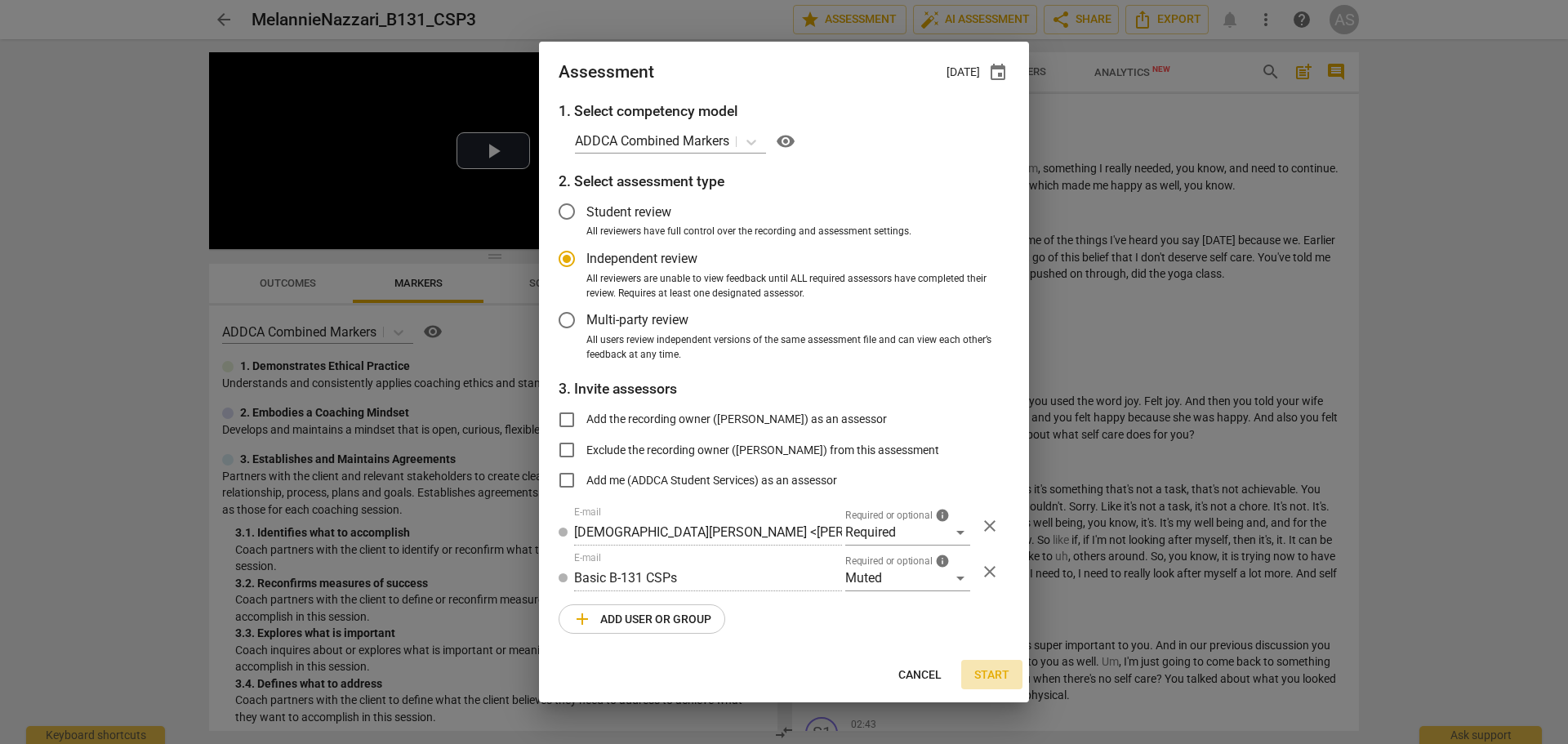
click at [984, 675] on span "Start" at bounding box center [992, 675] width 35 height 16
radio input "false"
type input "[PERSON_NAME] <[EMAIL_ADDRESS][DOMAIN_NAME]>"
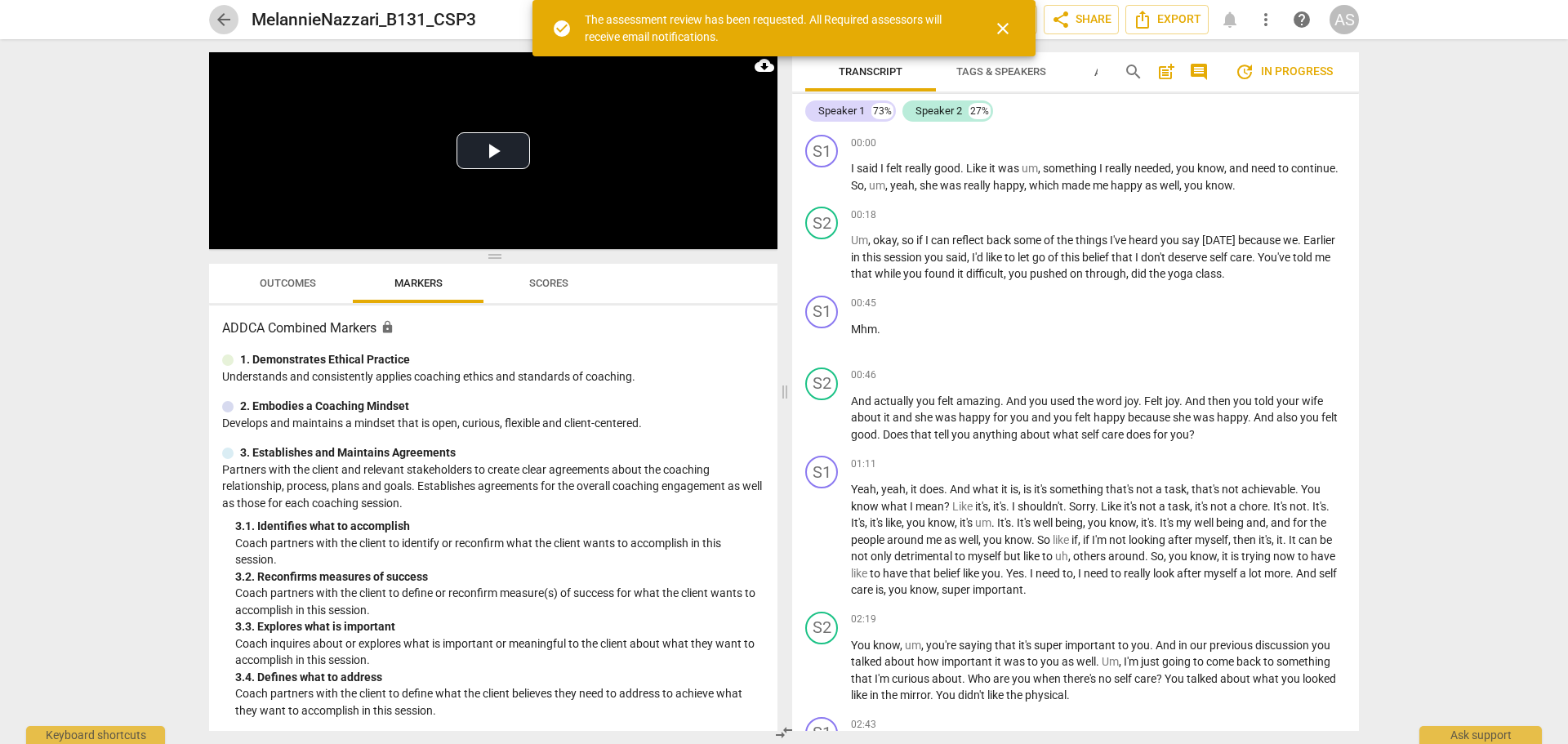
click at [223, 15] on span "arrow_back" at bounding box center [223, 20] width 20 height 20
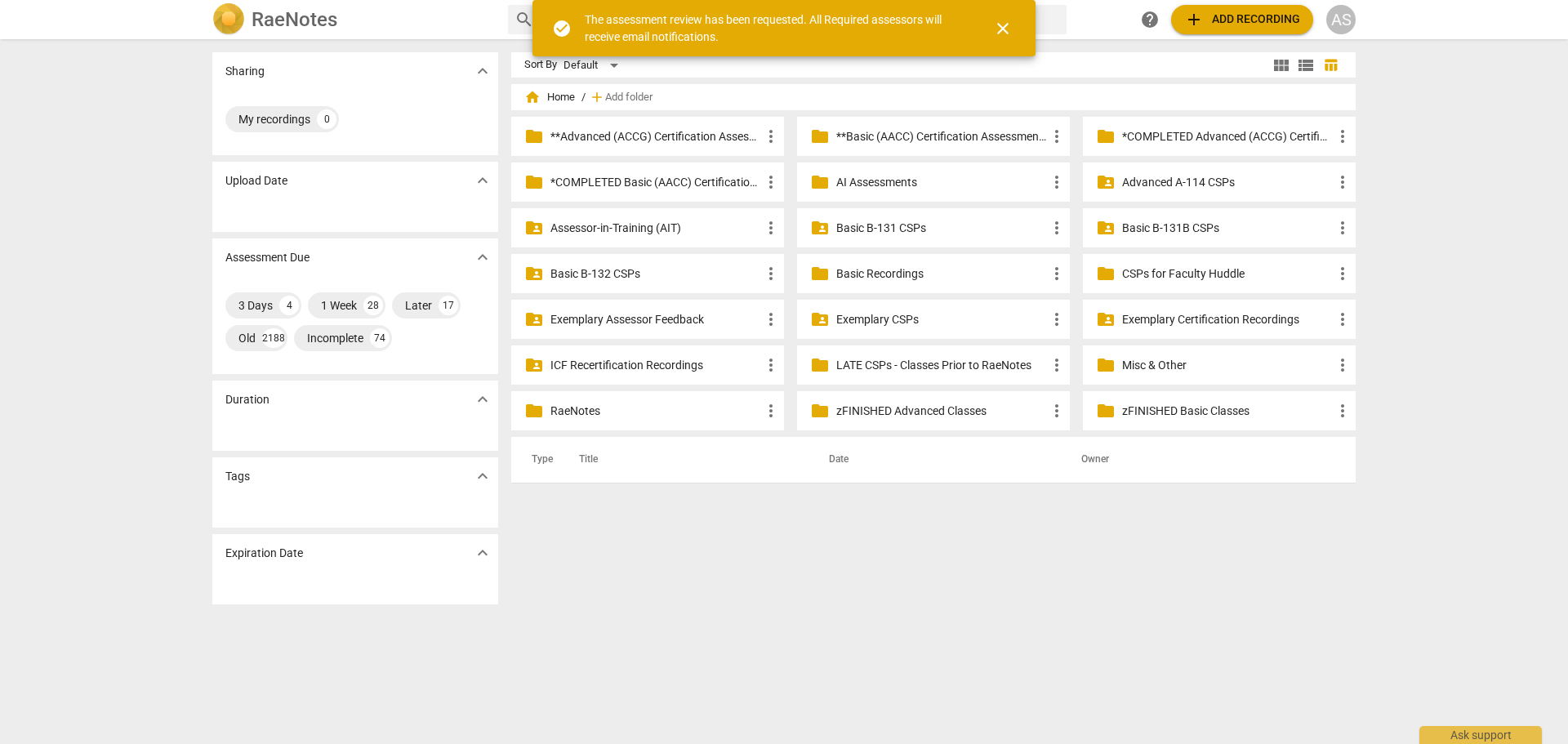
click at [918, 223] on p "Basic B-131 CSPs" at bounding box center [942, 228] width 211 height 17
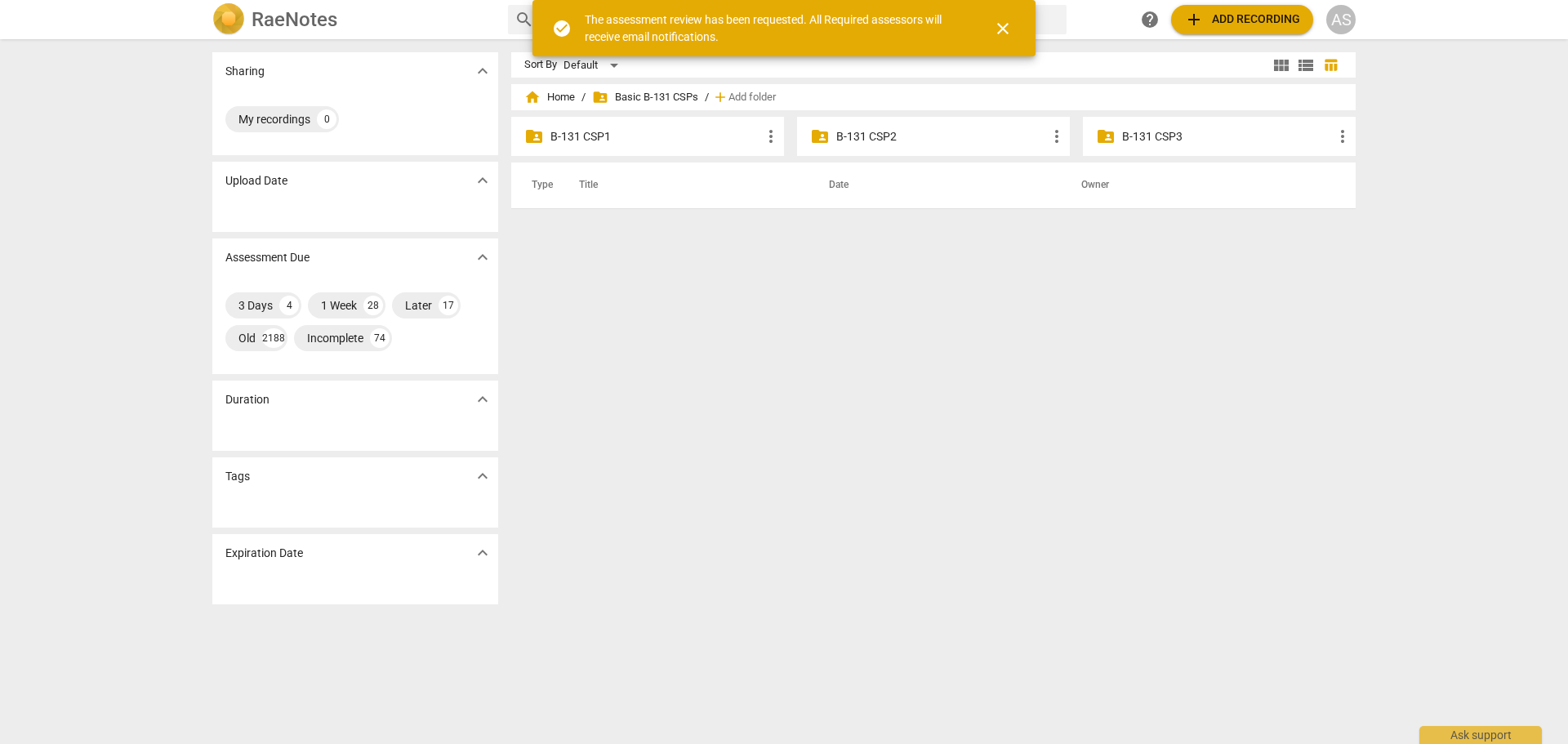
click at [1219, 141] on p "B-131 CSP3" at bounding box center [1227, 137] width 211 height 17
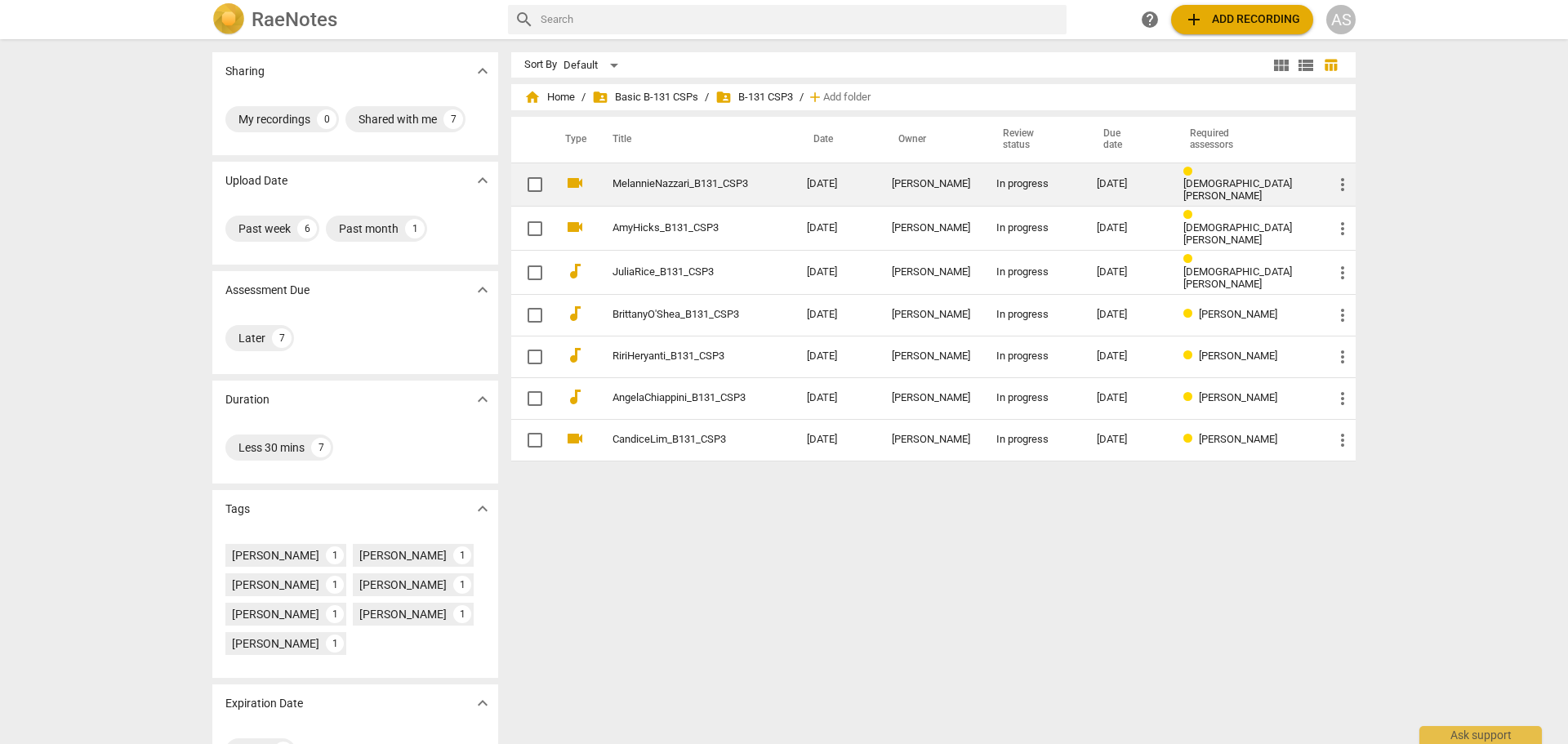
click at [1157, 184] on div "[DATE]" at bounding box center [1126, 184] width 60 height 12
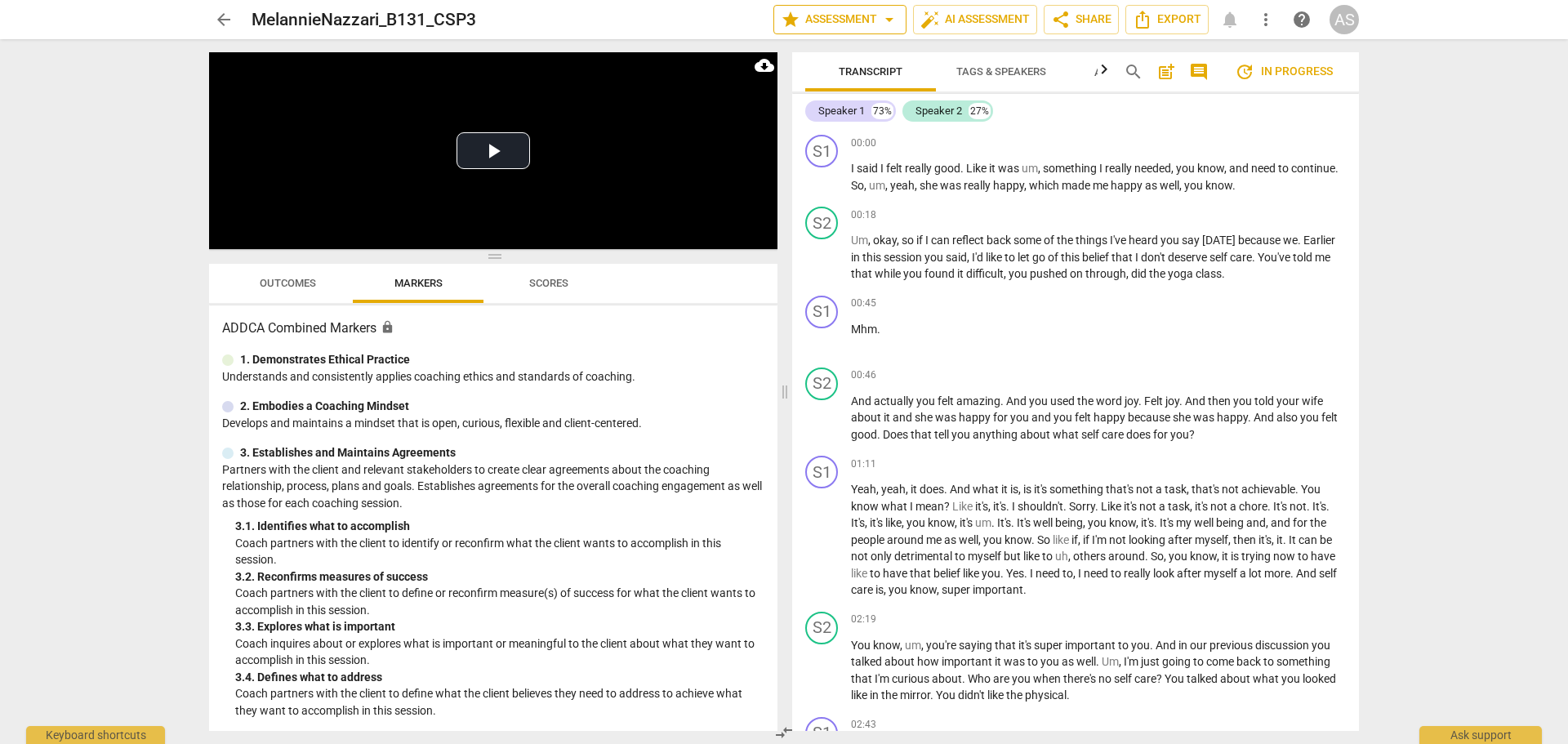
click at [890, 18] on span "arrow_drop_down" at bounding box center [890, 20] width 20 height 20
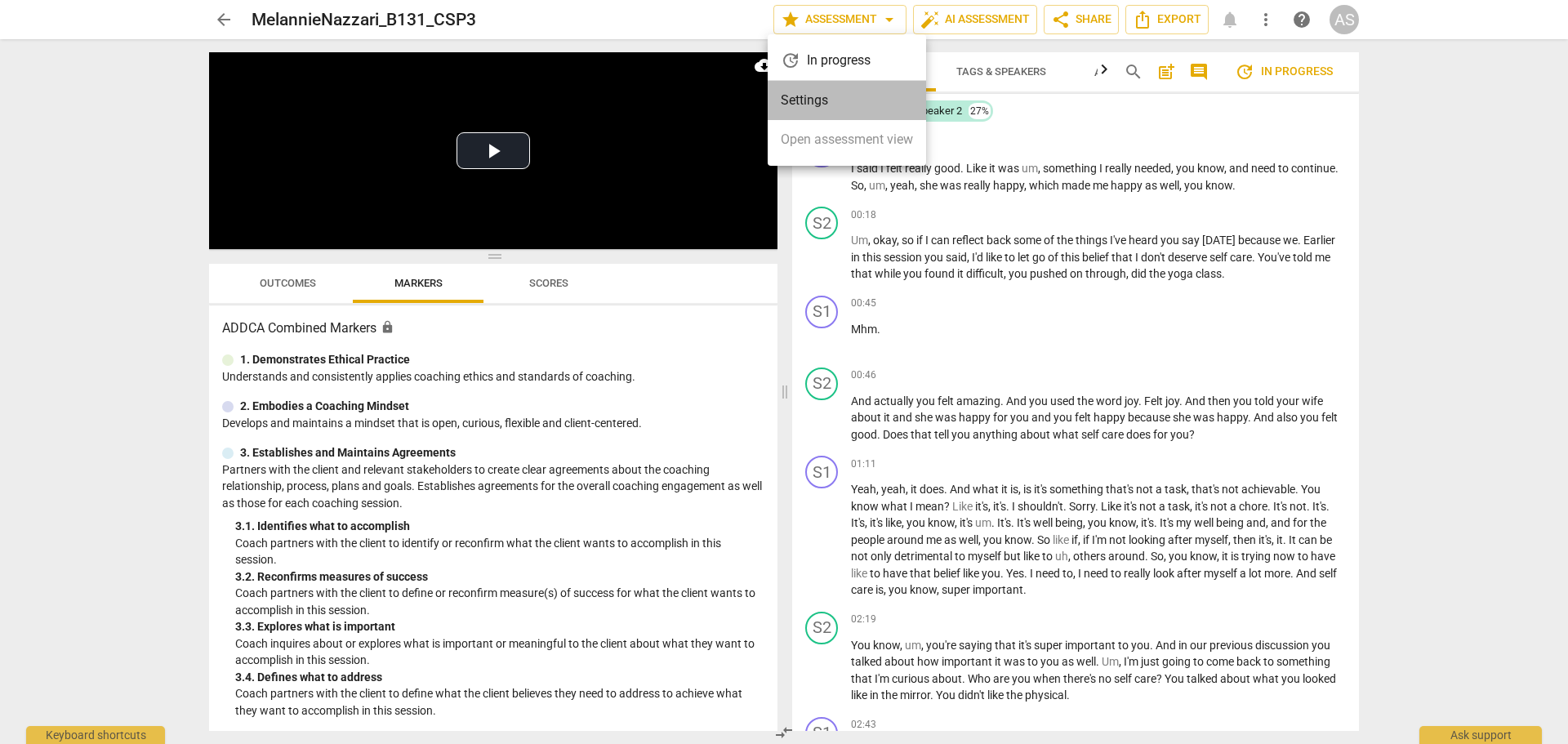
click at [852, 114] on li "Settings" at bounding box center [846, 100] width 159 height 39
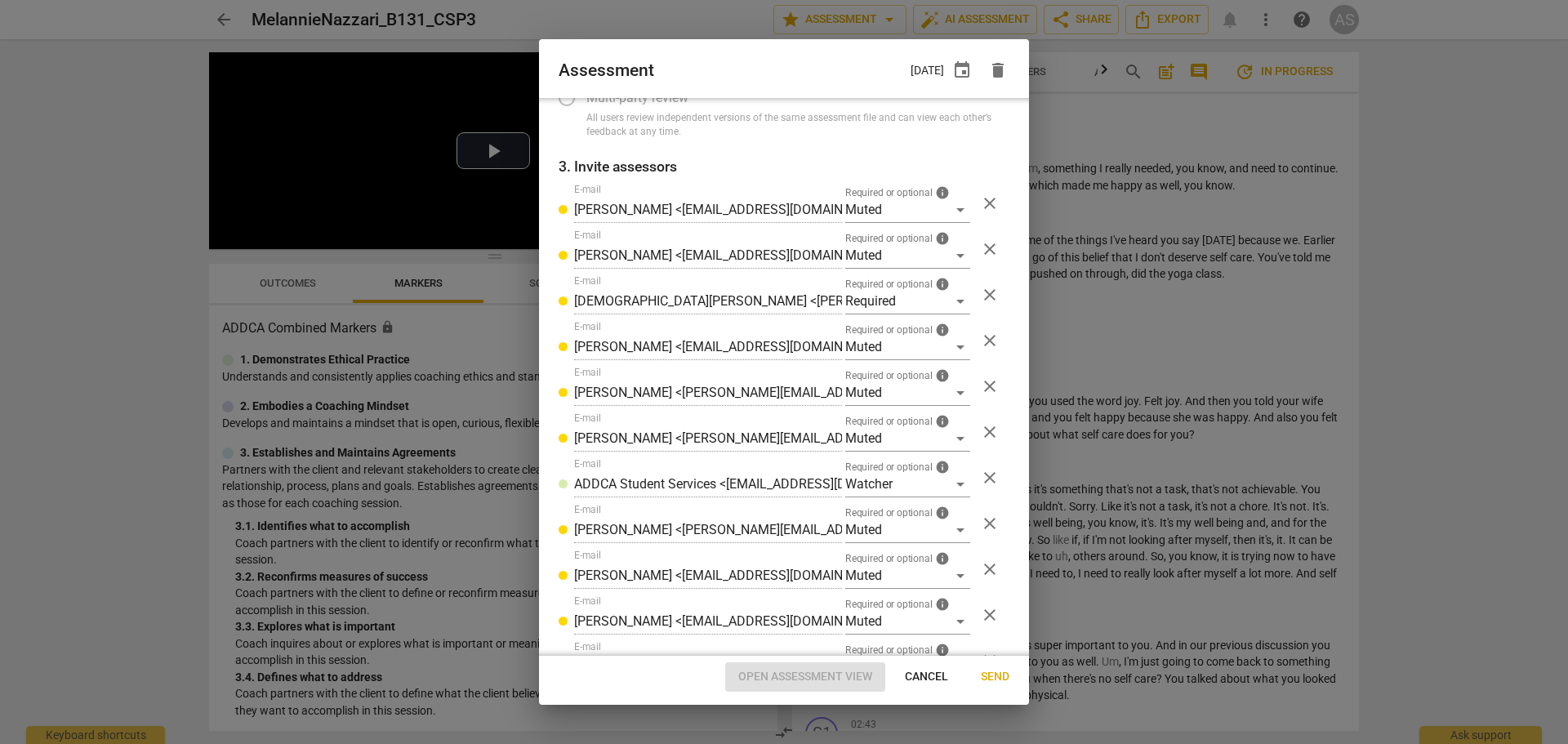
scroll to position [245, 0]
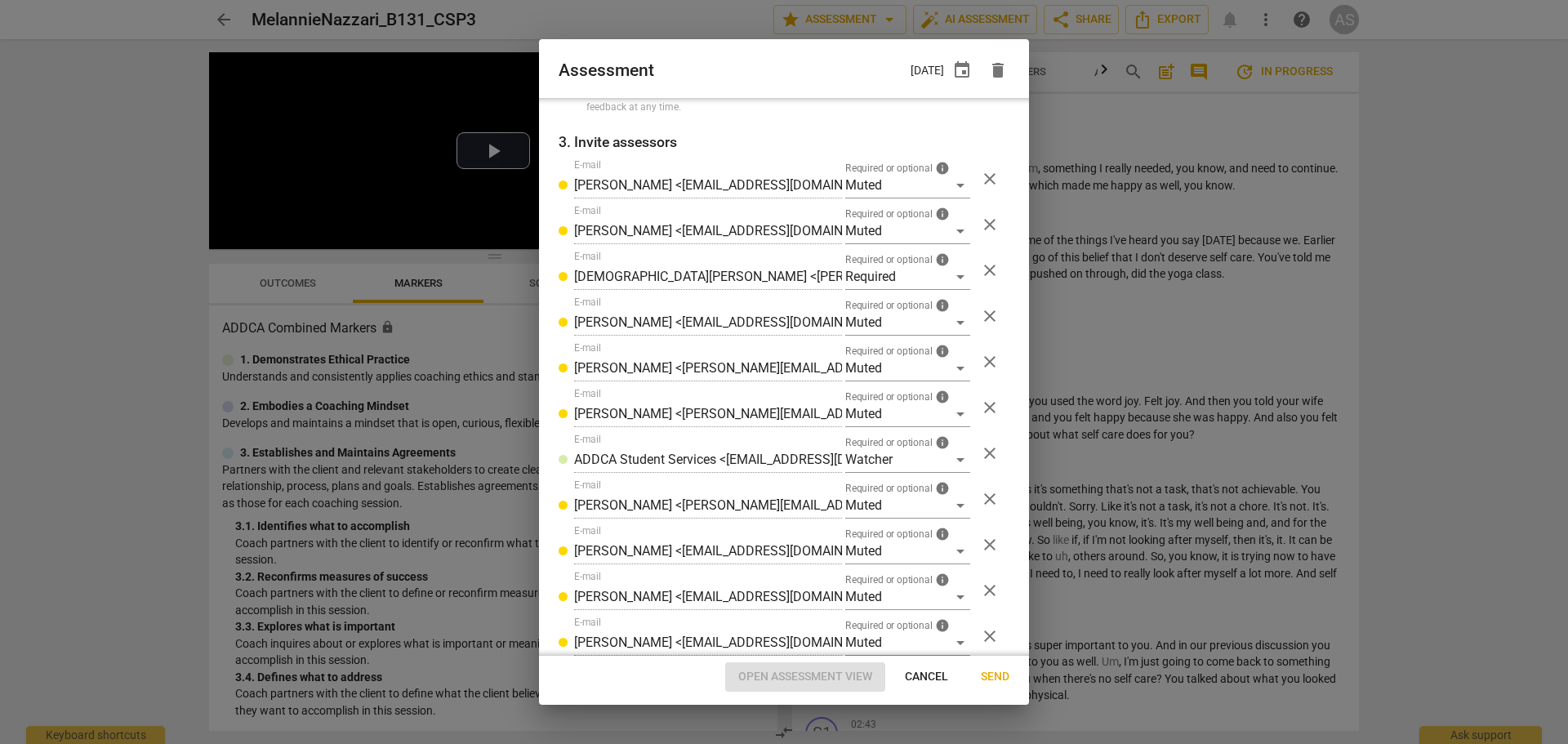
click at [910, 677] on span "Cancel" at bounding box center [926, 677] width 43 height 16
radio input "false"
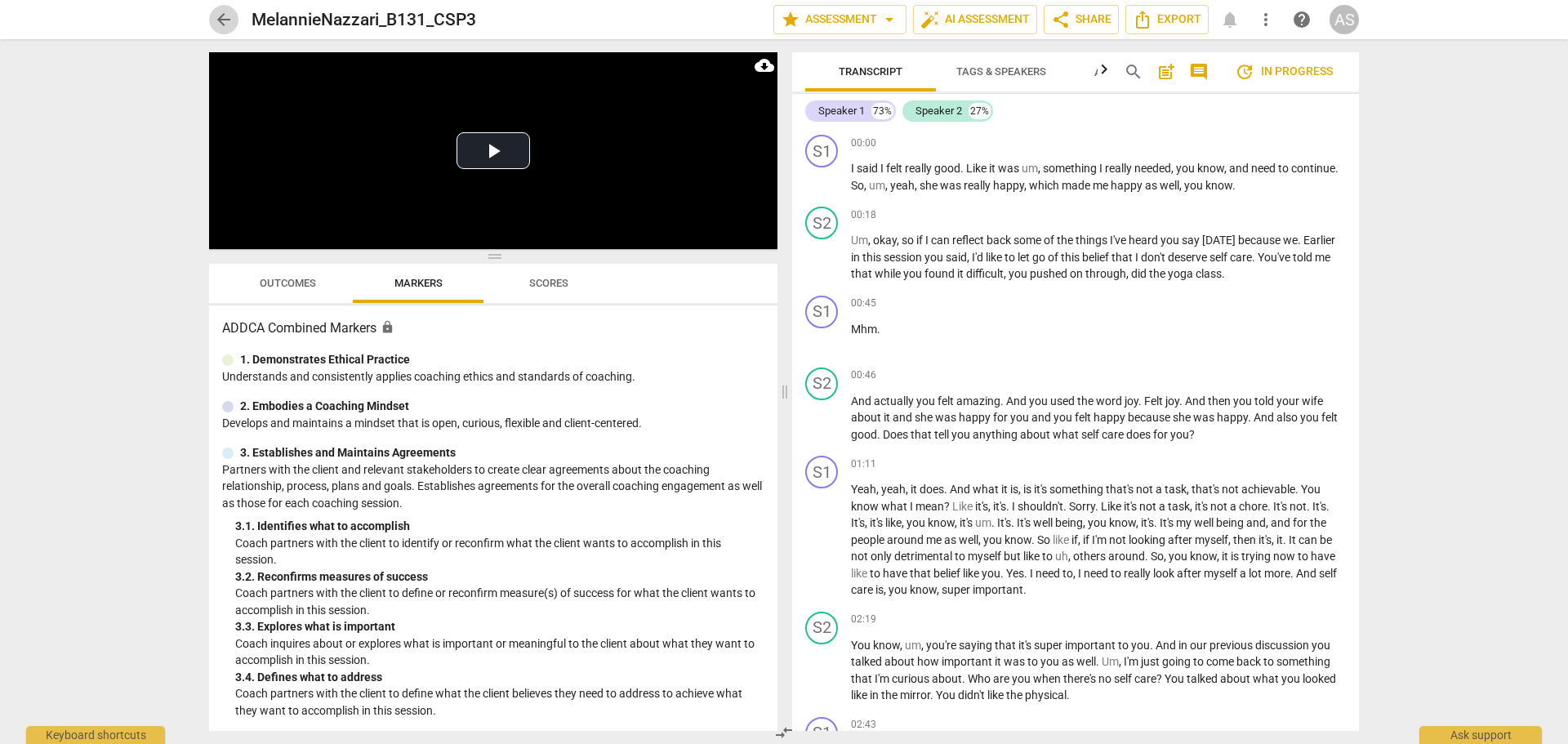
click at [225, 14] on span "arrow_back" at bounding box center [223, 20] width 20 height 20
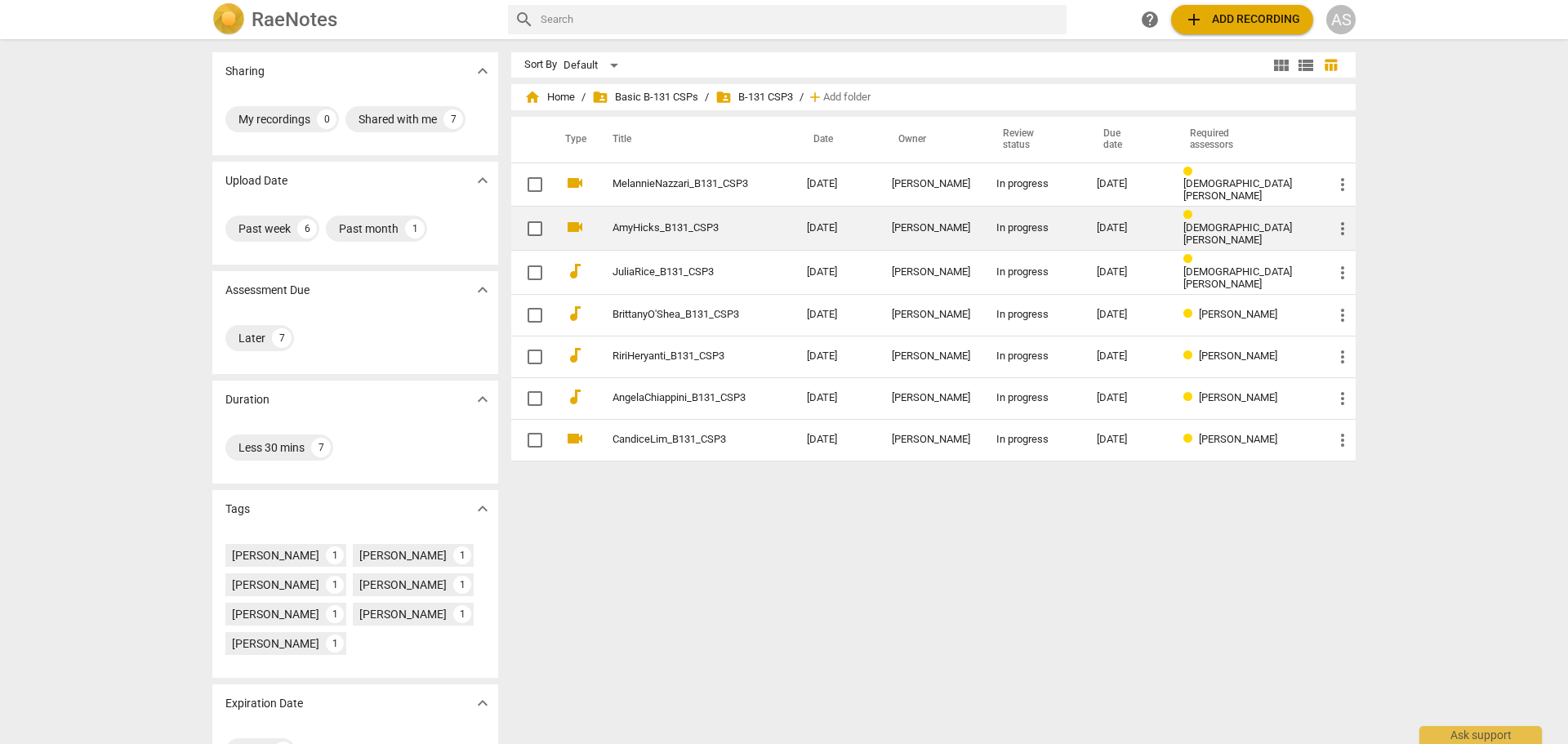
click at [937, 222] on div "Amy Hicks" at bounding box center [930, 228] width 78 height 12
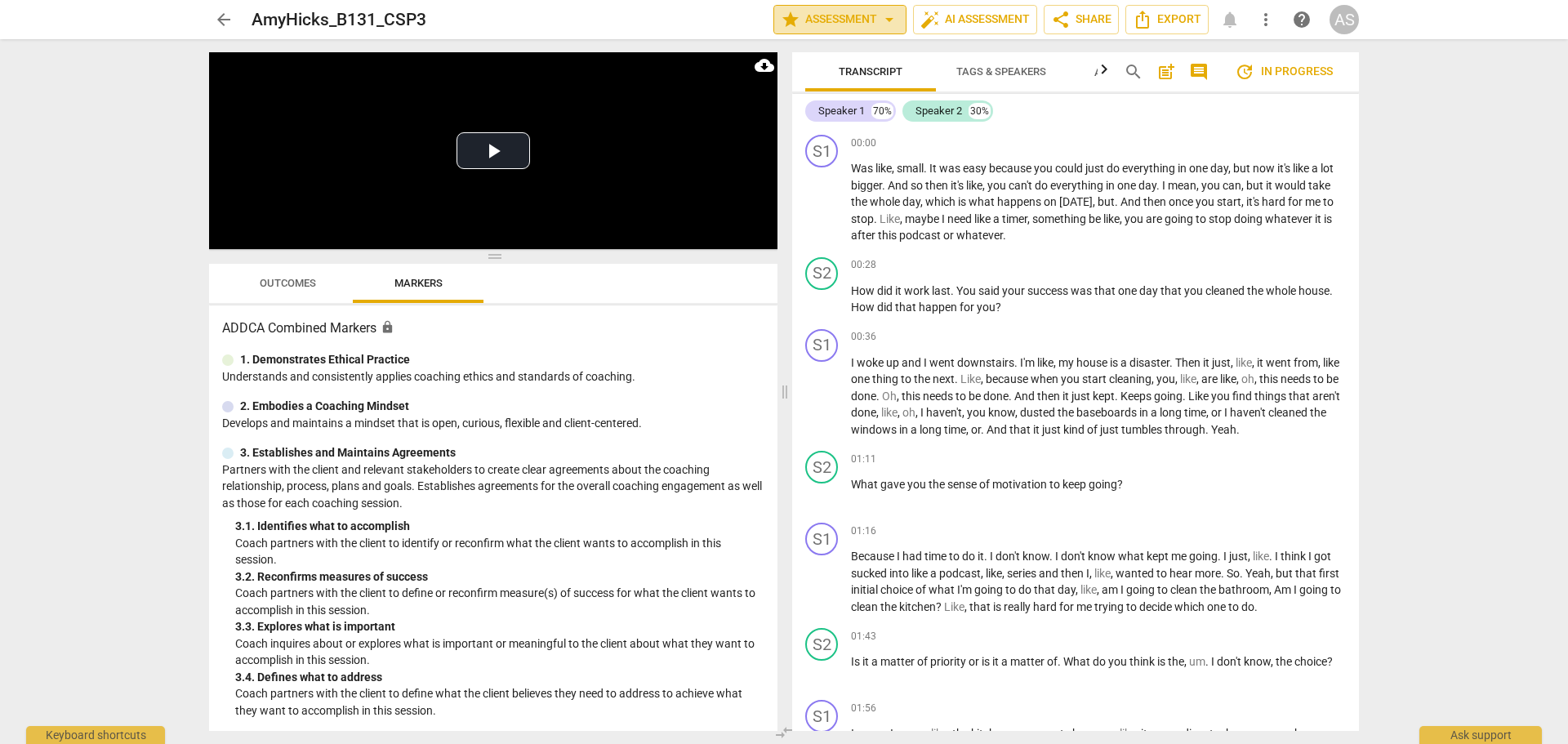
click at [883, 18] on span "arrow_drop_down" at bounding box center [890, 20] width 20 height 20
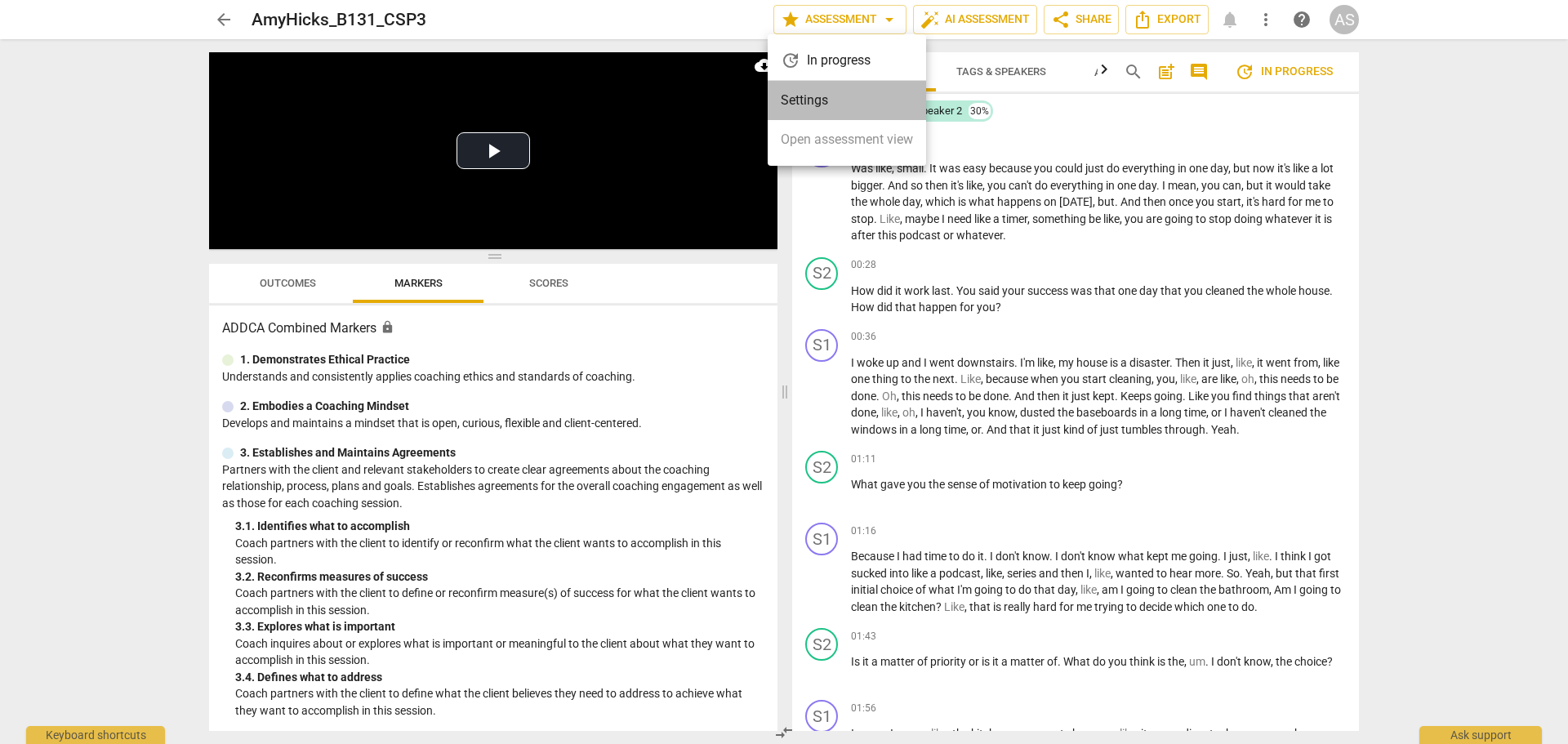
click at [849, 105] on li "Settings" at bounding box center [846, 100] width 159 height 39
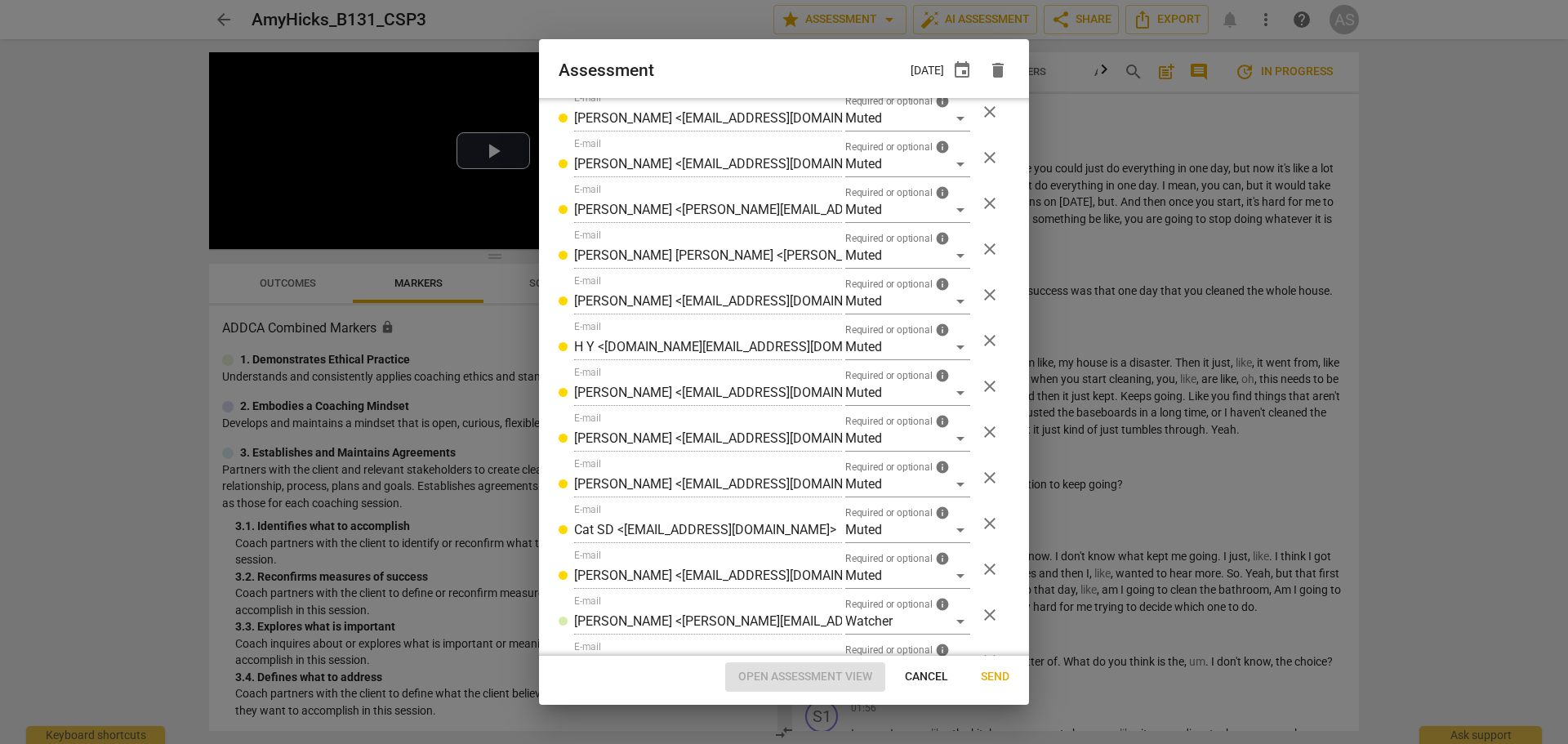
scroll to position [1038, 0]
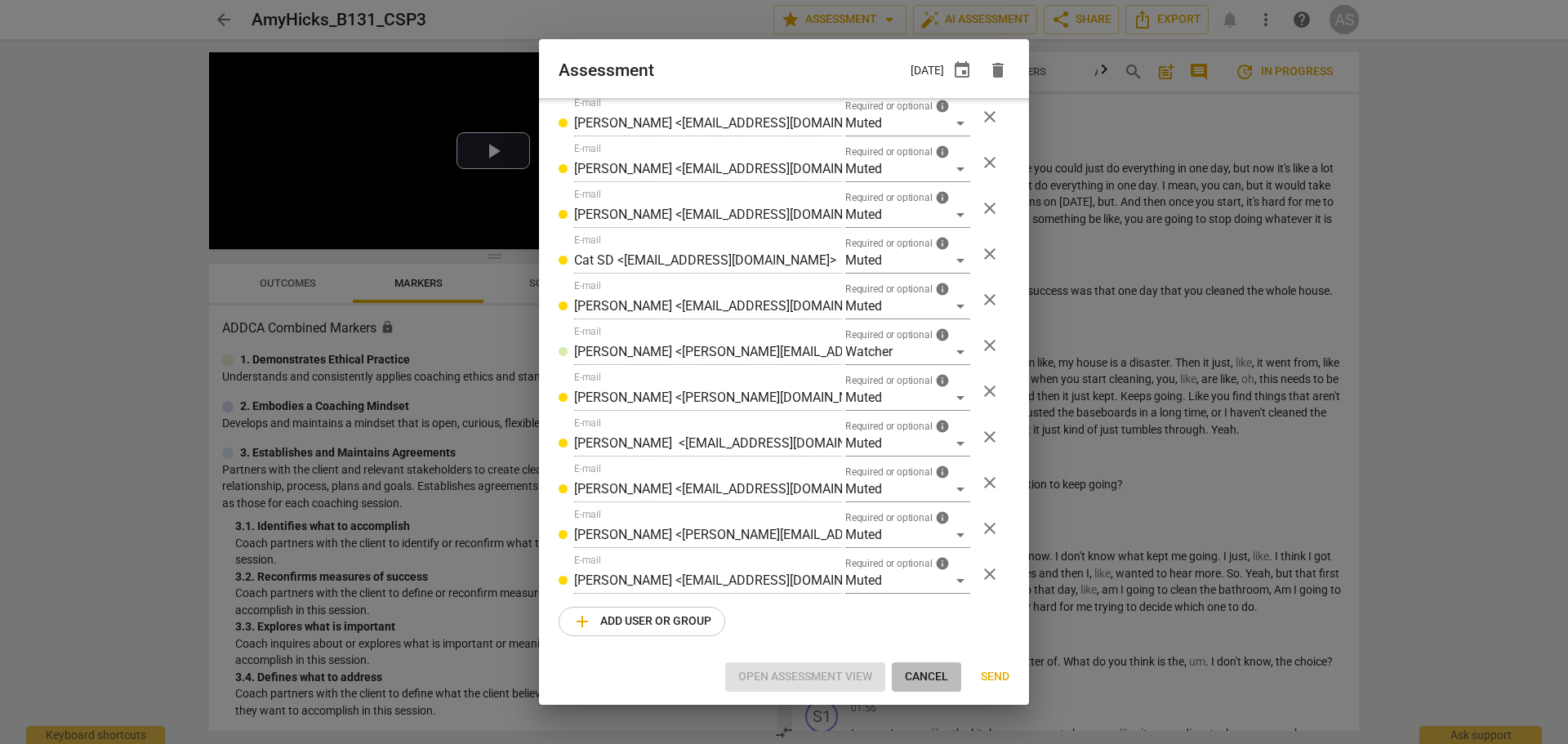
click at [931, 676] on span "Cancel" at bounding box center [926, 677] width 43 height 16
radio input "false"
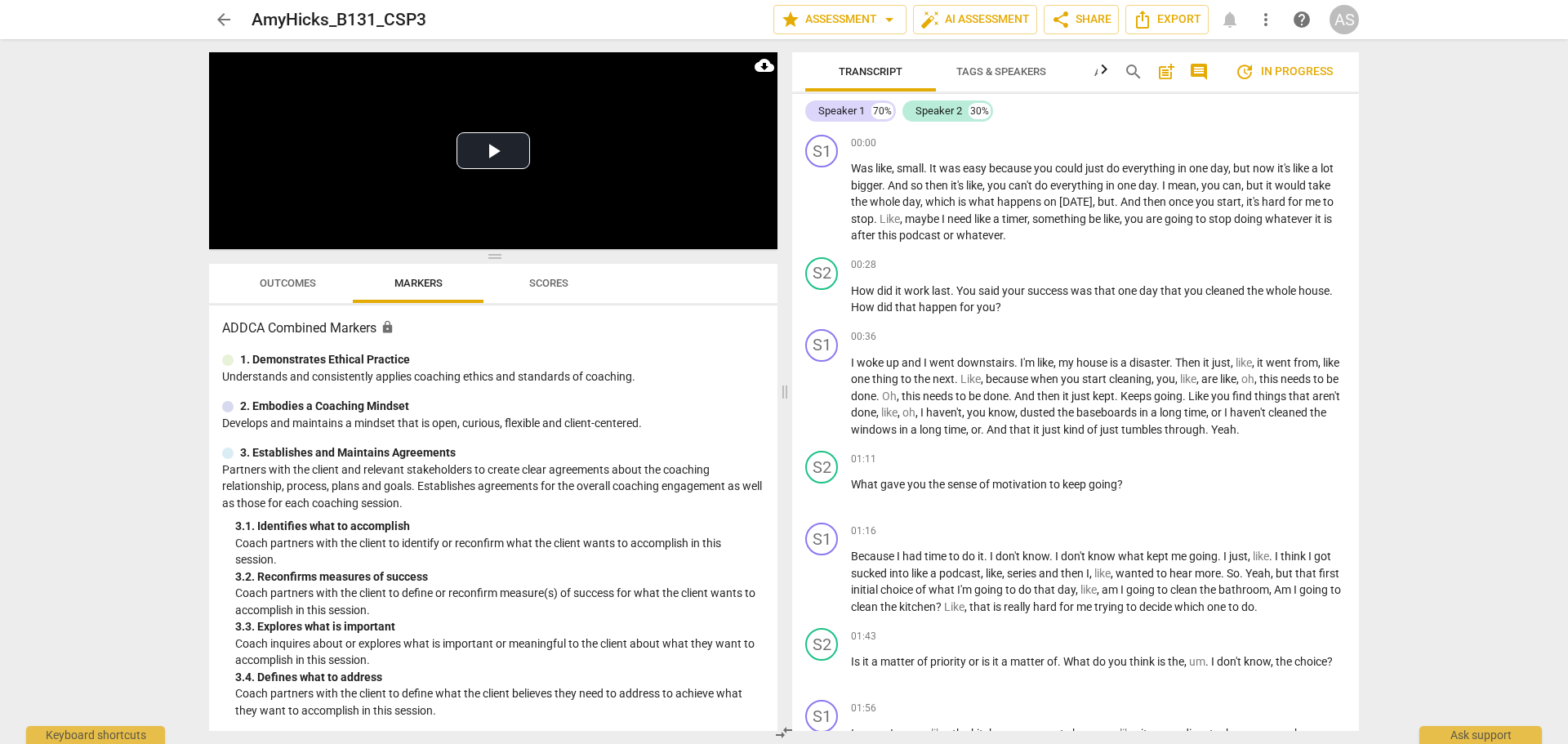
click at [216, 23] on span "arrow_back" at bounding box center [223, 20] width 20 height 20
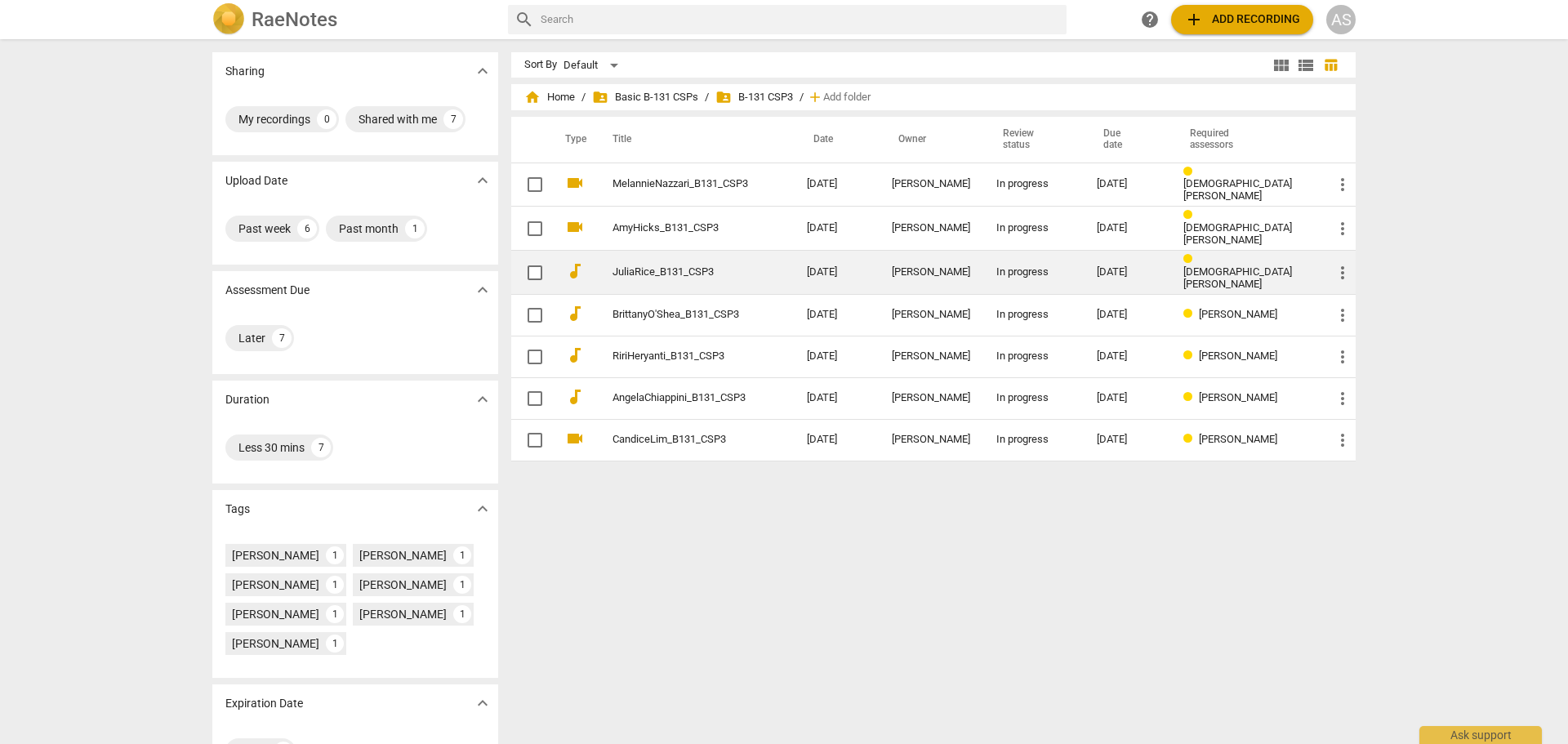
click at [869, 263] on td "2025-08-26" at bounding box center [836, 273] width 85 height 44
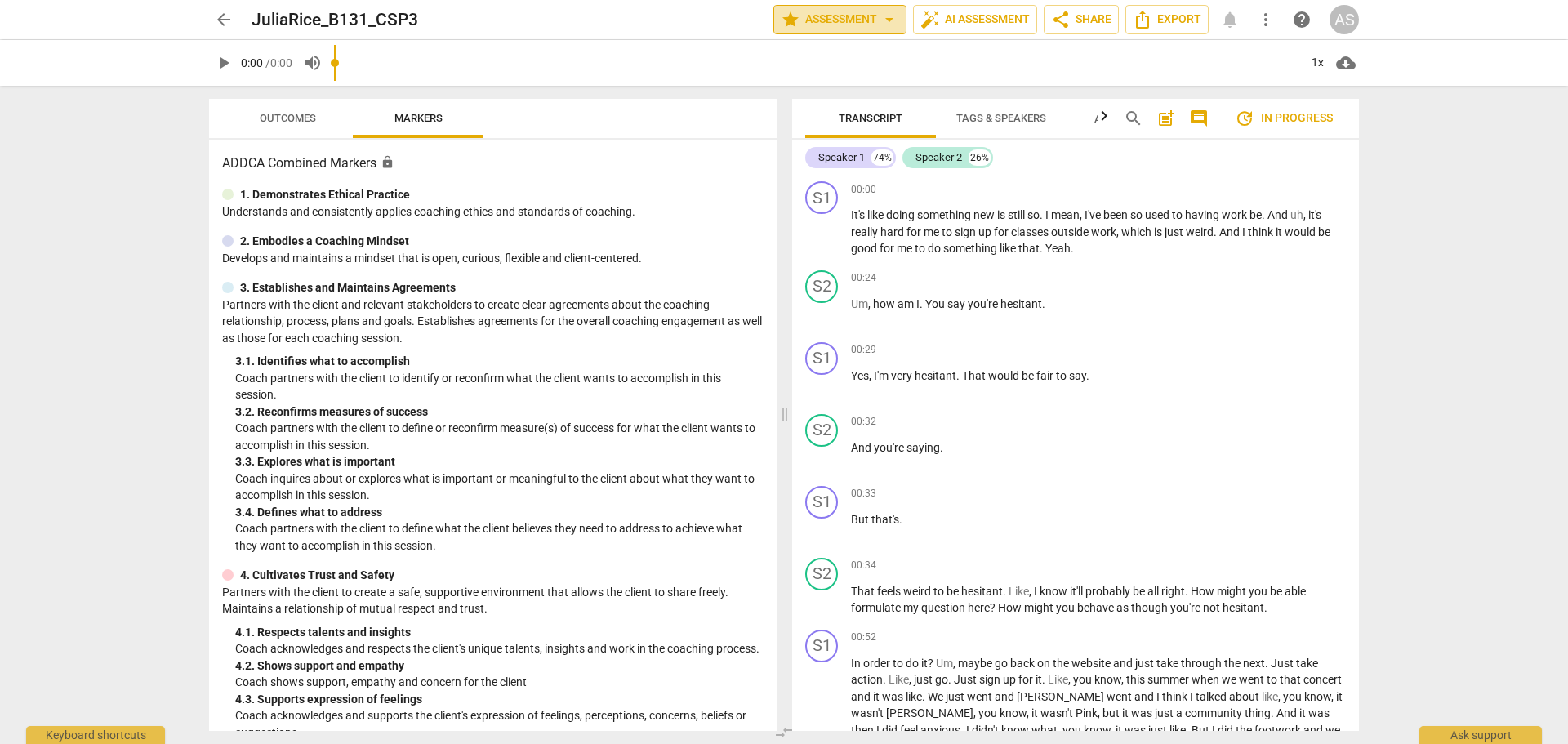
click at [882, 21] on span "arrow_drop_down" at bounding box center [890, 20] width 20 height 20
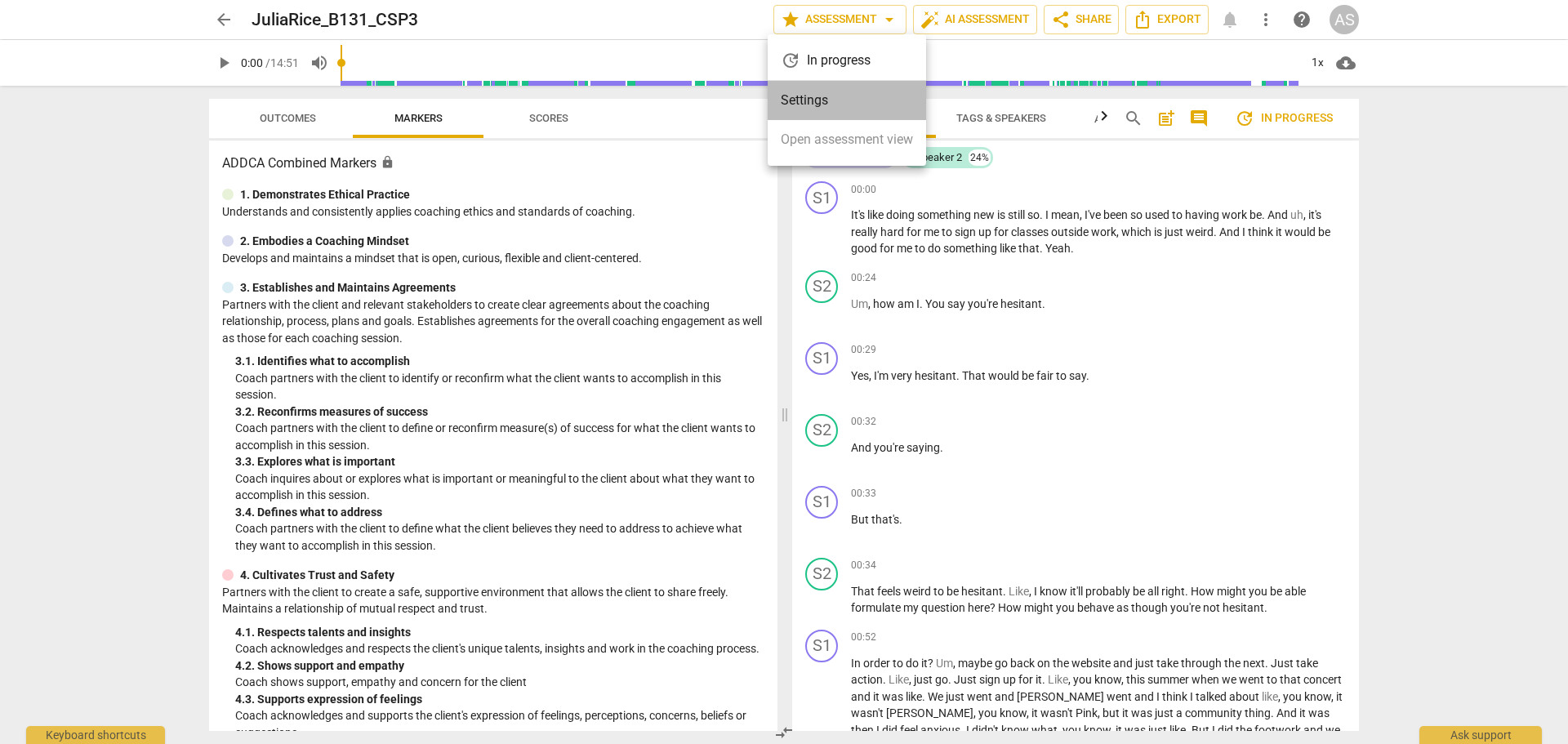
click at [838, 105] on li "Settings" at bounding box center [846, 100] width 159 height 39
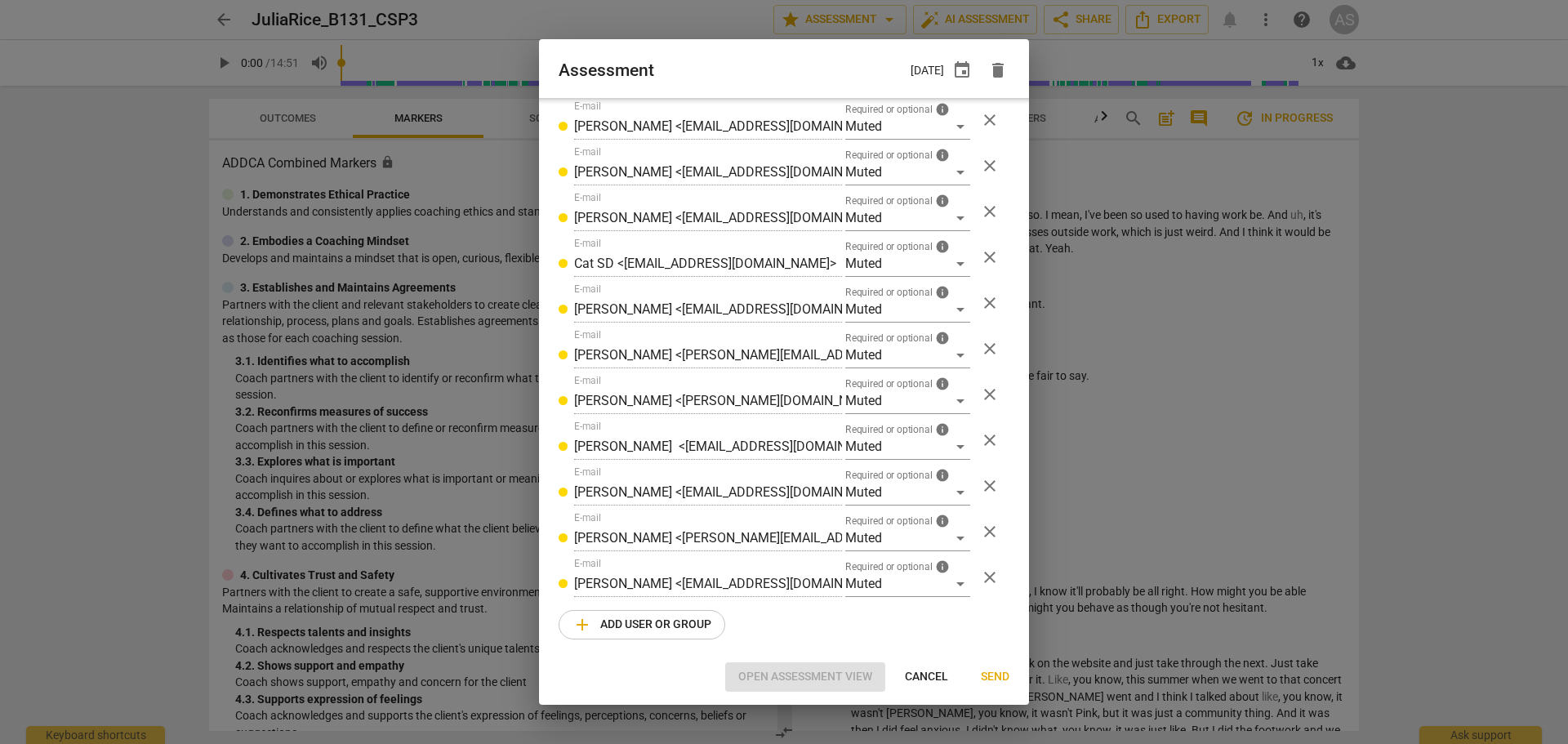
scroll to position [1038, 0]
click at [921, 673] on span "Cancel" at bounding box center [926, 677] width 43 height 16
radio input "false"
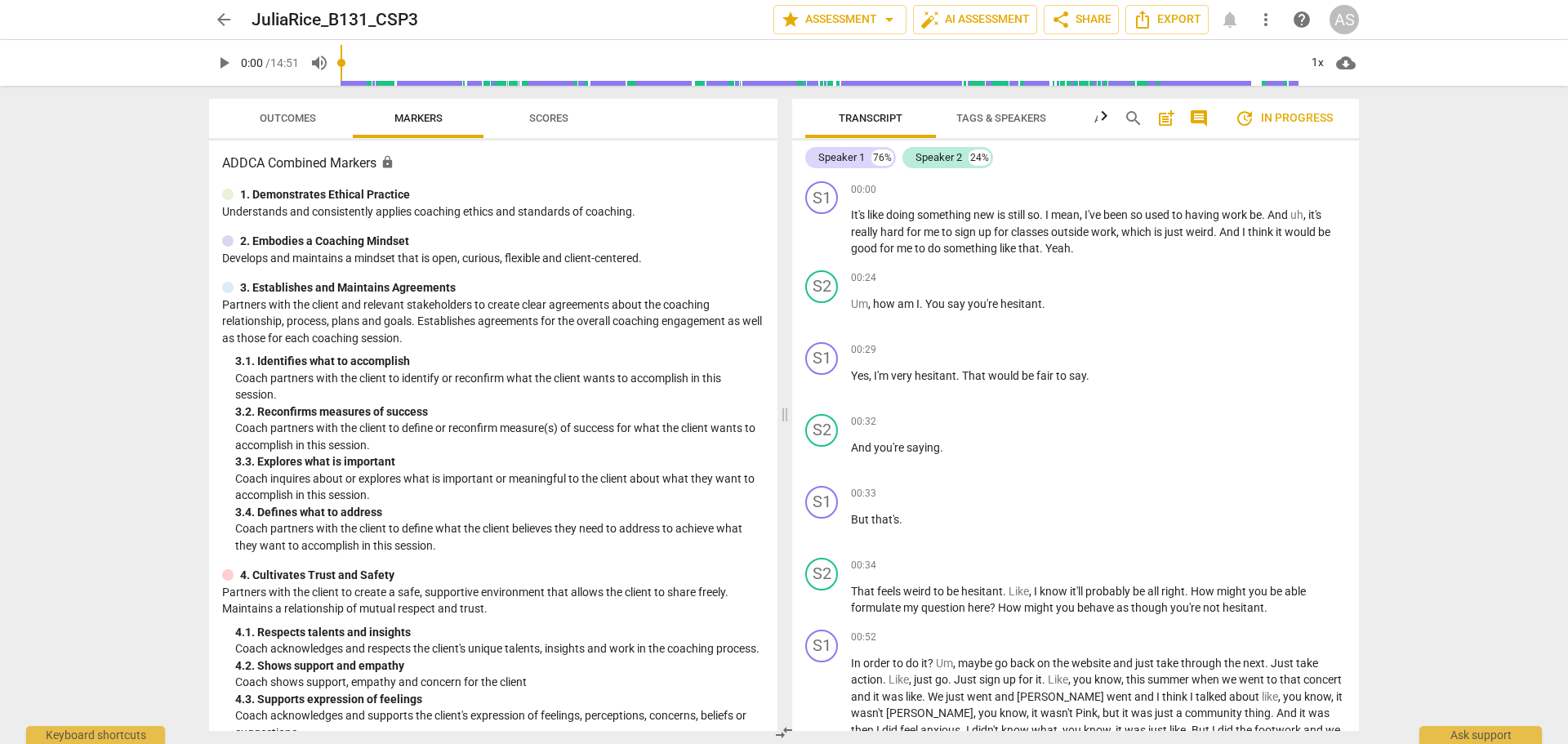
click at [225, 11] on span "arrow_back" at bounding box center [223, 20] width 20 height 20
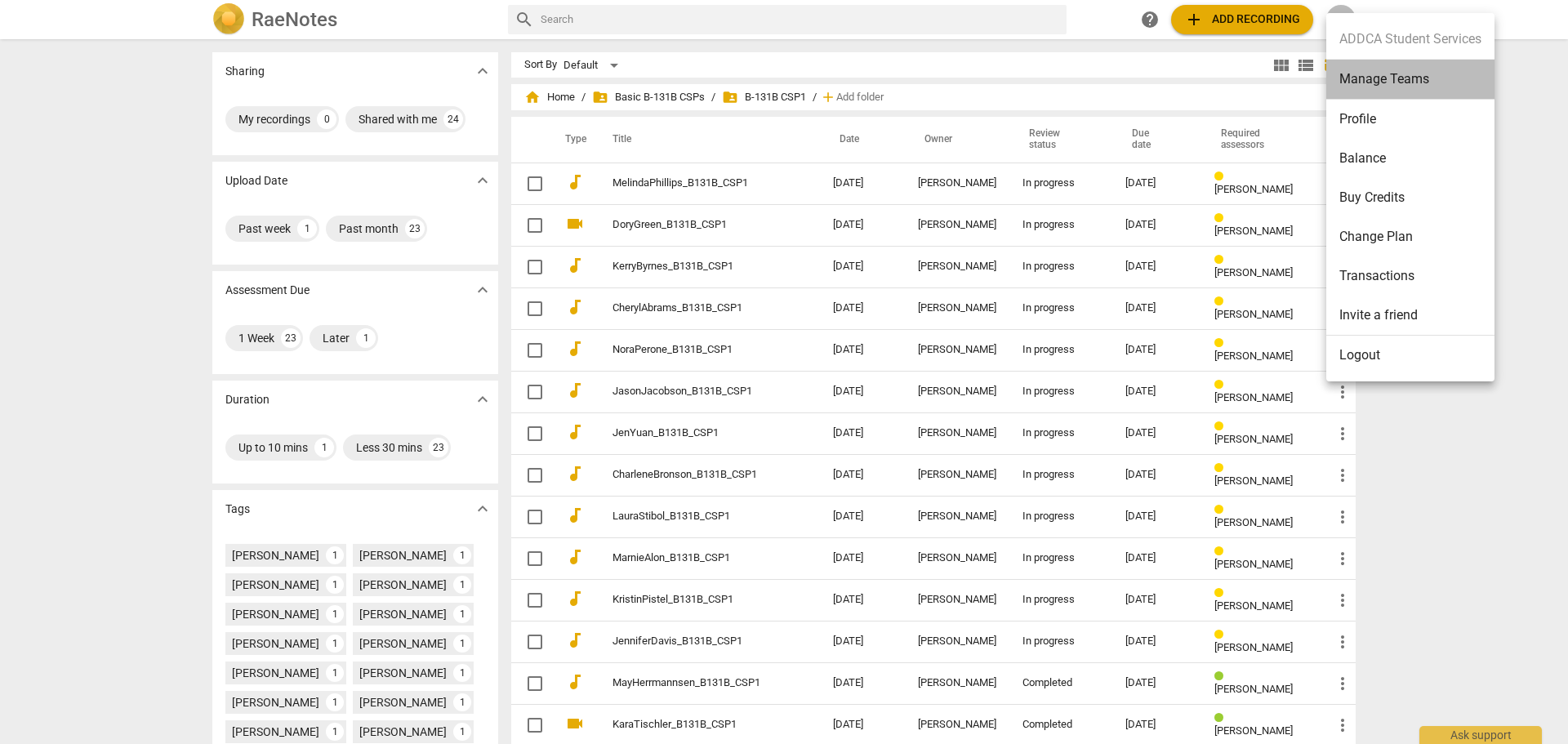
click at [1368, 89] on li "Manage Teams" at bounding box center [1410, 79] width 169 height 40
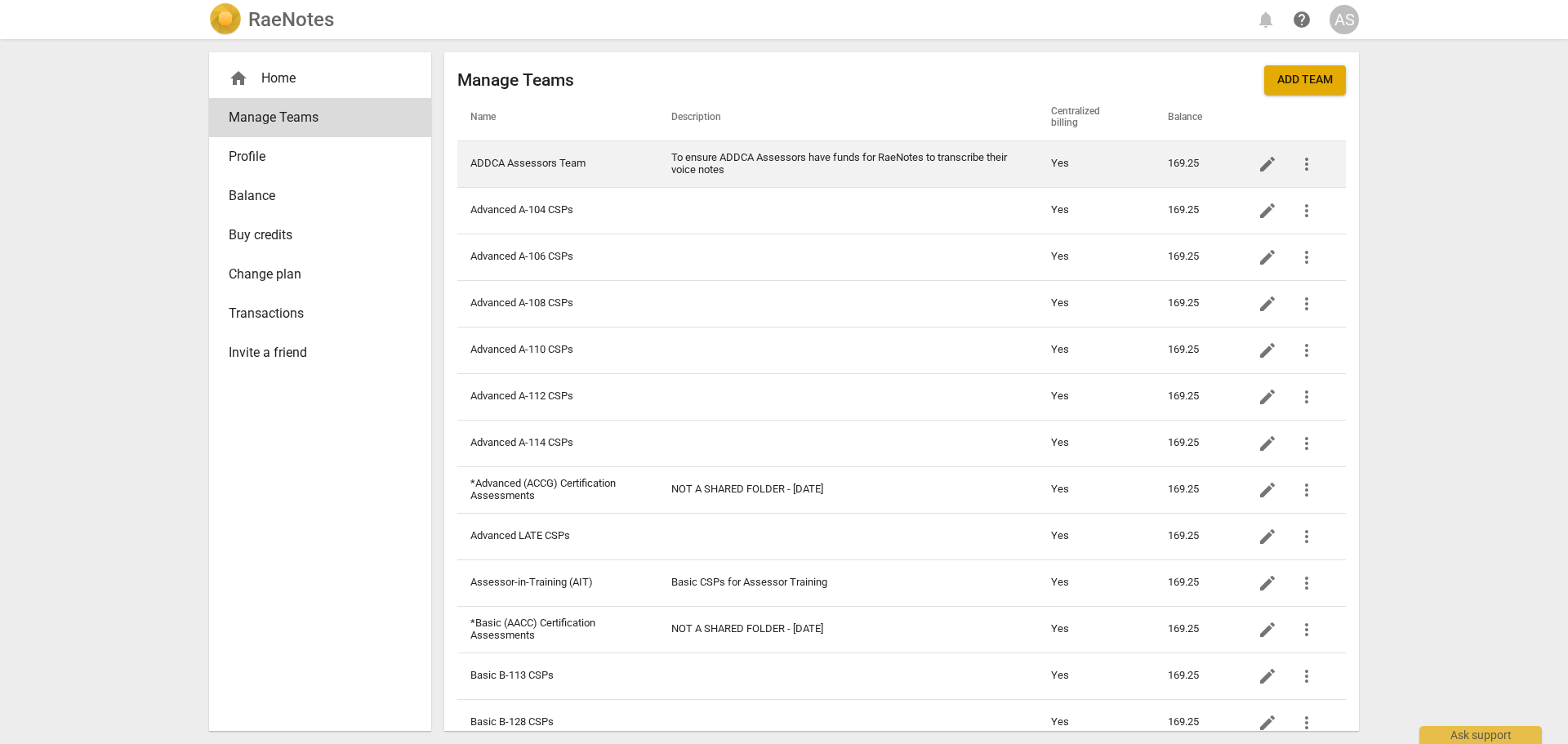
click at [582, 172] on td "ADDCA Assessors Team" at bounding box center [558, 163] width 200 height 46
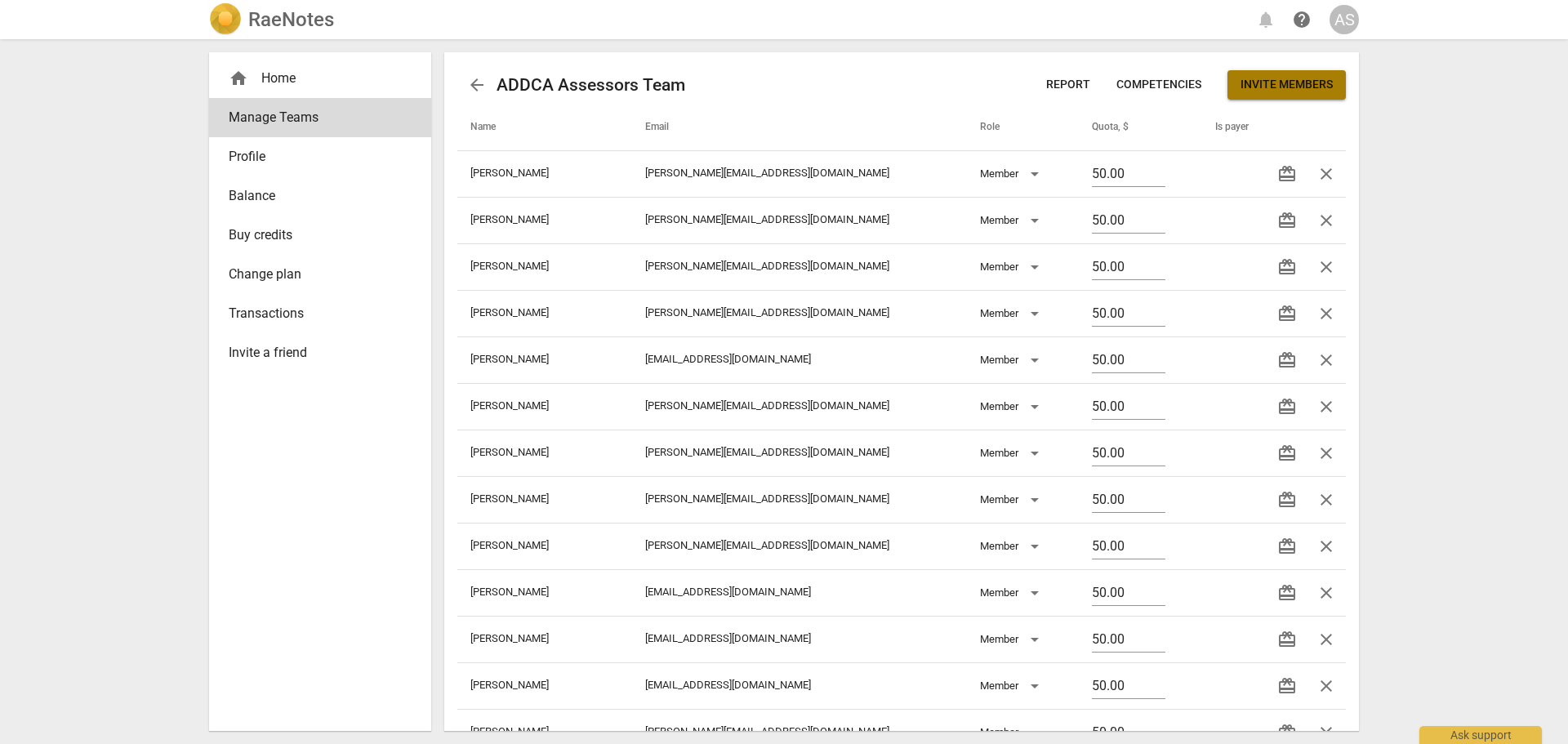
click at [1276, 82] on span "Invite members" at bounding box center [1286, 85] width 92 height 16
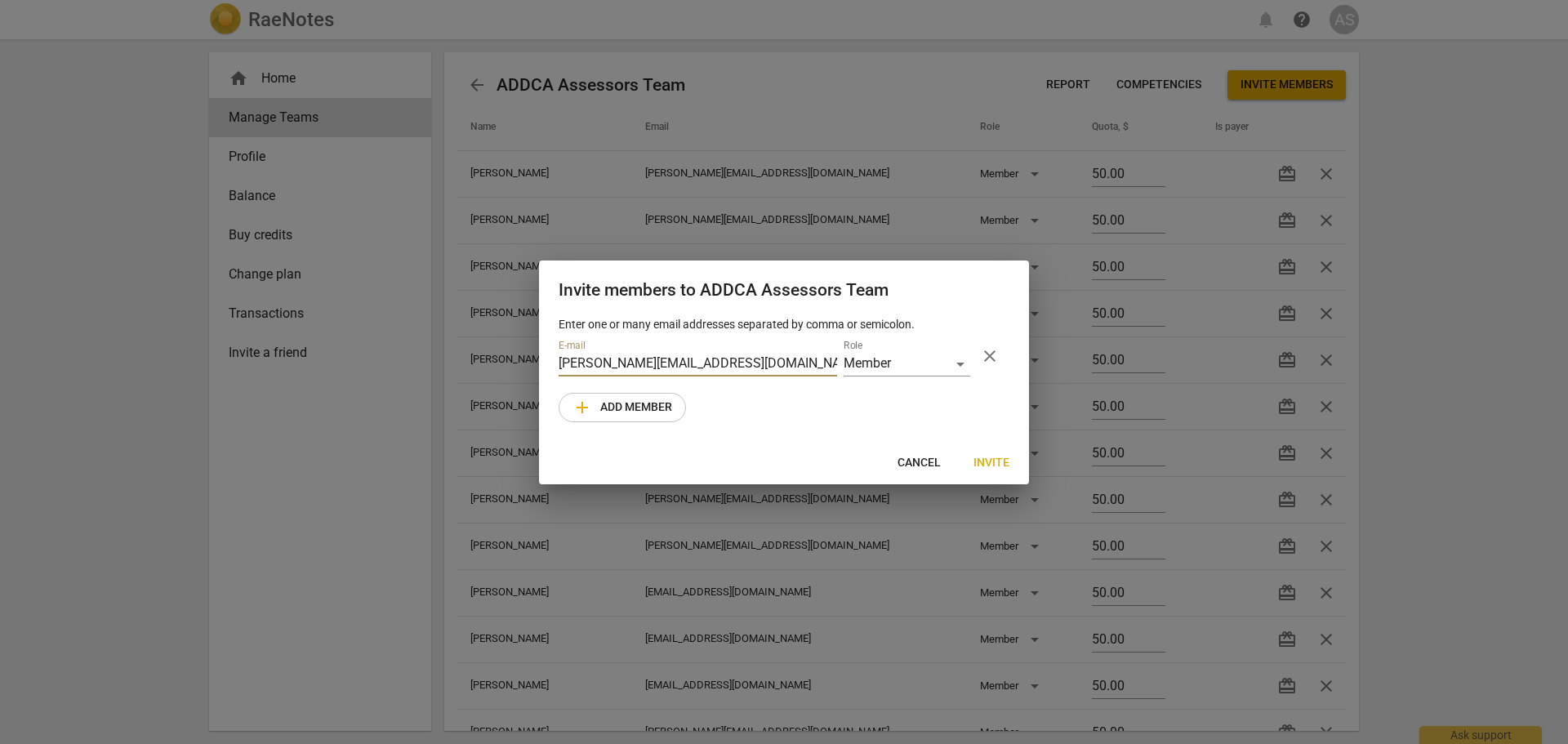
type input "[PERSON_NAME][EMAIL_ADDRESS][DOMAIN_NAME]"
click at [985, 455] on span "Invite" at bounding box center [991, 463] width 36 height 16
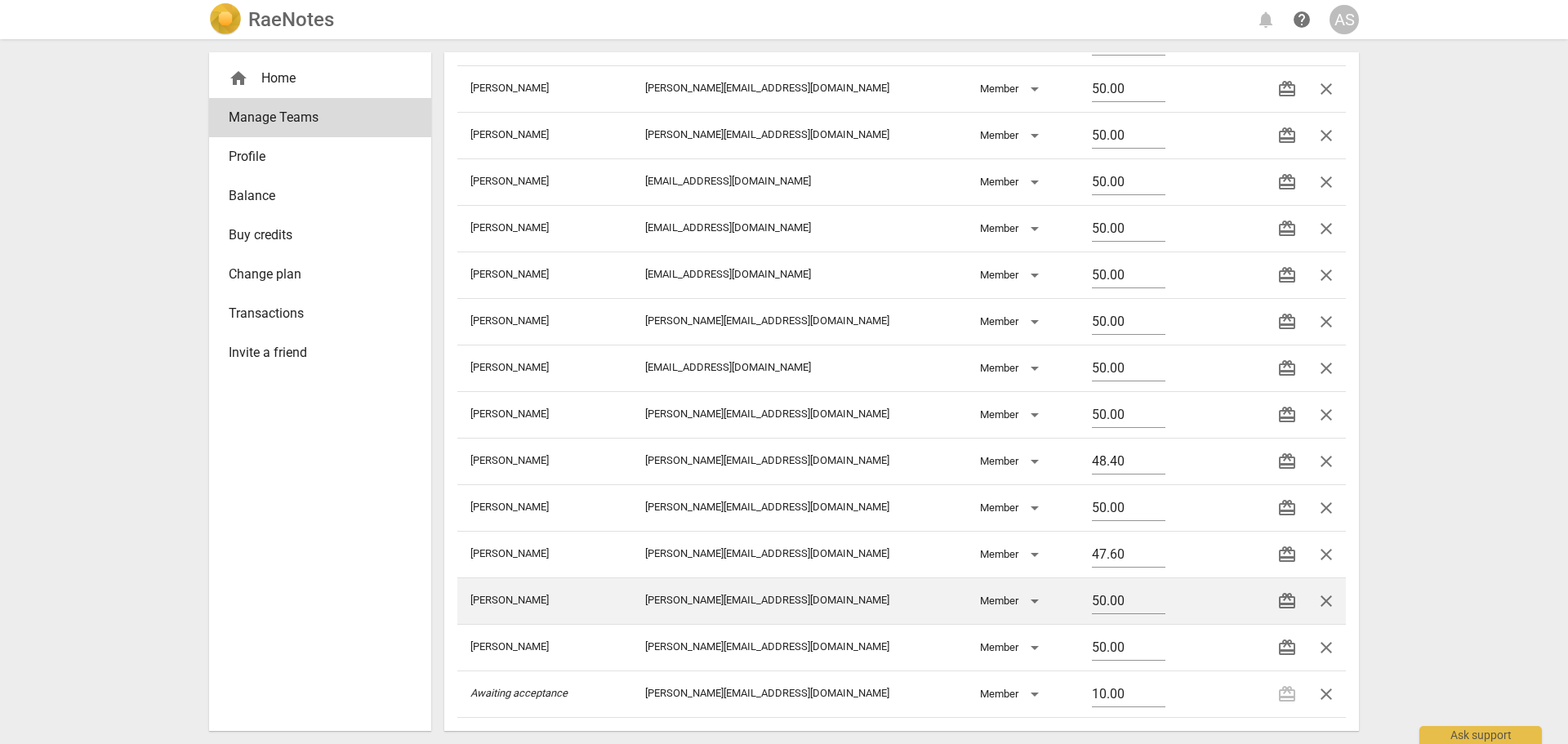
scroll to position [458, 0]
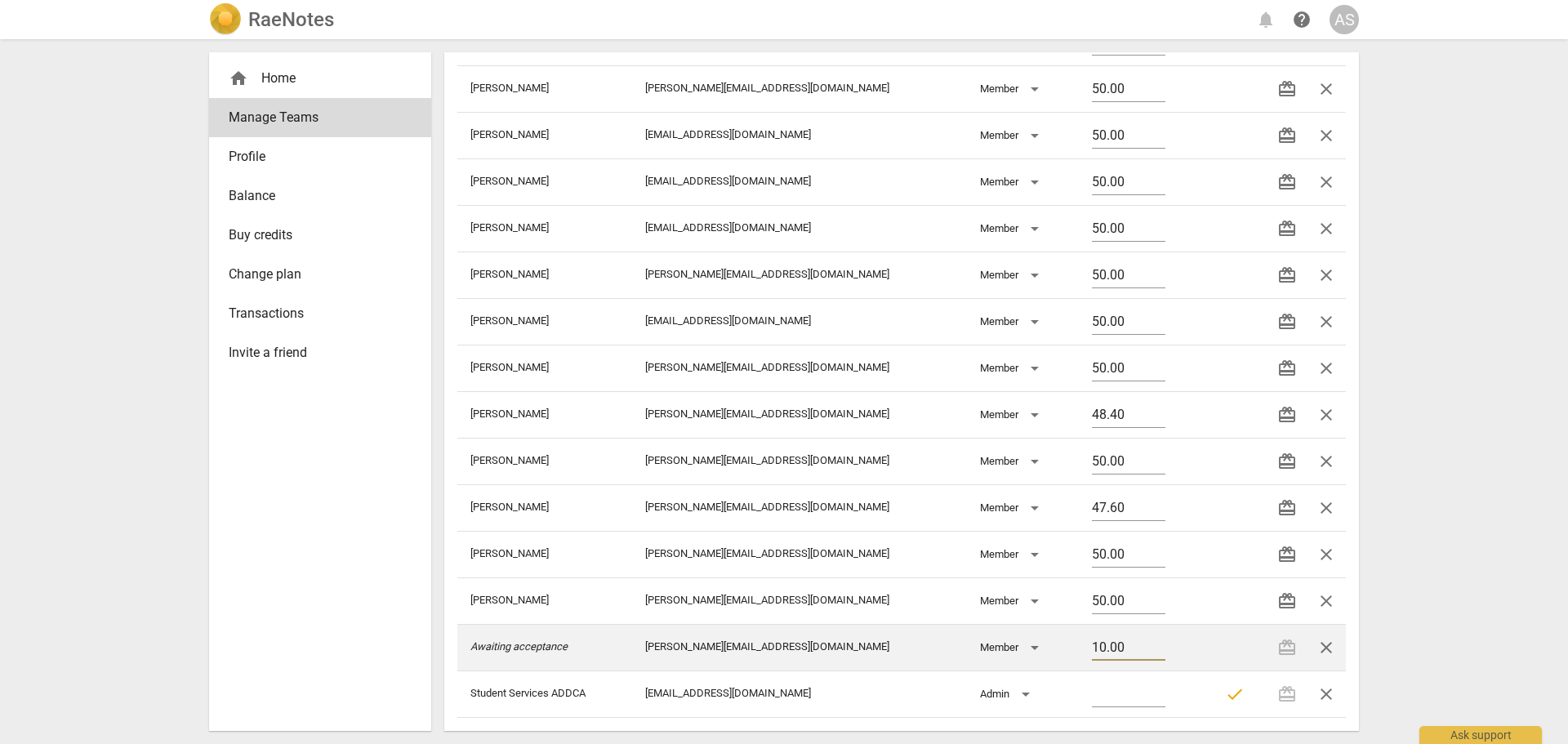
drag, startPoint x: 1064, startPoint y: 643, endPoint x: 1054, endPoint y: 644, distance: 10.0
click at [1092, 644] on input "10.00" at bounding box center [1128, 648] width 74 height 24
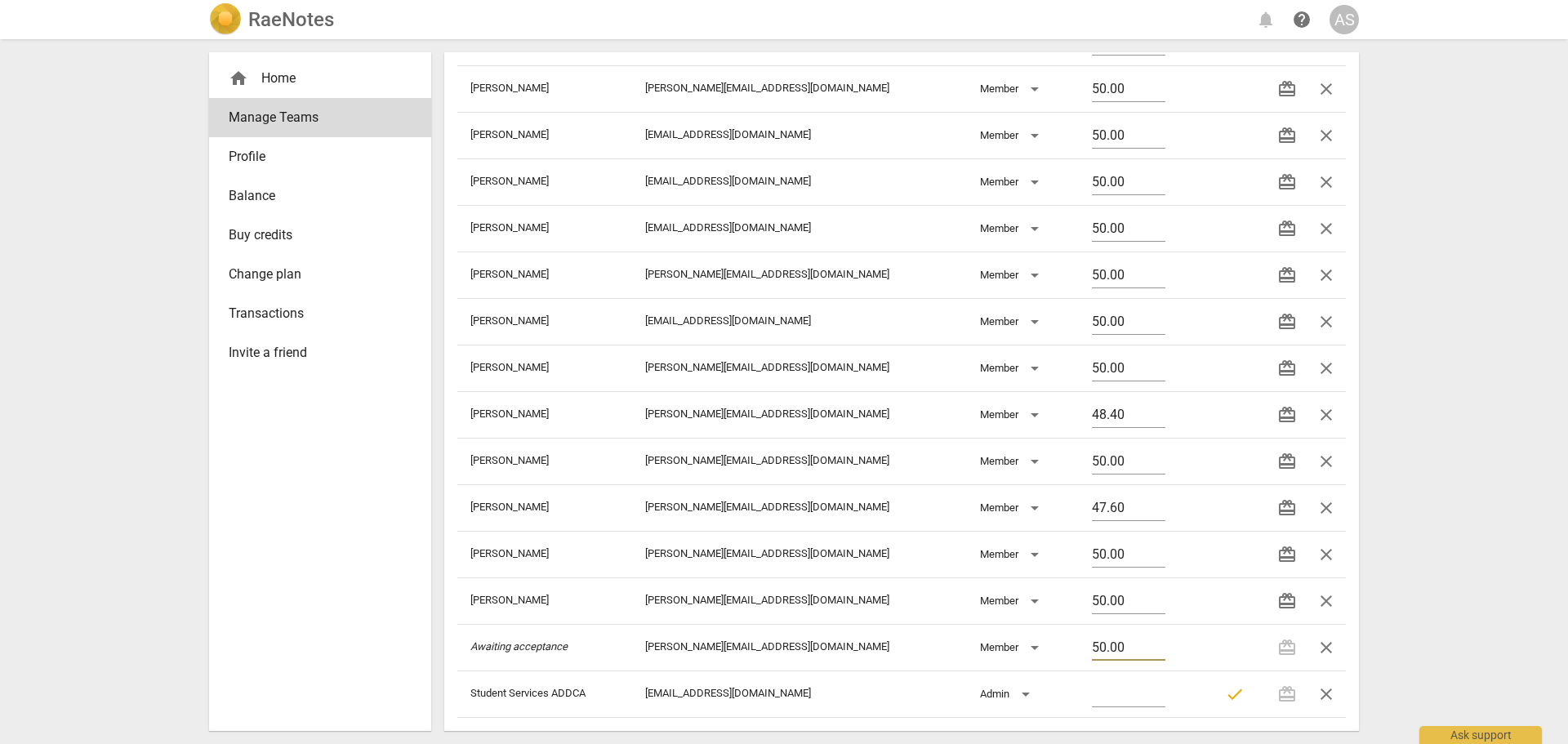
type input "50.00"
click at [1426, 474] on div "RaeNotes notifications help AS home Home Manage Teams Profile Balance Buy credi…" at bounding box center [784, 372] width 1568 height 744
